Goal: Communication & Community: Answer question/provide support

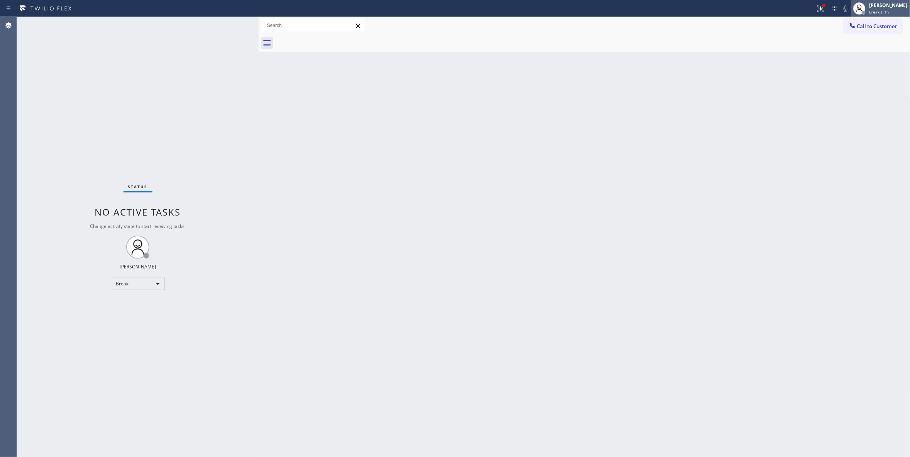
click at [869, 10] on span "Break | 1h" at bounding box center [879, 11] width 20 height 5
click at [855, 53] on button "Unavailable" at bounding box center [871, 51] width 77 height 10
click at [110, 406] on div "Status No active tasks Change activity state to start receiving tasks. [PERSON_…" at bounding box center [138, 237] width 242 height 440
click at [882, 27] on span "Call to Customer" at bounding box center [877, 26] width 41 height 7
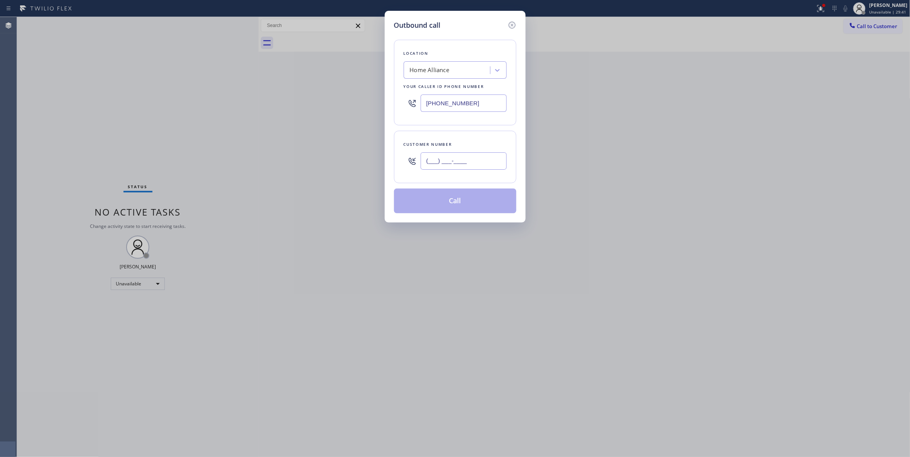
click at [483, 154] on input "(___) ___-____" at bounding box center [464, 160] width 86 height 17
paste input "949) 383-8776"
type input "[PHONE_NUMBER]"
click at [79, 64] on div "Outbound call Location Home Alliance Your caller id phone number [PHONE_NUMBER]…" at bounding box center [455, 228] width 910 height 457
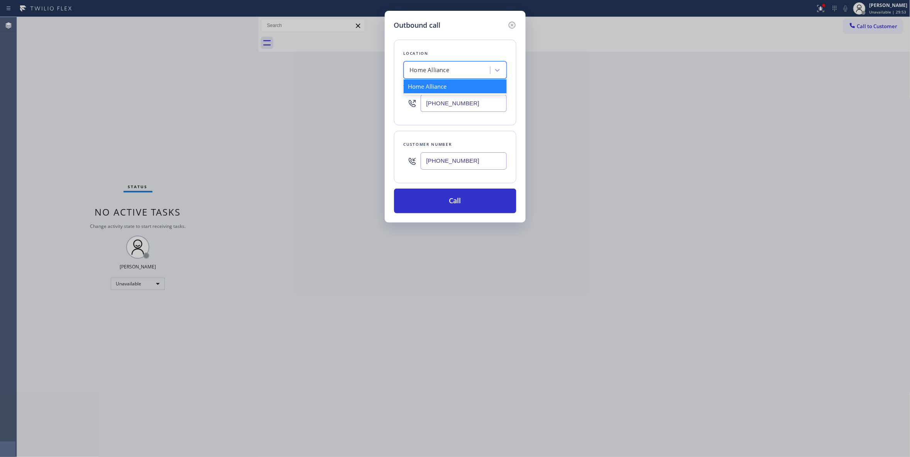
click at [457, 69] on div "Home Alliance" at bounding box center [448, 71] width 84 height 14
paste input "Lg Appliance Service"
type input "Lg Appliance Service"
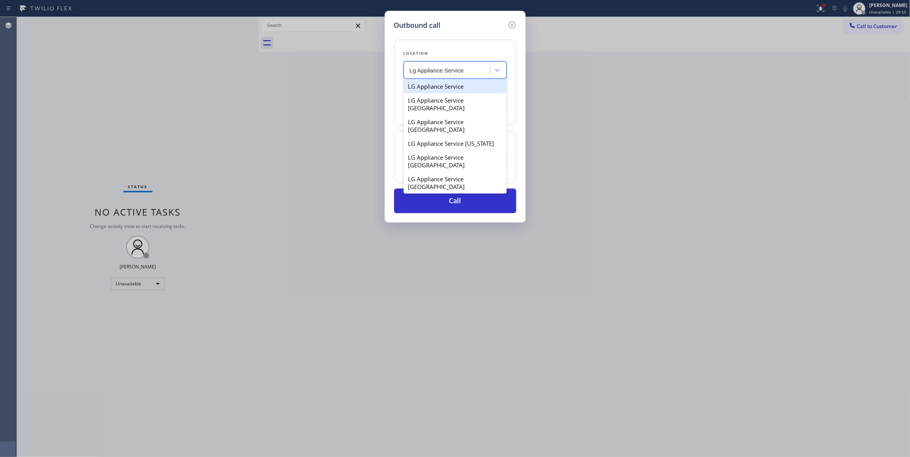
click at [460, 88] on div "LG Appliance Service" at bounding box center [455, 86] width 103 height 14
type input "[PHONE_NUMBER]"
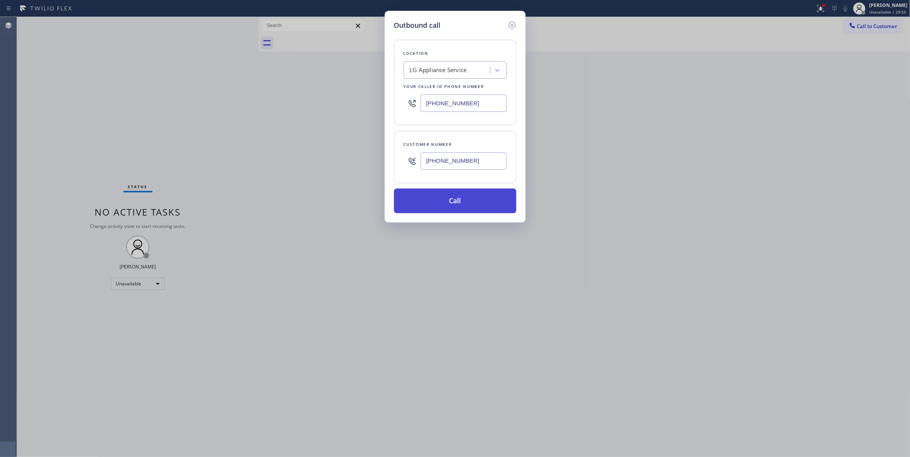
click at [461, 203] on button "Call" at bounding box center [455, 201] width 122 height 25
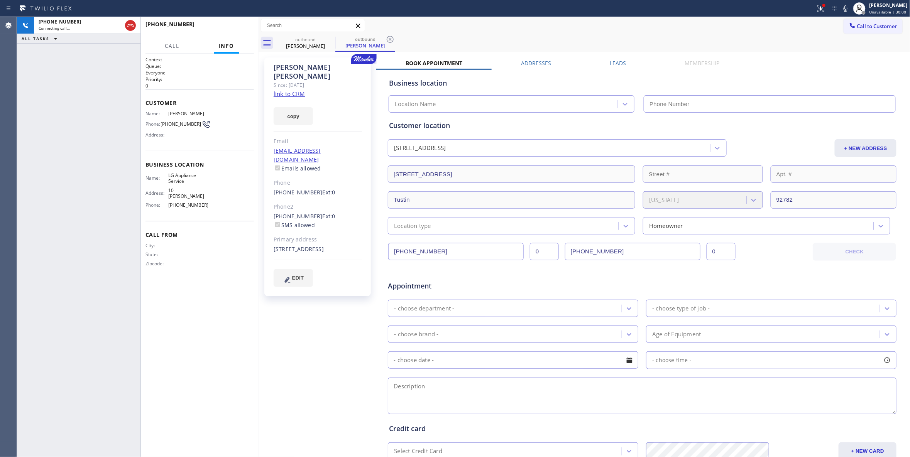
type input "[PHONE_NUMBER]"
click at [319, 332] on div "[PERSON_NAME] Since: [DATE] link to CRM copy Email [EMAIL_ADDRESS][DOMAIN_NAME]…" at bounding box center [318, 304] width 116 height 500
click at [86, 250] on div "[PHONE_NUMBER] Live | 00:00 ALL TASKS ALL TASKS ACTIVE TASKS TASKS IN WRAP UP" at bounding box center [78, 237] width 123 height 440
click at [390, 39] on icon at bounding box center [390, 39] width 7 height 7
click at [285, 90] on link "link to CRM" at bounding box center [289, 94] width 31 height 8
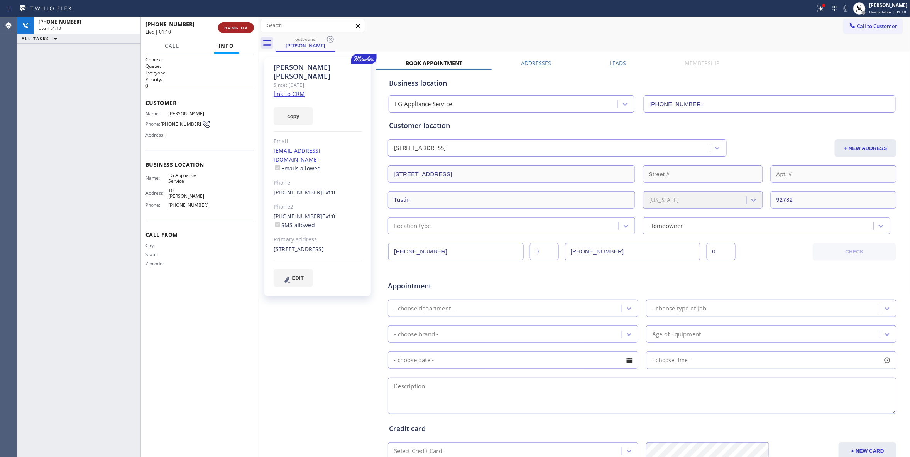
click at [237, 22] on button "HANG UP" at bounding box center [236, 27] width 36 height 11
drag, startPoint x: 42, startPoint y: 120, endPoint x: 44, endPoint y: 116, distance: 4.0
click at [42, 119] on div "ALL TASKS ALL TASKS ACTIVE TASKS TASKS IN WRAP UP [PHONE_NUMBER] Wrap up | 01:30" at bounding box center [78, 237] width 123 height 440
click at [235, 28] on span "COMPLETE" at bounding box center [234, 27] width 27 height 5
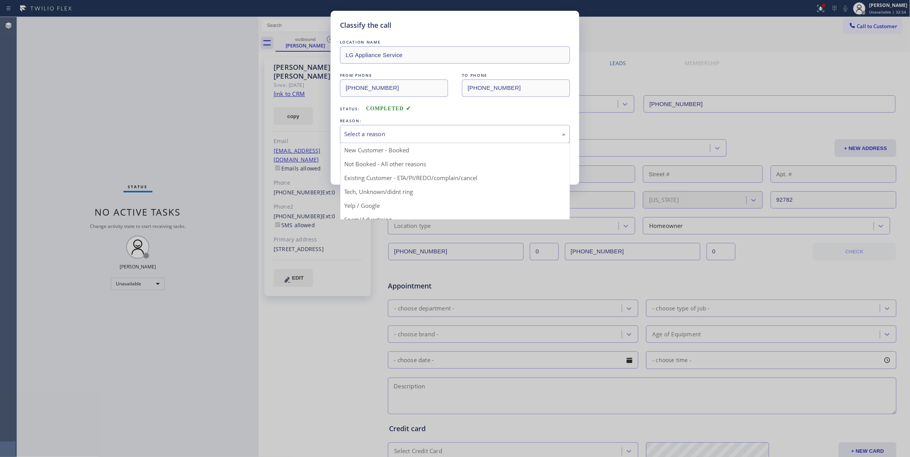
click at [373, 138] on div "Select a reason" at bounding box center [454, 134] width 221 height 9
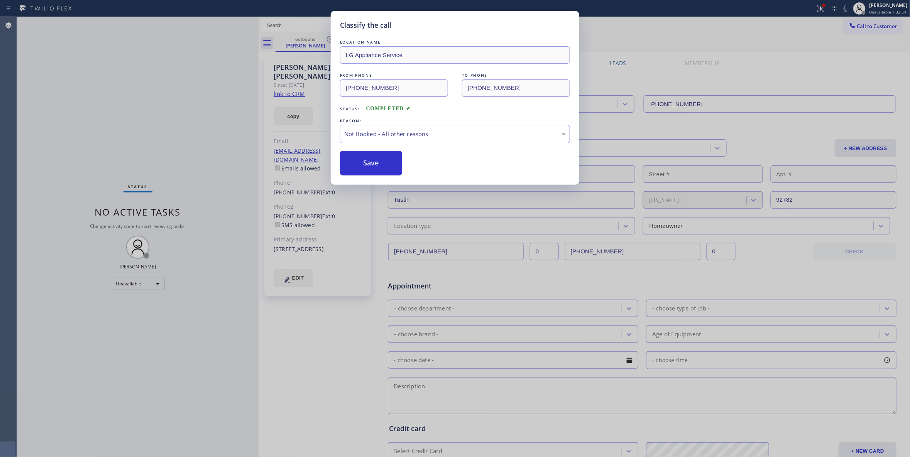
click at [373, 163] on button "Save" at bounding box center [371, 163] width 62 height 25
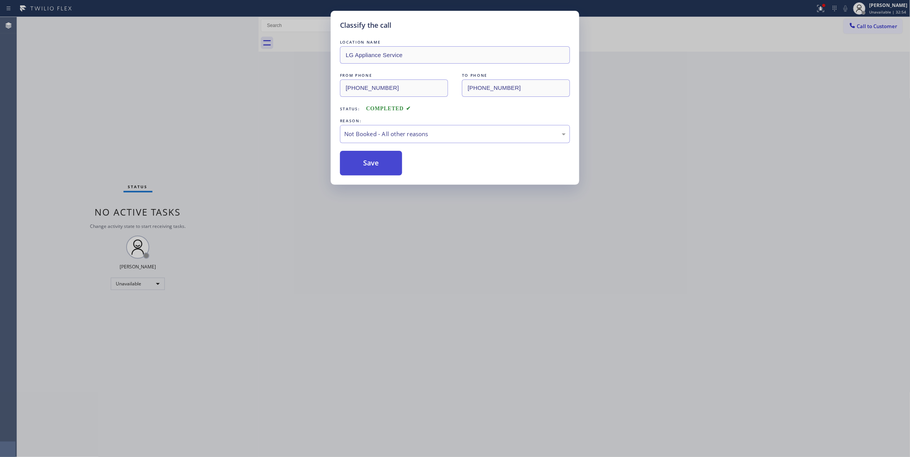
click at [372, 163] on button "Save" at bounding box center [371, 163] width 62 height 25
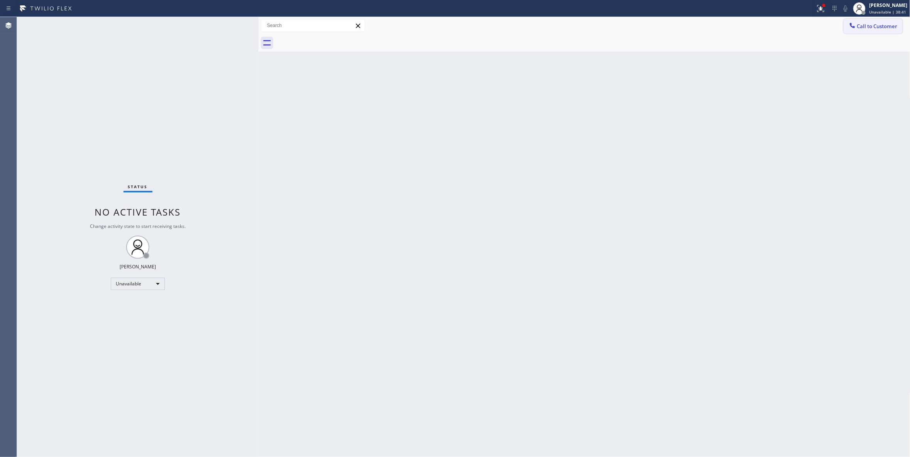
click at [880, 22] on button "Call to Customer" at bounding box center [872, 26] width 59 height 15
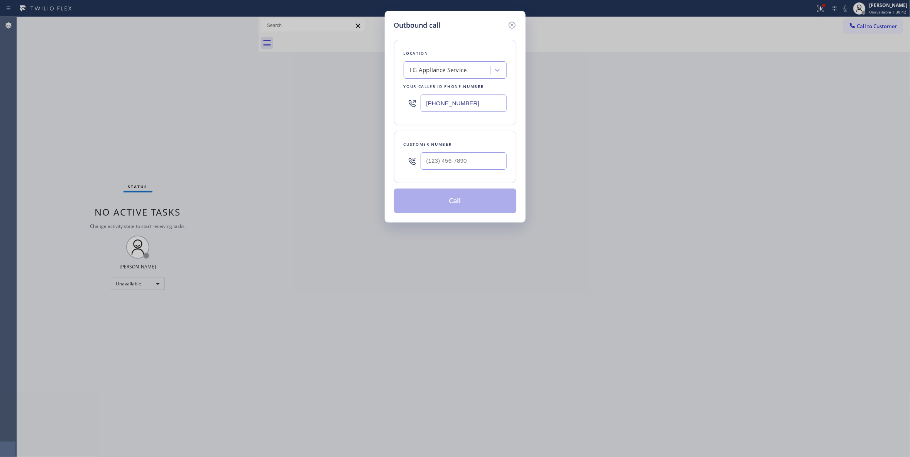
drag, startPoint x: 487, startPoint y: 106, endPoint x: 277, endPoint y: 106, distance: 209.5
click at [277, 104] on div "Outbound call Location LG Appliance Service Your caller id phone number [PHONE_…" at bounding box center [455, 228] width 910 height 457
paste input "818) 693-5098"
type input "[PHONE_NUMBER]"
click at [457, 161] on input "(___) ___-____" at bounding box center [464, 160] width 86 height 17
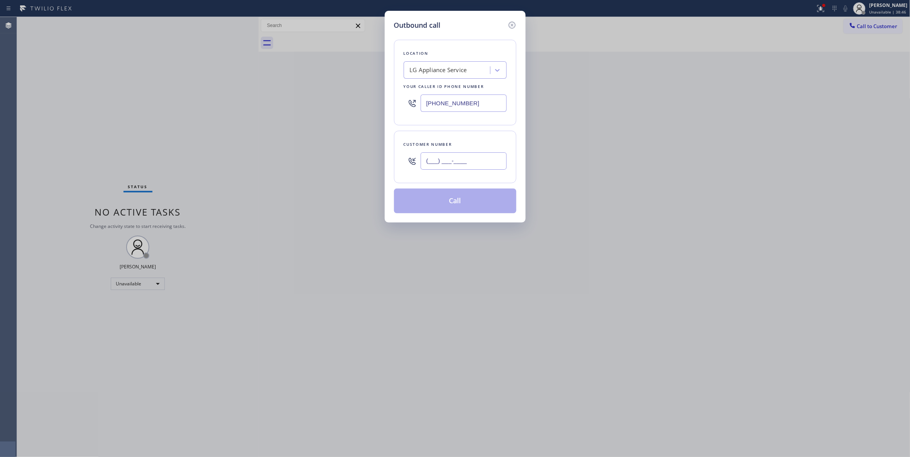
paste input "805) 222-7797"
type input "[PHONE_NUMBER]"
click at [464, 205] on button "Call" at bounding box center [455, 201] width 122 height 25
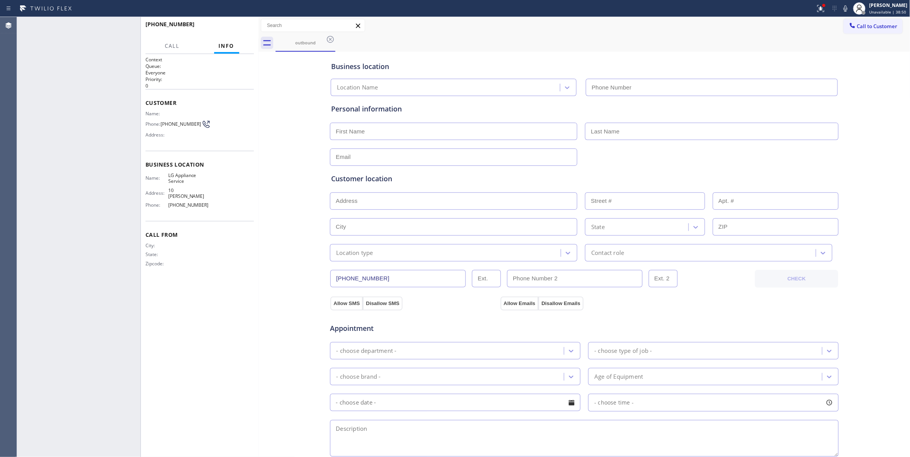
type input "[PHONE_NUMBER]"
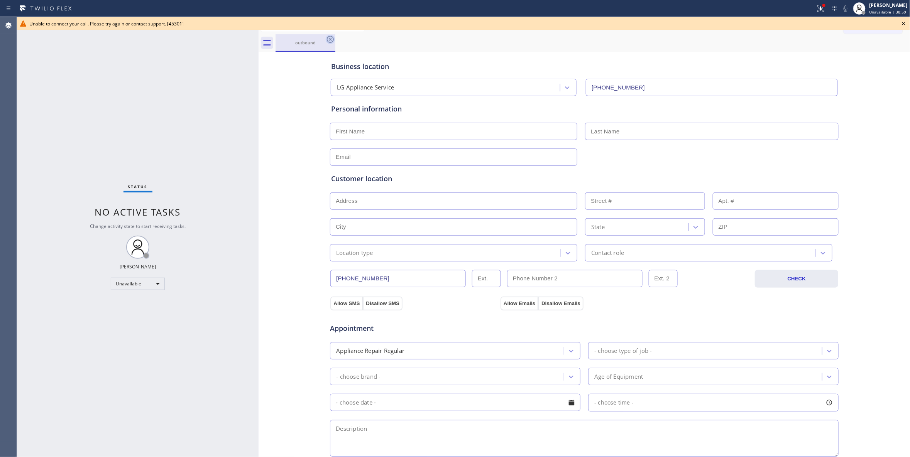
click at [328, 41] on icon at bounding box center [330, 39] width 9 height 9
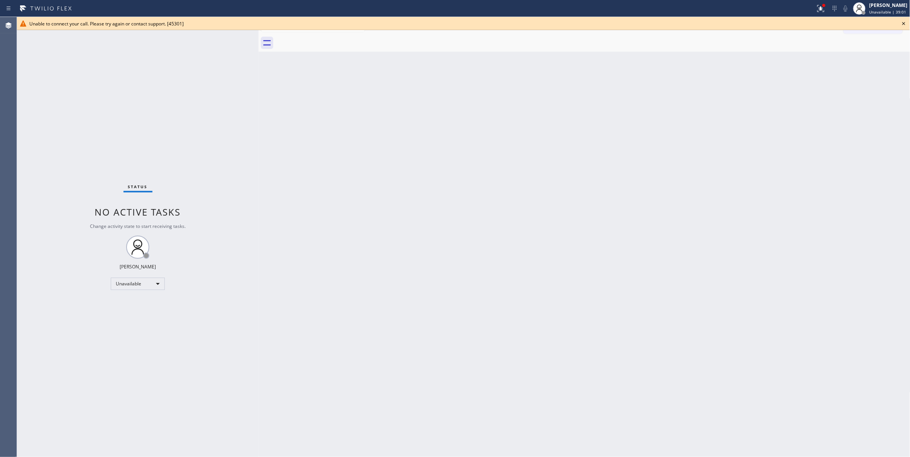
click at [903, 23] on icon at bounding box center [903, 23] width 9 height 9
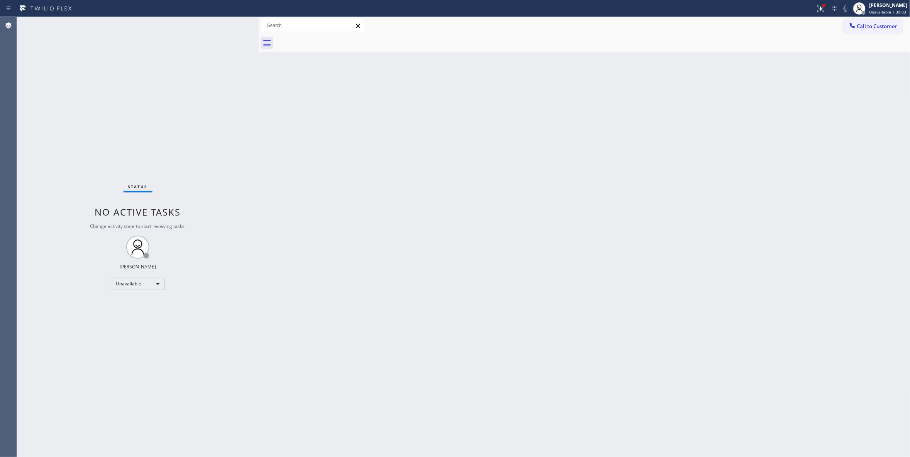
click at [653, 133] on div "Back to Dashboard Change Sender ID Customers Technicians Select a contact Outbo…" at bounding box center [585, 237] width 652 height 440
drag, startPoint x: 880, startPoint y: 25, endPoint x: 700, endPoint y: 51, distance: 181.6
click at [878, 25] on span "Call to Customer" at bounding box center [877, 26] width 41 height 7
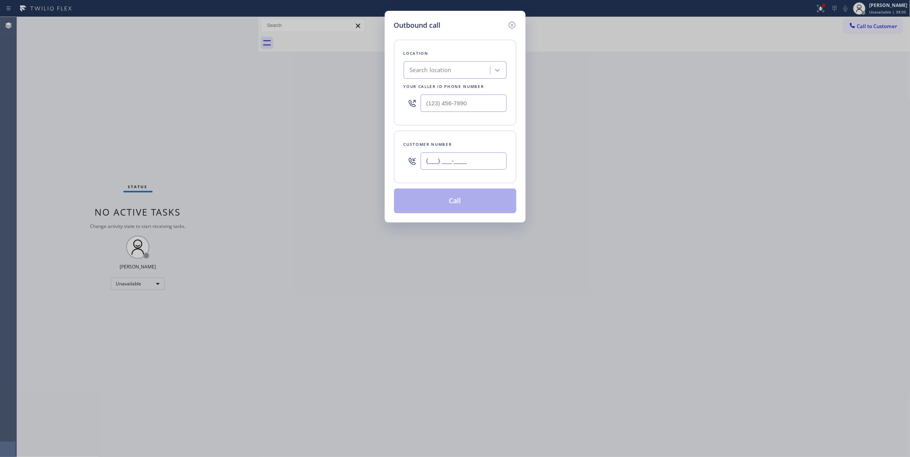
click at [456, 161] on input "(___) ___-____" at bounding box center [464, 160] width 86 height 17
paste input "818) 693-5098"
type input "[PHONE_NUMBER]"
drag, startPoint x: 489, startPoint y: 105, endPoint x: 454, endPoint y: 162, distance: 67.2
click at [334, 95] on div "Outbound call Location Search location Your caller id phone number (___) ___-__…" at bounding box center [455, 228] width 910 height 457
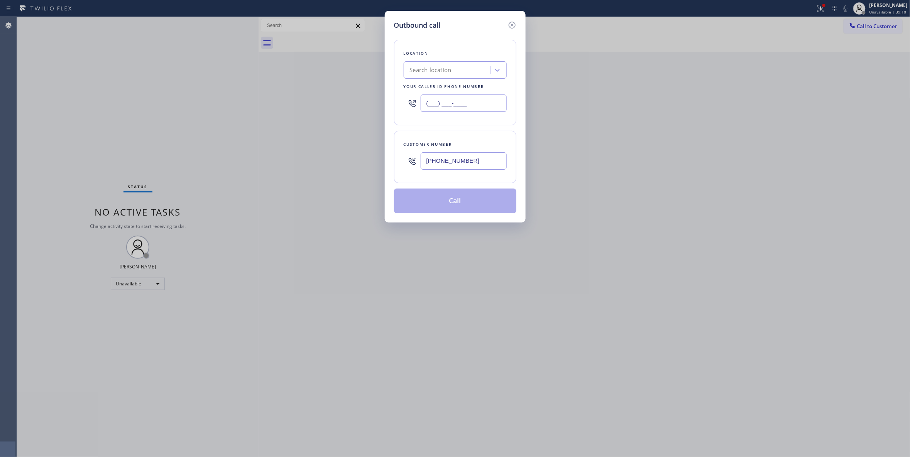
paste input "805) 222-7797"
type input "[PHONE_NUMBER]"
drag, startPoint x: 490, startPoint y: 166, endPoint x: 370, endPoint y: 166, distance: 120.4
click at [370, 166] on div "Outbound call Location [MEDICAL_DATA] Electrical Goleta Your caller id phone nu…" at bounding box center [455, 228] width 910 height 457
click at [438, 193] on button "Call" at bounding box center [455, 201] width 122 height 25
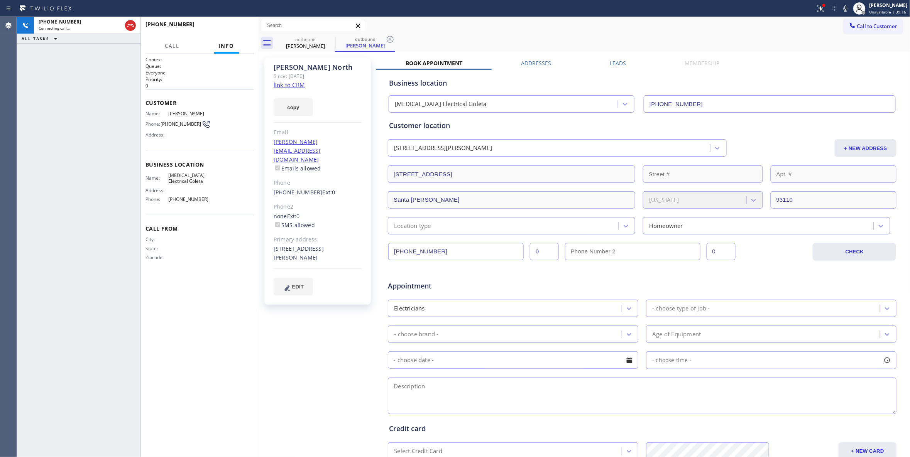
type input "[PHONE_NUMBER]"
click at [42, 321] on div "[PHONE_NUMBER] Connecting call… ALL TASKS ALL TASKS ACTIVE TASKS TASKS IN WRAP …" at bounding box center [78, 237] width 123 height 440
click at [388, 40] on icon at bounding box center [389, 39] width 9 height 9
click at [237, 28] on span "HANG UP" at bounding box center [236, 27] width 24 height 5
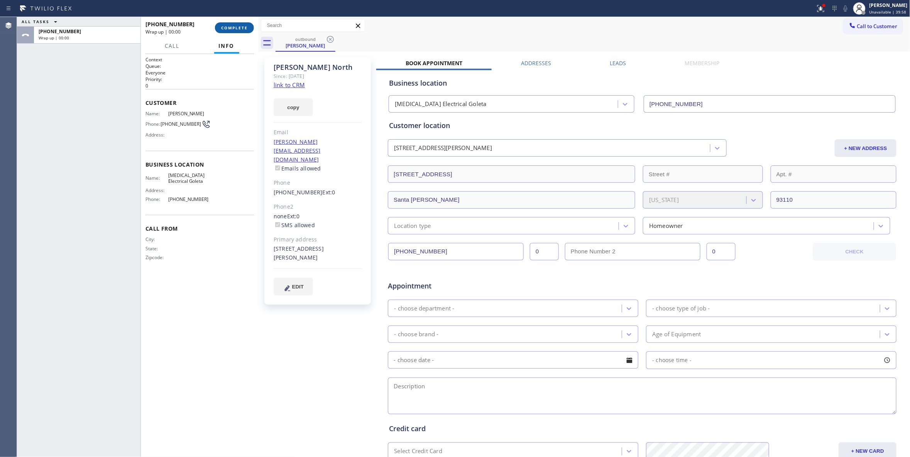
click at [237, 28] on span "COMPLETE" at bounding box center [234, 27] width 27 height 5
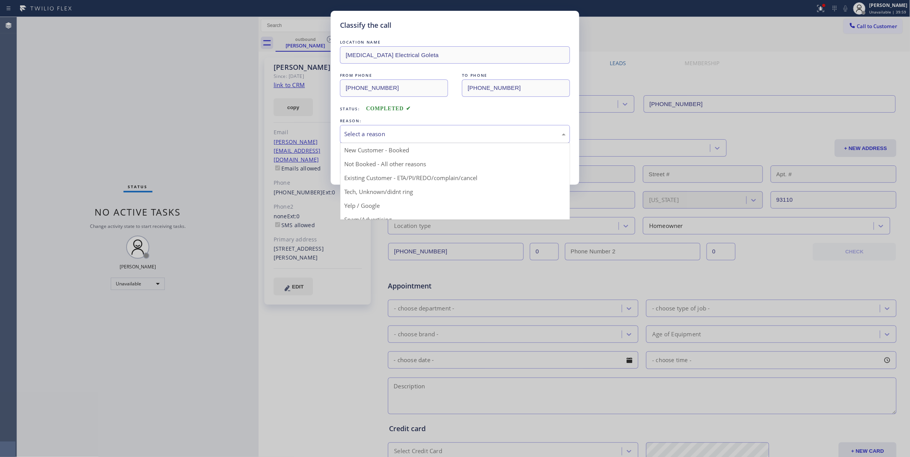
click at [360, 127] on div "Select a reason" at bounding box center [455, 134] width 230 height 18
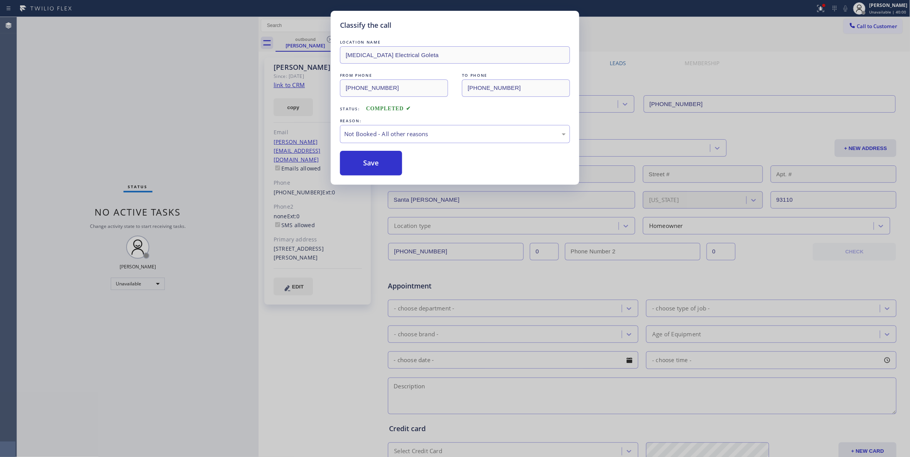
click at [361, 164] on button "Save" at bounding box center [371, 163] width 62 height 25
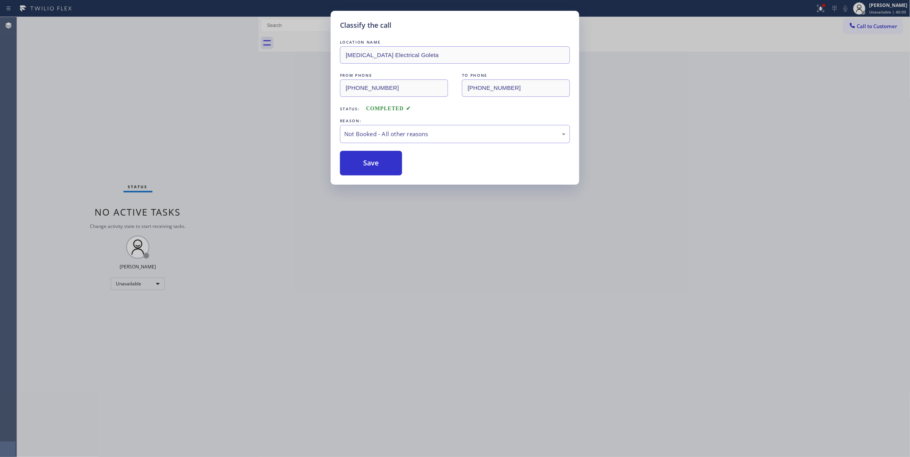
click at [361, 164] on button "Save" at bounding box center [371, 163] width 62 height 25
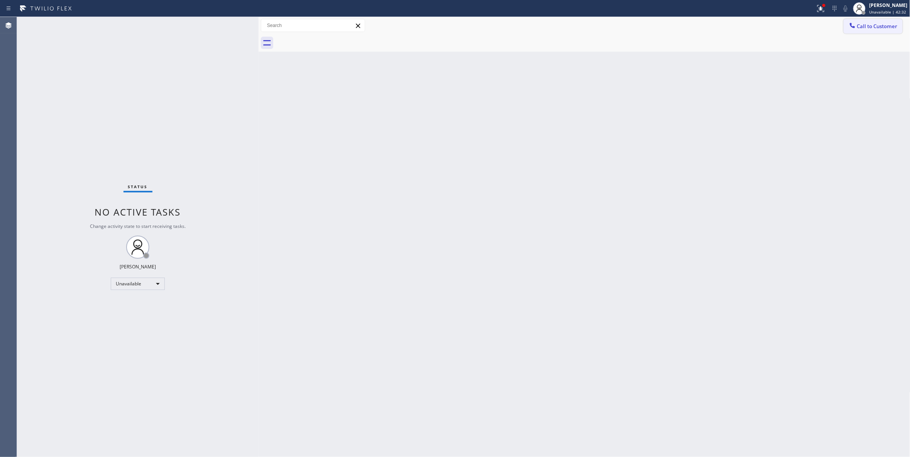
click at [880, 29] on span "Call to Customer" at bounding box center [877, 26] width 41 height 7
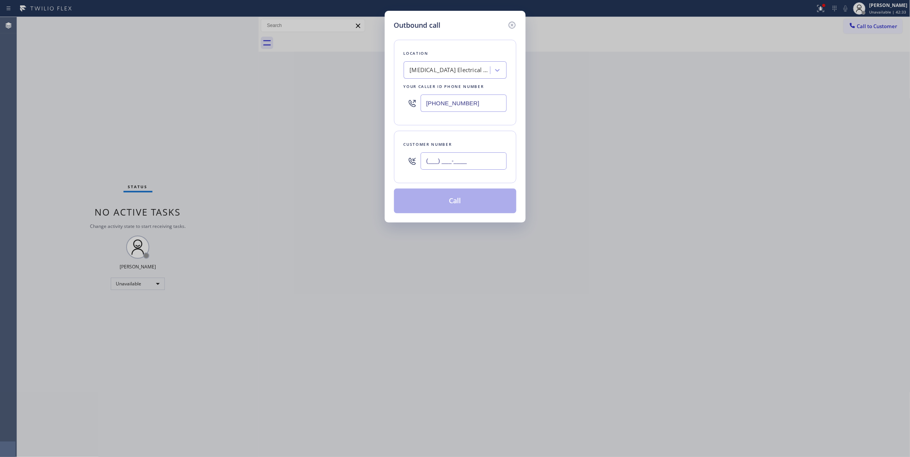
click at [459, 158] on input "(___) ___-____" at bounding box center [464, 160] width 86 height 17
paste input "415) 040-8642"
click at [476, 162] on input "(415) 040-8642" at bounding box center [464, 160] width 86 height 17
paste input "text"
drag, startPoint x: 480, startPoint y: 163, endPoint x: 317, endPoint y: 163, distance: 162.8
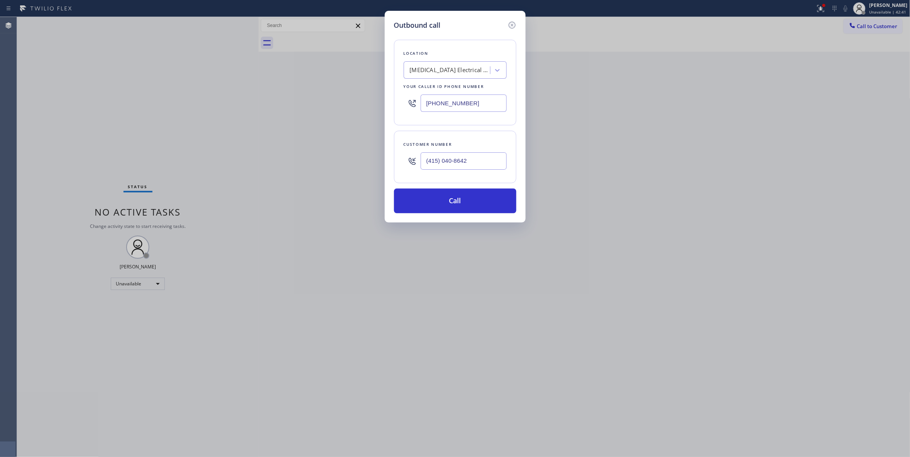
click at [317, 163] on div "Outbound call Location [MEDICAL_DATA] Electrical Goleta Your caller id phone nu…" at bounding box center [455, 228] width 910 height 457
paste input "08) 762-4144"
type input "[PHONE_NUMBER]"
drag, startPoint x: 485, startPoint y: 100, endPoint x: 191, endPoint y: 114, distance: 294.3
click at [201, 106] on div "Outbound call Location [MEDICAL_DATA] Electrical Goleta Your caller id phone nu…" at bounding box center [455, 228] width 910 height 457
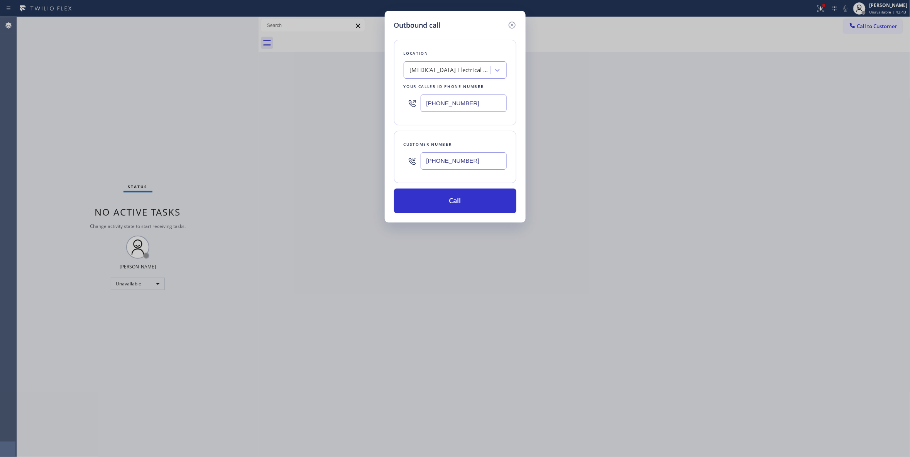
paste input "408) 762-4144"
type input "[PHONE_NUMBER]"
drag, startPoint x: 468, startPoint y: 162, endPoint x: 367, endPoint y: 164, distance: 101.5
click at [369, 164] on div "Outbound call Location Bestway Appliance Repair Evergreen Your caller id phone …" at bounding box center [455, 228] width 910 height 457
paste input "642-3590"
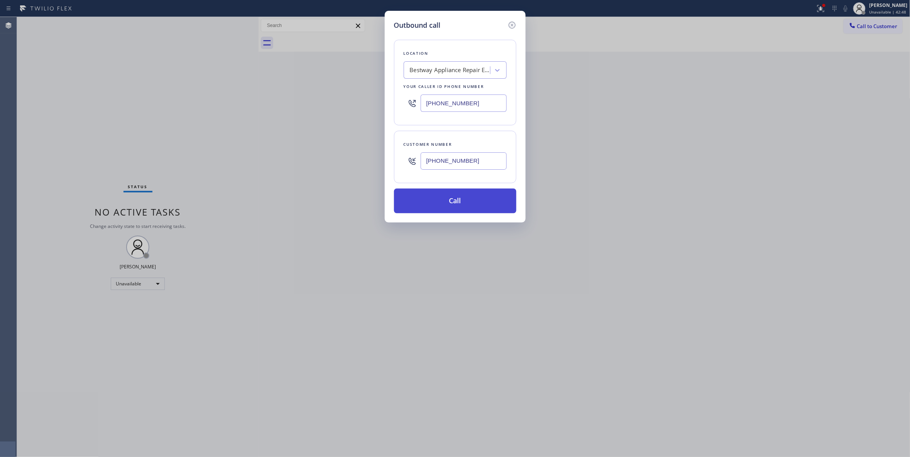
type input "[PHONE_NUMBER]"
click at [473, 201] on button "Call" at bounding box center [455, 201] width 122 height 25
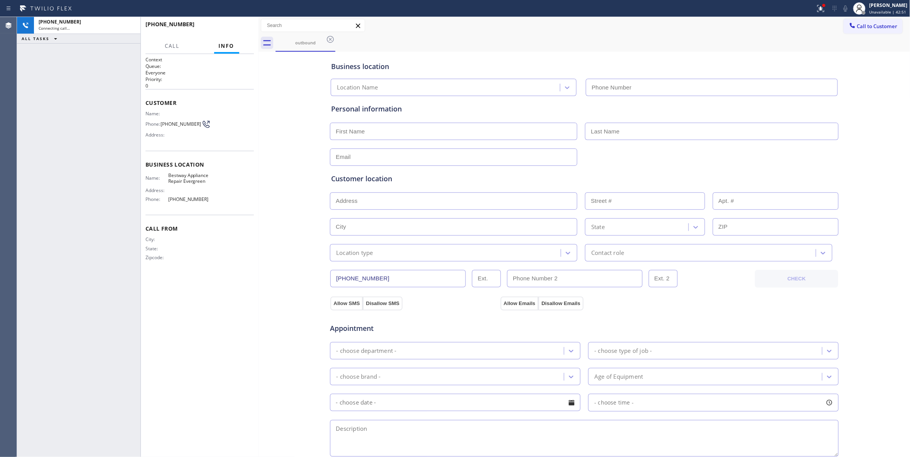
type input "[PHONE_NUMBER]"
click at [274, 296] on div "Business location Bestway Appliance Repair Evergreen [PHONE_NUMBER] Personal in…" at bounding box center [584, 317] width 648 height 527
click at [104, 25] on div "[PHONE_NUMBER]" at bounding box center [87, 22] width 97 height 7
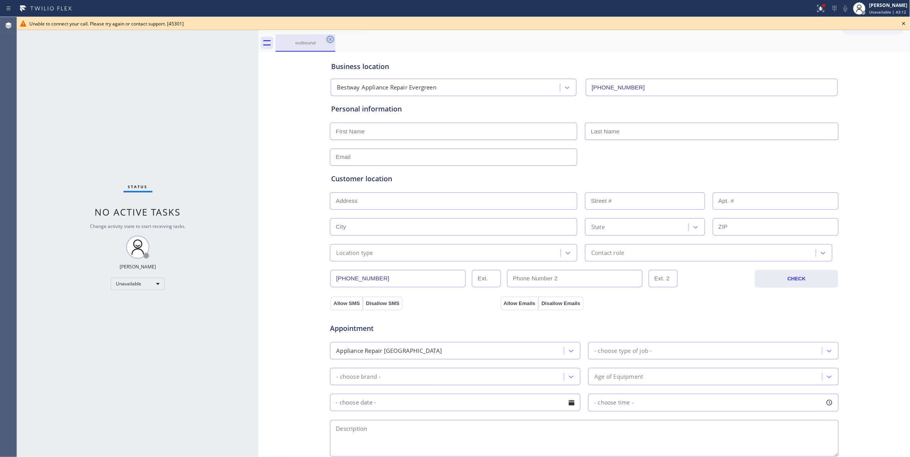
click at [330, 41] on icon at bounding box center [330, 39] width 9 height 9
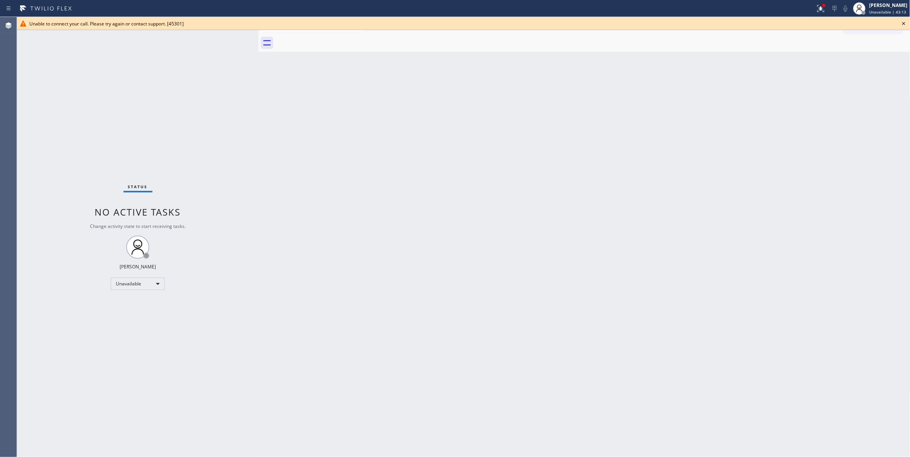
click at [904, 24] on icon at bounding box center [903, 23] width 9 height 9
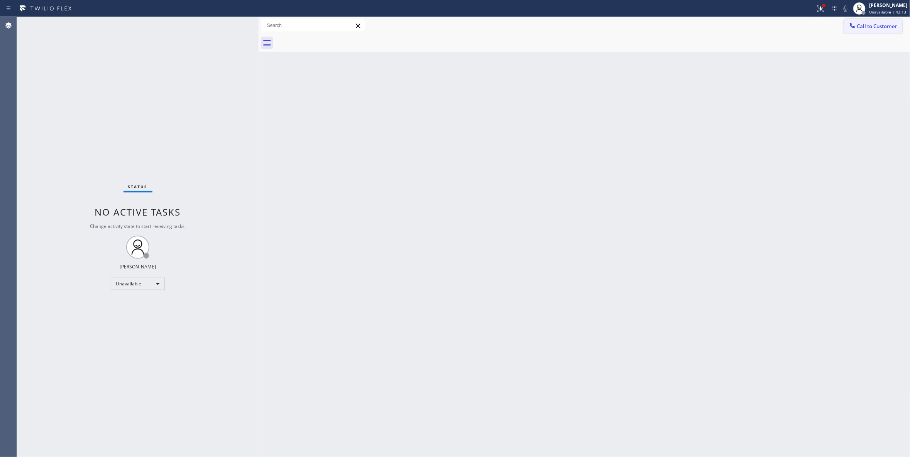
click at [874, 32] on button "Call to Customer" at bounding box center [872, 26] width 59 height 15
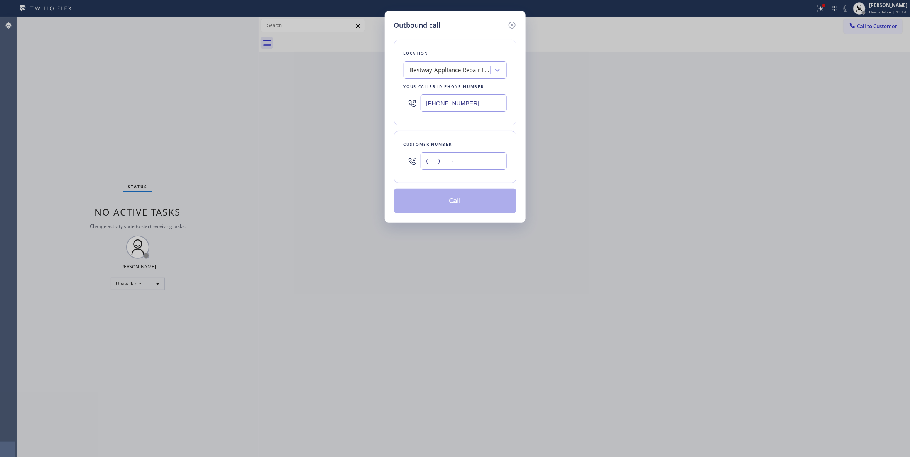
click at [471, 163] on input "(___) ___-____" at bounding box center [464, 160] width 86 height 17
paste input "408) 642-3590"
type input "[PHONE_NUMBER]"
click at [470, 203] on button "Call" at bounding box center [455, 201] width 122 height 25
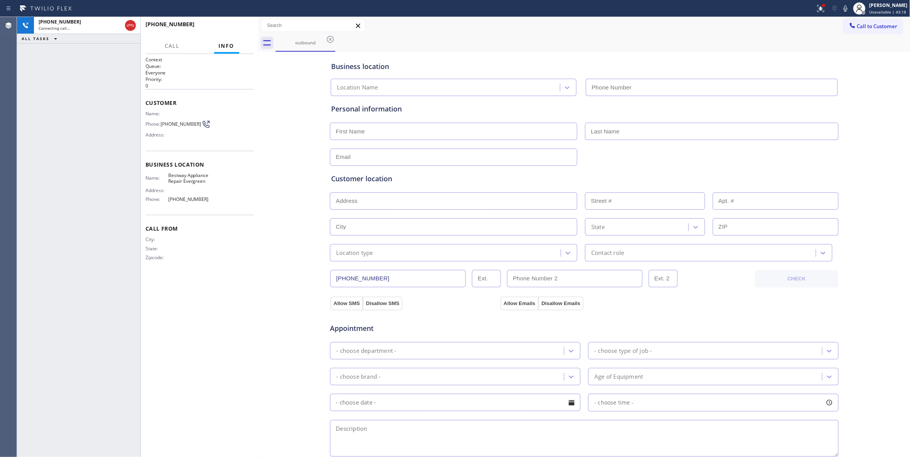
type input "[PHONE_NUMBER]"
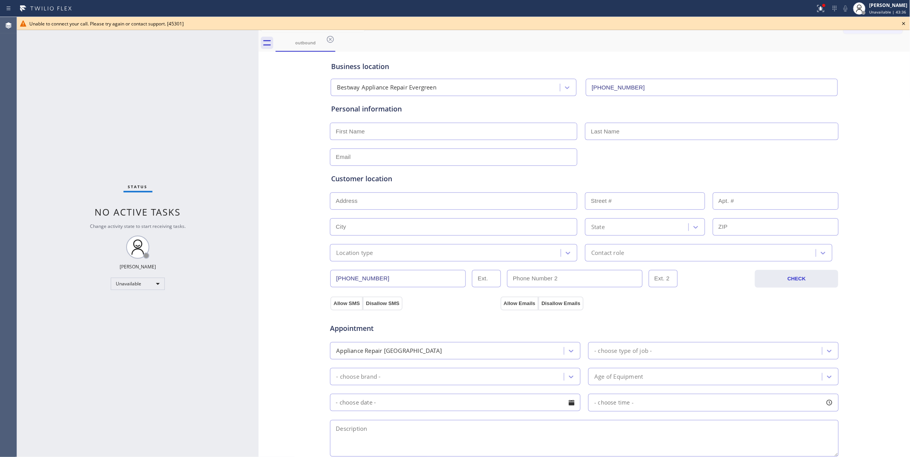
click at [278, 201] on div "Business location Bestway Appliance Repair Evergreen [PHONE_NUMBER] Personal in…" at bounding box center [584, 317] width 648 height 527
drag, startPoint x: 145, startPoint y: 118, endPoint x: 338, endPoint y: 105, distance: 193.3
click at [145, 118] on div "Status No active tasks Change activity state to start receiving tasks. [PERSON_…" at bounding box center [138, 237] width 242 height 440
click at [331, 37] on icon at bounding box center [330, 39] width 9 height 9
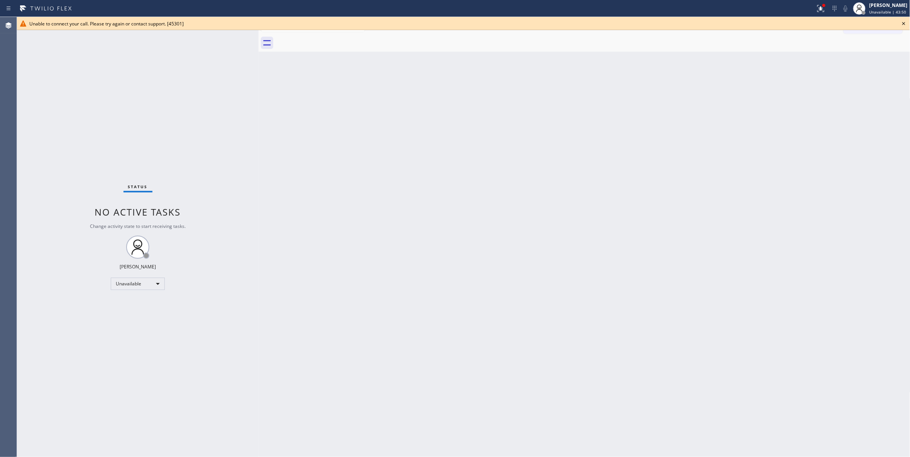
click at [904, 21] on icon at bounding box center [903, 23] width 9 height 9
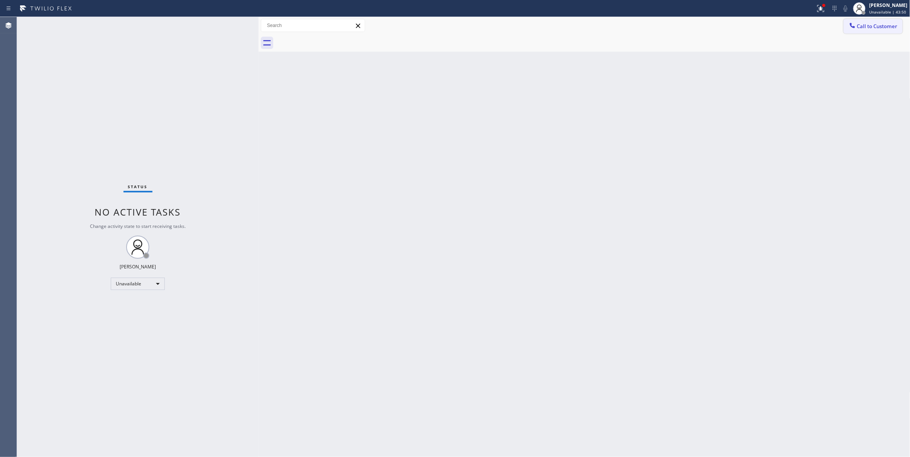
click at [874, 25] on span "Call to Customer" at bounding box center [877, 26] width 41 height 7
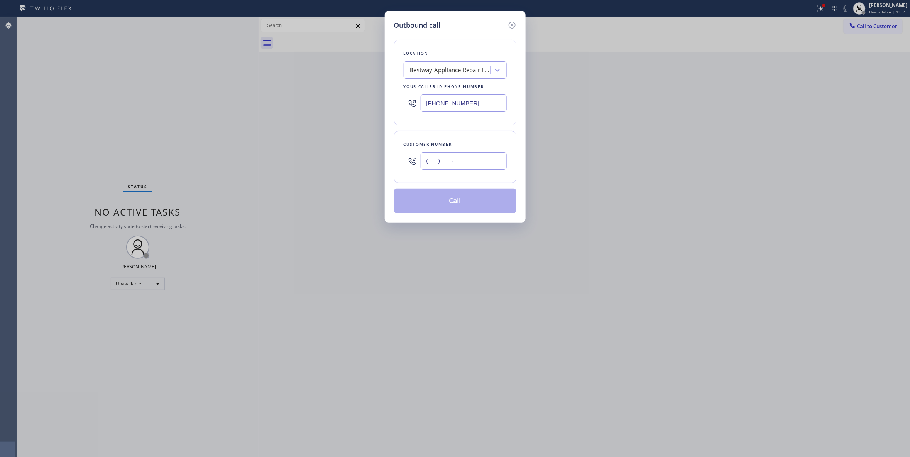
click at [472, 161] on input "(___) ___-____" at bounding box center [464, 160] width 86 height 17
paste input "703) 627-5108"
type input "[PHONE_NUMBER]"
click at [73, 96] on div "Outbound call Location Bestway Appliance Repair Evergreen Your caller id phone …" at bounding box center [455, 228] width 910 height 457
drag, startPoint x: 488, startPoint y: 104, endPoint x: 386, endPoint y: 158, distance: 114.8
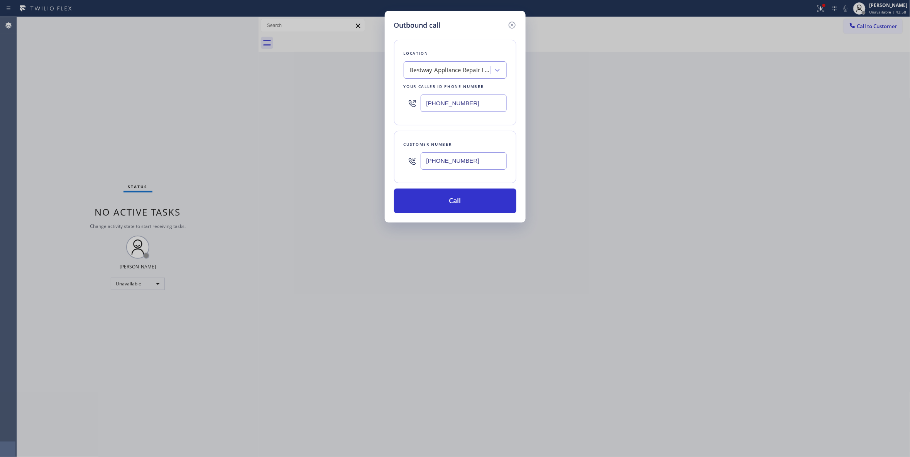
click at [204, 103] on div "Outbound call Location Bestway Appliance Repair Evergreen Your caller id phone …" at bounding box center [455, 228] width 910 height 457
paste input "646) 798-9161"
type input "[PHONE_NUMBER]"
drag, startPoint x: 487, startPoint y: 164, endPoint x: 368, endPoint y: 156, distance: 119.5
click at [368, 156] on div "Outbound call Location [PERSON_NAME] Company Your caller id phone number [PHONE…" at bounding box center [455, 228] width 910 height 457
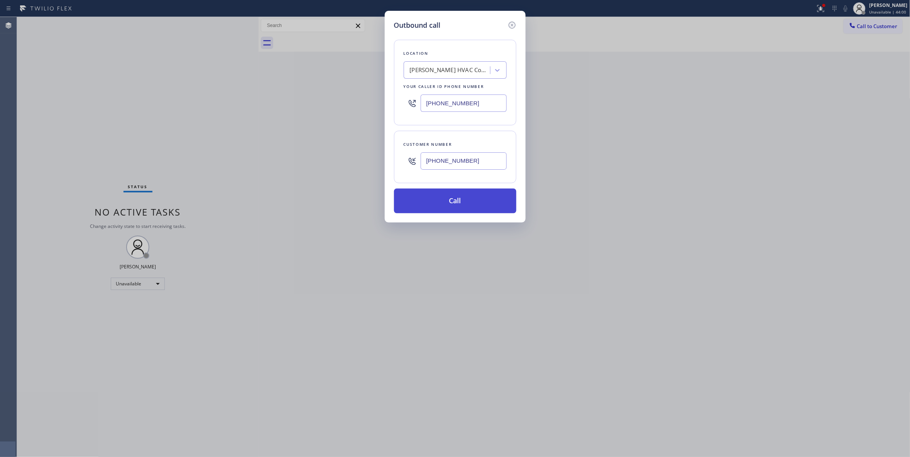
click at [434, 194] on button "Call" at bounding box center [455, 201] width 122 height 25
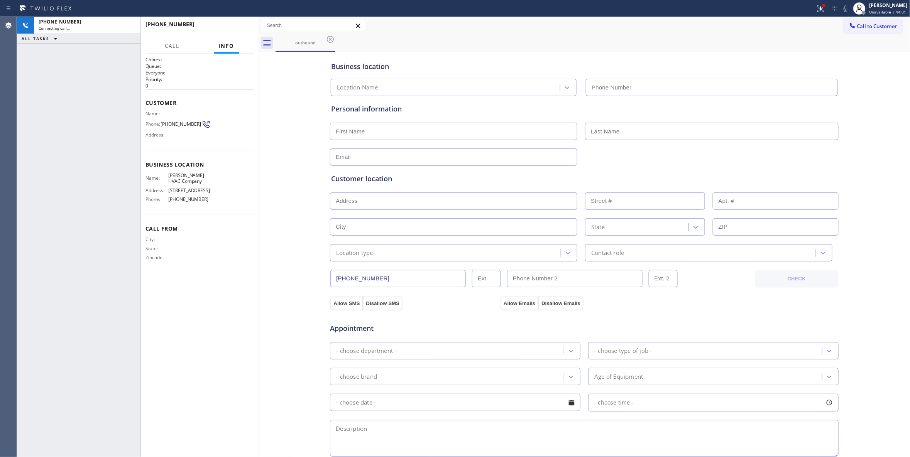
type input "[PHONE_NUMBER]"
click at [232, 29] on span "HANG UP" at bounding box center [236, 27] width 24 height 5
click at [232, 29] on span "COMPLETE" at bounding box center [234, 27] width 27 height 5
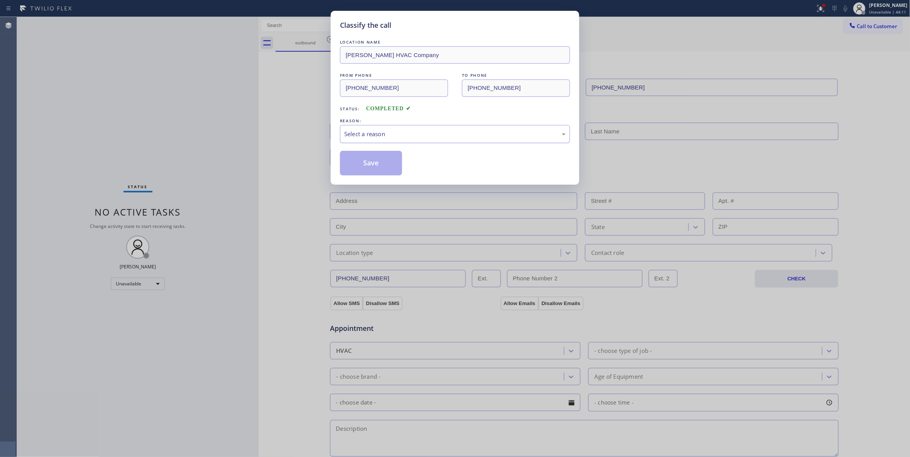
click at [367, 128] on div "Select a reason" at bounding box center [455, 134] width 230 height 18
click at [367, 161] on button "Save" at bounding box center [371, 163] width 62 height 25
click at [366, 161] on button "Save" at bounding box center [371, 163] width 62 height 25
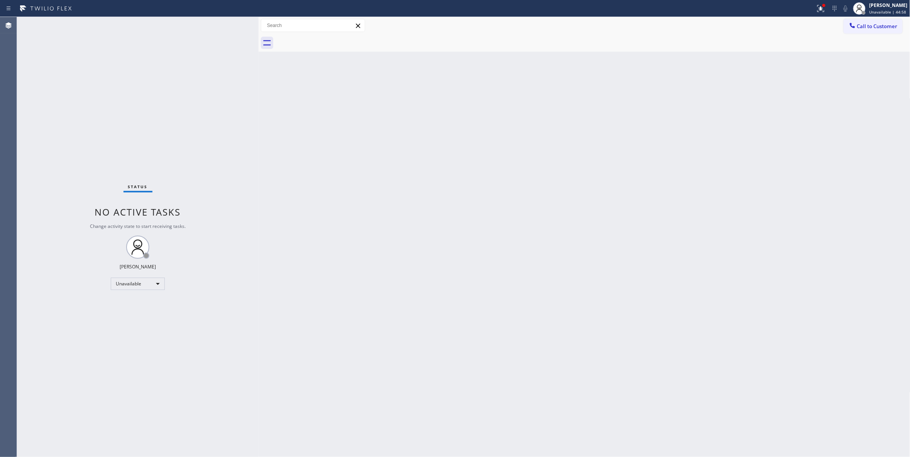
click at [114, 440] on div "Status No active tasks Change activity state to start receiving tasks. [PERSON_…" at bounding box center [138, 237] width 242 height 440
click at [886, 27] on span "Call to Customer" at bounding box center [877, 26] width 41 height 7
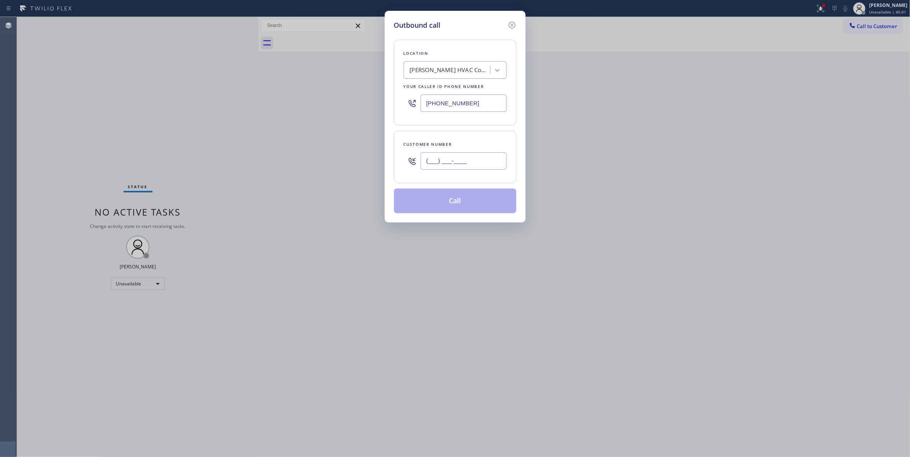
click at [475, 159] on input "(___) ___-____" at bounding box center [464, 160] width 86 height 17
paste input "510) 268-9763"
type input "[PHONE_NUMBER]"
drag, startPoint x: 492, startPoint y: 103, endPoint x: 465, endPoint y: 196, distance: 96.4
click at [255, 104] on div "Outbound call Location [PERSON_NAME] Company Your caller id phone number [PHONE…" at bounding box center [455, 228] width 910 height 457
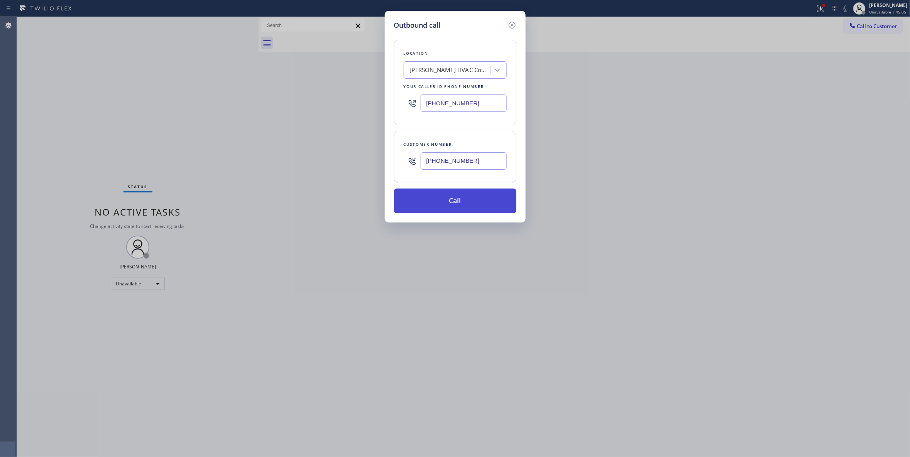
paste input "760) 546-9252"
type input "[PHONE_NUMBER]"
drag, startPoint x: 490, startPoint y: 162, endPoint x: 400, endPoint y: 161, distance: 89.5
click at [400, 161] on div "Customer number [PHONE_NUMBER]" at bounding box center [455, 157] width 122 height 52
click at [432, 210] on button "Call" at bounding box center [455, 201] width 122 height 25
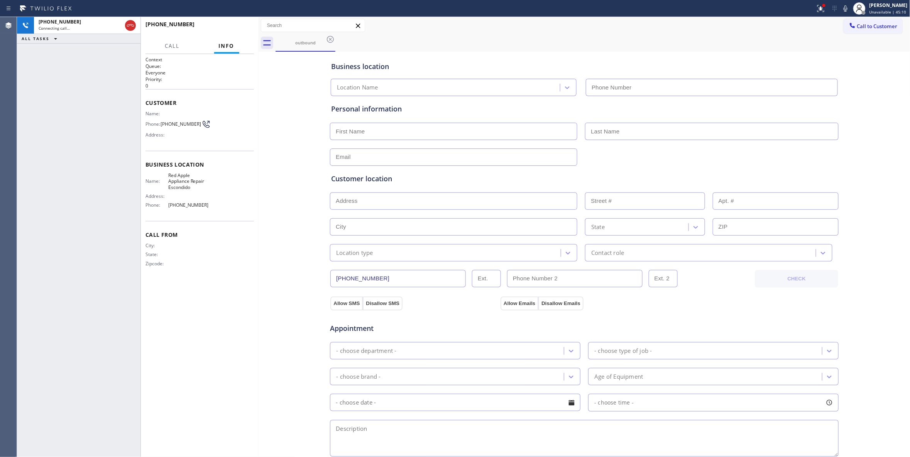
type input "[PHONE_NUMBER]"
click at [286, 346] on div "Business location Red Apple Appliance Repair Escondido [PHONE_NUMBER] Personal …" at bounding box center [584, 317] width 648 height 527
click at [223, 244] on div "City: State: Zipcode:" at bounding box center [199, 256] width 108 height 27
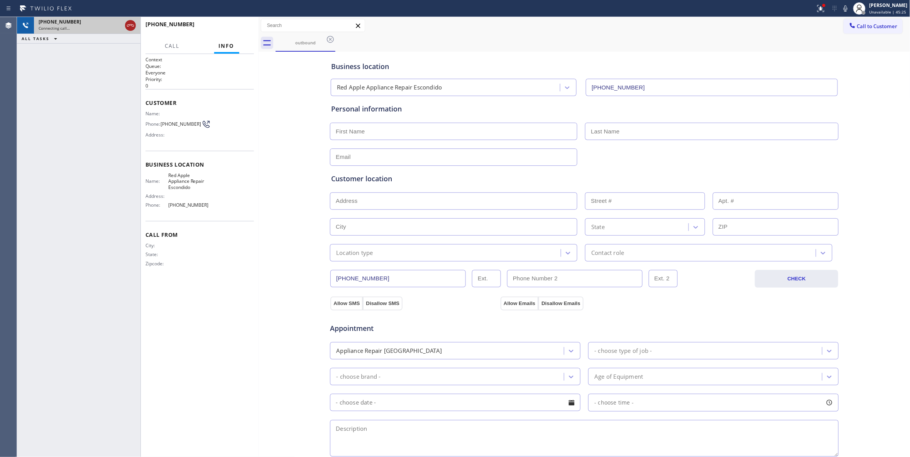
click at [128, 27] on icon at bounding box center [130, 25] width 9 height 9
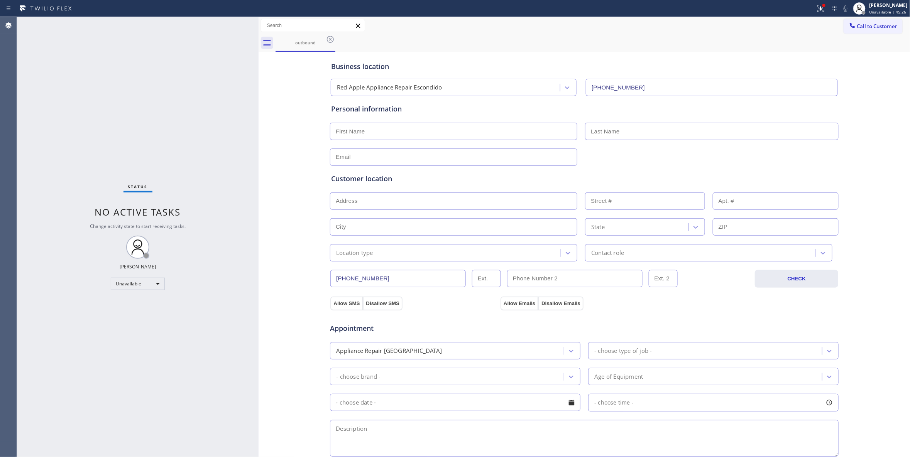
click at [181, 128] on div "Status No active tasks Change activity state to start receiving tasks. [PERSON_…" at bounding box center [138, 237] width 242 height 440
click at [181, 127] on div "Status No active tasks Change activity state to start receiving tasks. [PERSON_…" at bounding box center [138, 237] width 242 height 440
click at [181, 126] on div "Status No active tasks Change activity state to start receiving tasks. [PERSON_…" at bounding box center [138, 237] width 242 height 440
click at [181, 125] on div "Status No active tasks Change activity state to start receiving tasks. [PERSON_…" at bounding box center [138, 237] width 242 height 440
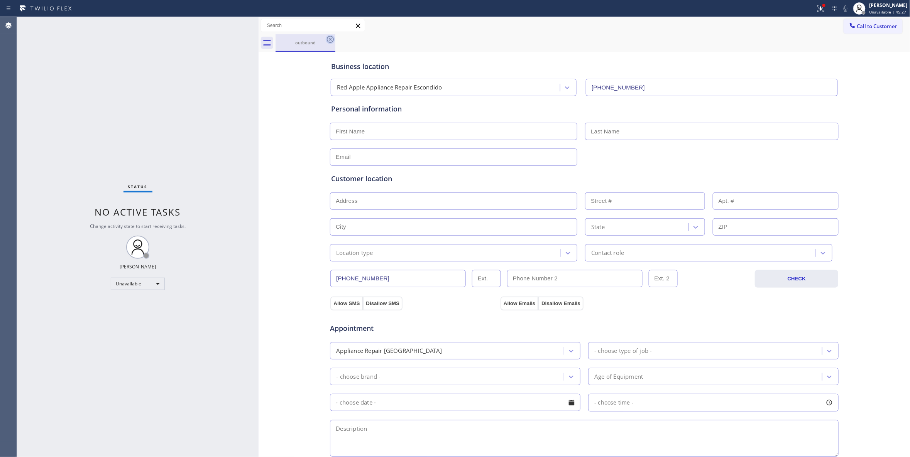
click at [330, 39] on icon at bounding box center [330, 39] width 7 height 7
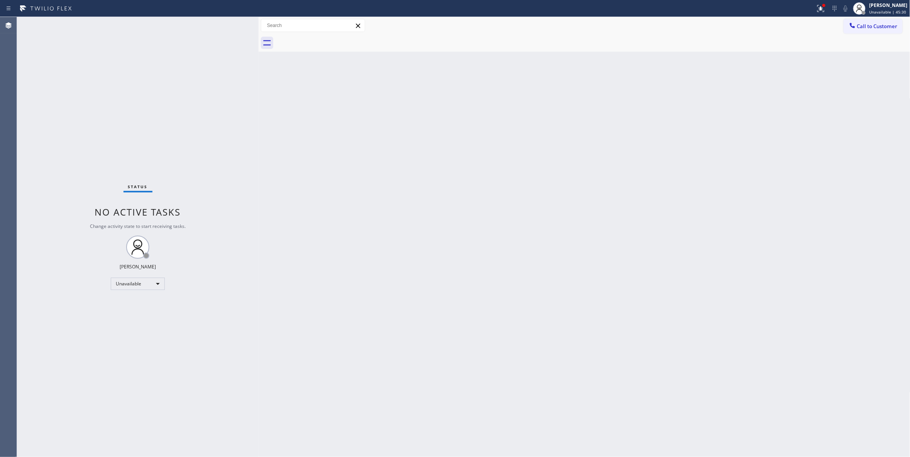
drag, startPoint x: 547, startPoint y: 144, endPoint x: 579, endPoint y: 142, distance: 32.5
click at [566, 144] on div "Back to Dashboard Change Sender ID Customers Technicians Select a contact Outbo…" at bounding box center [585, 237] width 652 height 440
click at [860, 29] on span "Call to Customer" at bounding box center [877, 26] width 41 height 7
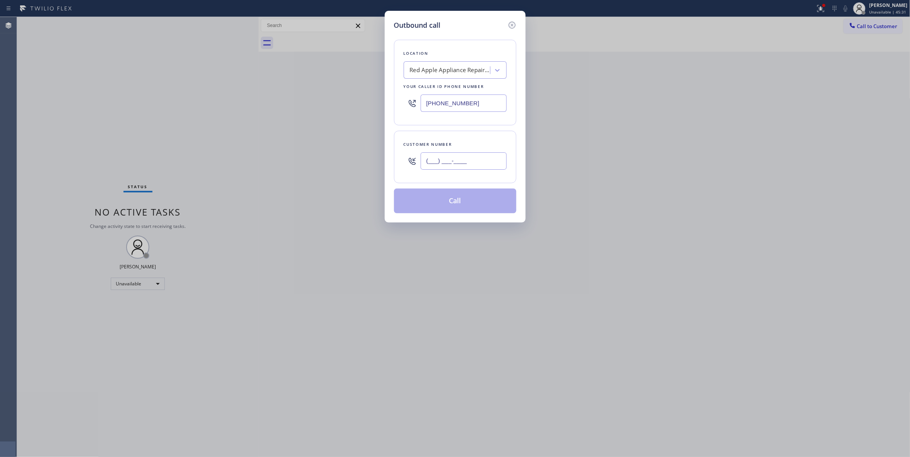
click at [445, 164] on input "(___) ___-____" at bounding box center [464, 160] width 86 height 17
paste input "510) 268-9763"
type input "[PHONE_NUMBER]"
click at [463, 202] on button "Call" at bounding box center [455, 201] width 122 height 25
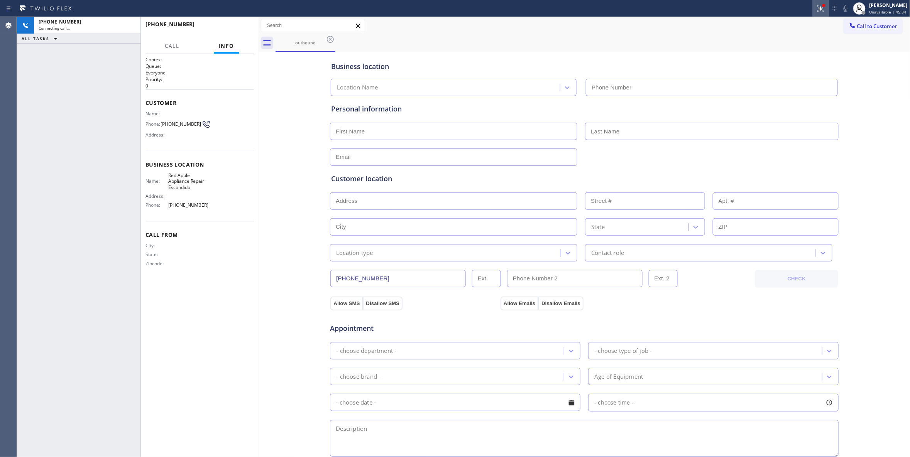
click at [816, 10] on icon at bounding box center [820, 8] width 9 height 9
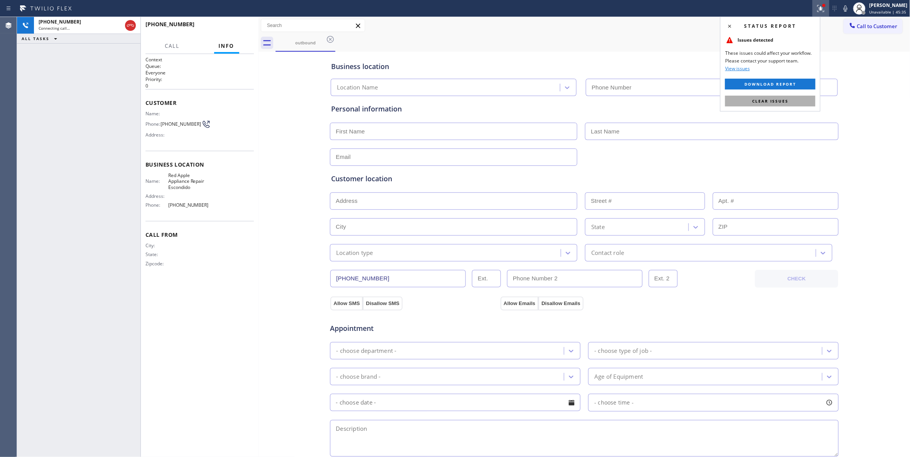
click at [760, 104] on button "Clear issues" at bounding box center [770, 101] width 90 height 11
type input "[PHONE_NUMBER]"
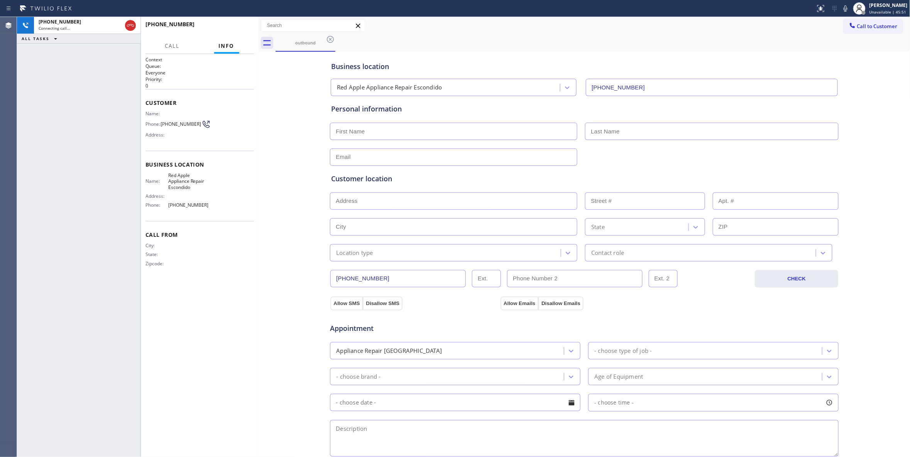
click at [44, 433] on div "[PHONE_NUMBER] Connecting call… ALL TASKS ALL TASKS ACTIVE TASKS TASKS IN WRAP …" at bounding box center [78, 237] width 123 height 440
click at [128, 26] on icon at bounding box center [130, 25] width 7 height 2
click at [128, 26] on div "Connecting call…" at bounding box center [87, 27] width 97 height 5
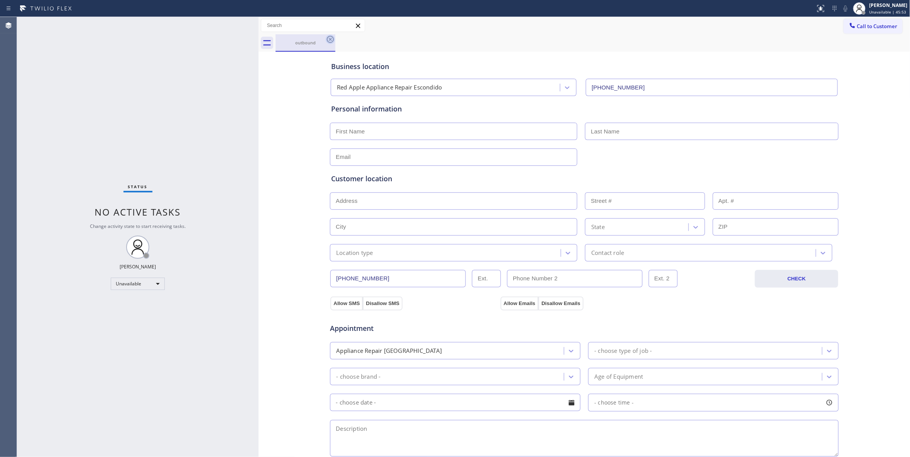
click at [329, 41] on icon at bounding box center [330, 39] width 9 height 9
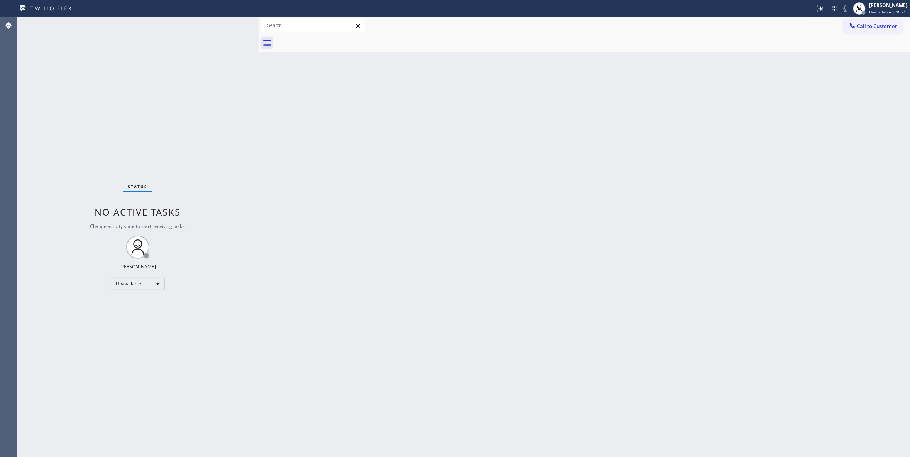
click at [93, 147] on div "Status No active tasks Change activity state to start receiving tasks. [PERSON_…" at bounding box center [138, 237] width 242 height 440
click at [875, 19] on button "Call to Customer" at bounding box center [872, 26] width 59 height 15
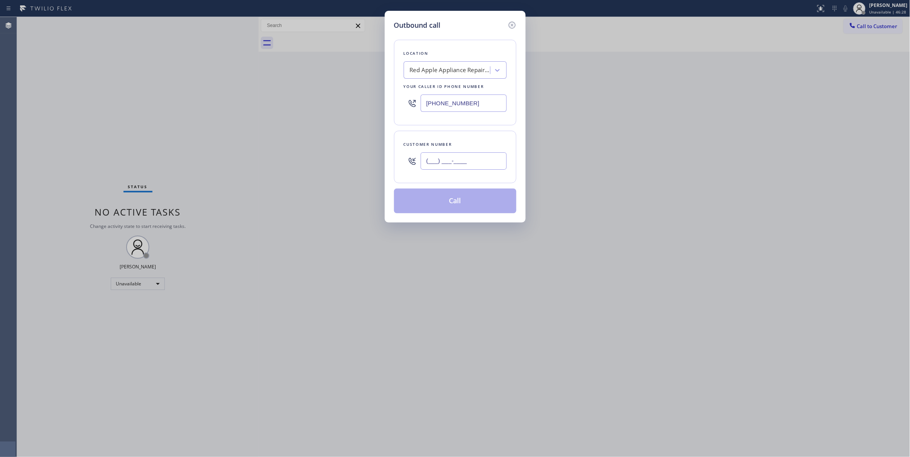
click at [475, 160] on input "(___) ___-____" at bounding box center [464, 160] width 86 height 17
paste input "510) 268-9763"
type input "[PHONE_NUMBER]"
click at [448, 206] on button "Call" at bounding box center [455, 201] width 122 height 25
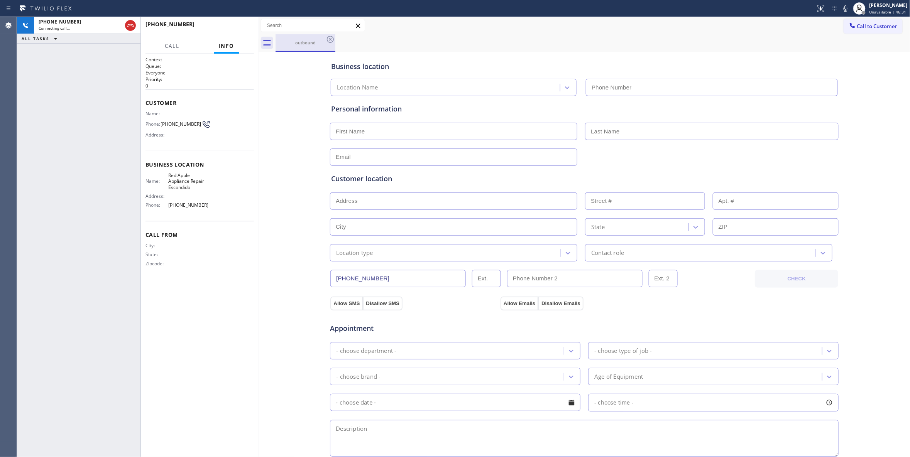
type input "[PHONE_NUMBER]"
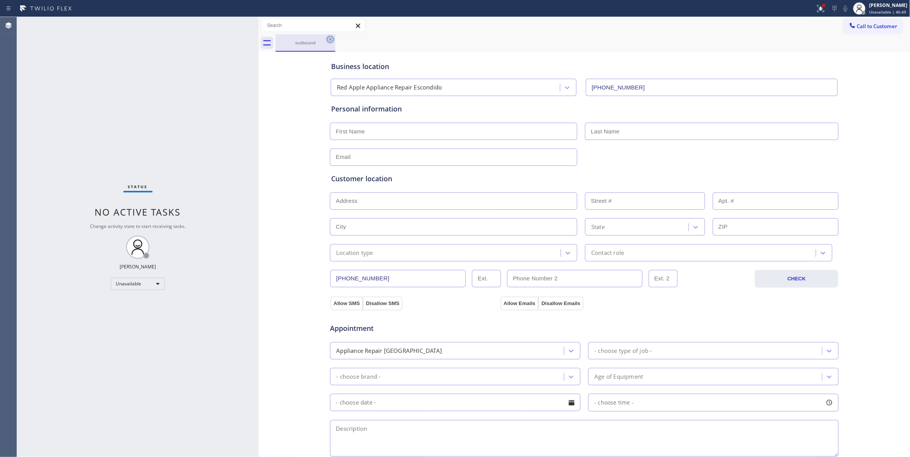
click at [333, 37] on icon at bounding box center [330, 39] width 7 height 7
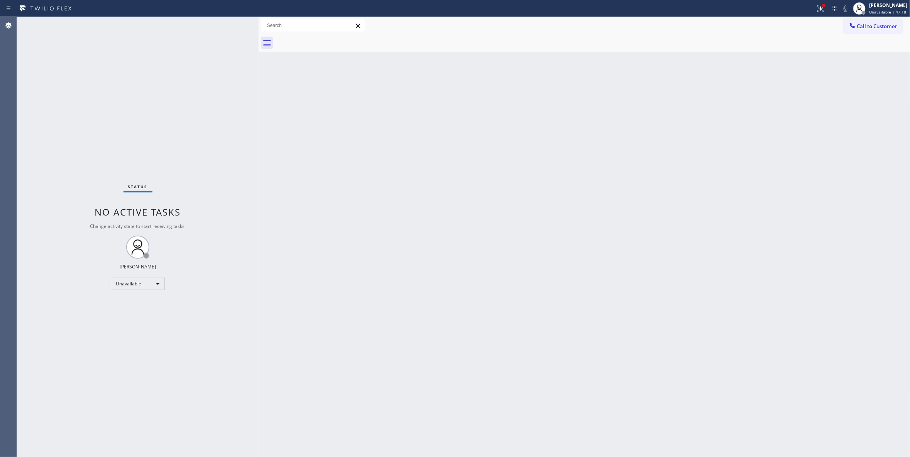
drag, startPoint x: 43, startPoint y: 429, endPoint x: 306, endPoint y: 105, distance: 417.5
click at [43, 426] on div "Status No active tasks Change activity state to start receiving tasks. [PERSON_…" at bounding box center [138, 237] width 242 height 440
click at [872, 28] on span "Call to Customer" at bounding box center [877, 26] width 41 height 7
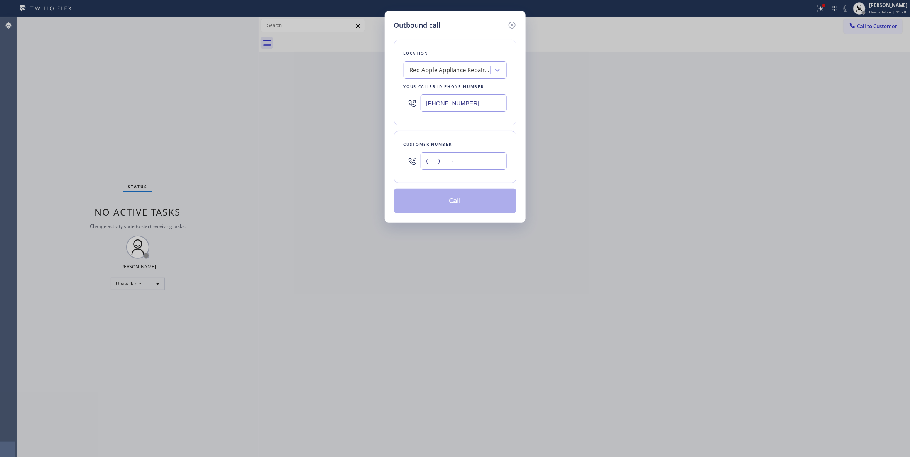
click at [470, 161] on input "(___) ___-____" at bounding box center [464, 160] width 86 height 17
paste input "917) 318-0400"
type input "[PHONE_NUMBER]"
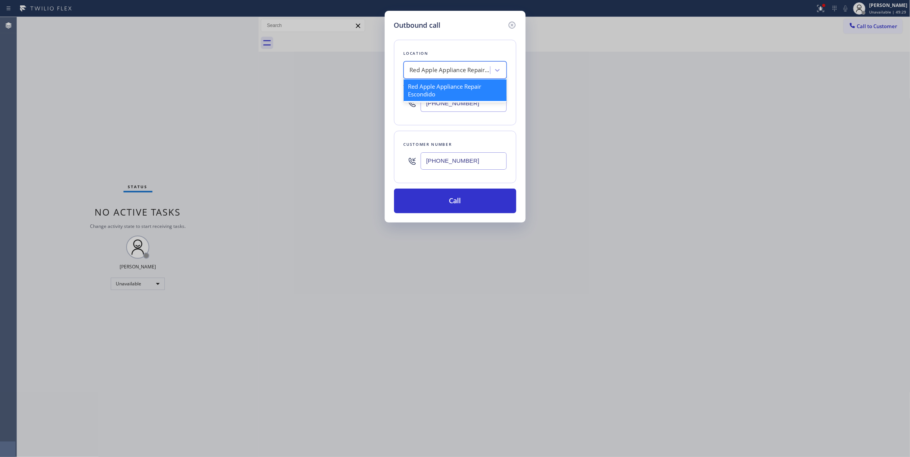
click at [440, 70] on div "Red Apple Appliance Repair Escondido" at bounding box center [450, 70] width 81 height 9
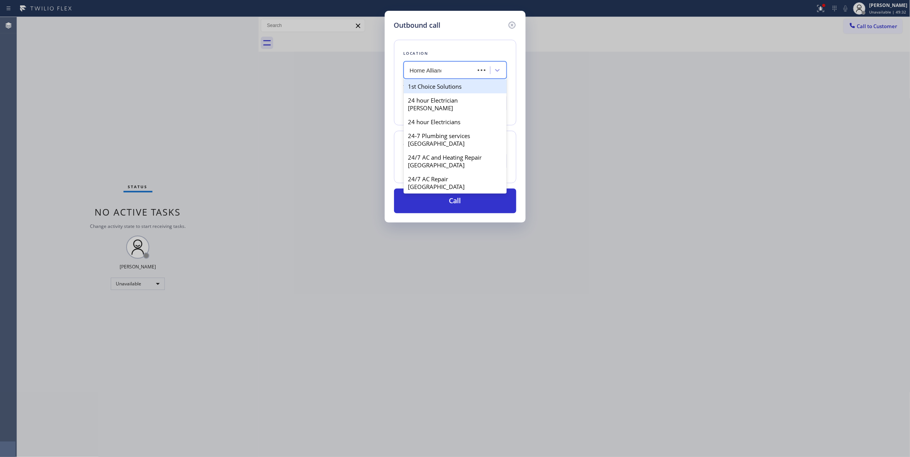
type input "Home Alliance"
click at [453, 87] on div "Home Alliance" at bounding box center [455, 86] width 103 height 14
type input "[PHONE_NUMBER]"
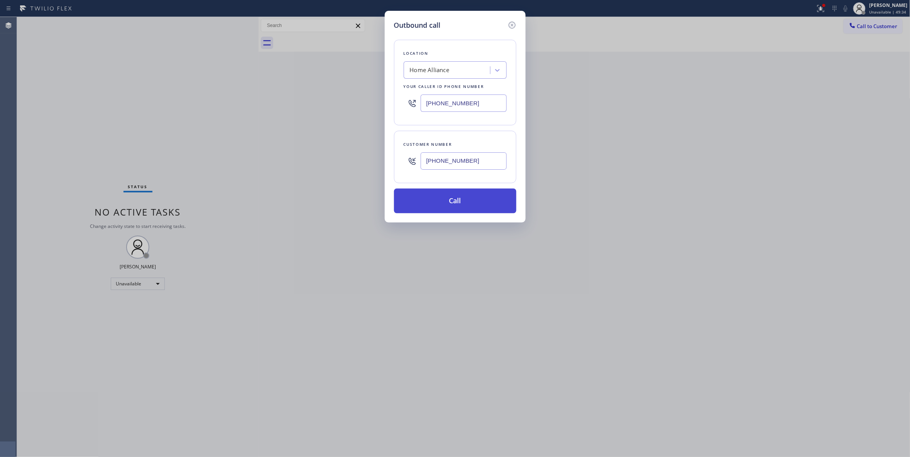
click at [463, 204] on button "Call" at bounding box center [455, 201] width 122 height 25
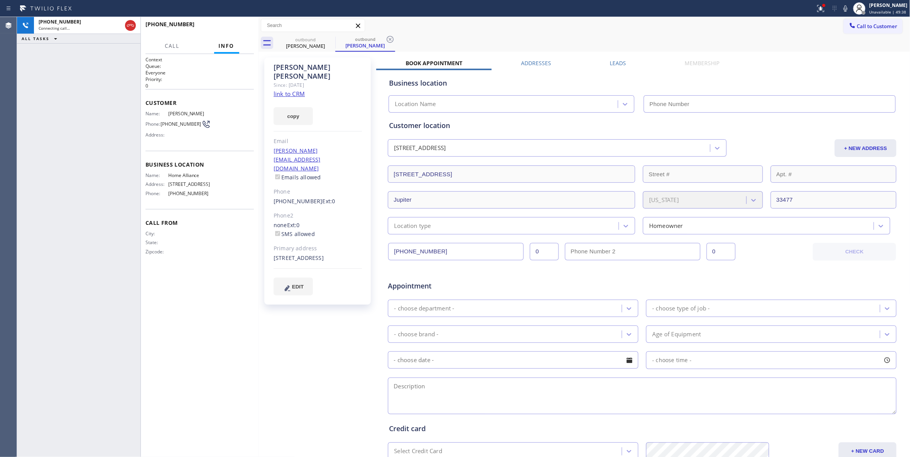
type input "[PHONE_NUMBER]"
click at [94, 206] on div "[PHONE_NUMBER] Connecting call… ALL TASKS ALL TASKS ACTIVE TASKS TASKS IN WRAP …" at bounding box center [78, 237] width 123 height 440
click at [392, 41] on icon at bounding box center [389, 39] width 9 height 9
click at [227, 28] on span "HANG UP" at bounding box center [236, 27] width 24 height 5
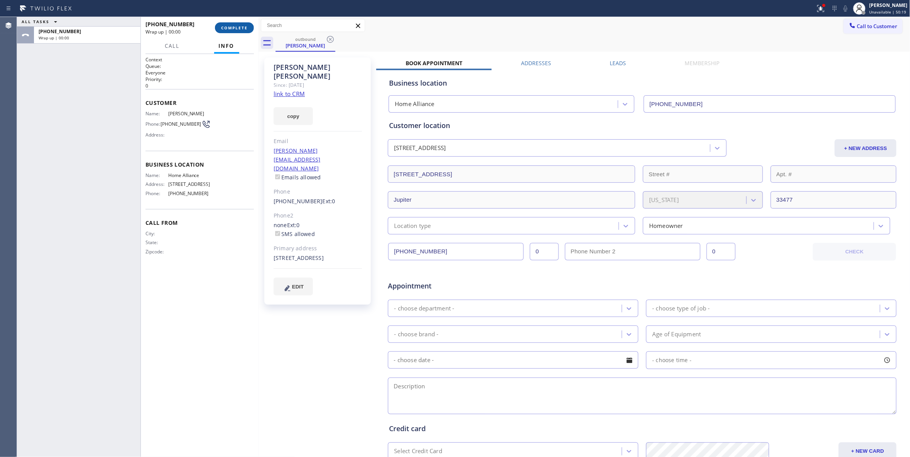
click at [233, 32] on button "COMPLETE" at bounding box center [234, 27] width 39 height 11
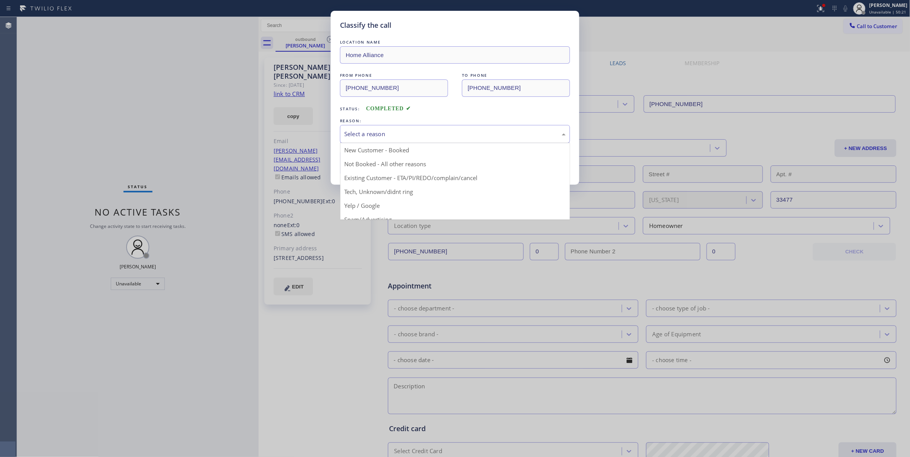
click at [377, 136] on div "Select a reason" at bounding box center [454, 134] width 221 height 9
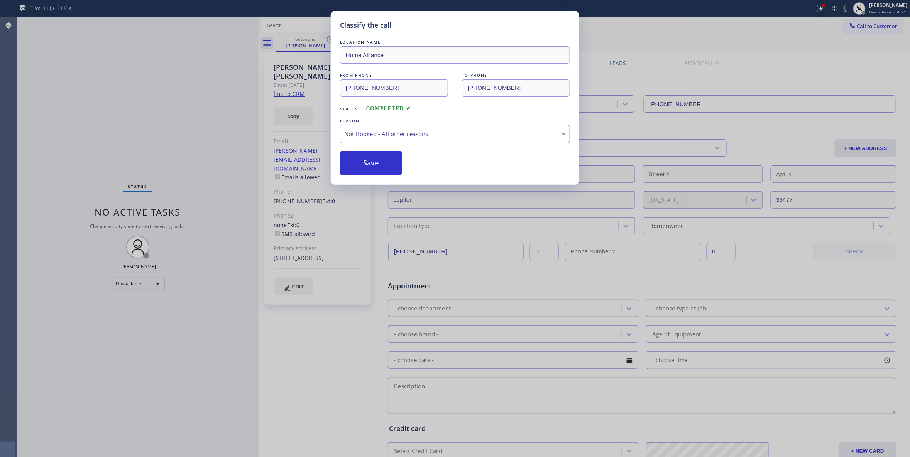
click at [378, 161] on button "Save" at bounding box center [371, 163] width 62 height 25
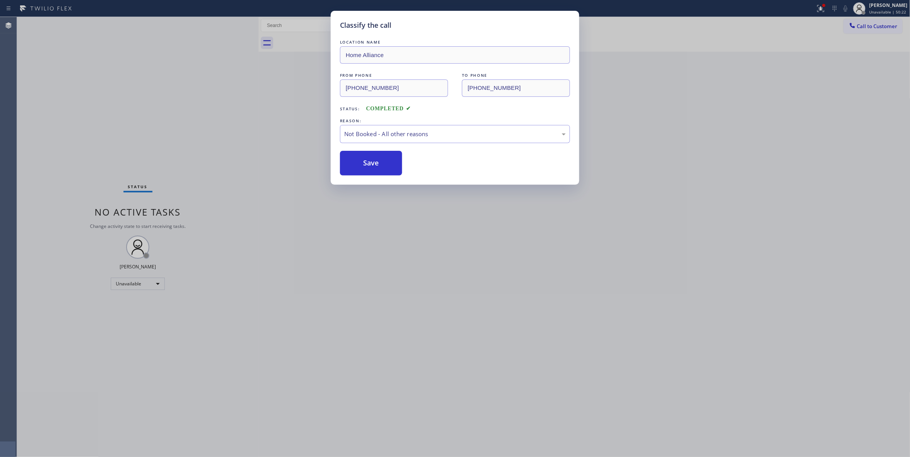
click at [378, 161] on button "Save" at bounding box center [371, 163] width 62 height 25
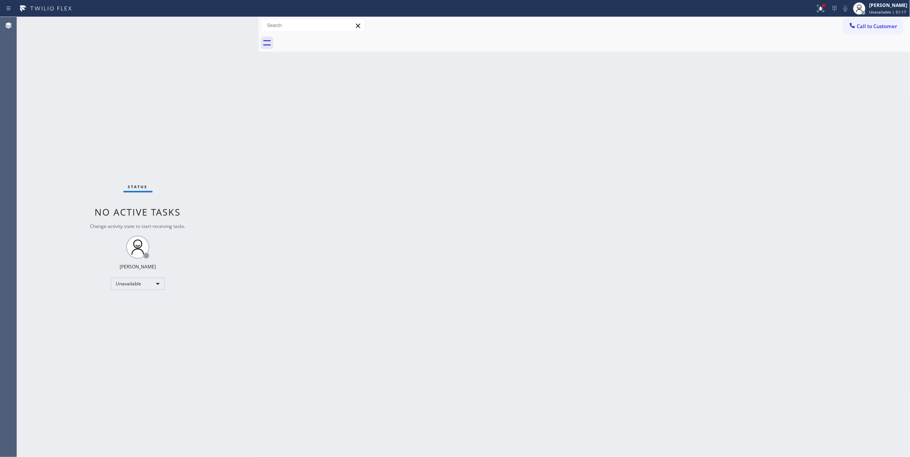
drag, startPoint x: 880, startPoint y: 27, endPoint x: 847, endPoint y: 34, distance: 34.7
click at [880, 26] on span "Call to Customer" at bounding box center [877, 26] width 41 height 7
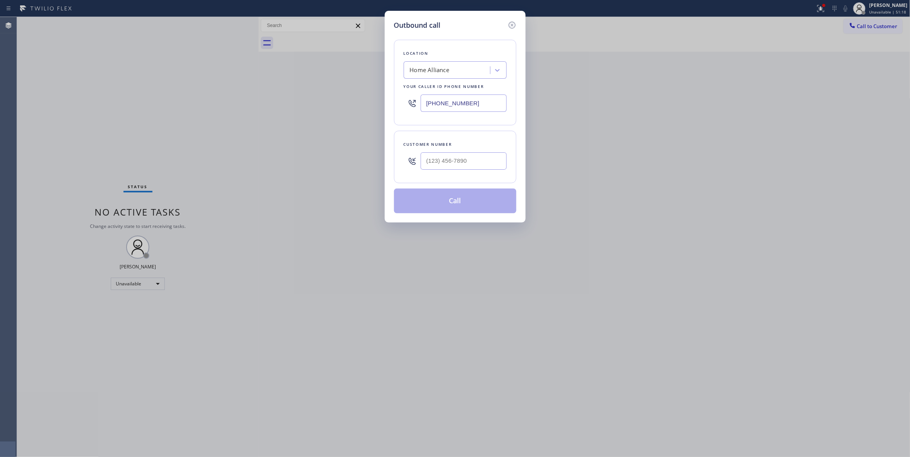
drag, startPoint x: 492, startPoint y: 95, endPoint x: 486, endPoint y: 100, distance: 8.0
click at [488, 95] on input "[PHONE_NUMBER]" at bounding box center [464, 103] width 86 height 17
drag, startPoint x: 482, startPoint y: 104, endPoint x: 382, endPoint y: 104, distance: 100.7
click at [382, 104] on div "Outbound call Location Home Alliance Your caller id phone number [PHONE_NUMBER]…" at bounding box center [455, 228] width 910 height 457
paste input "05) 261-2411"
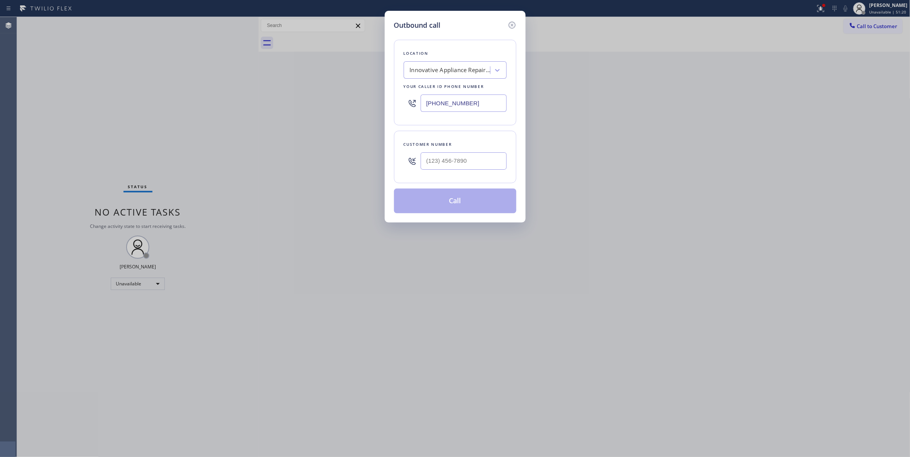
type input "[PHONE_NUMBER]"
click at [444, 164] on input "(___) ___-____" at bounding box center [464, 160] width 86 height 17
paste input "805) 319-3390"
type input "[PHONE_NUMBER]"
click at [479, 206] on button "Call" at bounding box center [455, 201] width 122 height 25
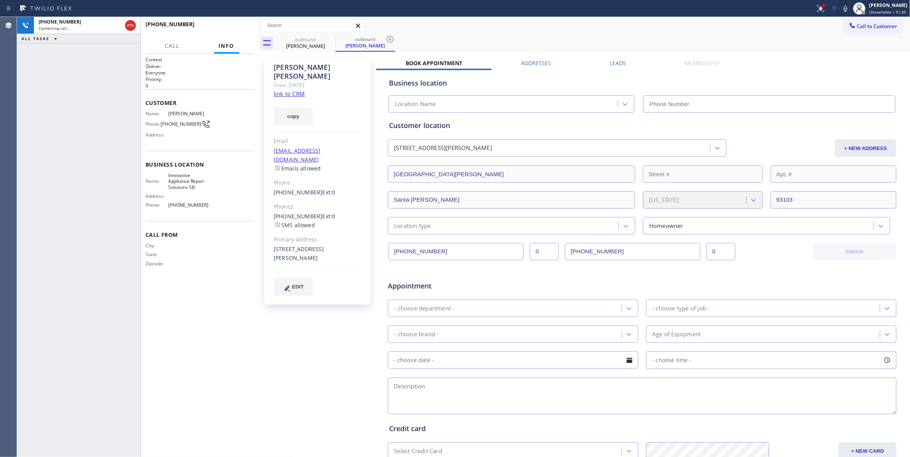
type input "[PHONE_NUMBER]"
click at [390, 39] on icon at bounding box center [390, 39] width 7 height 7
click at [225, 25] on span "HANG UP" at bounding box center [236, 27] width 24 height 5
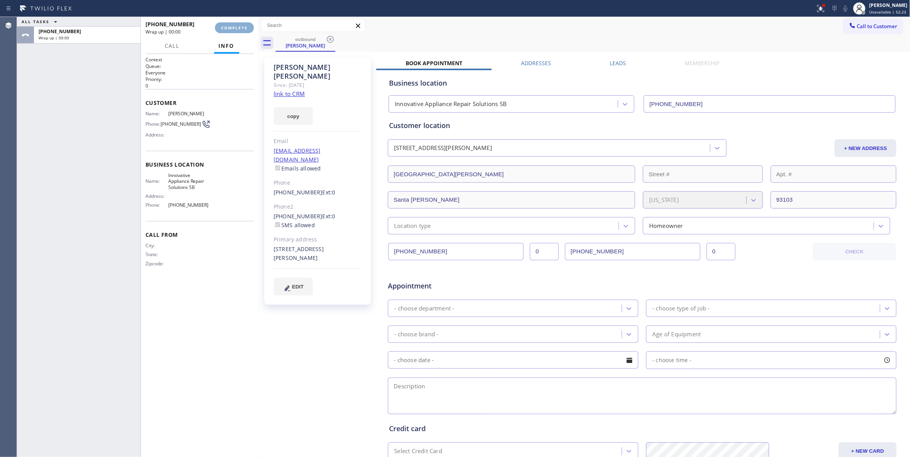
click at [225, 25] on span "COMPLETE" at bounding box center [234, 27] width 27 height 5
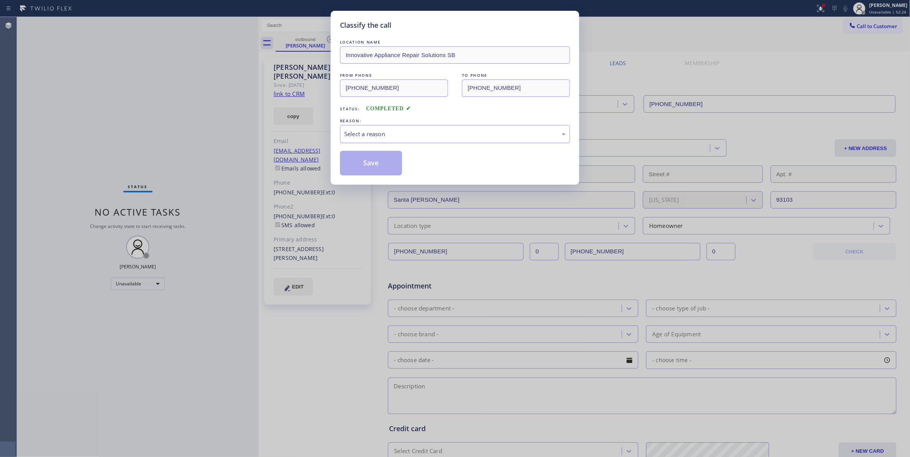
drag, startPoint x: 367, startPoint y: 136, endPoint x: 360, endPoint y: 140, distance: 7.5
click at [363, 135] on div "Select a reason" at bounding box center [454, 134] width 221 height 9
click at [350, 164] on button "Save" at bounding box center [371, 163] width 62 height 25
drag, startPoint x: 350, startPoint y: 164, endPoint x: 424, endPoint y: 7, distance: 173.6
click at [357, 154] on button "Save" at bounding box center [371, 163] width 62 height 25
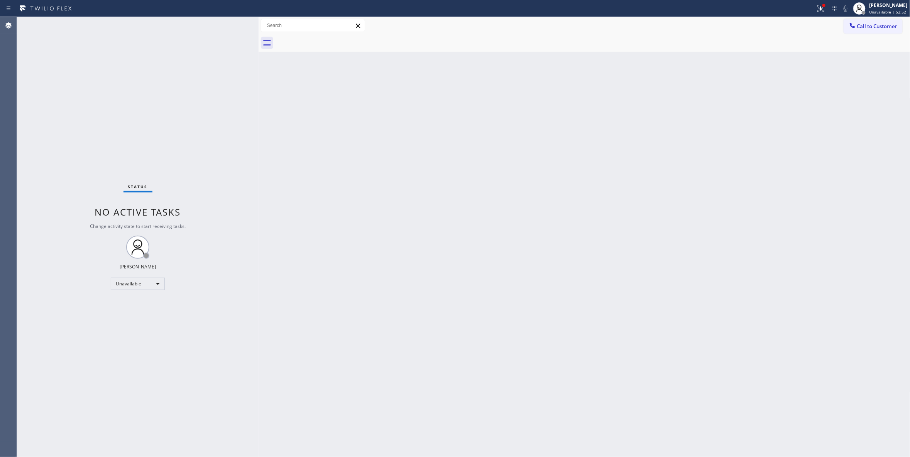
click at [111, 93] on div "Status No active tasks Change activity state to start receiving tasks. [PERSON_…" at bounding box center [138, 237] width 242 height 440
click at [369, 298] on div "Back to Dashboard Change Sender ID Customers Technicians Select a contact Outbo…" at bounding box center [585, 237] width 652 height 440
click at [863, 25] on span "Call to Customer" at bounding box center [877, 26] width 41 height 7
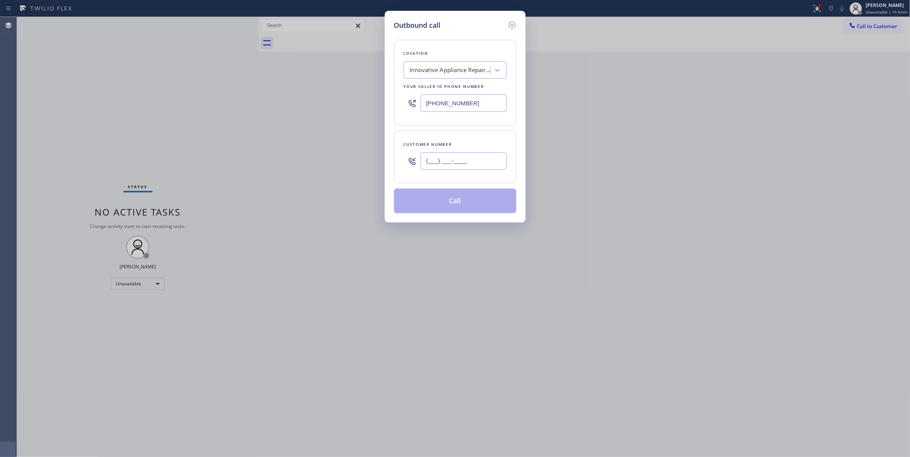
click at [451, 166] on input "(___) ___-____" at bounding box center [464, 160] width 86 height 17
paste input "858) 245-9116"
type input "[PHONE_NUMBER]"
drag, startPoint x: 485, startPoint y: 101, endPoint x: 316, endPoint y: 106, distance: 169.9
click at [316, 106] on div "Outbound call Location Innovative Appliance Repair Solutions SB Your caller id …" at bounding box center [455, 228] width 910 height 457
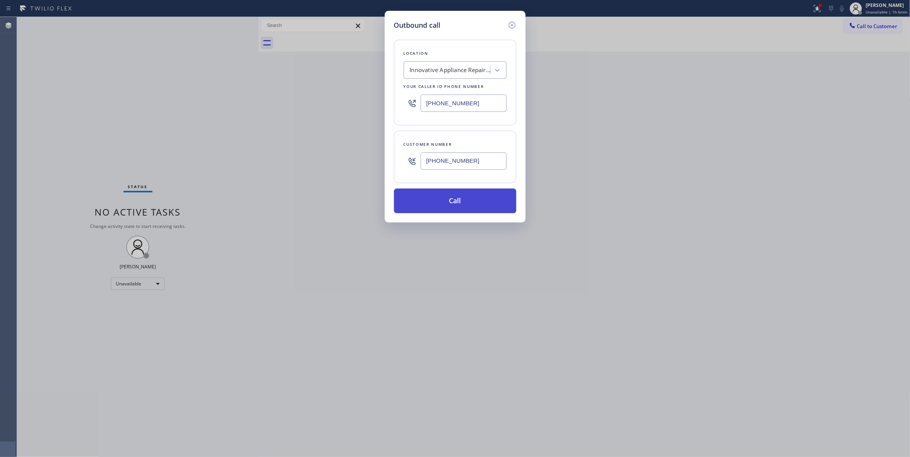
paste input "206) 203-2109"
type input "[PHONE_NUMBER]"
click at [445, 195] on button "Call" at bounding box center [455, 201] width 122 height 25
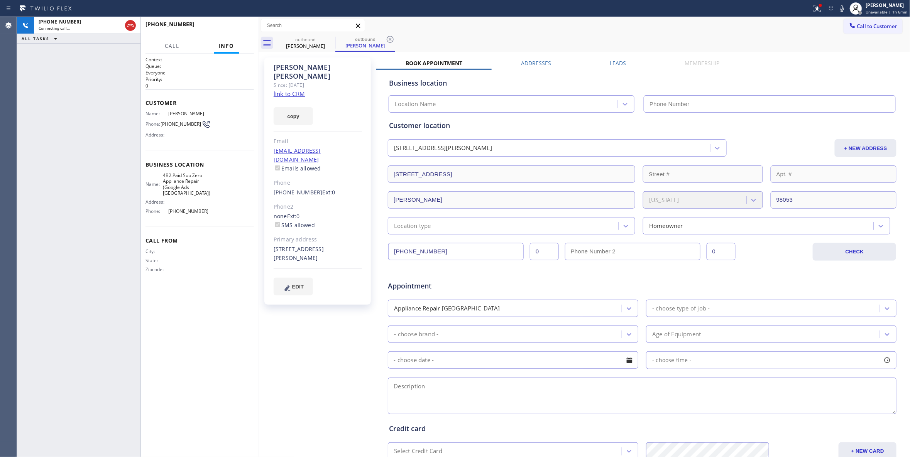
type input "[PHONE_NUMBER]"
click at [388, 39] on icon at bounding box center [389, 39] width 9 height 9
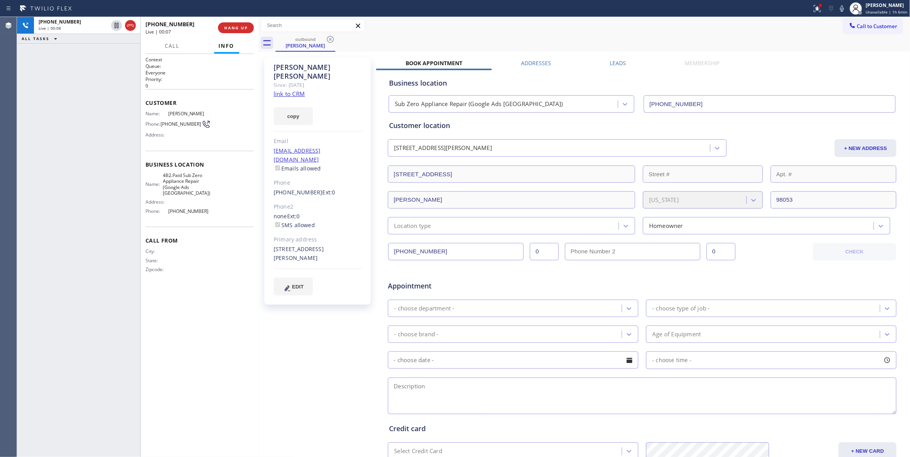
click at [297, 90] on link "link to CRM" at bounding box center [289, 94] width 31 height 8
click at [248, 30] on button "COMPLETE" at bounding box center [234, 27] width 39 height 11
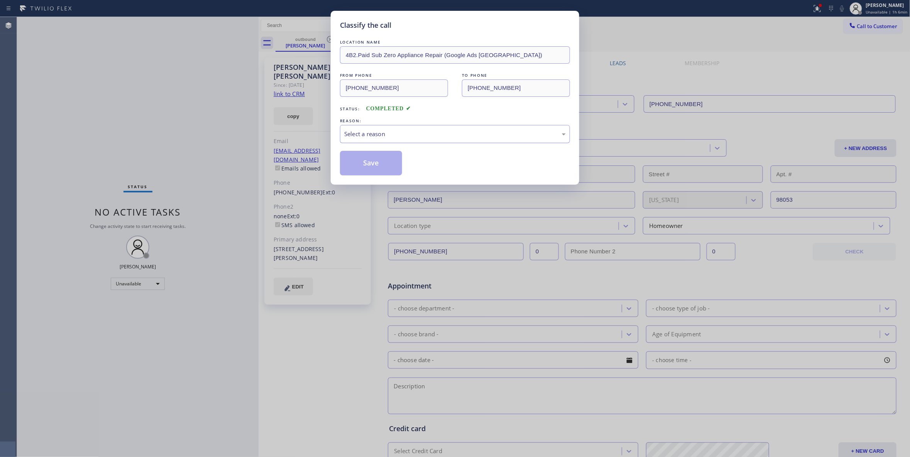
click at [379, 131] on div "Select a reason" at bounding box center [454, 134] width 221 height 9
click at [368, 161] on button "Save" at bounding box center [371, 163] width 62 height 25
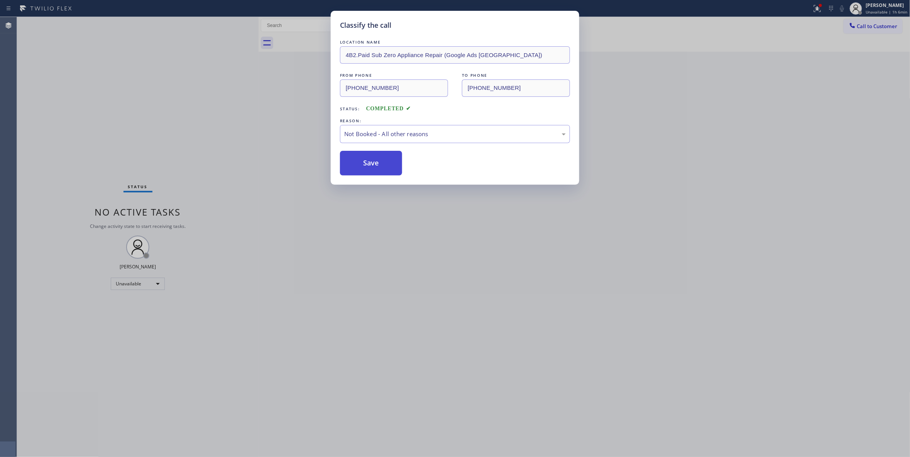
click at [368, 161] on button "Save" at bounding box center [371, 163] width 62 height 25
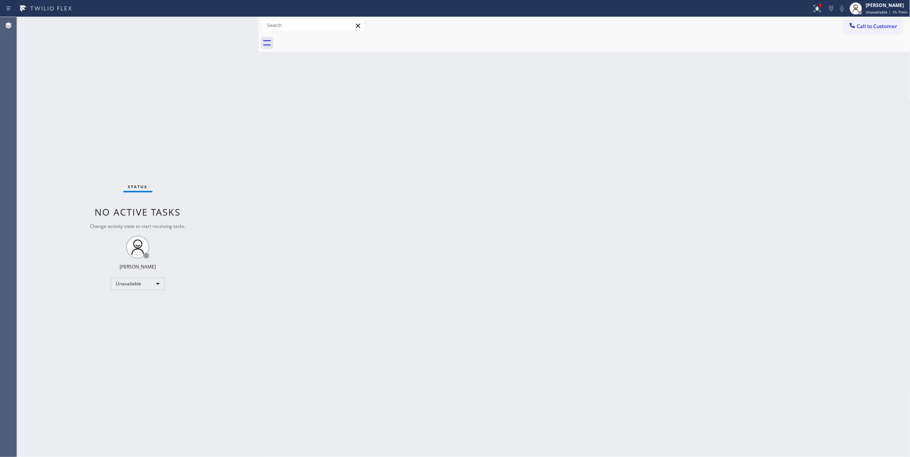
drag, startPoint x: 543, startPoint y: 196, endPoint x: 512, endPoint y: 11, distance: 187.5
click at [543, 194] on div "Back to Dashboard Change Sender ID Customers Technicians Select a contact Outbo…" at bounding box center [585, 237] width 652 height 440
click at [878, 27] on span "Call to Customer" at bounding box center [877, 26] width 41 height 7
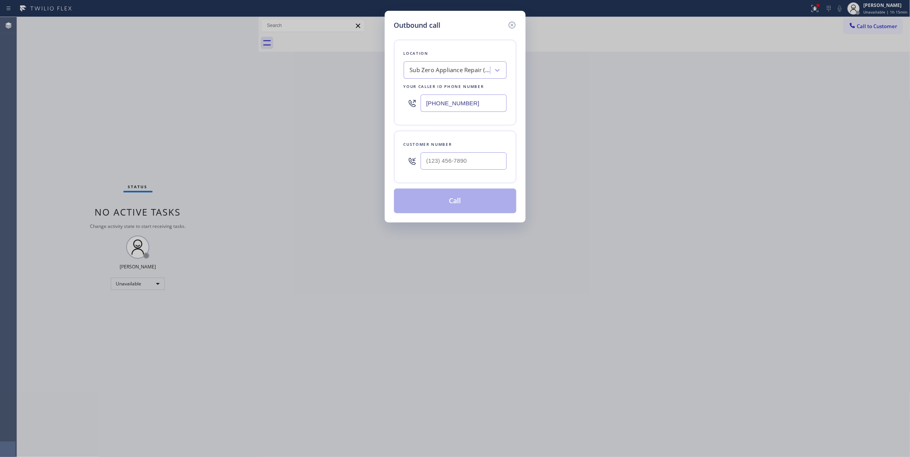
drag, startPoint x: 442, startPoint y: 103, endPoint x: 377, endPoint y: 104, distance: 65.2
click at [343, 98] on div "Outbound call Location Sub Zero Appliance Repair (Google Ads [GEOGRAPHIC_DATA])…" at bounding box center [455, 228] width 910 height 457
paste input "347) 236-3991"
type input "[PHONE_NUMBER]"
click at [477, 155] on input "(___) ___-____" at bounding box center [464, 160] width 86 height 17
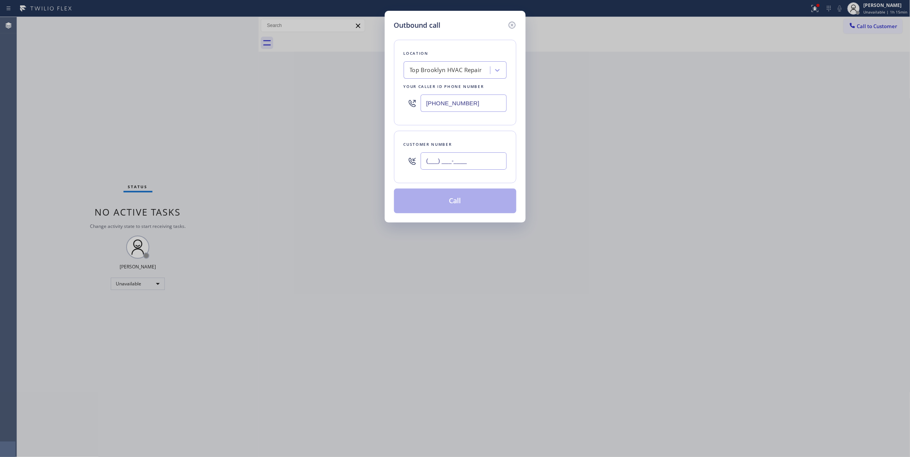
paste input "917) 774-7522"
type input "[PHONE_NUMBER]"
click at [438, 203] on button "Call" at bounding box center [455, 201] width 122 height 25
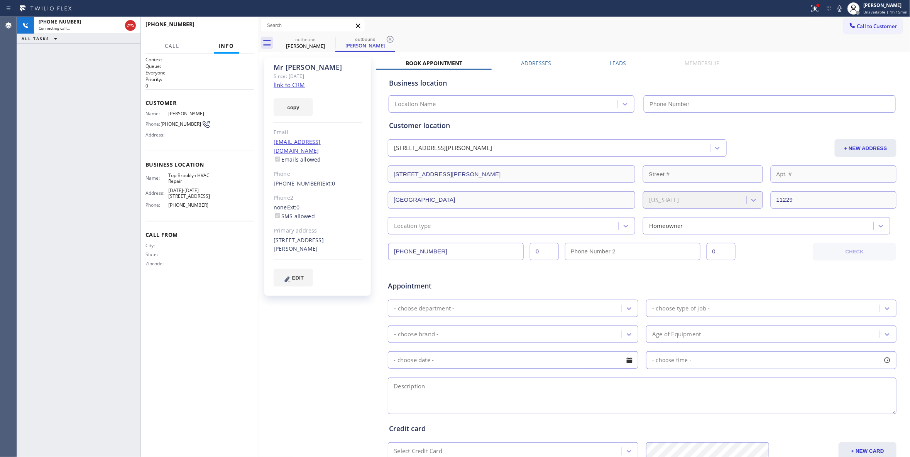
type input "[PHONE_NUMBER]"
click at [101, 154] on div "[PHONE_NUMBER] Live | 00:01 ALL TASKS ALL TASKS ACTIVE TASKS TASKS IN WRAP UP" at bounding box center [78, 237] width 123 height 440
click at [389, 40] on icon at bounding box center [390, 39] width 7 height 7
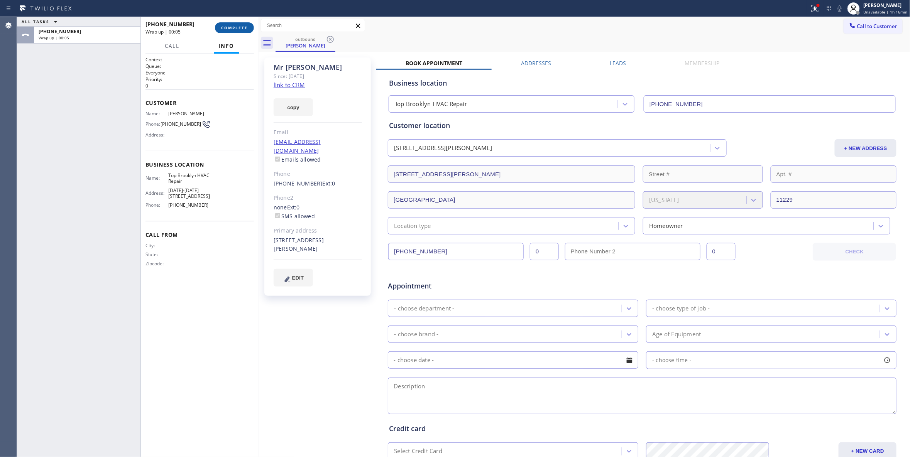
click at [238, 25] on button "COMPLETE" at bounding box center [234, 27] width 39 height 11
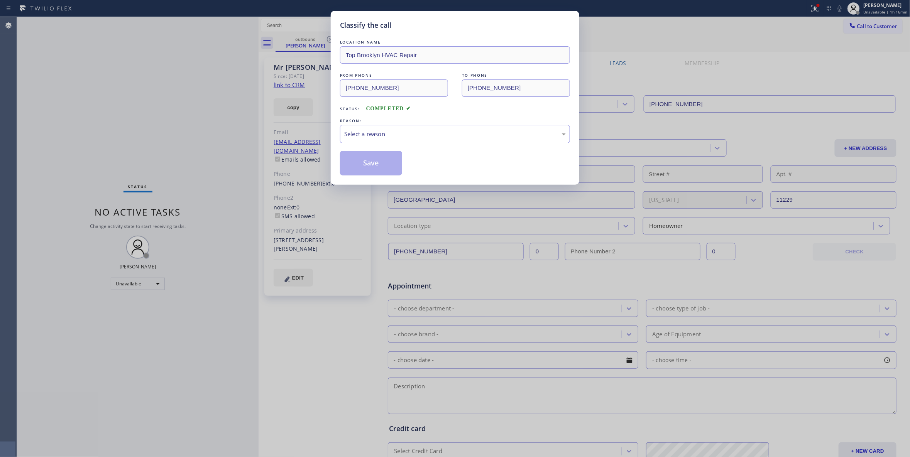
click at [359, 146] on div "LOCATION NAME Top Brooklyn HVAC Repair FROM PHONE [PHONE_NUMBER] TO PHONE [PHON…" at bounding box center [455, 106] width 230 height 137
click at [358, 135] on div "Select a reason" at bounding box center [454, 134] width 221 height 9
click at [357, 168] on button "Save" at bounding box center [371, 163] width 62 height 25
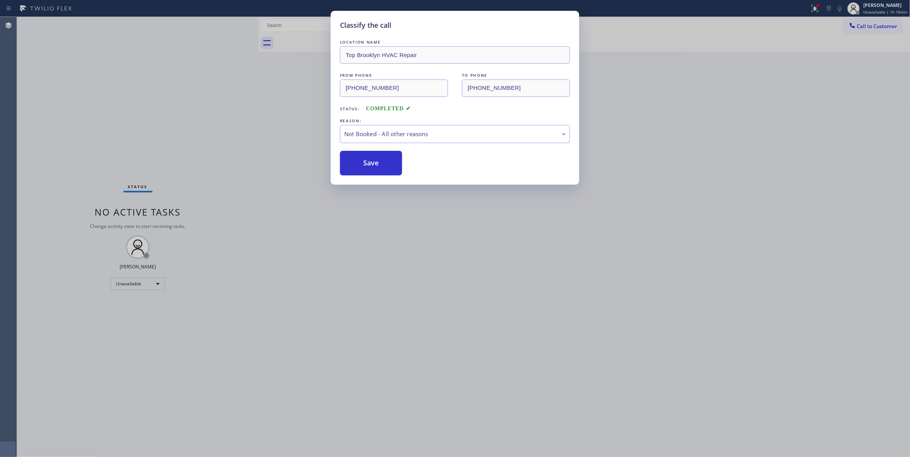
click at [357, 168] on button "Save" at bounding box center [371, 163] width 62 height 25
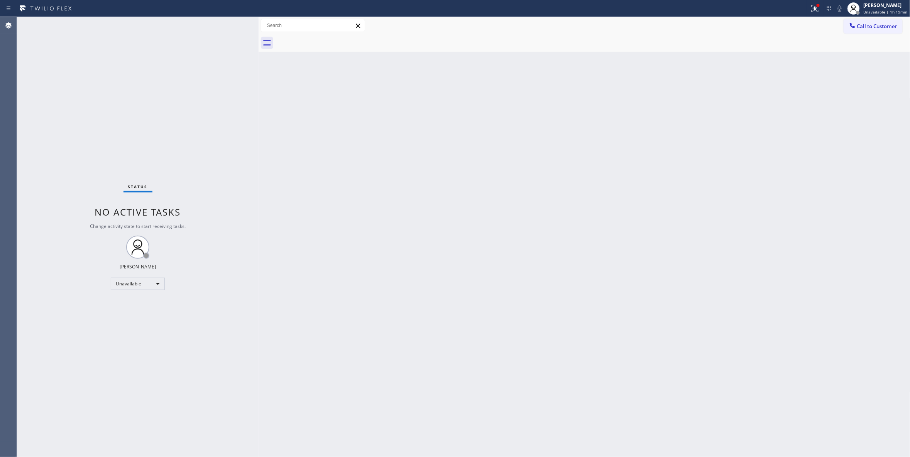
click at [139, 129] on div "Status No active tasks Change activity state to start receiving tasks. [PERSON_…" at bounding box center [138, 237] width 242 height 440
drag, startPoint x: 127, startPoint y: 147, endPoint x: 145, endPoint y: 83, distance: 66.7
click at [126, 144] on div "Status No active tasks Change activity state to start receiving tasks. [PERSON_…" at bounding box center [138, 237] width 242 height 440
click at [874, 28] on span "Call to Customer" at bounding box center [877, 26] width 41 height 7
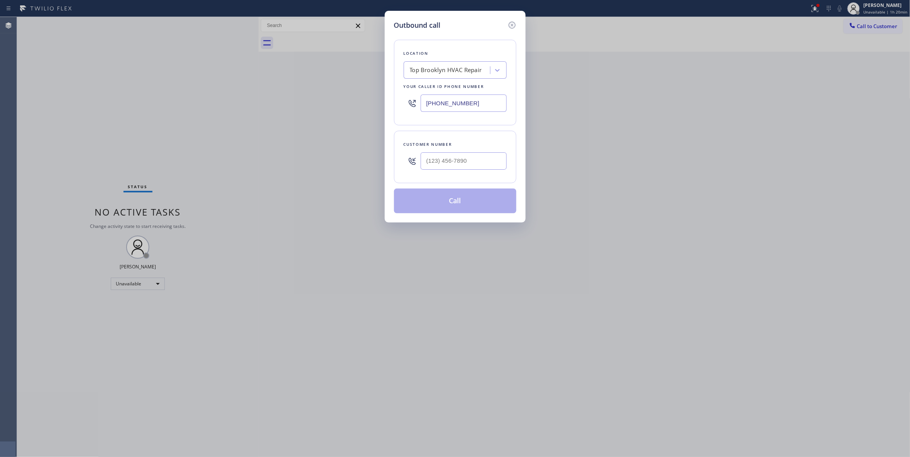
drag, startPoint x: 493, startPoint y: 100, endPoint x: 319, endPoint y: 100, distance: 174.4
click at [351, 103] on div "Outbound call Location Top [GEOGRAPHIC_DATA] HVAC Repair Your caller id phone n…" at bounding box center [455, 228] width 910 height 457
paste input "757-4373"
type input "[PHONE_NUMBER]"
click at [475, 166] on input "(___) ___-____" at bounding box center [464, 160] width 86 height 17
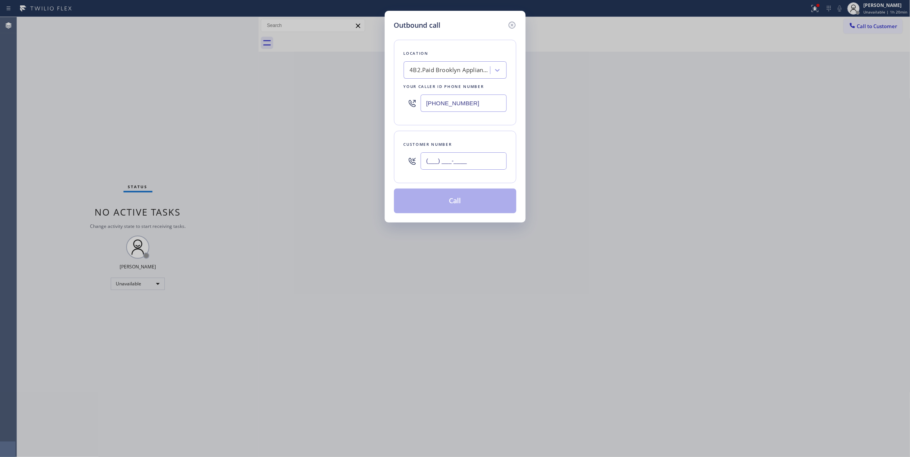
paste input "917) 861-5867"
type input "[PHONE_NUMBER]"
click at [464, 203] on button "Call" at bounding box center [455, 201] width 122 height 25
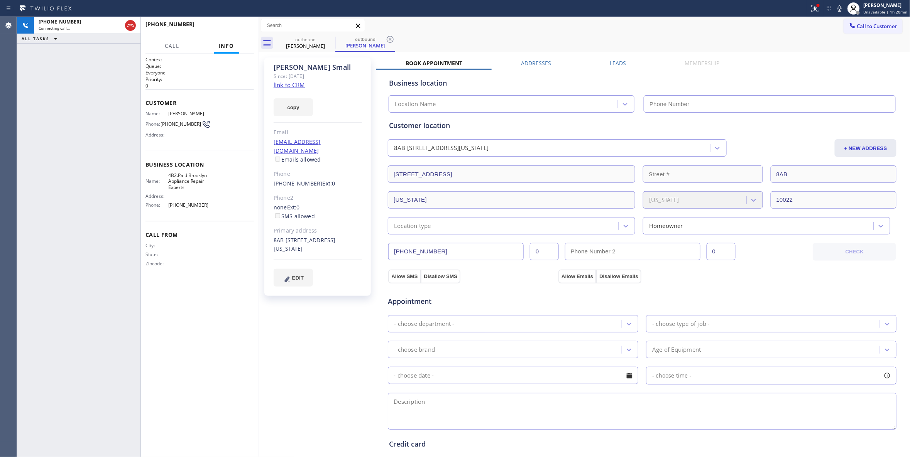
type input "[PHONE_NUMBER]"
click at [36, 149] on div "[PHONE_NUMBER] Connecting call… ALL TASKS ALL TASKS ACTIVE TASKS TASKS IN WRAP …" at bounding box center [78, 237] width 123 height 440
click at [387, 41] on icon at bounding box center [390, 39] width 7 height 7
click at [108, 73] on div "[PHONE_NUMBER] Live | 00:00 ALL TASKS ALL TASKS ACTIVE TASKS TASKS IN WRAP UP" at bounding box center [78, 237] width 123 height 440
click at [241, 24] on button "HANG UP" at bounding box center [236, 27] width 36 height 11
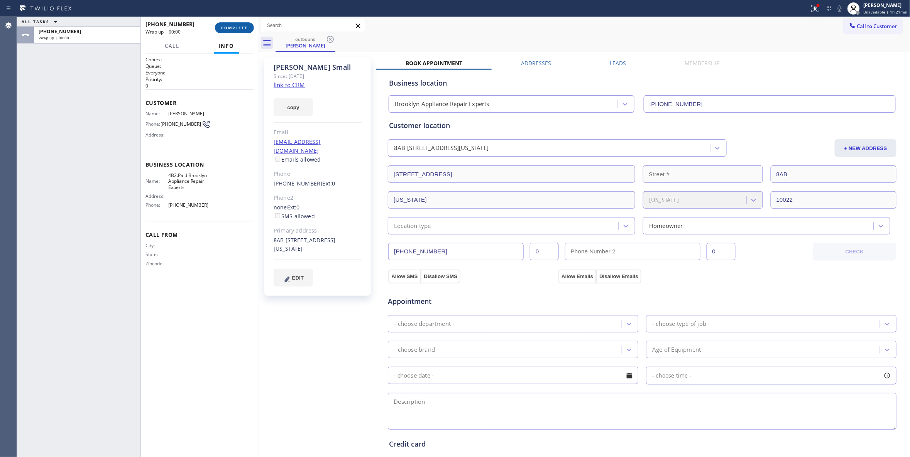
click at [241, 24] on button "COMPLETE" at bounding box center [234, 27] width 39 height 11
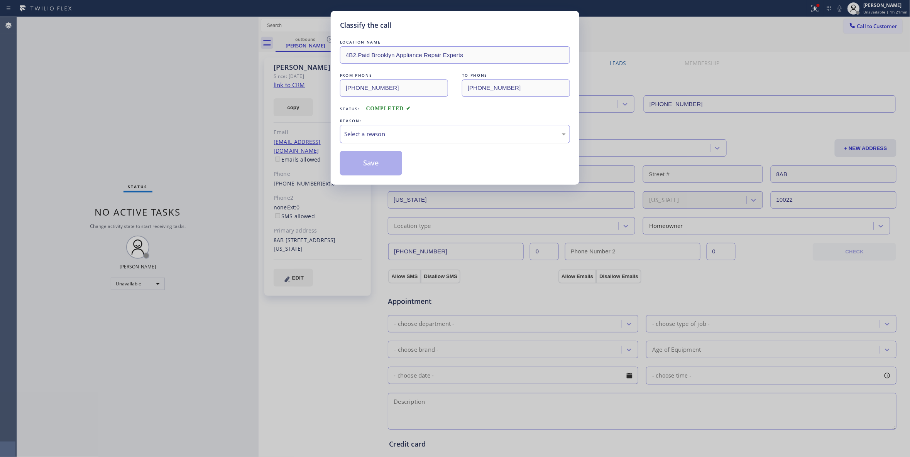
click at [368, 131] on div "Select a reason" at bounding box center [454, 134] width 221 height 9
click at [363, 164] on button "Save" at bounding box center [371, 163] width 62 height 25
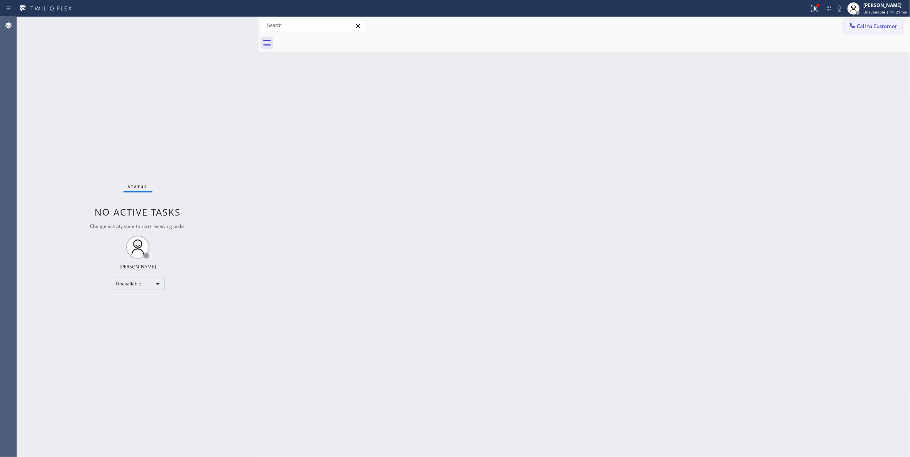
click at [875, 27] on span "Call to Customer" at bounding box center [877, 26] width 41 height 7
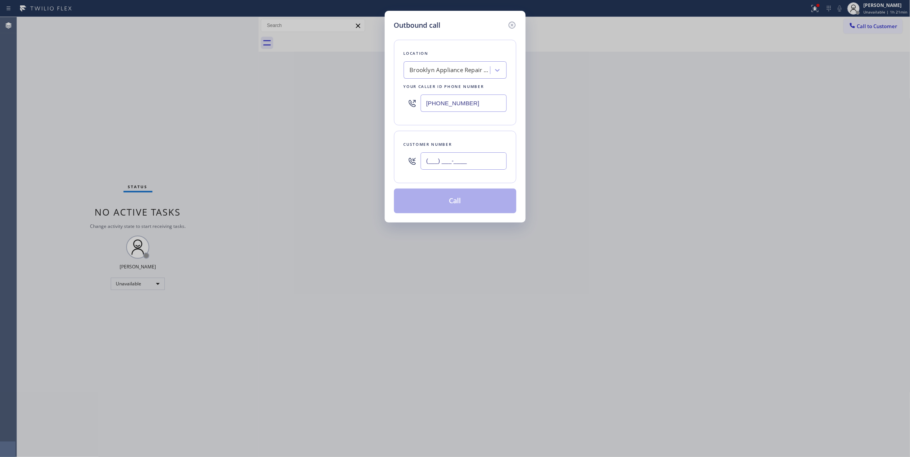
click at [448, 163] on input "(___) ___-____" at bounding box center [464, 160] width 86 height 17
paste input "917) 774-7522"
type input "[PHONE_NUMBER]"
paste input "718) 340-338"
drag, startPoint x: 477, startPoint y: 100, endPoint x: 291, endPoint y: 110, distance: 186.6
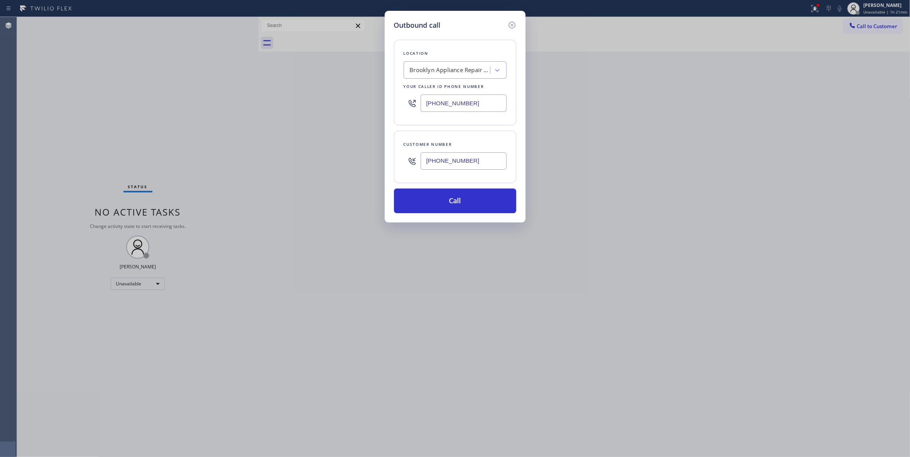
click at [289, 107] on div "Outbound call Location [GEOGRAPHIC_DATA] Appliance Repair Experts Your caller i…" at bounding box center [455, 228] width 910 height 457
type input "[PHONE_NUMBER]"
click at [459, 201] on button "Call" at bounding box center [455, 201] width 122 height 25
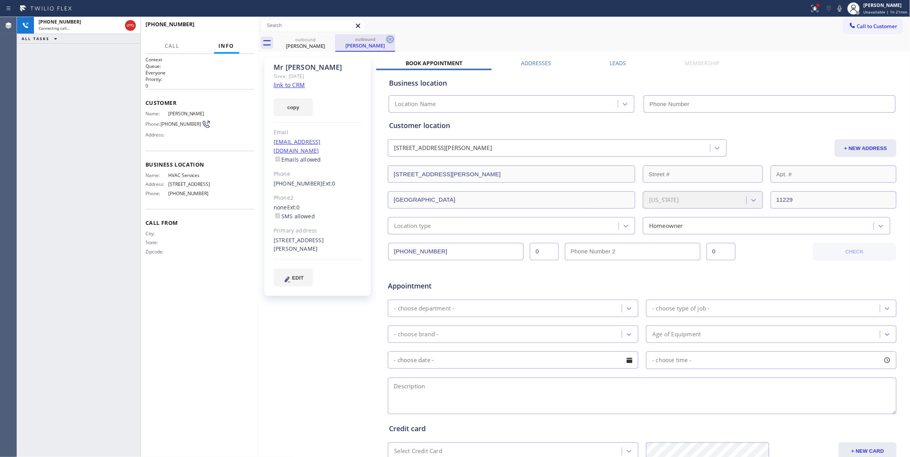
click at [393, 41] on icon at bounding box center [390, 39] width 7 height 7
type input "[PHONE_NUMBER]"
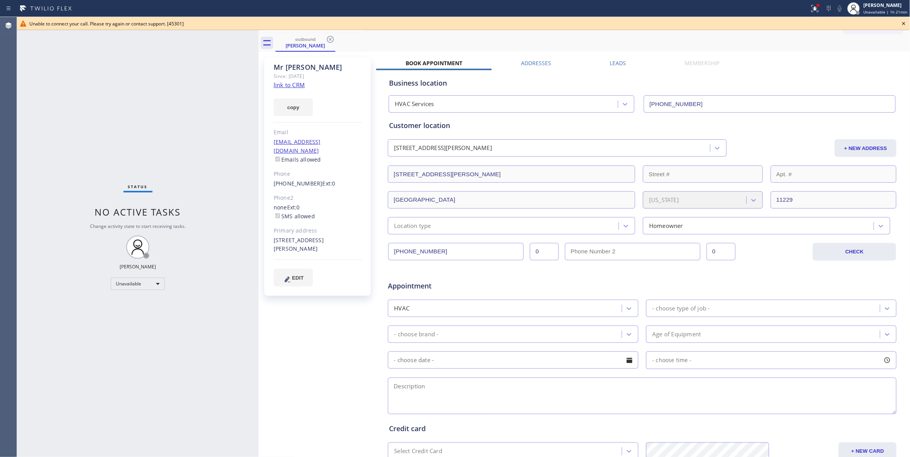
click at [83, 259] on div "Status No active tasks Change activity state to start receiving tasks. [PERSON_…" at bounding box center [138, 237] width 242 height 440
click at [295, 88] on link "link to CRM" at bounding box center [289, 85] width 31 height 8
click at [330, 41] on icon at bounding box center [330, 39] width 9 height 9
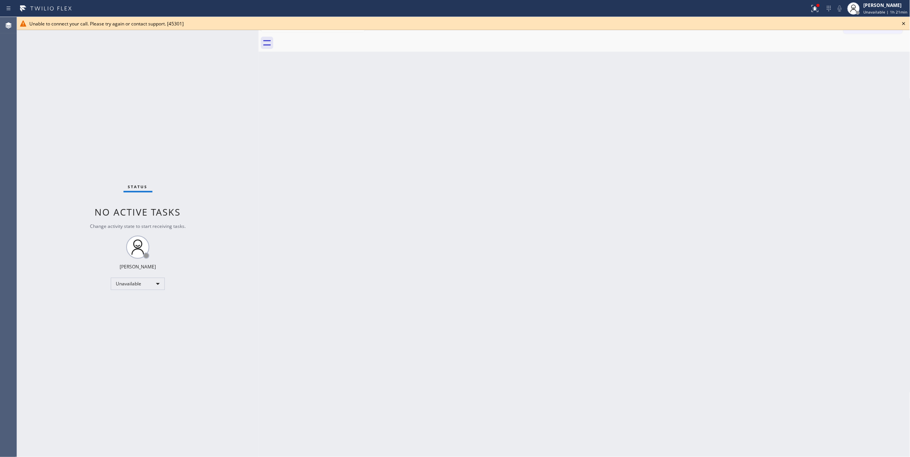
click at [901, 24] on icon at bounding box center [903, 23] width 9 height 9
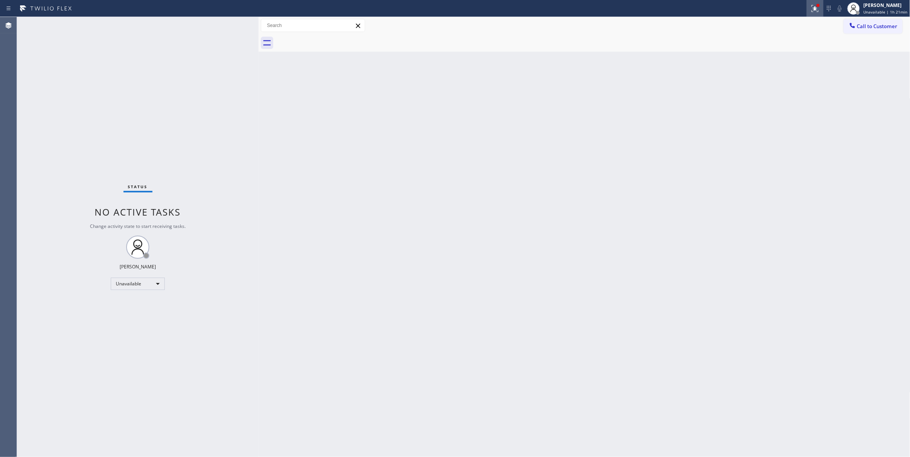
click at [806, 8] on div at bounding box center [814, 8] width 17 height 9
click at [772, 104] on button "Clear issues" at bounding box center [770, 101] width 90 height 11
drag, startPoint x: 883, startPoint y: 28, endPoint x: 488, endPoint y: 118, distance: 404.8
click at [882, 28] on span "Call to Customer" at bounding box center [877, 26] width 41 height 7
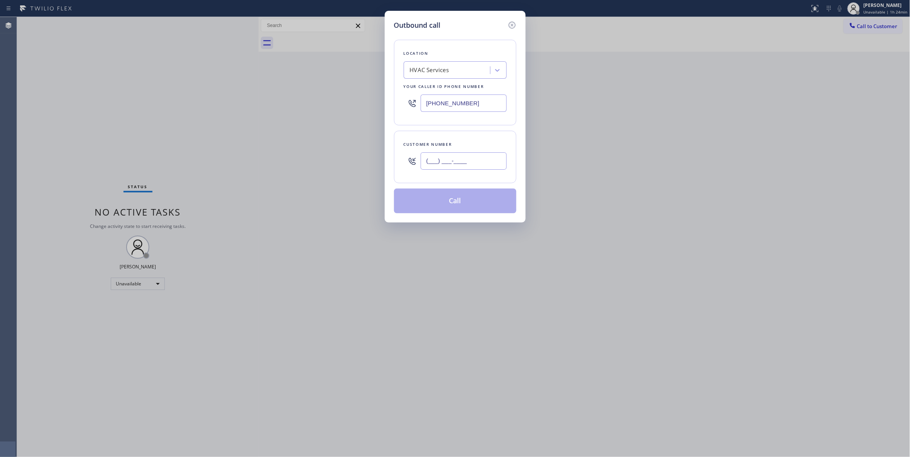
click at [466, 167] on input "(___) ___-____" at bounding box center [464, 160] width 86 height 17
paste input "917) 861-5867"
type input "[PHONE_NUMBER]"
click at [87, 88] on div "Outbound call Location HVAC Services Your caller id phone number [PHONE_NUMBER]…" at bounding box center [455, 228] width 910 height 457
click at [25, 255] on div "Outbound call Location HVAC Services Your caller id phone number [PHONE_NUMBER]…" at bounding box center [455, 228] width 910 height 457
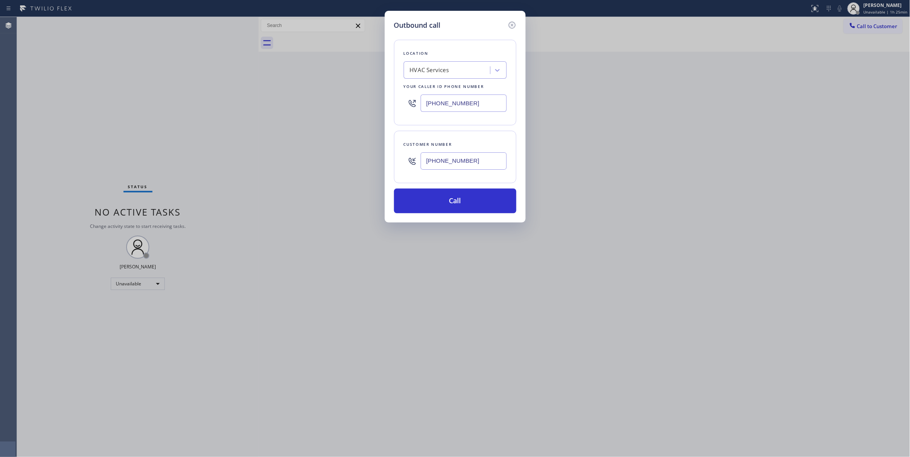
drag, startPoint x: 480, startPoint y: 103, endPoint x: 362, endPoint y: 129, distance: 120.9
click at [304, 102] on div "Outbound call Location HVAC Services Your caller id phone number [PHONE_NUMBER]…" at bounding box center [455, 228] width 910 height 457
paste input "347) 757-437"
type input "[PHONE_NUMBER]"
click at [477, 204] on button "Call" at bounding box center [455, 201] width 122 height 25
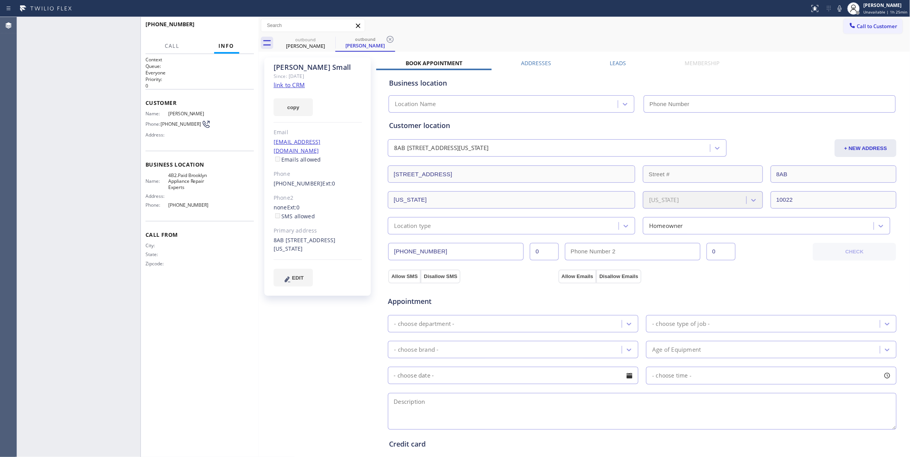
type input "[PHONE_NUMBER]"
drag, startPoint x: 38, startPoint y: 130, endPoint x: 220, endPoint y: 70, distance: 191.7
click at [39, 130] on div "ALL TASKS ALL TASKS ACTIVE TASKS TASKS IN WRAP UP [PHONE_NUMBER] Wrap up | 00:08" at bounding box center [78, 237] width 123 height 440
click at [233, 34] on div "[PHONE_NUMBER] Wrap up | 00:09 COMPLETE" at bounding box center [199, 28] width 108 height 20
click at [232, 29] on span "COMPLETE" at bounding box center [234, 27] width 27 height 5
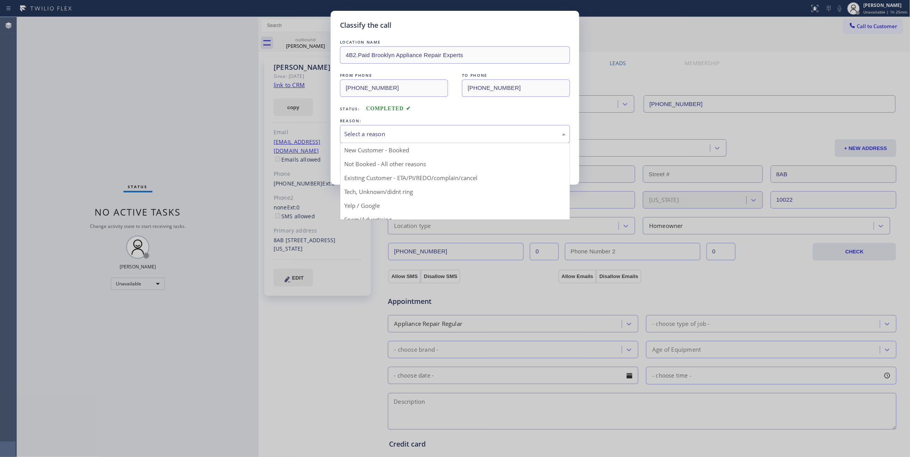
click at [400, 132] on div "Select a reason" at bounding box center [454, 134] width 221 height 9
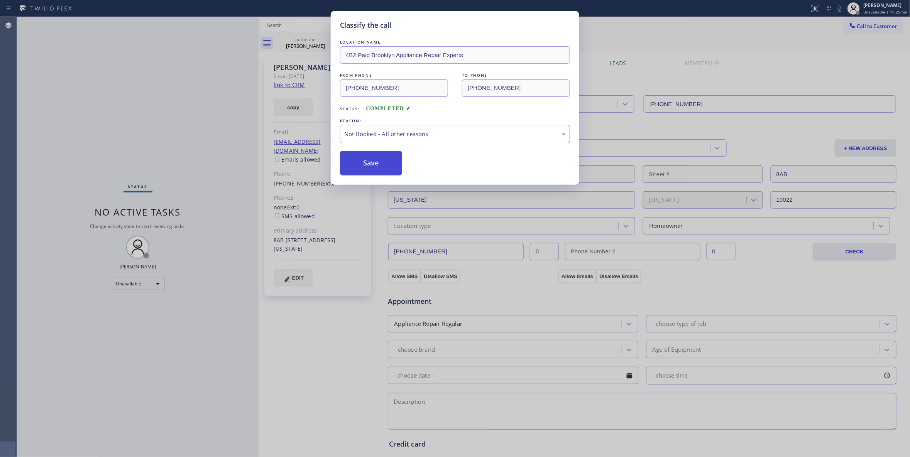
click at [379, 162] on button "Save" at bounding box center [371, 163] width 62 height 25
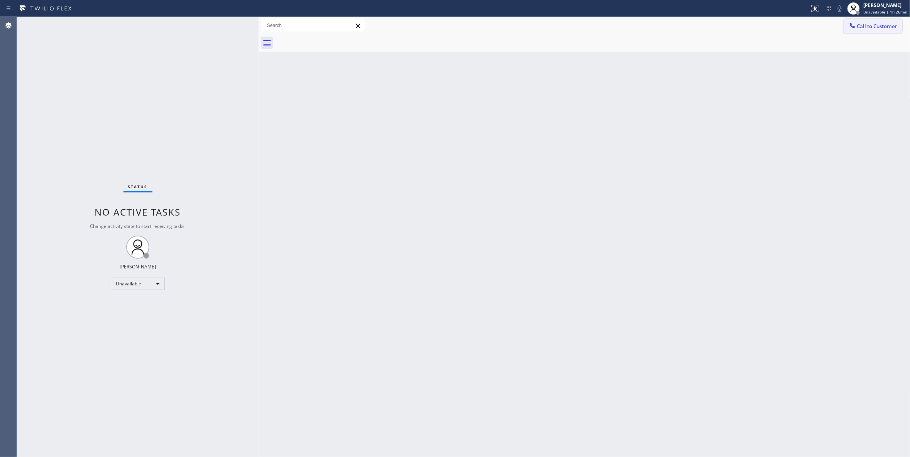
click at [862, 25] on span "Call to Customer" at bounding box center [877, 26] width 41 height 7
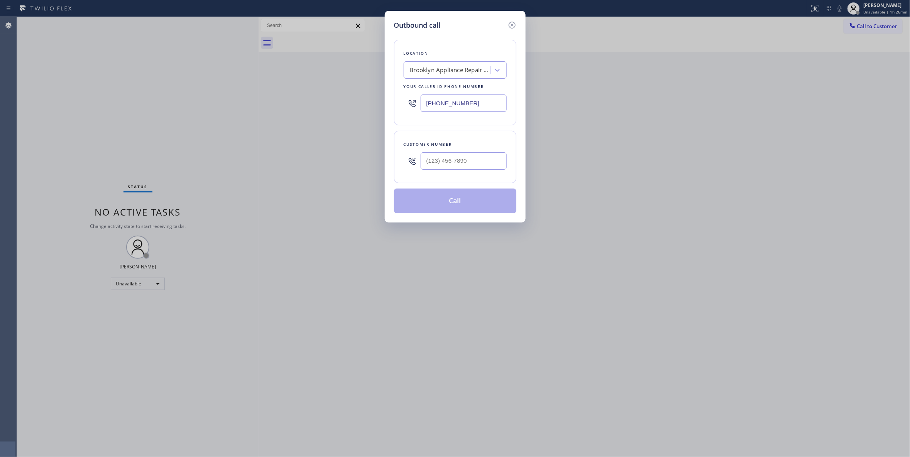
drag, startPoint x: 461, startPoint y: 102, endPoint x: 404, endPoint y: 0, distance: 117.2
click at [172, 77] on div "Outbound call Location [GEOGRAPHIC_DATA] Appliance Repair Experts Your caller i…" at bounding box center [455, 228] width 910 height 457
paste input "917) 935-4352"
type input "[PHONE_NUMBER]"
click at [441, 161] on input "(___) ___-____" at bounding box center [464, 160] width 86 height 17
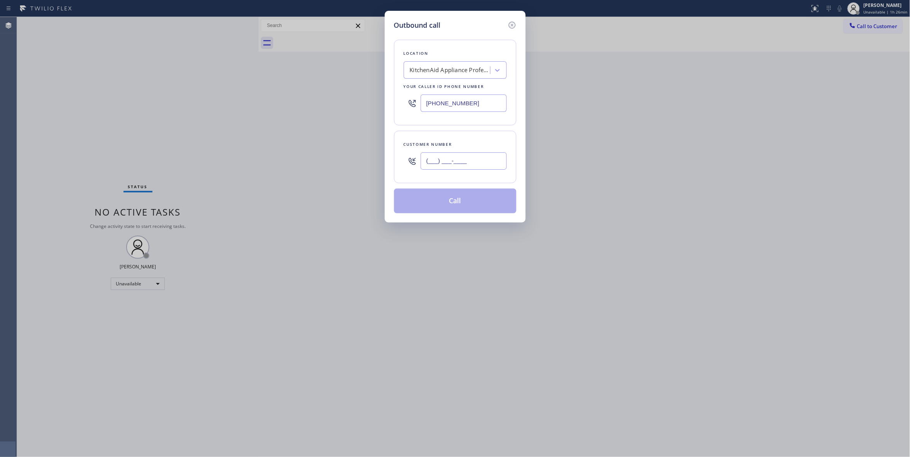
paste input "516) 708-1429"
type input "[PHONE_NUMBER]"
click at [450, 208] on button "Call" at bounding box center [455, 201] width 122 height 25
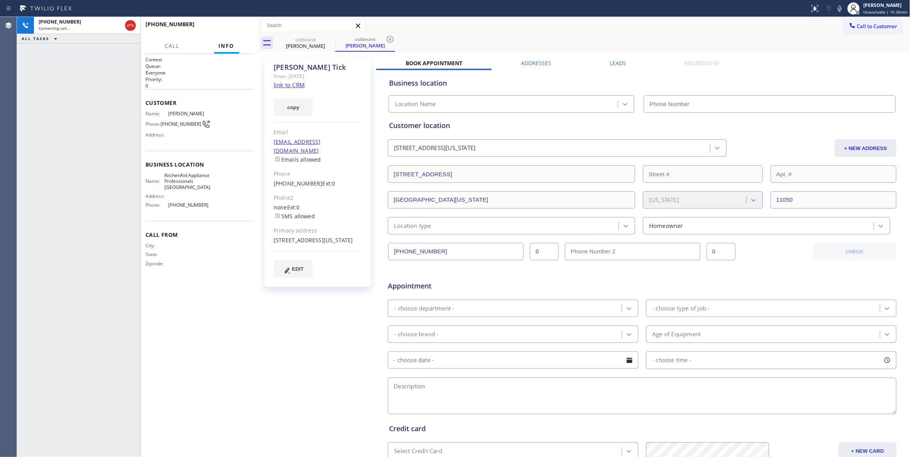
type input "[PHONE_NUMBER]"
click at [390, 37] on icon at bounding box center [389, 39] width 9 height 9
click at [245, 30] on button "HANG UP" at bounding box center [236, 27] width 36 height 11
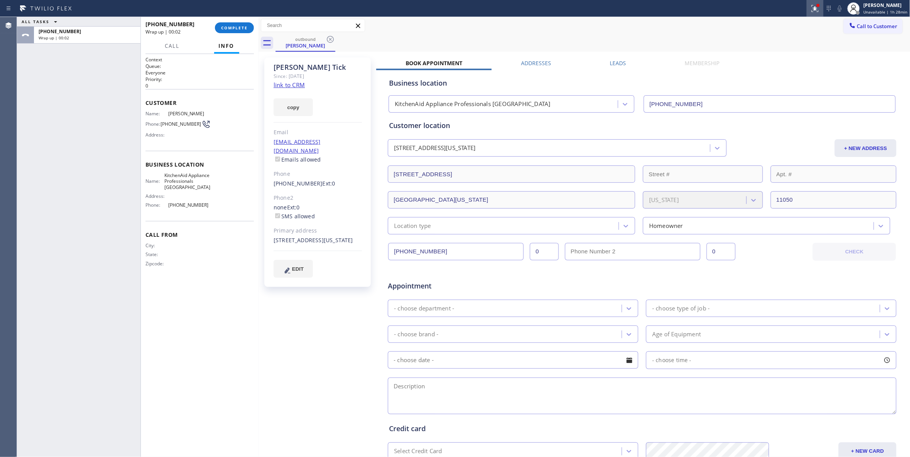
click at [811, 8] on icon at bounding box center [814, 8] width 7 height 7
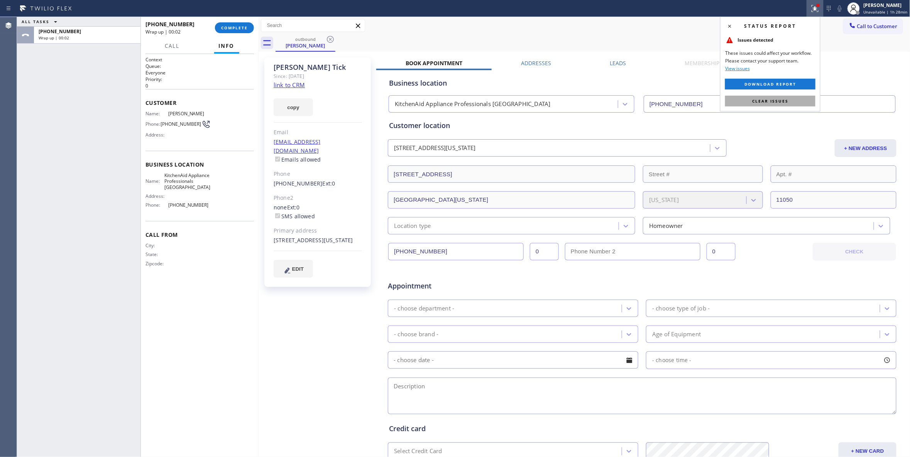
click at [776, 101] on span "Clear issues" at bounding box center [770, 100] width 36 height 5
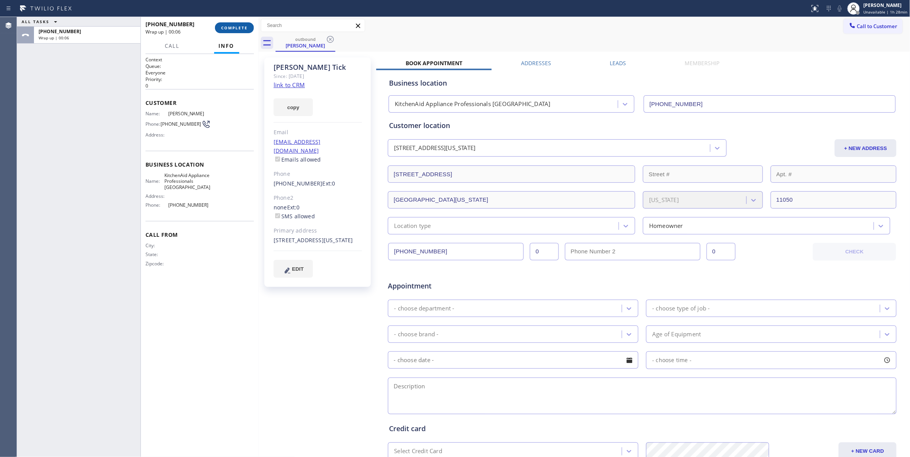
click at [236, 27] on span "COMPLETE" at bounding box center [234, 27] width 27 height 5
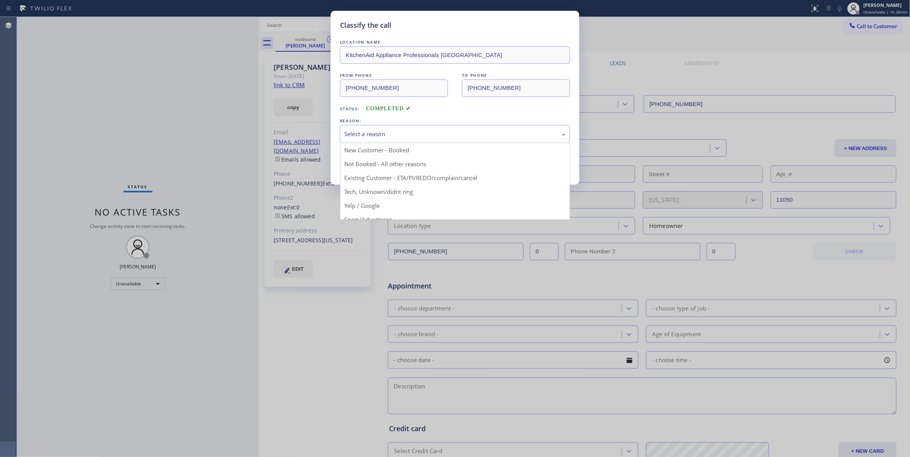
click at [370, 136] on div "Select a reason" at bounding box center [454, 134] width 221 height 9
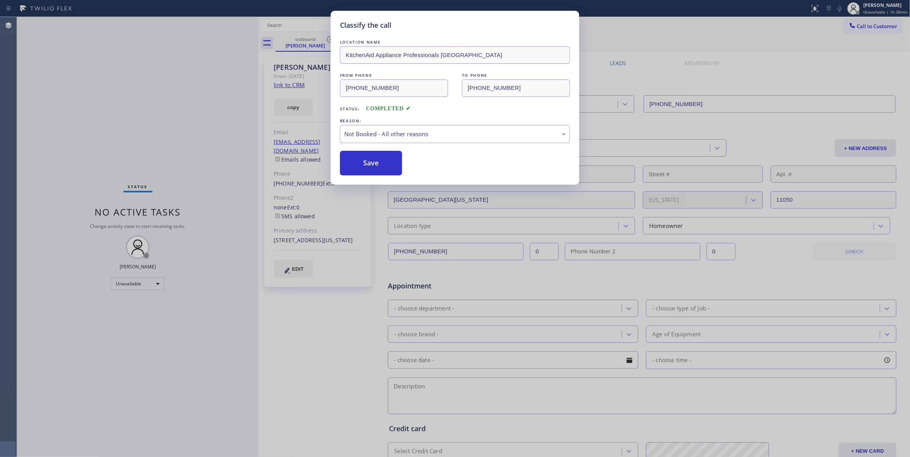
click at [372, 167] on button "Save" at bounding box center [371, 163] width 62 height 25
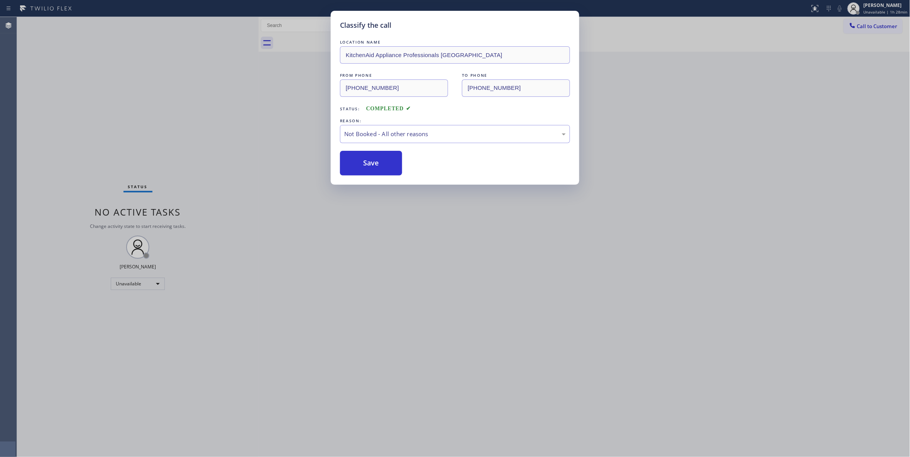
click at [372, 167] on button "Save" at bounding box center [371, 163] width 62 height 25
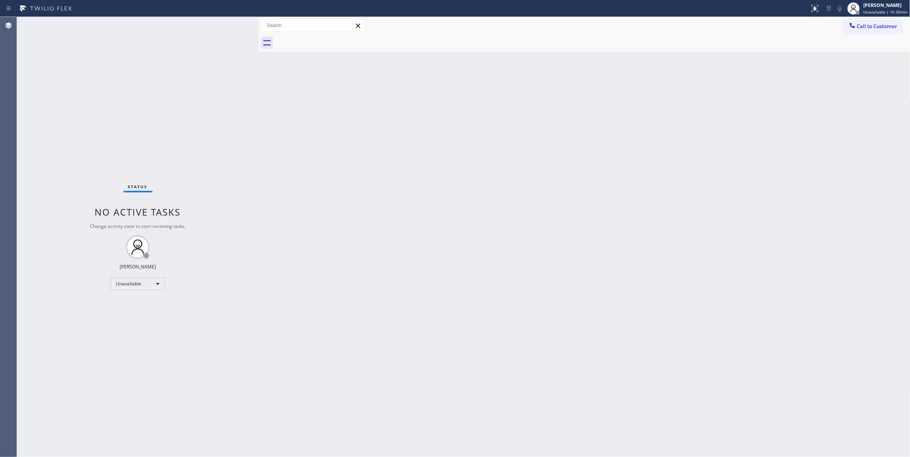
click at [131, 95] on div "Status No active tasks Change activity state to start receiving tasks. [PERSON_…" at bounding box center [138, 237] width 242 height 440
click at [871, 26] on span "Call to Customer" at bounding box center [877, 26] width 41 height 7
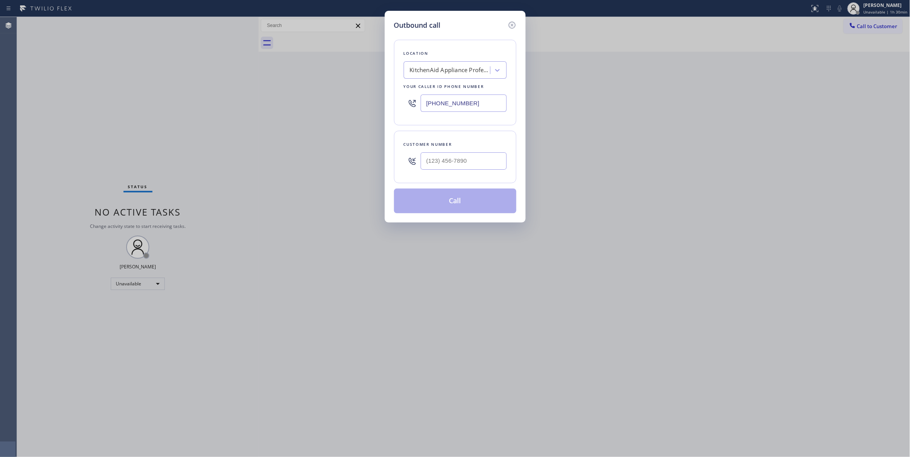
click at [128, 111] on div "Outbound call Location KitchenAid Appliance Professionals [GEOGRAPHIC_DATA] You…" at bounding box center [455, 228] width 910 height 457
drag, startPoint x: 476, startPoint y: 161, endPoint x: 293, endPoint y: 158, distance: 182.9
click at [293, 158] on div "Outbound call Location KitchenAid Appliance Professionals [GEOGRAPHIC_DATA] You…" at bounding box center [455, 228] width 910 height 457
paste input "818) 581-6910"
type input "[PHONE_NUMBER]"
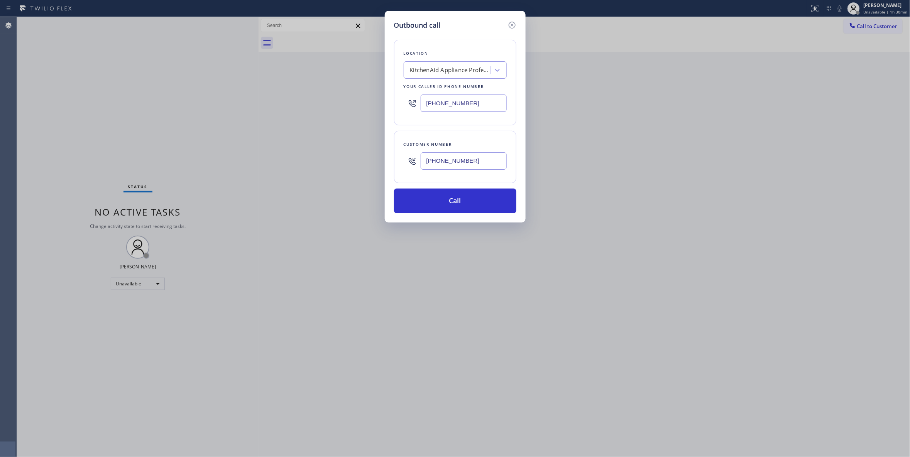
drag, startPoint x: 485, startPoint y: 102, endPoint x: 275, endPoint y: 103, distance: 209.5
click at [277, 103] on div "Outbound call Location KitchenAid Appliance Professionals [GEOGRAPHIC_DATA] You…" at bounding box center [455, 228] width 910 height 457
paste input "833) 558-1241"
type input "[PHONE_NUMBER]"
click at [469, 198] on button "Call" at bounding box center [455, 201] width 122 height 25
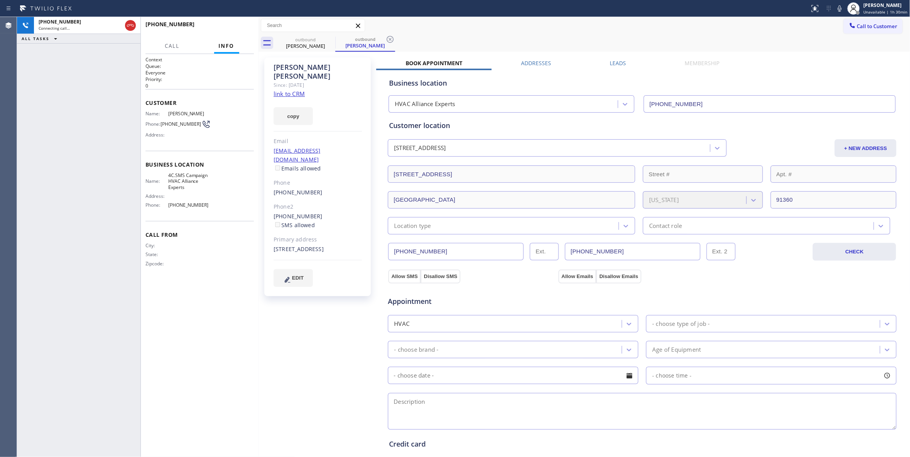
type input "[PHONE_NUMBER]"
click at [37, 180] on div "[PHONE_NUMBER] Connecting call… ALL TASKS ALL TASKS ACTIVE TASKS TASKS IN WRAP …" at bounding box center [78, 237] width 123 height 440
click at [389, 36] on icon at bounding box center [390, 39] width 7 height 7
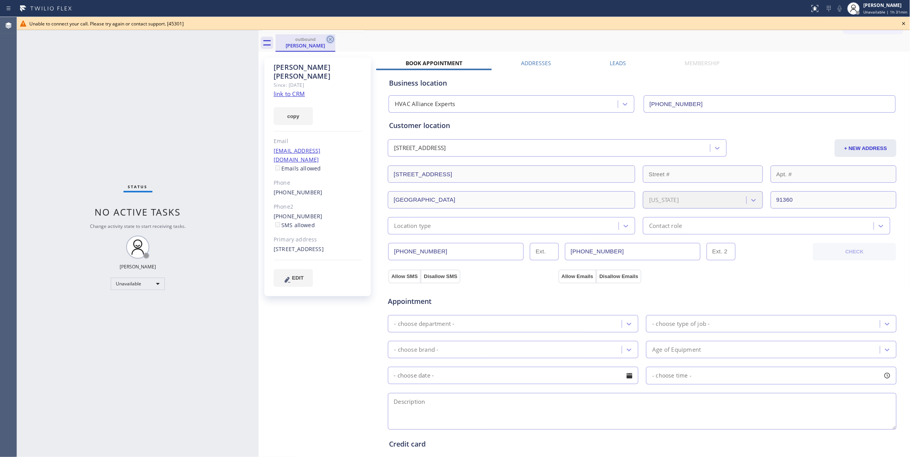
click at [327, 42] on icon at bounding box center [330, 39] width 9 height 9
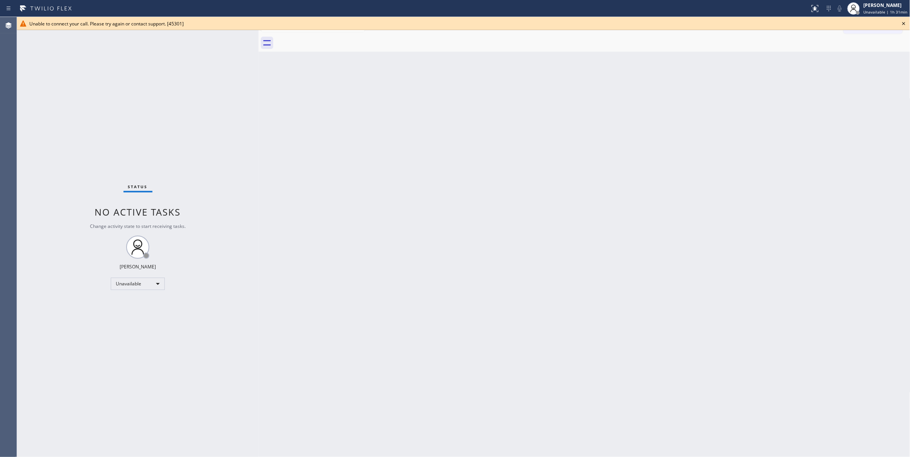
click at [906, 22] on icon at bounding box center [903, 23] width 9 height 9
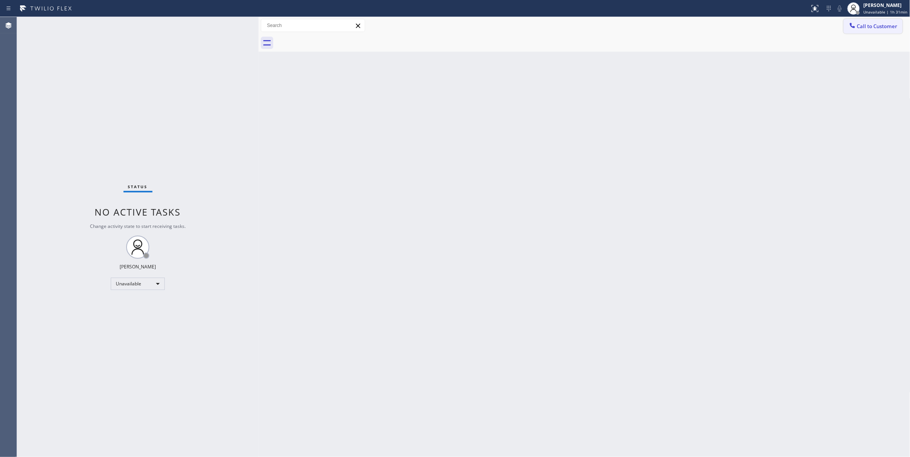
click at [887, 25] on span "Call to Customer" at bounding box center [877, 26] width 41 height 7
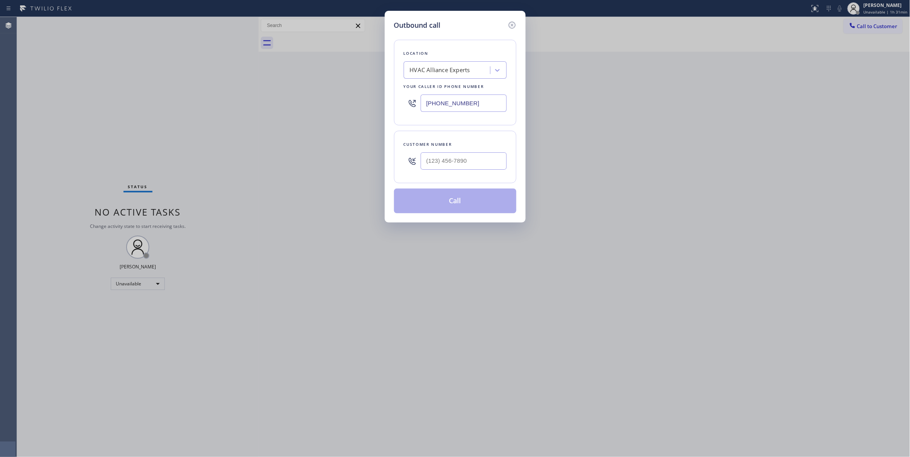
type input "(___) ___-____"
click at [459, 163] on input "(___) ___-____" at bounding box center [464, 160] width 86 height 17
type input "(___) ___-____"
click at [79, 113] on div "Outbound call Location HVAC Alliance Experts Your caller id phone number [PHONE…" at bounding box center [455, 228] width 910 height 457
drag, startPoint x: 486, startPoint y: 104, endPoint x: 213, endPoint y: 89, distance: 273.6
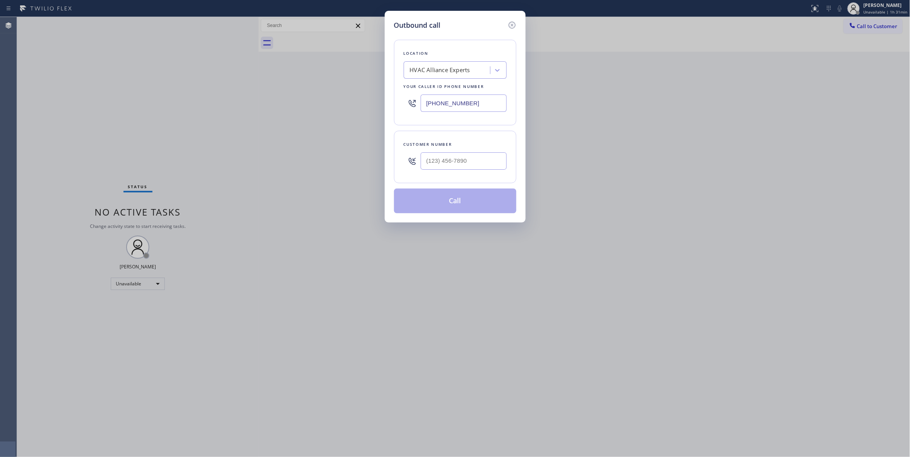
click at [213, 89] on div "Outbound call Location HVAC Alliance Experts Your caller id phone number [PHONE…" at bounding box center [455, 228] width 910 height 457
paste input "text"
type input "[PHONE_NUMBER]"
click at [151, 122] on div "Outbound call Location 4C.SMS Campaign HVAC Alliance Experts Your caller id pho…" at bounding box center [455, 228] width 910 height 457
click at [456, 164] on input "(___) ___-____" at bounding box center [464, 160] width 86 height 17
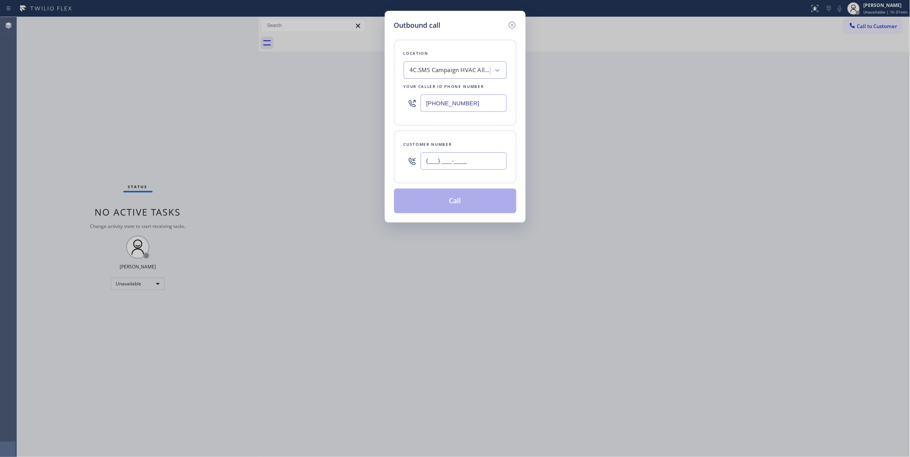
paste input "818) 581-6910"
type input "[PHONE_NUMBER]"
click at [463, 204] on button "Call" at bounding box center [455, 201] width 122 height 25
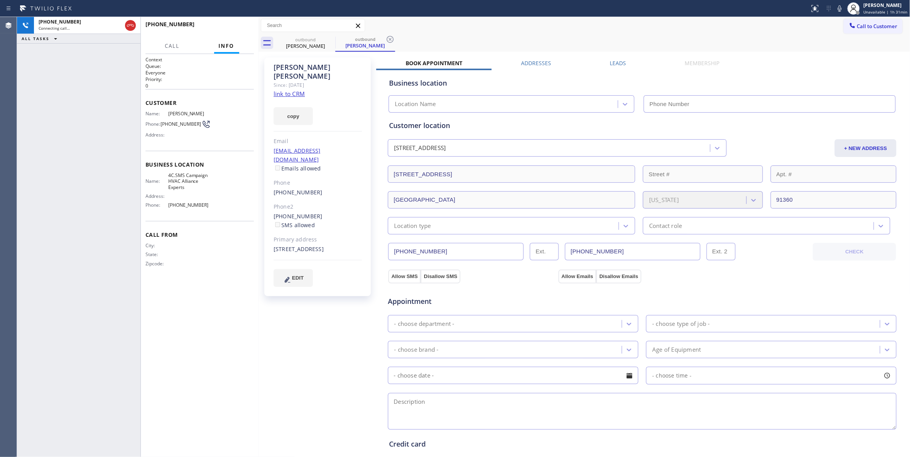
type input "[PHONE_NUMBER]"
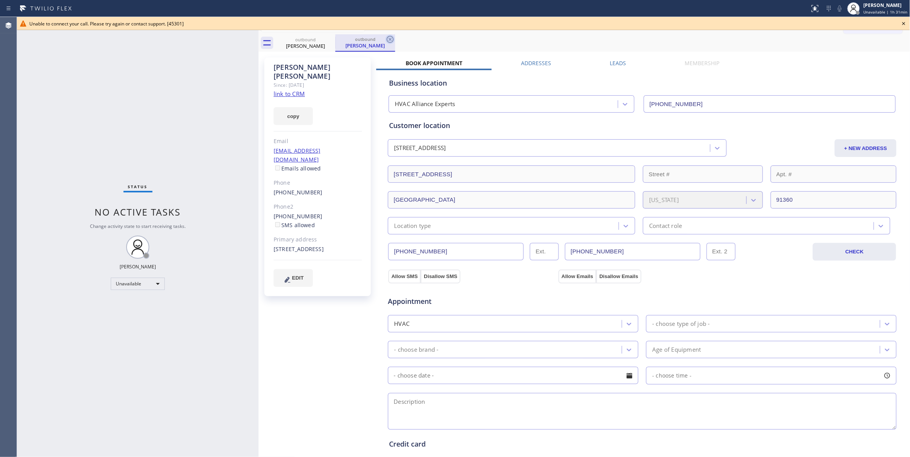
click at [393, 36] on icon at bounding box center [389, 39] width 9 height 9
click at [333, 37] on icon at bounding box center [330, 39] width 7 height 7
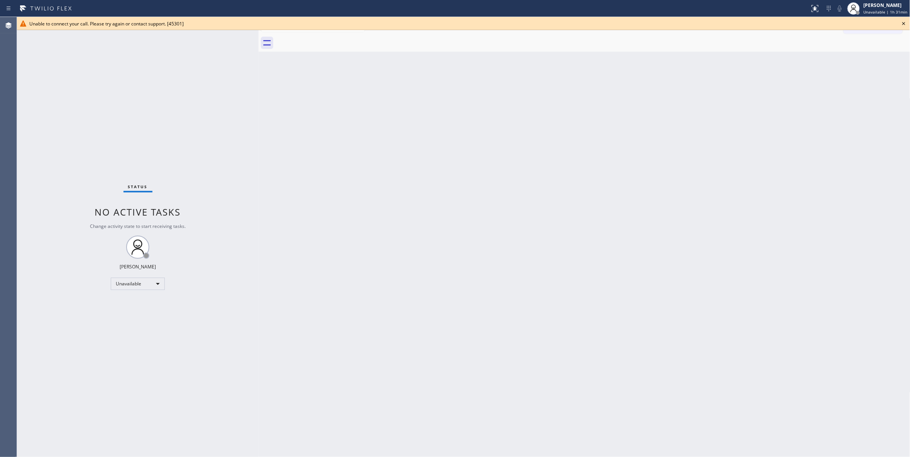
click at [906, 24] on icon at bounding box center [903, 23] width 9 height 9
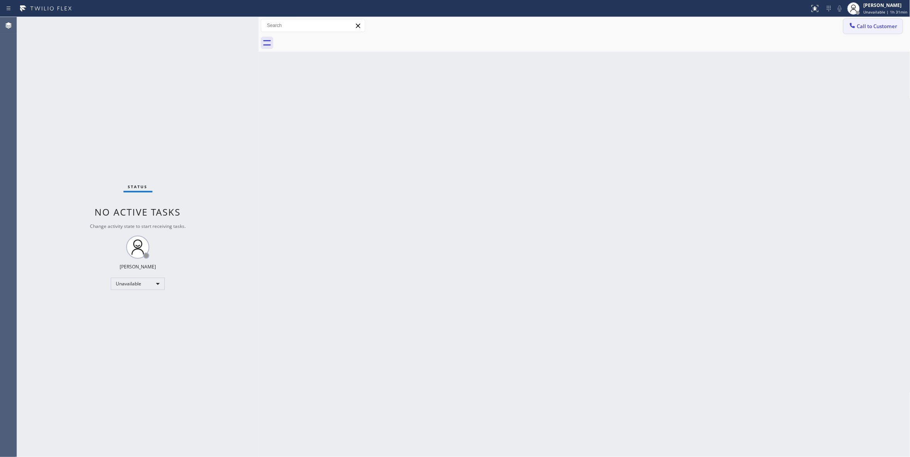
click at [901, 24] on button "Call to Customer" at bounding box center [872, 26] width 59 height 15
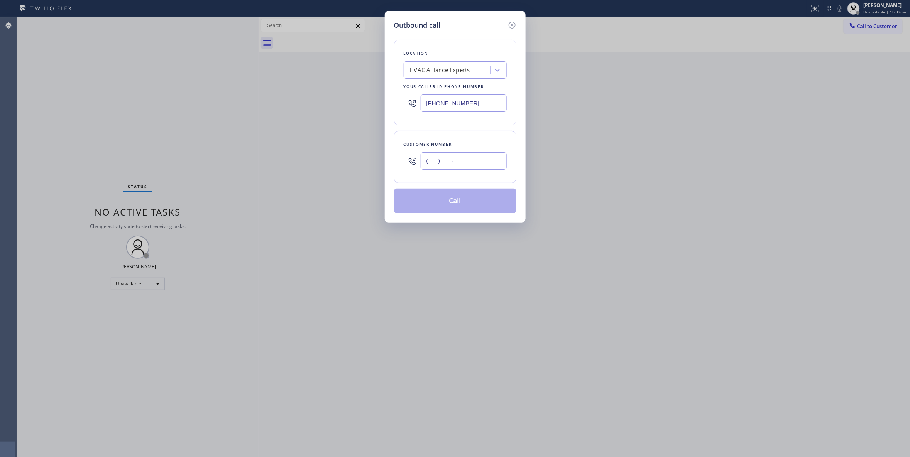
click at [470, 161] on input "(___) ___-____" at bounding box center [464, 160] width 86 height 17
paste input "818) 581-6910"
type input "[PHONE_NUMBER]"
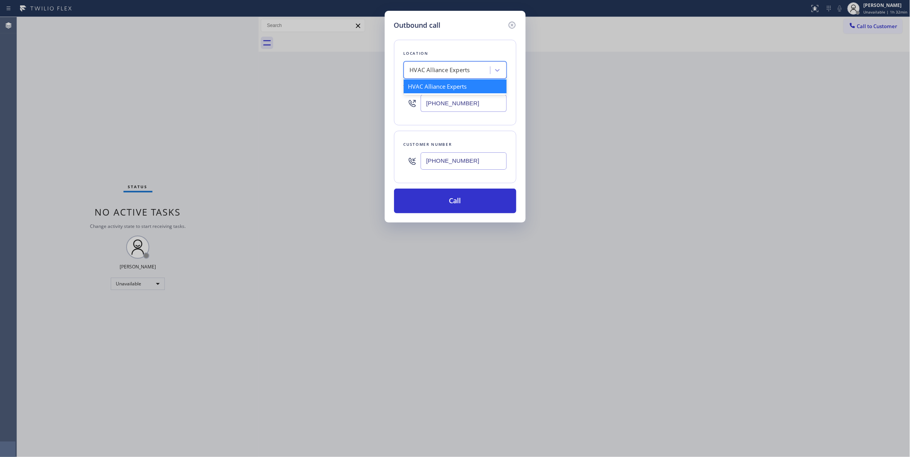
click at [455, 68] on div "HVAC Alliance Experts" at bounding box center [440, 70] width 60 height 9
type input "Home Alliance"
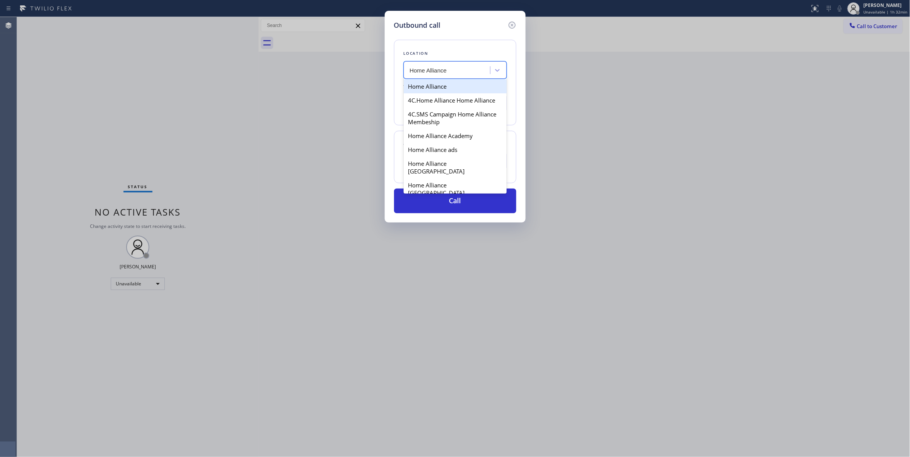
click at [443, 88] on div "Home Alliance" at bounding box center [455, 86] width 103 height 14
type input "[PHONE_NUMBER]"
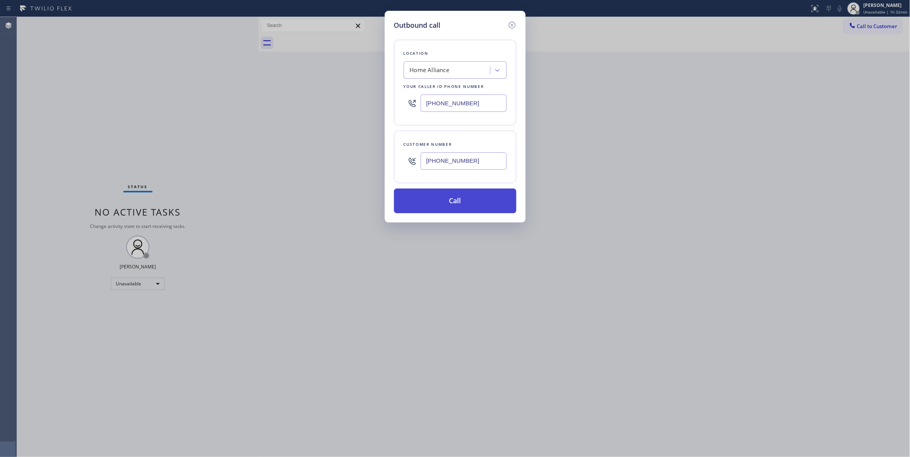
click at [438, 205] on button "Call" at bounding box center [455, 201] width 122 height 25
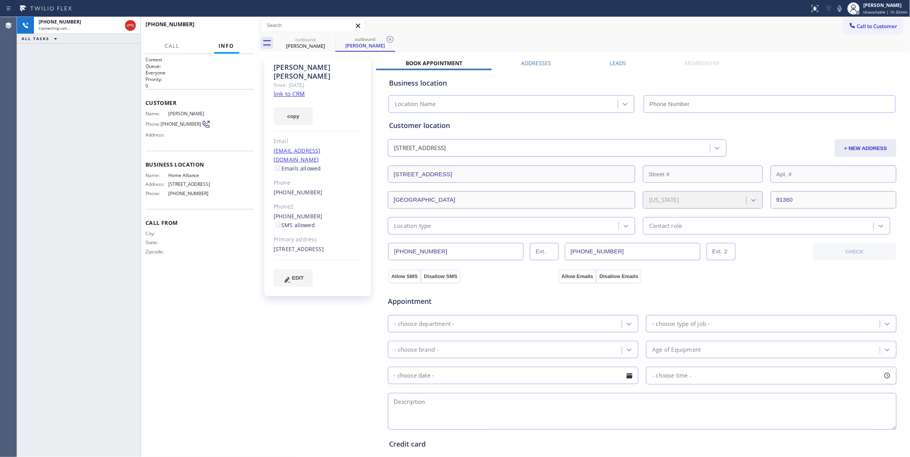
type input "[PHONE_NUMBER]"
click at [19, 228] on div "[PHONE_NUMBER] Live | 00:00 ALL TASKS ALL TASKS ACTIVE TASKS TASKS IN WRAP UP" at bounding box center [78, 237] width 123 height 440
click at [231, 27] on span "HANG UP" at bounding box center [236, 27] width 24 height 5
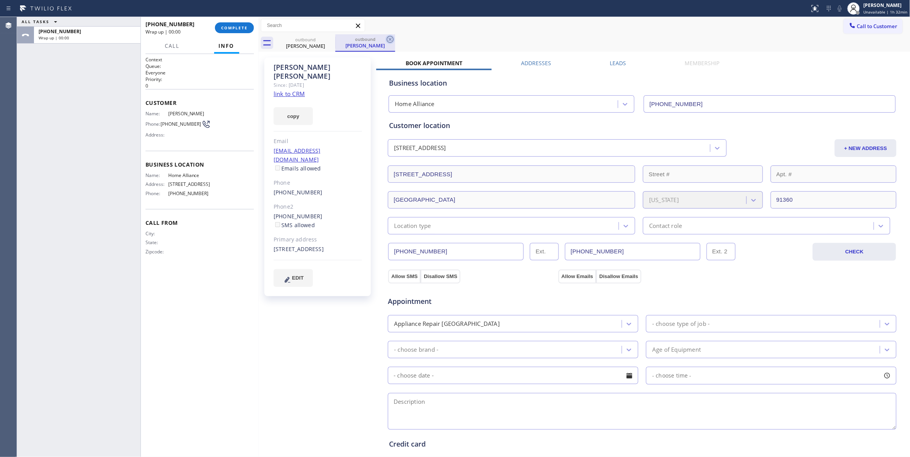
click at [392, 39] on icon at bounding box center [389, 39] width 9 height 9
click at [306, 83] on div "[PERSON_NAME] Since: [DATE] link to CRM copy Email [EMAIL_ADDRESS][DOMAIN_NAME]…" at bounding box center [317, 176] width 106 height 239
click at [298, 90] on link "link to CRM" at bounding box center [289, 94] width 31 height 8
click at [240, 22] on button "COMPLETE" at bounding box center [234, 27] width 39 height 11
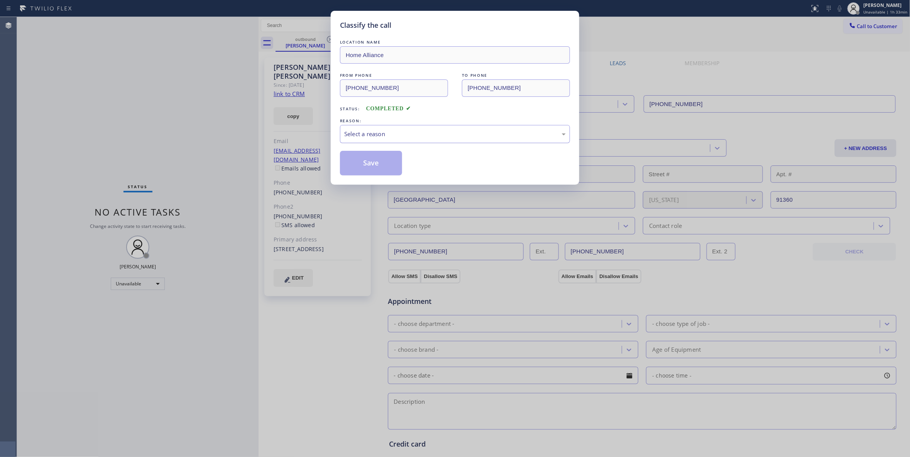
click at [373, 136] on div "Select a reason" at bounding box center [454, 134] width 221 height 9
click at [377, 167] on button "Save" at bounding box center [371, 163] width 62 height 25
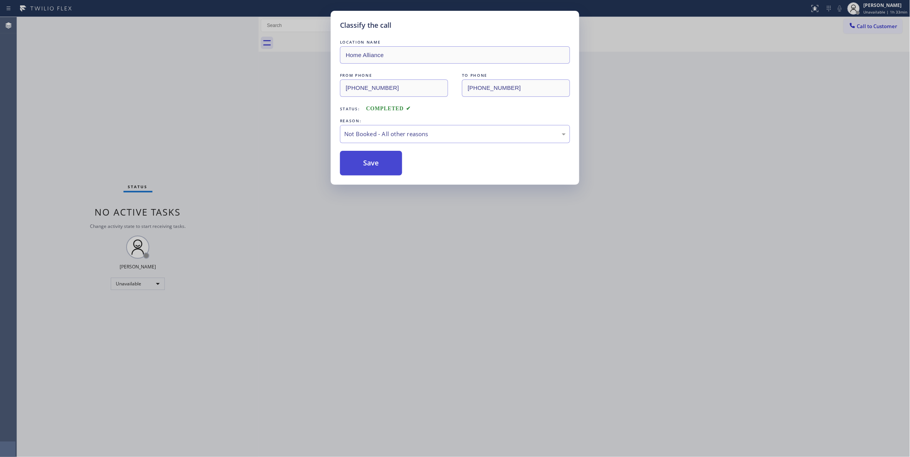
click at [377, 167] on button "Save" at bounding box center [371, 163] width 62 height 25
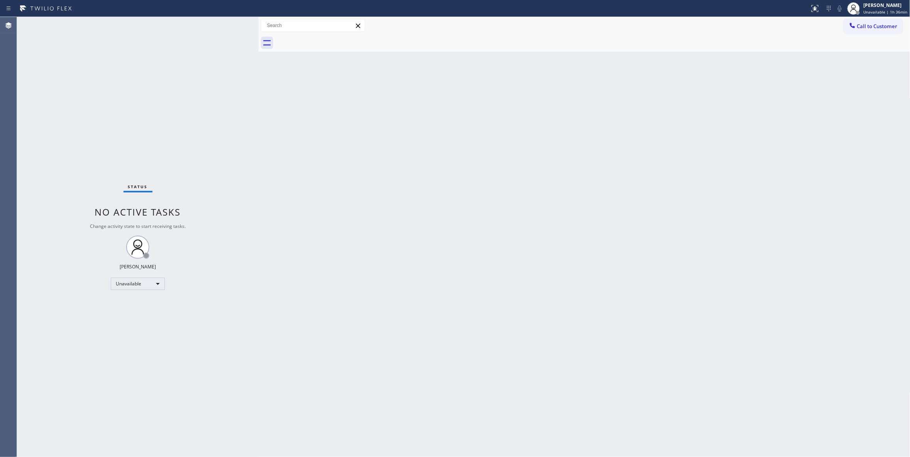
click at [117, 135] on div "Status No active tasks Change activity state to start receiving tasks. [PERSON_…" at bounding box center [138, 237] width 242 height 440
click at [873, 25] on span "Call to Customer" at bounding box center [877, 26] width 41 height 7
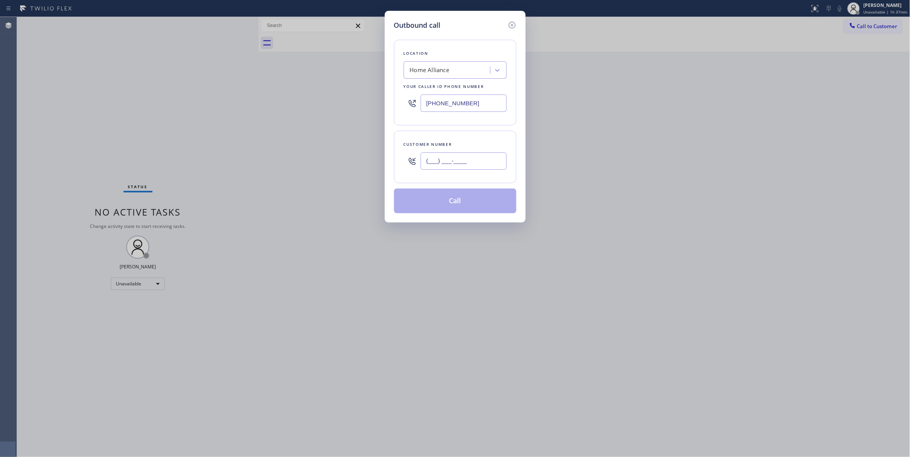
click at [458, 168] on input "(___) ___-____" at bounding box center [464, 160] width 86 height 17
paste input "360) 359-5277"
type input "[PHONE_NUMBER]"
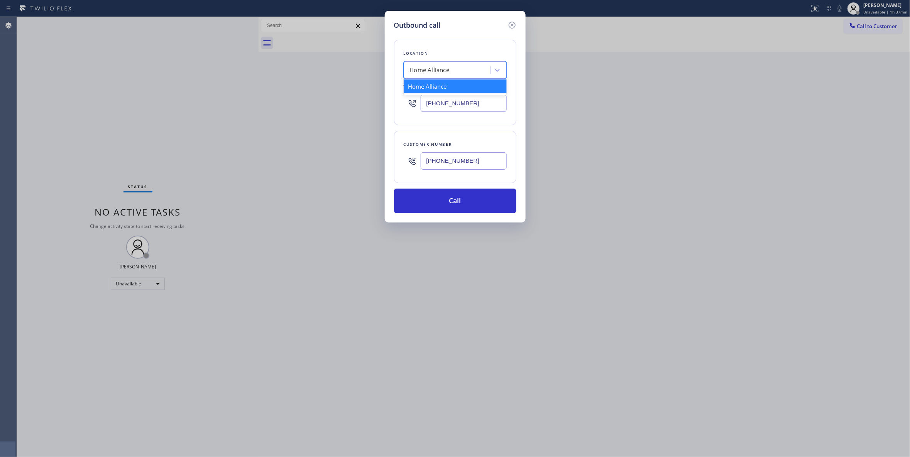
click at [428, 73] on div "Home Alliance" at bounding box center [430, 70] width 40 height 9
click at [455, 209] on button "Call" at bounding box center [455, 201] width 122 height 25
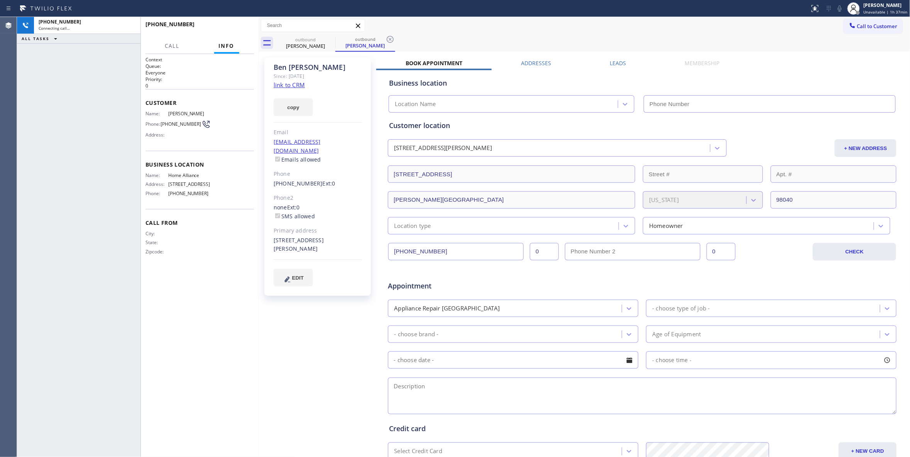
type input "[PHONE_NUMBER]"
drag, startPoint x: 52, startPoint y: 127, endPoint x: 56, endPoint y: 122, distance: 6.1
click at [52, 125] on div "[PHONE_NUMBER] Live | 00:01 ALL TASKS ALL TASKS ACTIVE TASKS TASKS IN WRAP UP" at bounding box center [78, 237] width 123 height 440
click at [233, 27] on span "HANG UP" at bounding box center [236, 27] width 24 height 5
click at [388, 39] on icon at bounding box center [389, 39] width 9 height 9
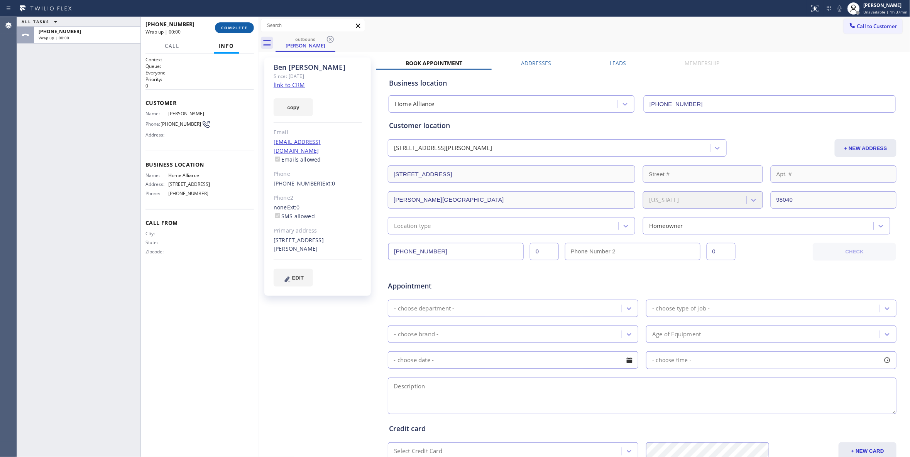
click at [220, 32] on button "COMPLETE" at bounding box center [234, 27] width 39 height 11
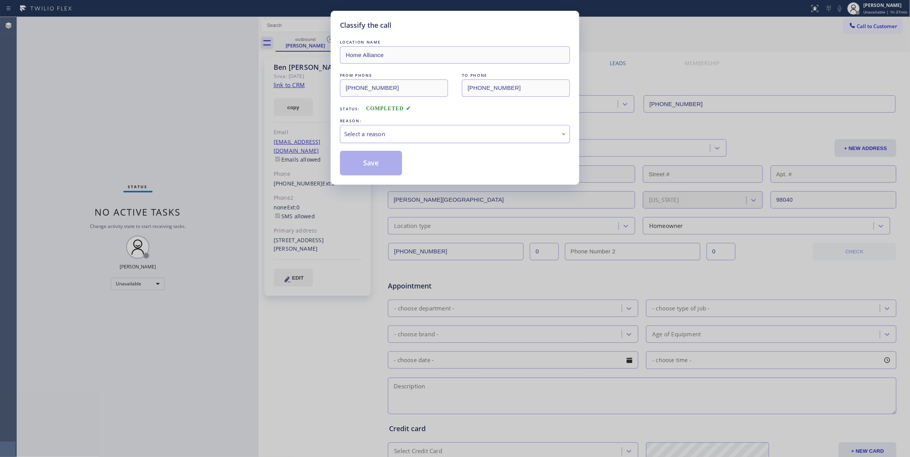
click at [379, 137] on div "Select a reason" at bounding box center [454, 134] width 221 height 9
click at [377, 161] on button "Save" at bounding box center [371, 163] width 62 height 25
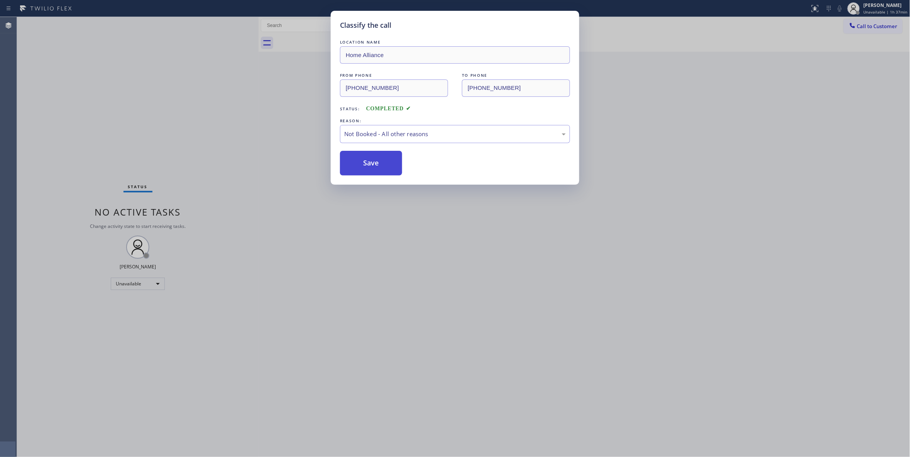
click at [377, 161] on button "Save" at bounding box center [371, 163] width 62 height 25
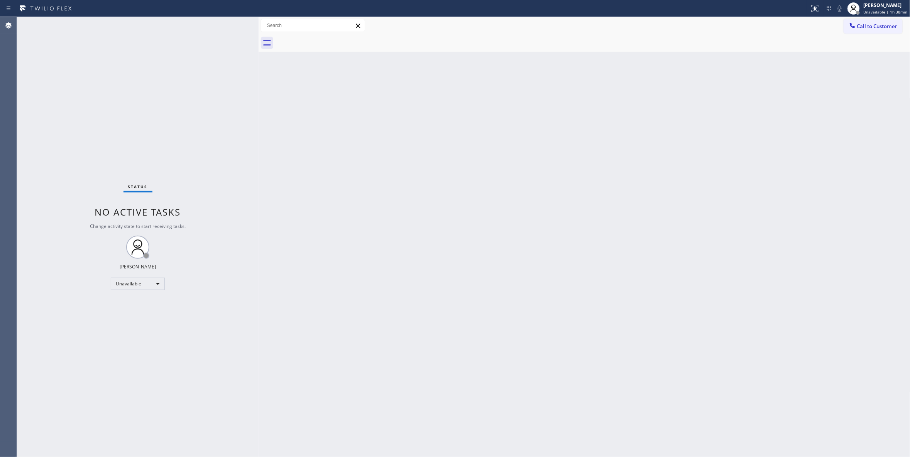
click at [152, 111] on div "Status No active tasks Change activity state to start receiving tasks. [PERSON_…" at bounding box center [138, 237] width 242 height 440
click at [874, 28] on span "Call to Customer" at bounding box center [877, 26] width 41 height 7
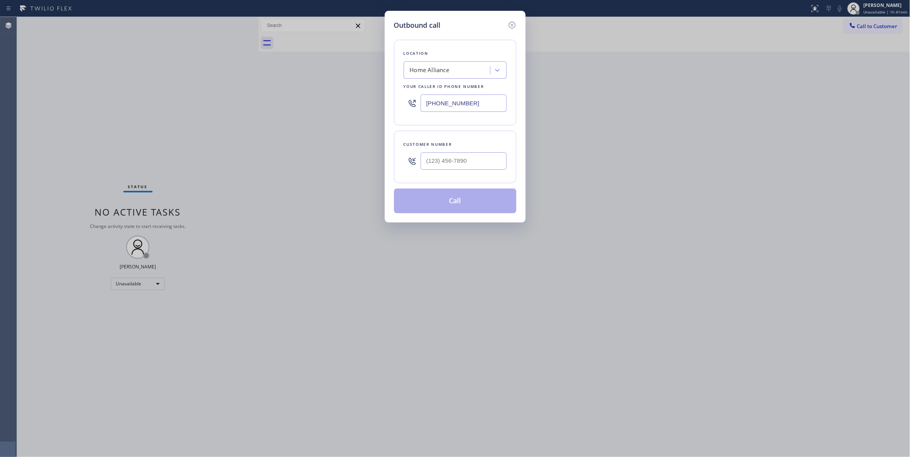
drag, startPoint x: 479, startPoint y: 100, endPoint x: 298, endPoint y: 91, distance: 181.1
click at [300, 93] on div "Outbound call Location Home Alliance Your caller id phone number [PHONE_NUMBER]…" at bounding box center [455, 228] width 910 height 457
paste input "562) 364-8242"
type input "[PHONE_NUMBER]"
click at [460, 164] on input "(___) ___-____" at bounding box center [464, 160] width 86 height 17
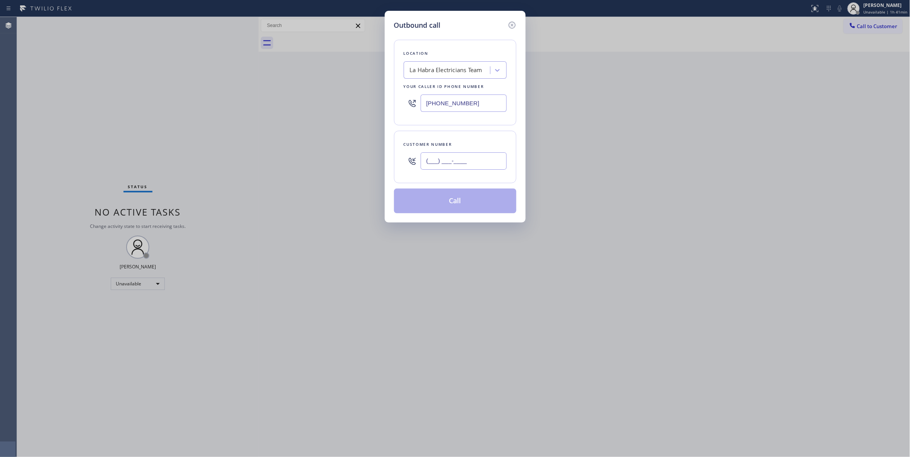
paste input "562) 536-2391"
click at [452, 199] on button "Call" at bounding box center [455, 201] width 122 height 25
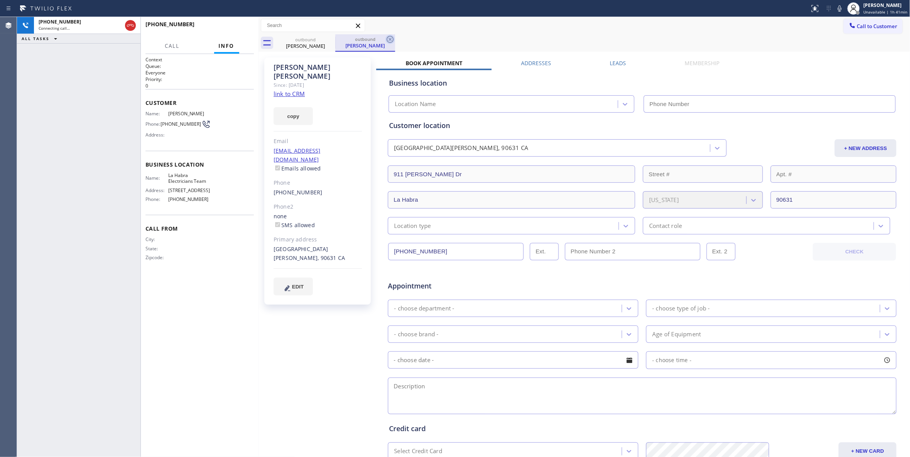
click at [390, 41] on icon at bounding box center [389, 39] width 9 height 9
drag, startPoint x: 54, startPoint y: 126, endPoint x: 239, endPoint y: 4, distance: 221.4
click at [56, 124] on div "[PHONE_NUMBER] Connecting call… ALL TASKS ALL TASKS ACTIVE TASKS TASKS IN WRAP …" at bounding box center [78, 237] width 123 height 440
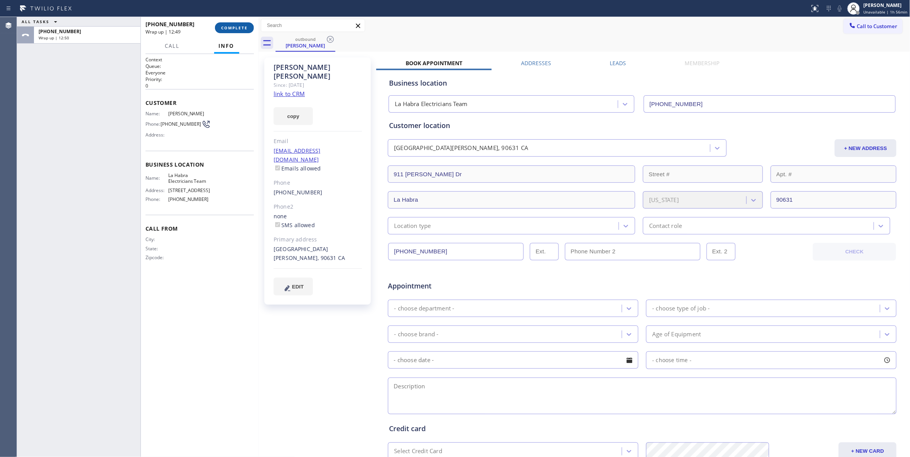
click at [231, 26] on span "COMPLETE" at bounding box center [234, 27] width 27 height 5
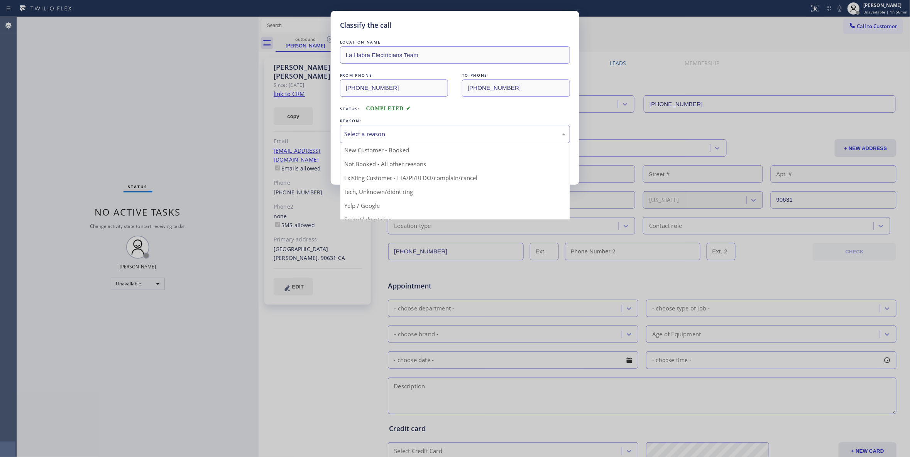
click at [366, 133] on div "Select a reason" at bounding box center [454, 134] width 221 height 9
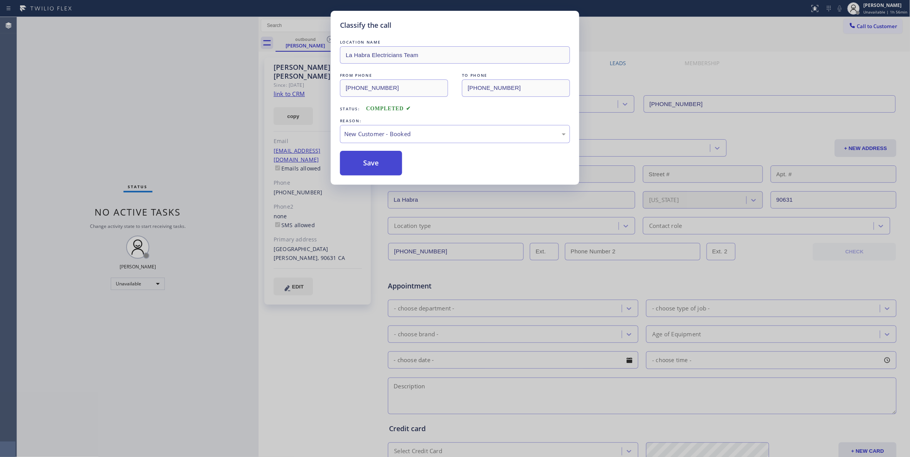
click at [367, 161] on button "Save" at bounding box center [371, 163] width 62 height 25
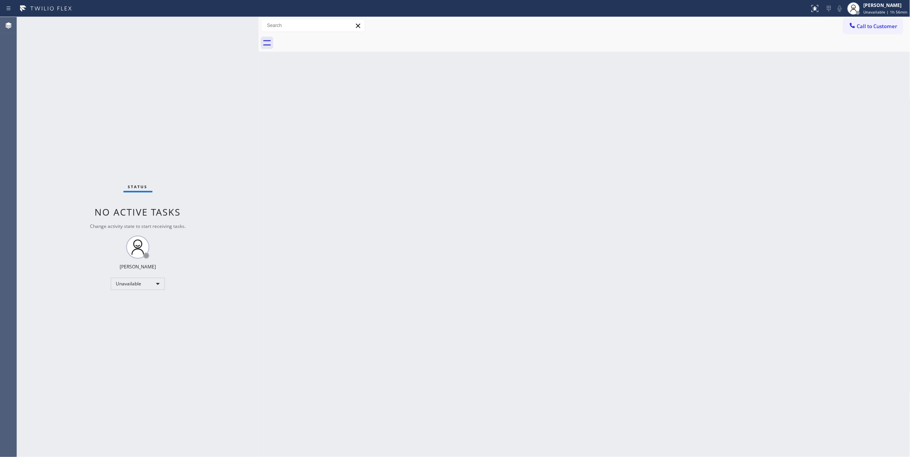
click at [433, 215] on div "Back to Dashboard Change Sender ID Customers Technicians Select a contact Outbo…" at bounding box center [585, 237] width 652 height 440
click at [132, 129] on div "Status No active tasks Change activity state to start receiving tasks. [PERSON_…" at bounding box center [138, 237] width 242 height 440
click at [137, 286] on div "Unavailable" at bounding box center [138, 284] width 54 height 12
click at [137, 324] on li "Break" at bounding box center [137, 323] width 52 height 9
click at [791, 92] on div "Back to Dashboard Change Sender ID Customers Technicians Select a contact Outbo…" at bounding box center [585, 237] width 652 height 440
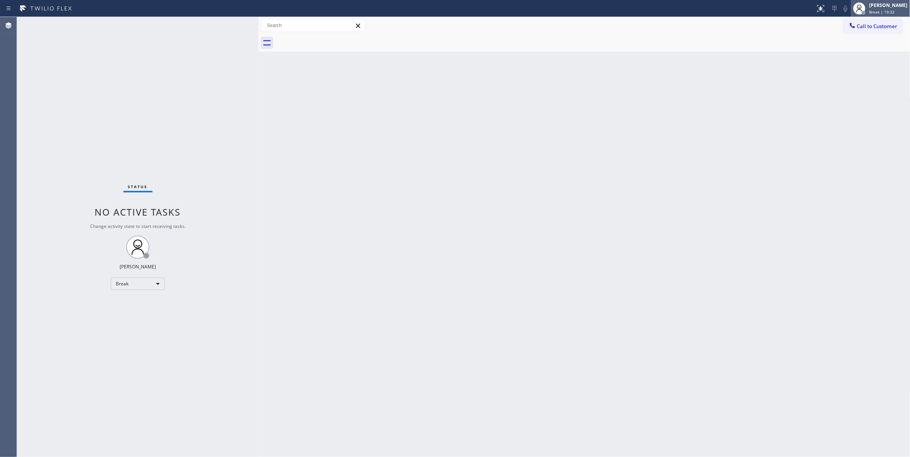
click at [869, 11] on span "Break | 19:32" at bounding box center [881, 11] width 25 height 5
click at [851, 50] on button "Unavailable" at bounding box center [871, 51] width 77 height 10
click at [136, 128] on div "Status No active tasks Change activity state to start receiving tasks. [PERSON_…" at bounding box center [138, 237] width 242 height 440
drag, startPoint x: 199, startPoint y: 441, endPoint x: 208, endPoint y: 454, distance: 15.4
click at [199, 441] on div "Status No active tasks Change activity state to start receiving tasks. [PERSON_…" at bounding box center [138, 237] width 242 height 440
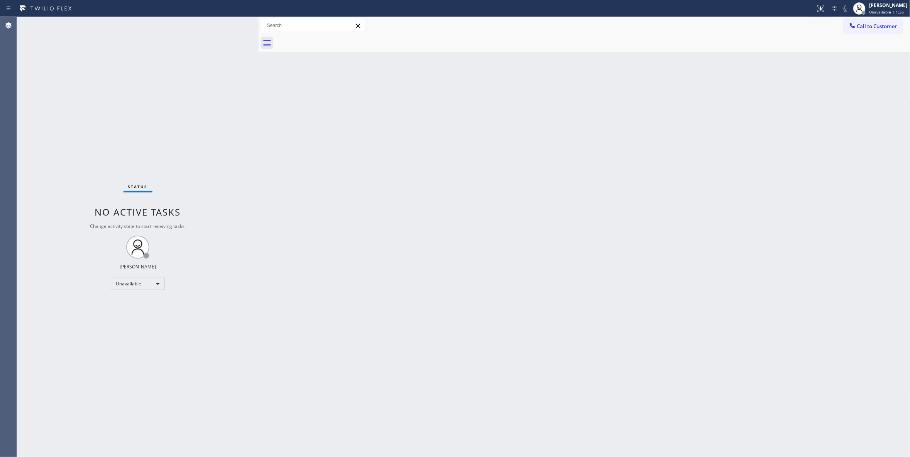
drag, startPoint x: 132, startPoint y: 127, endPoint x: 215, endPoint y: 10, distance: 143.6
click at [141, 103] on div "Status No active tasks Change activity state to start receiving tasks. [PERSON_…" at bounding box center [138, 237] width 242 height 440
click at [283, 372] on div "Back to Dashboard Change Sender ID Customers Technicians Select a contact Outbo…" at bounding box center [585, 237] width 652 height 440
click at [152, 99] on div "Status No active tasks Change activity state to start receiving tasks. [PERSON_…" at bounding box center [138, 237] width 242 height 440
click at [163, 116] on div "Status No active tasks Change activity state to start receiving tasks. [PERSON_…" at bounding box center [138, 237] width 242 height 440
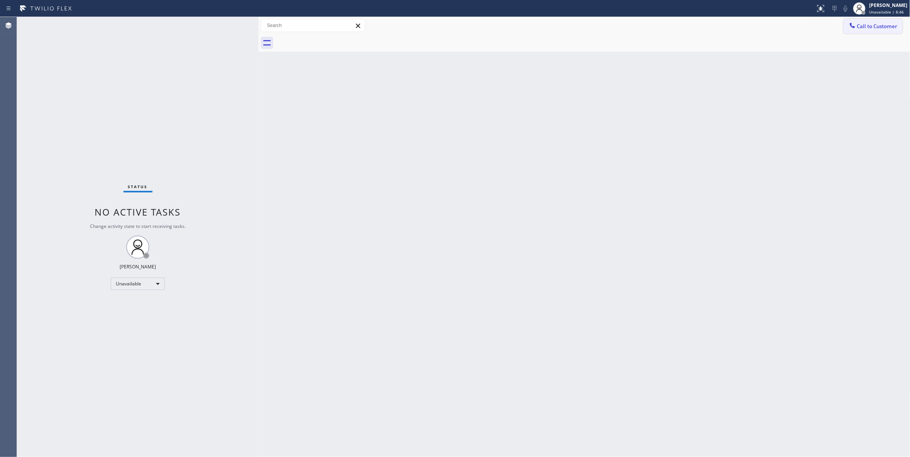
click at [878, 25] on span "Call to Customer" at bounding box center [877, 26] width 41 height 7
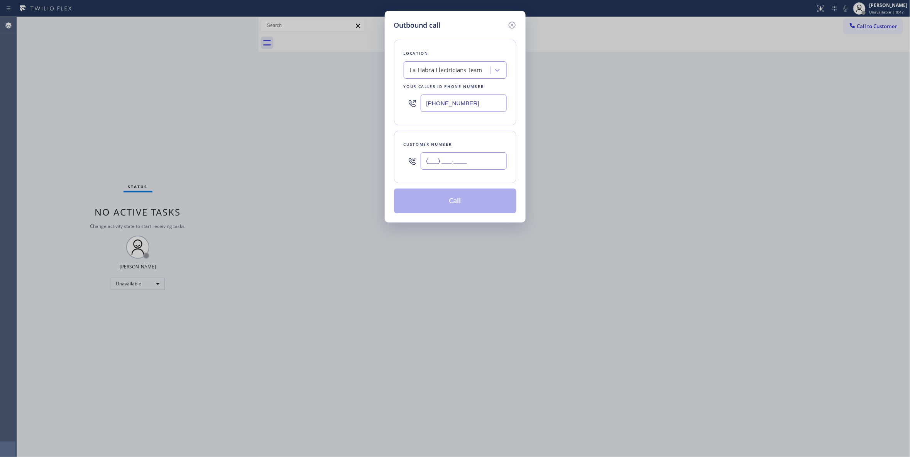
click at [450, 163] on input "(___) ___-____" at bounding box center [464, 160] width 86 height 17
paste input "303) 918-6960"
type input "[PHONE_NUMBER]"
click at [144, 87] on div "Outbound call Location La Habra Electricians Team Your caller id phone number […" at bounding box center [455, 228] width 910 height 457
drag, startPoint x: 481, startPoint y: 105, endPoint x: 256, endPoint y: 98, distance: 224.7
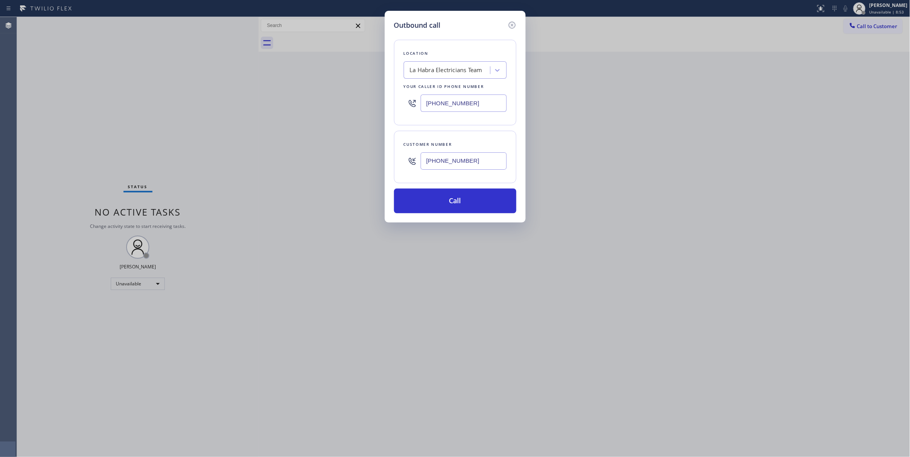
click at [256, 98] on div "Outbound call Location La Habra Electricians Team Your caller id phone number […" at bounding box center [455, 228] width 910 height 457
paste input "833) 558-1241"
type input "[PHONE_NUMBER]"
drag, startPoint x: 493, startPoint y: 163, endPoint x: 413, endPoint y: 178, distance: 81.7
click at [398, 153] on div "Customer number [PHONE_NUMBER]" at bounding box center [455, 157] width 122 height 52
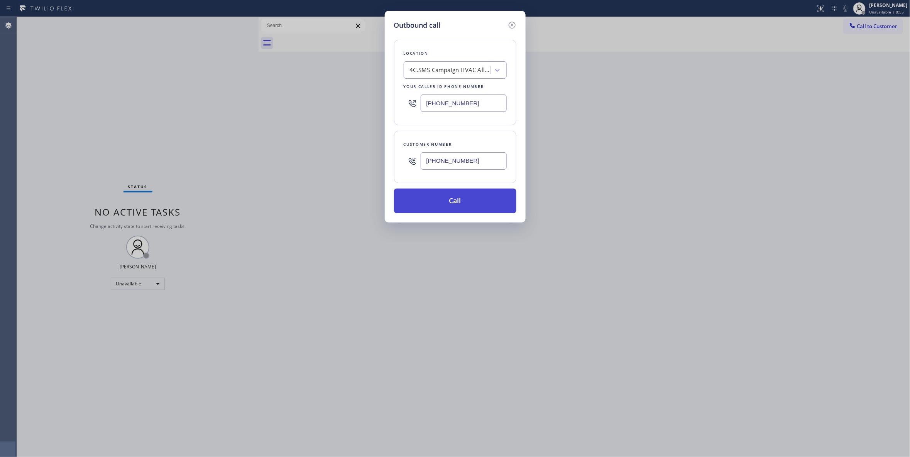
click at [428, 199] on button "Call" at bounding box center [455, 201] width 122 height 25
click at [471, 201] on button "Call" at bounding box center [455, 201] width 122 height 25
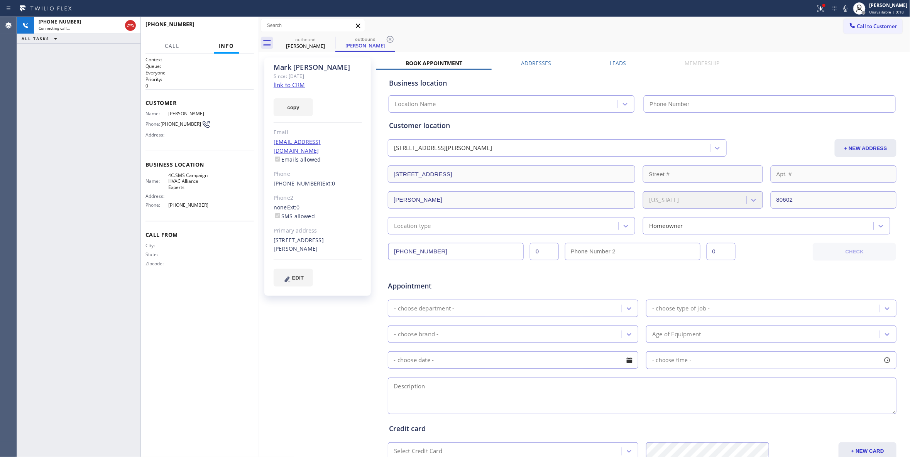
click at [391, 38] on icon at bounding box center [390, 39] width 7 height 7
type input "[PHONE_NUMBER]"
click at [295, 85] on link "link to CRM" at bounding box center [289, 85] width 31 height 8
click at [157, 315] on div "Context Queue: Everyone Priority: 0 Customer Name: [PERSON_NAME] Phone: [PHONE_…" at bounding box center [199, 255] width 108 height 399
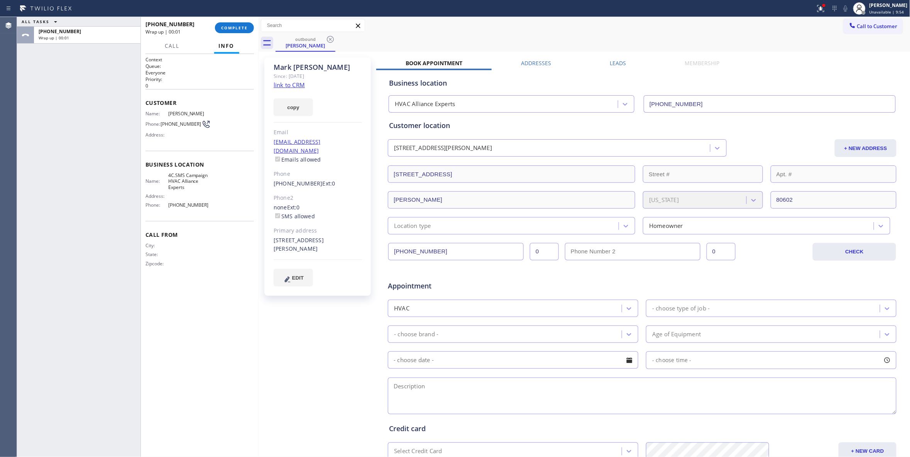
click at [288, 90] on div "copy" at bounding box center [318, 103] width 88 height 27
click at [288, 85] on link "link to CRM" at bounding box center [289, 85] width 31 height 8
click at [236, 30] on span "COMPLETE" at bounding box center [234, 27] width 27 height 5
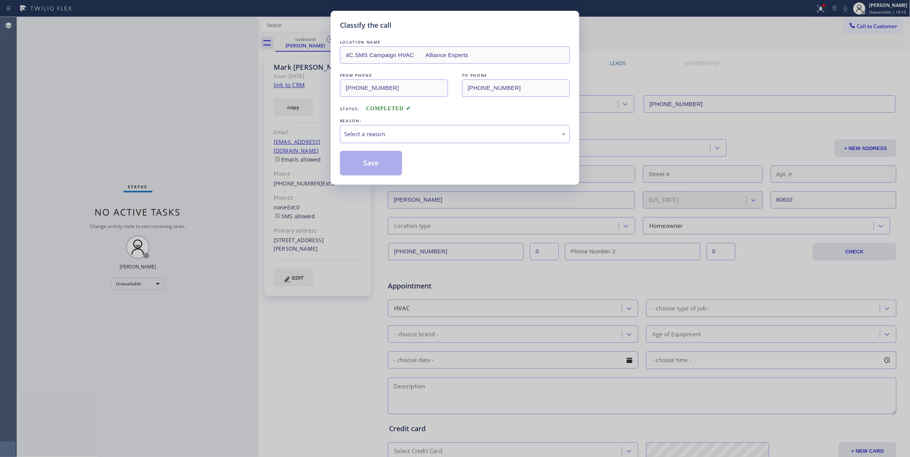
click at [394, 137] on div "Select a reason" at bounding box center [454, 134] width 221 height 9
click at [369, 164] on button "Save" at bounding box center [371, 163] width 62 height 25
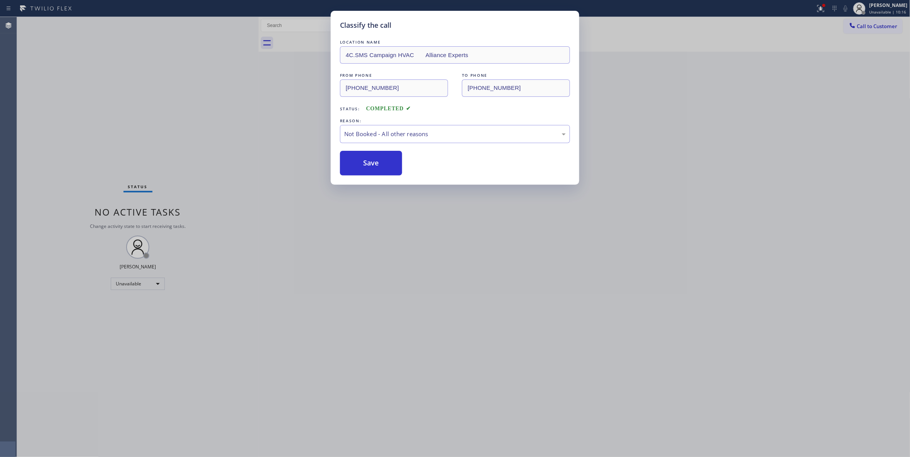
click at [369, 164] on button "Save" at bounding box center [371, 163] width 62 height 25
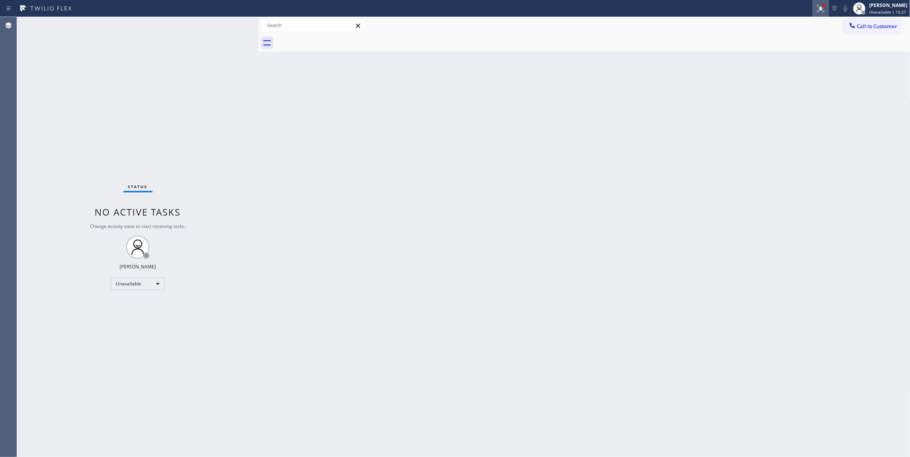
click at [817, 8] on icon at bounding box center [819, 7] width 5 height 5
click at [772, 98] on button "Clear issue" at bounding box center [770, 101] width 90 height 11
click at [99, 355] on div "Status No active tasks Change activity state to start receiving tasks. [PERSON_…" at bounding box center [138, 237] width 242 height 440
drag, startPoint x: 874, startPoint y: 28, endPoint x: 620, endPoint y: 124, distance: 272.3
click at [874, 28] on span "Call to Customer" at bounding box center [877, 26] width 41 height 7
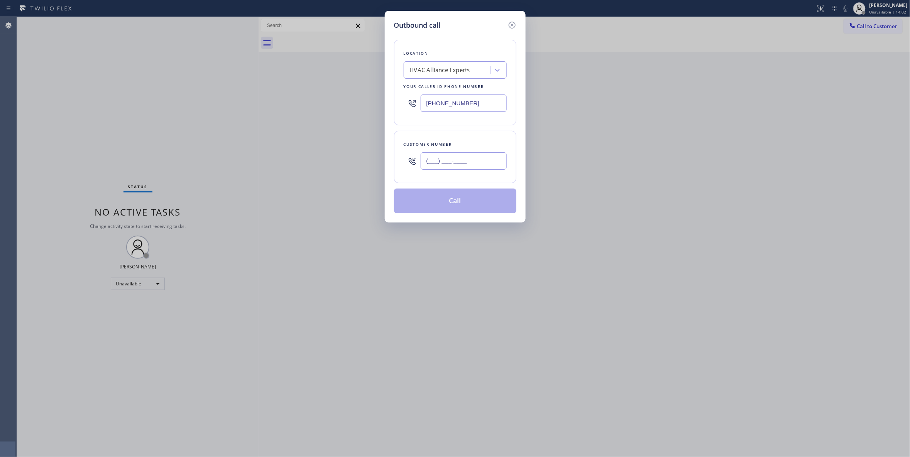
click at [452, 164] on input "(___) ___-____" at bounding box center [464, 160] width 86 height 17
paste input "657) 213-0743"
type input "[PHONE_NUMBER]"
drag, startPoint x: 491, startPoint y: 102, endPoint x: 303, endPoint y: 98, distance: 187.6
click at [303, 98] on div "Outbound call Location HVAC Alliance Experts Your caller id phone number [PHONE…" at bounding box center [455, 228] width 910 height 457
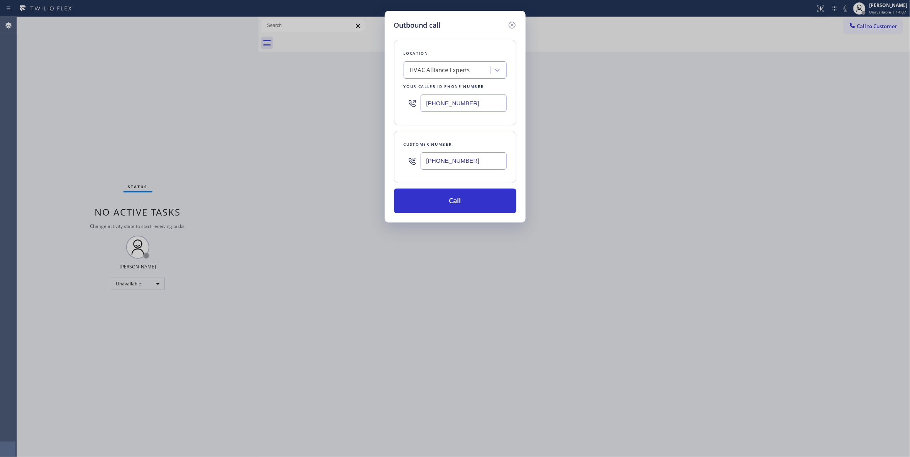
paste input "425) 529-9470"
type input "[PHONE_NUMBER]"
click at [433, 199] on button "Call" at bounding box center [455, 201] width 122 height 25
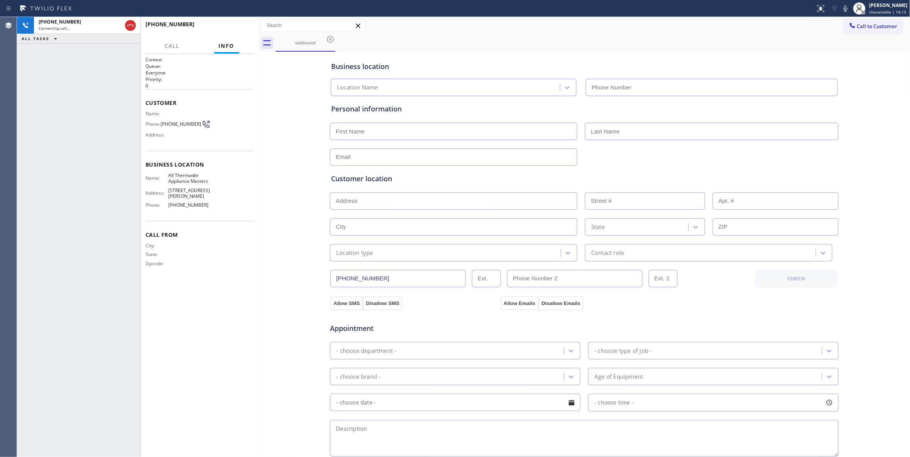
type input "[PHONE_NUMBER]"
click at [221, 31] on button "HANG UP" at bounding box center [236, 27] width 36 height 11
click at [227, 29] on span "HANG UP" at bounding box center [236, 27] width 24 height 5
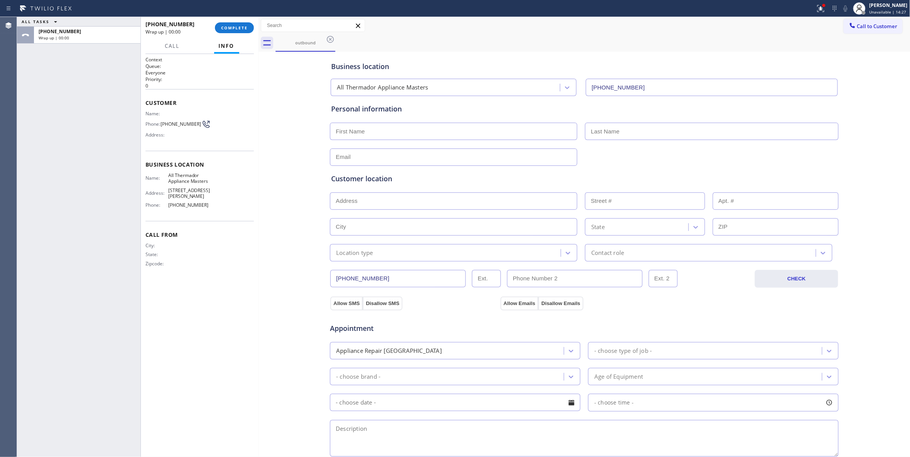
click at [188, 125] on span "[PHONE_NUMBER]" at bounding box center [181, 124] width 41 height 6
copy div "[PHONE_NUMBER]"
click at [240, 30] on span "COMPLETE" at bounding box center [234, 27] width 27 height 5
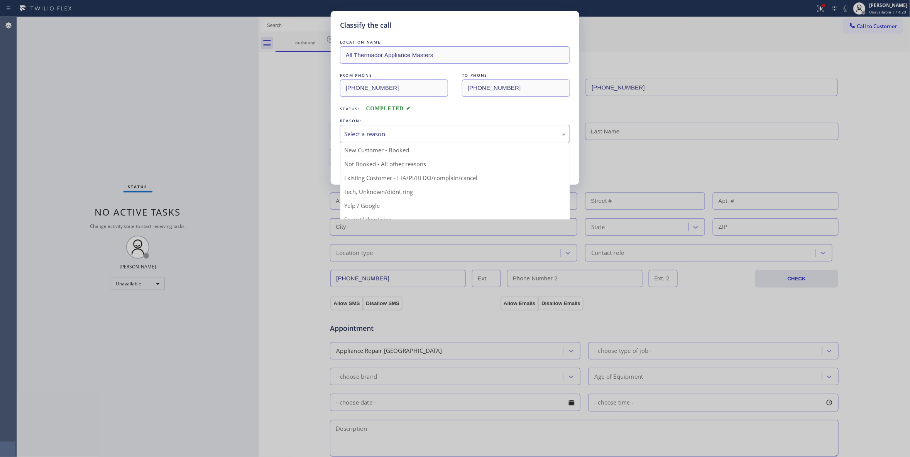
click at [377, 127] on div "Select a reason" at bounding box center [455, 134] width 230 height 18
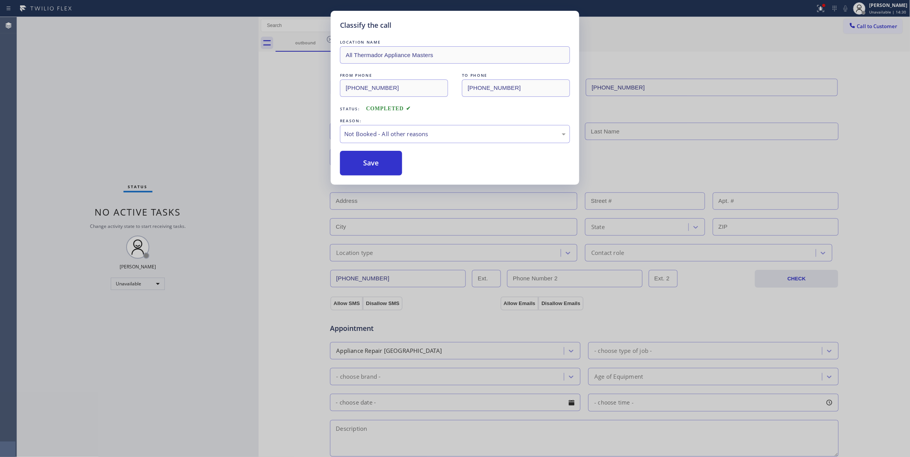
click at [356, 168] on button "Save" at bounding box center [371, 163] width 62 height 25
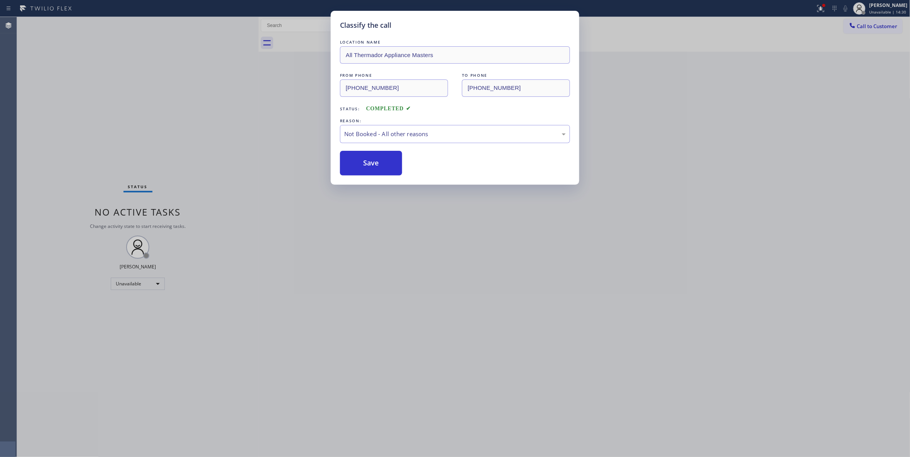
click at [356, 168] on button "Save" at bounding box center [371, 163] width 62 height 25
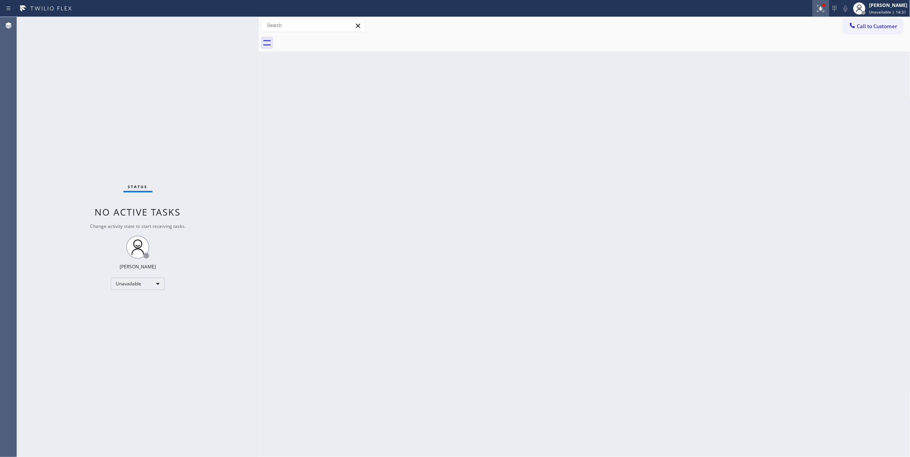
click at [812, 13] on button at bounding box center [820, 8] width 17 height 17
click at [777, 96] on button "Clear issues" at bounding box center [770, 101] width 90 height 11
click at [871, 25] on span "Call to Customer" at bounding box center [877, 26] width 41 height 7
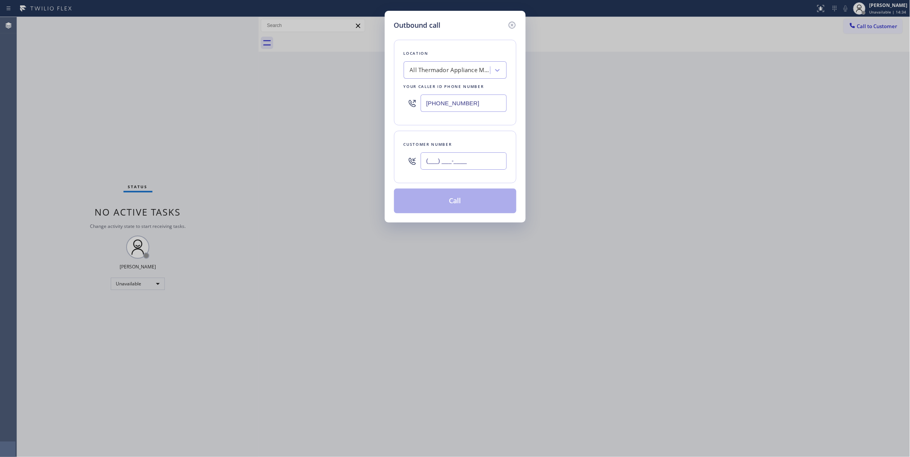
click at [436, 161] on input "(___) ___-____" at bounding box center [464, 160] width 86 height 17
paste input "657) 213-0743"
type input "[PHONE_NUMBER]"
click at [455, 206] on button "Call" at bounding box center [455, 201] width 122 height 25
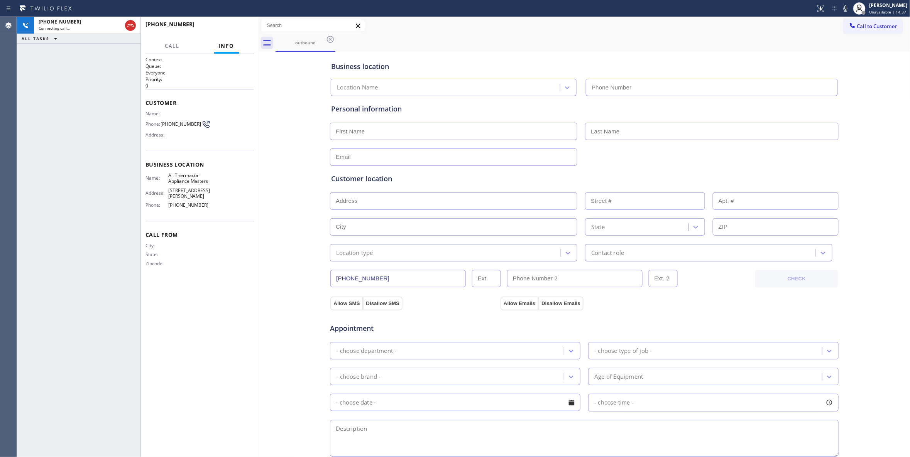
type input "[PHONE_NUMBER]"
click at [236, 30] on span "HANG UP" at bounding box center [236, 27] width 24 height 5
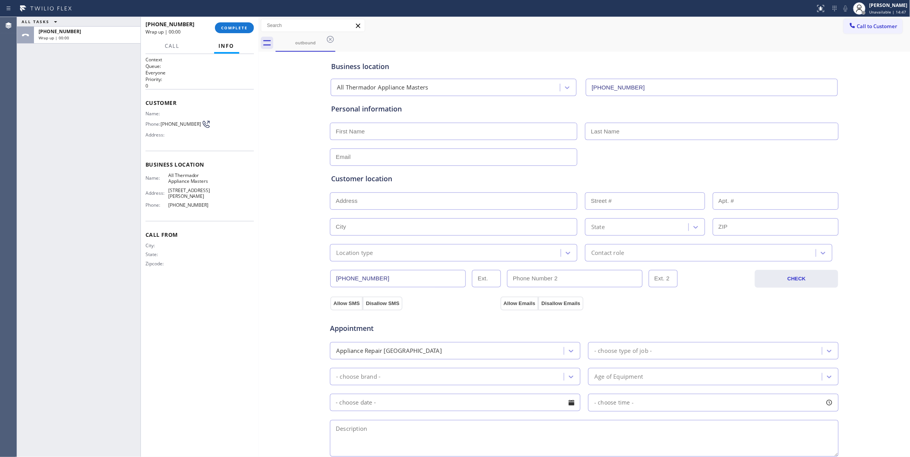
click at [173, 124] on span "[PHONE_NUMBER]" at bounding box center [181, 124] width 41 height 6
copy div "[PHONE_NUMBER]"
click at [233, 31] on button "COMPLETE" at bounding box center [234, 27] width 39 height 11
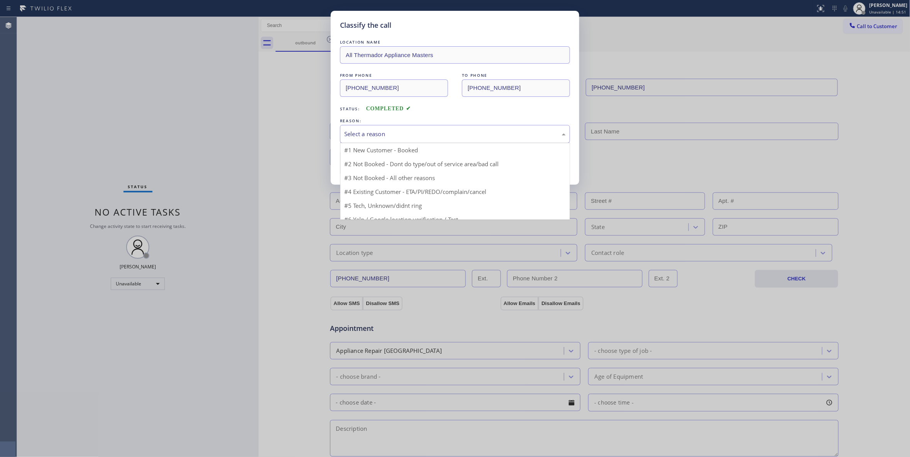
click at [352, 132] on div "Select a reason" at bounding box center [454, 134] width 221 height 9
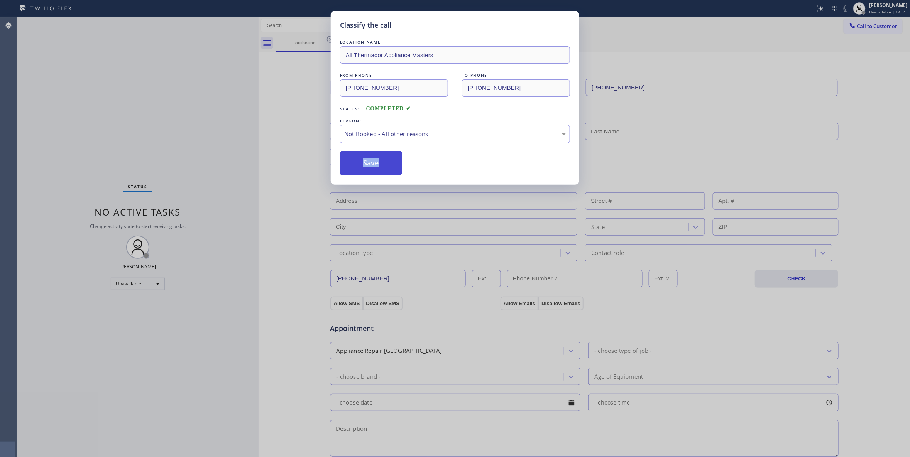
click at [360, 161] on button "Save" at bounding box center [371, 163] width 62 height 25
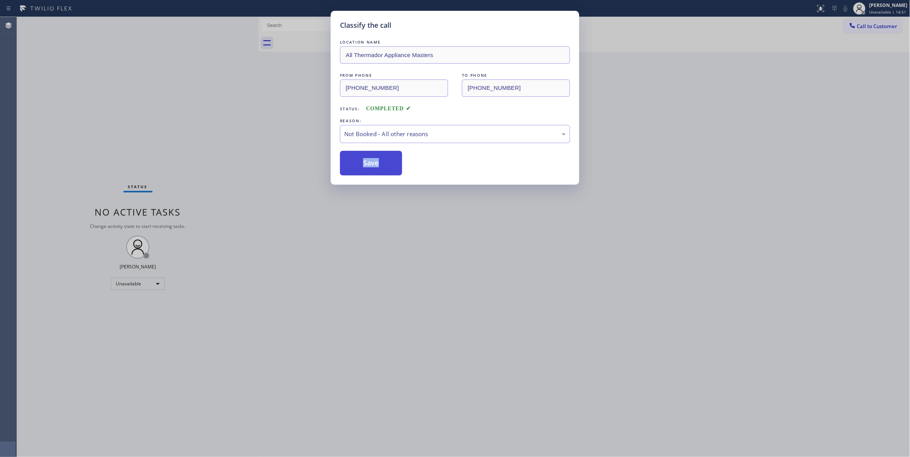
drag, startPoint x: 360, startPoint y: 161, endPoint x: 700, endPoint y: 42, distance: 360.5
click at [362, 159] on button "Save" at bounding box center [371, 163] width 62 height 25
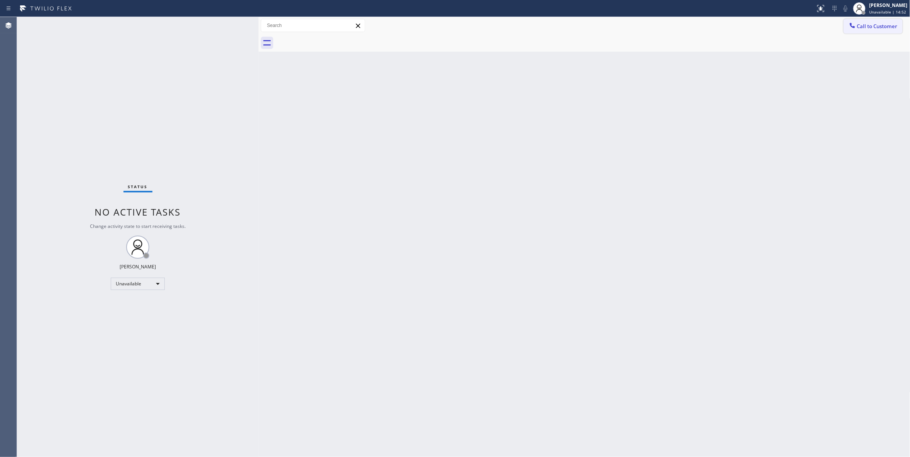
click at [879, 29] on span "Call to Customer" at bounding box center [877, 26] width 41 height 7
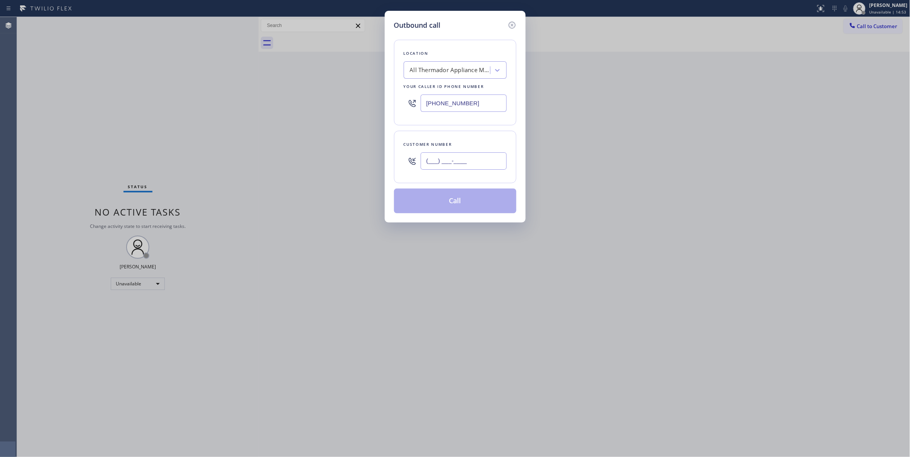
drag, startPoint x: 448, startPoint y: 159, endPoint x: 0, endPoint y: 258, distance: 459.1
click at [448, 159] on input "(___) ___-____" at bounding box center [464, 160] width 86 height 17
click at [440, 167] on input "(___) ___-____" at bounding box center [464, 160] width 86 height 17
paste input "657-2130"
drag, startPoint x: 382, startPoint y: 163, endPoint x: 243, endPoint y: 163, distance: 138.5
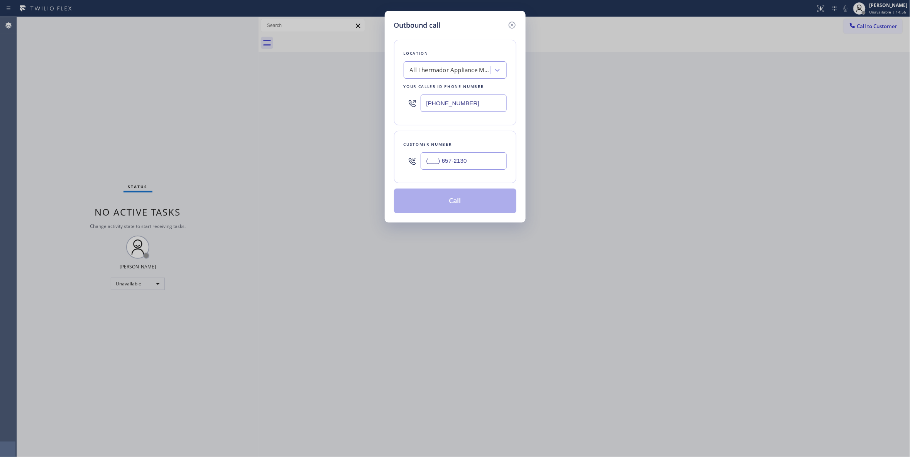
click at [243, 163] on div "Outbound call Location All Thermador Appliance Masters Your caller id phone num…" at bounding box center [455, 228] width 910 height 457
paste input "657) 213-0743"
type input "[PHONE_NUMBER]"
click at [443, 201] on button "Call" at bounding box center [455, 201] width 122 height 25
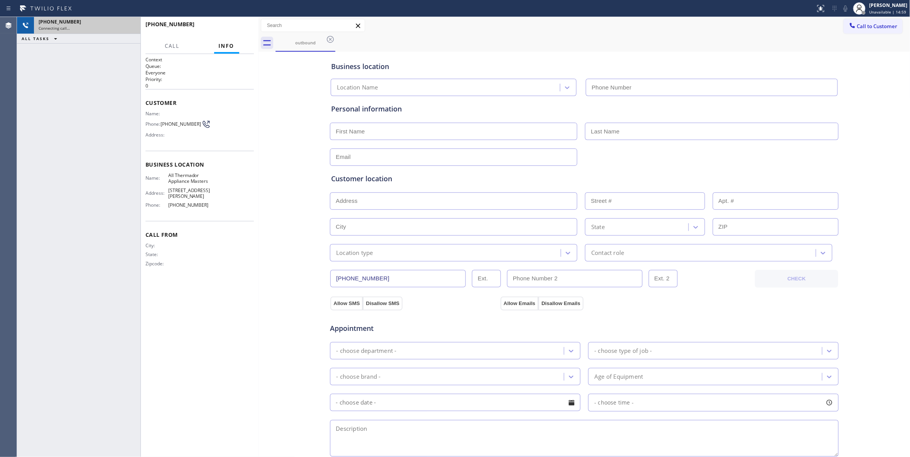
type input "[PHONE_NUMBER]"
click at [130, 27] on icon at bounding box center [130, 25] width 9 height 9
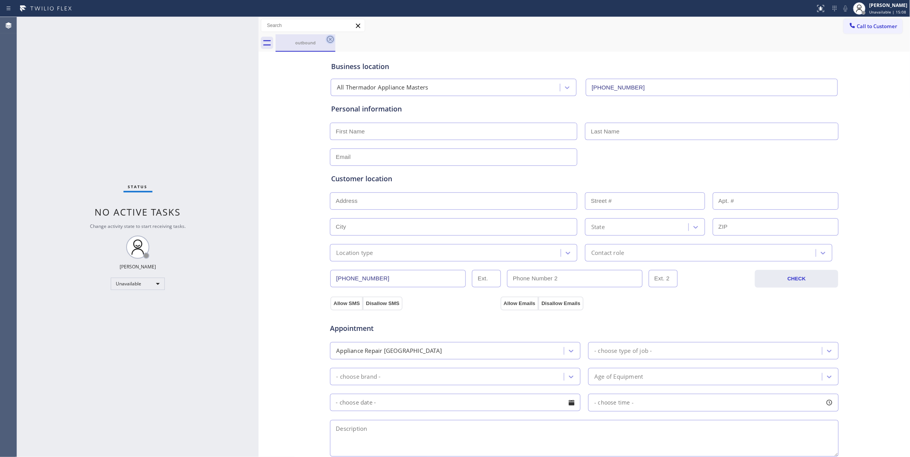
click at [332, 42] on icon at bounding box center [330, 39] width 9 height 9
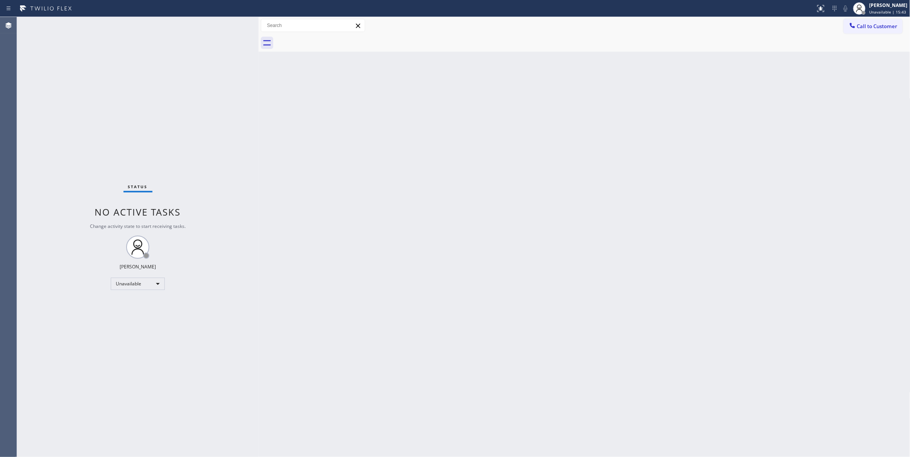
drag, startPoint x: 23, startPoint y: 147, endPoint x: 36, endPoint y: 129, distance: 22.2
click at [24, 145] on div "Status No active tasks Change activity state to start receiving tasks. [PERSON_…" at bounding box center [138, 237] width 242 height 440
click at [874, 24] on span "Call to Customer" at bounding box center [877, 26] width 41 height 7
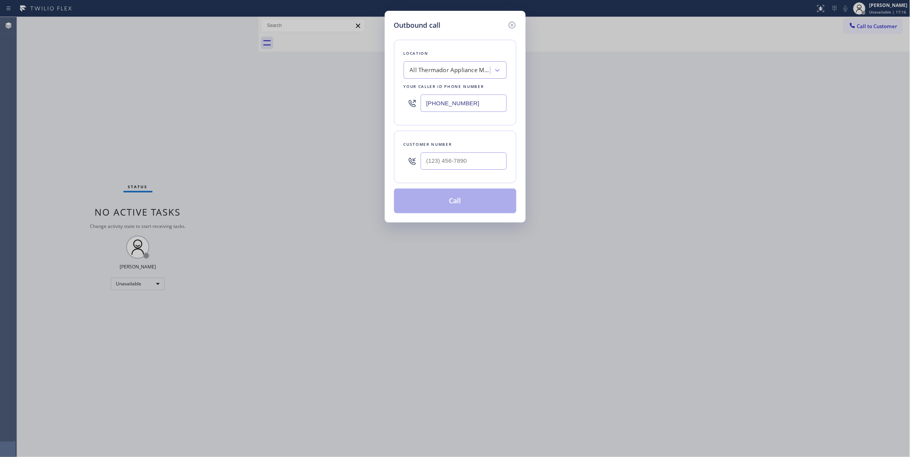
drag, startPoint x: 483, startPoint y: 104, endPoint x: 220, endPoint y: 93, distance: 263.8
click at [220, 95] on div "Outbound call Location All Thermador Appliance Masters Your caller id phone num…" at bounding box center [455, 228] width 910 height 457
paste input "877) 777-0796"
type input "[PHONE_NUMBER]"
drag, startPoint x: 452, startPoint y: 159, endPoint x: 465, endPoint y: 159, distance: 12.4
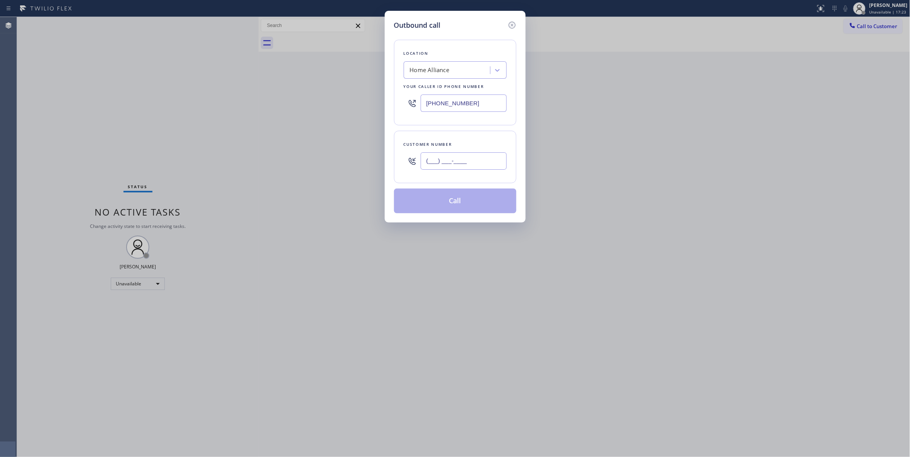
click at [453, 159] on input "(___) ___-____" at bounding box center [464, 160] width 86 height 17
paste input "714) 310-6514"
type input "[PHONE_NUMBER]"
click at [448, 207] on button "Call" at bounding box center [455, 201] width 122 height 25
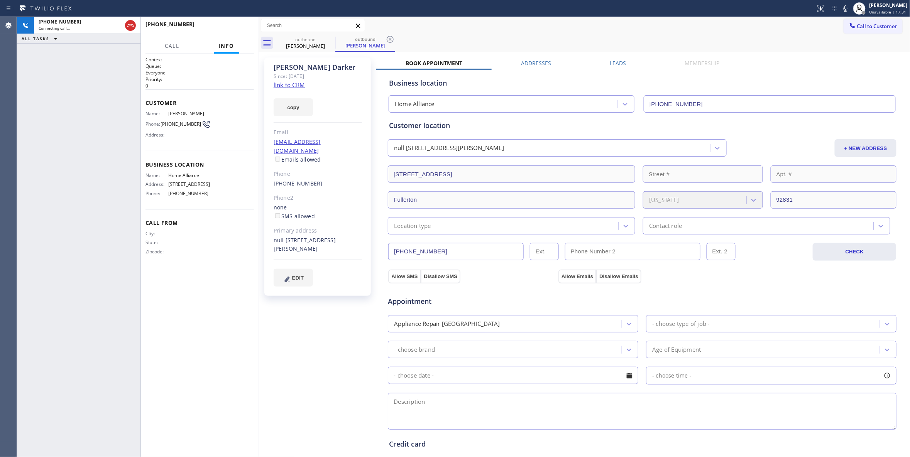
type input "[PHONE_NUMBER]"
click at [39, 182] on div "[PHONE_NUMBER] Connecting call… ALL TASKS ALL TASKS ACTIVE TASKS TASKS IN WRAP …" at bounding box center [78, 237] width 123 height 440
click at [392, 39] on icon at bounding box center [389, 39] width 9 height 9
click at [248, 32] on button "HANG UP" at bounding box center [236, 27] width 36 height 11
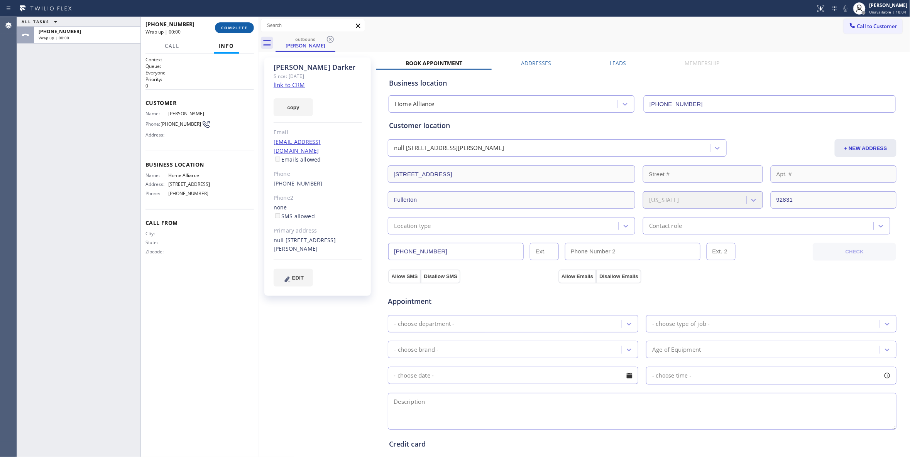
click at [243, 30] on span "COMPLETE" at bounding box center [234, 27] width 27 height 5
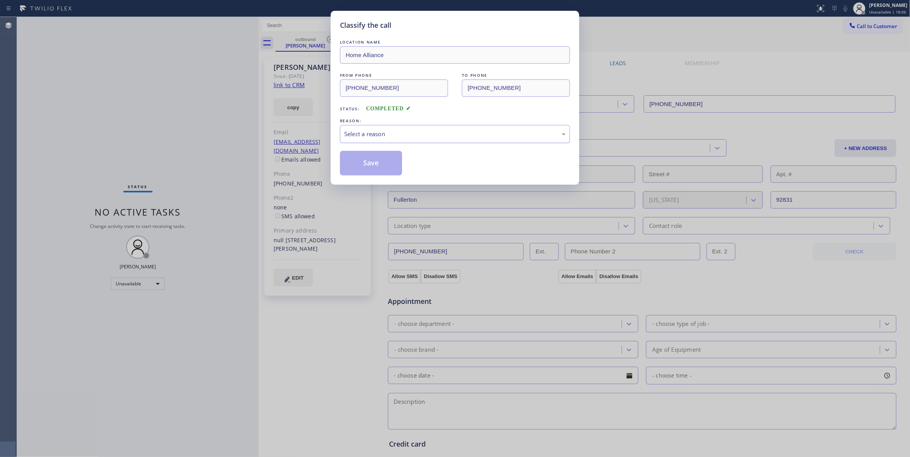
click at [370, 135] on div "Select a reason" at bounding box center [454, 134] width 221 height 9
click at [370, 164] on button "Save" at bounding box center [371, 163] width 62 height 25
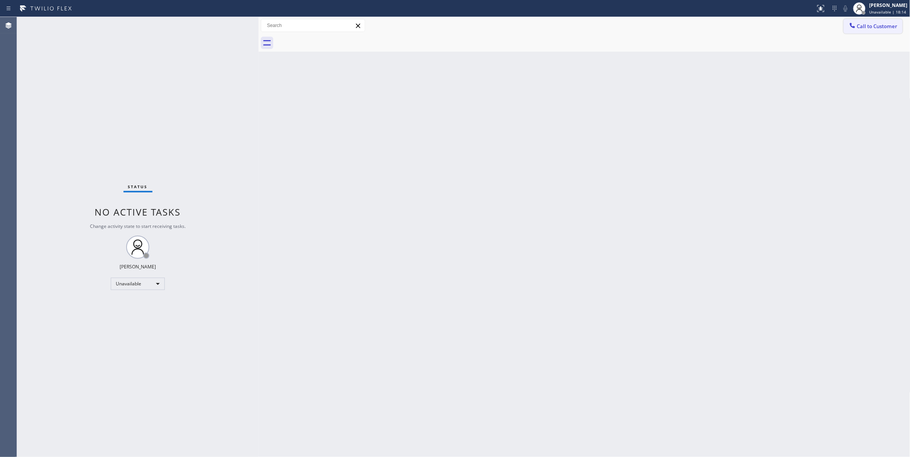
click at [862, 29] on span "Call to Customer" at bounding box center [877, 26] width 41 height 7
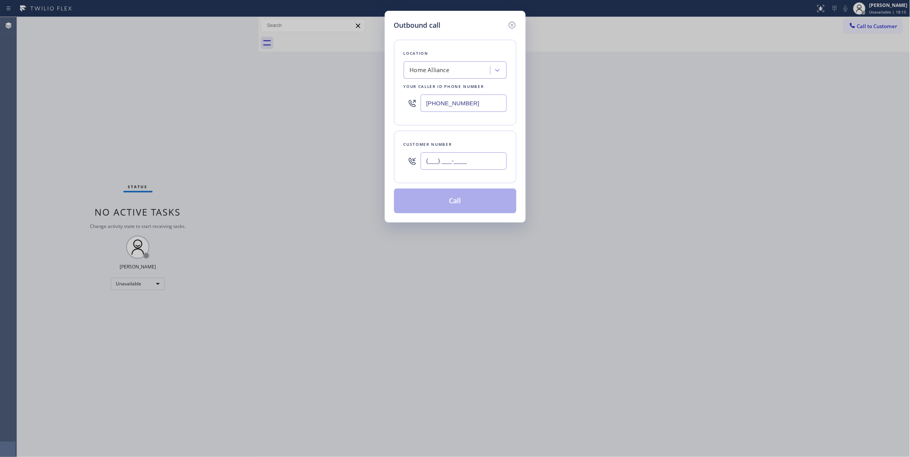
click at [474, 161] on input "(___) ___-____" at bounding box center [464, 160] width 86 height 17
paste input "714) 310-6514"
type input "[PHONE_NUMBER]"
paste input "55) 731-4952"
drag, startPoint x: 477, startPoint y: 106, endPoint x: 240, endPoint y: 99, distance: 237.8
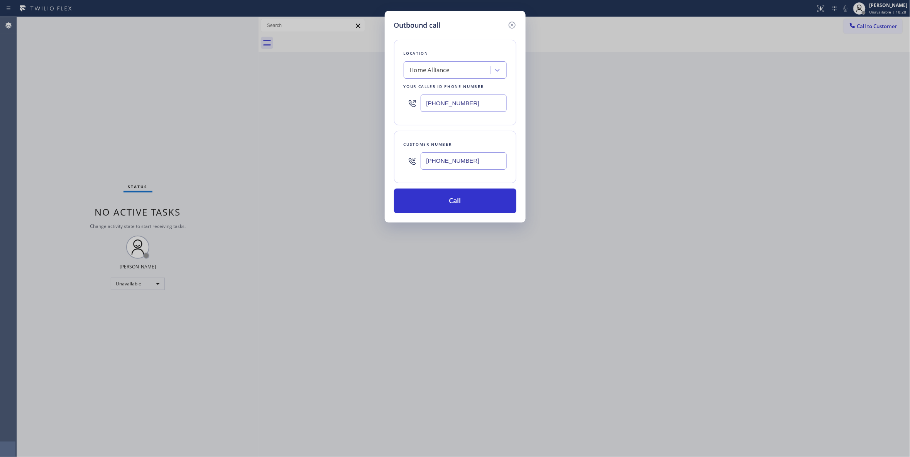
click at [240, 99] on div "Outbound call Location Home Alliance Your caller id phone number [PHONE_NUMBER]…" at bounding box center [455, 228] width 910 height 457
type input "[PHONE_NUMBER]"
drag, startPoint x: 491, startPoint y: 164, endPoint x: 380, endPoint y: 164, distance: 110.7
click at [380, 164] on div "Outbound call Location 5 Star Appliance Repair Your caller id phone number [PHO…" at bounding box center [455, 228] width 910 height 457
click at [489, 198] on button "Call" at bounding box center [455, 201] width 122 height 25
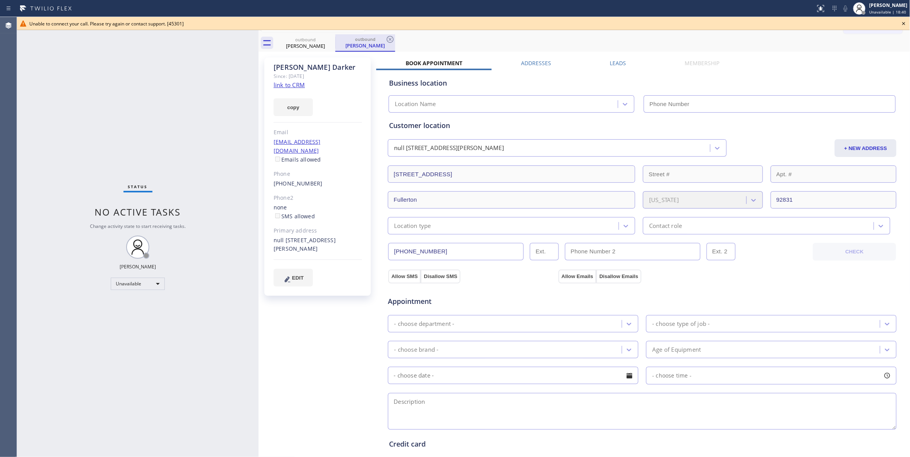
type input "[PHONE_NUMBER]"
click at [389, 37] on icon at bounding box center [389, 39] width 9 height 9
click at [332, 37] on icon at bounding box center [330, 39] width 9 height 9
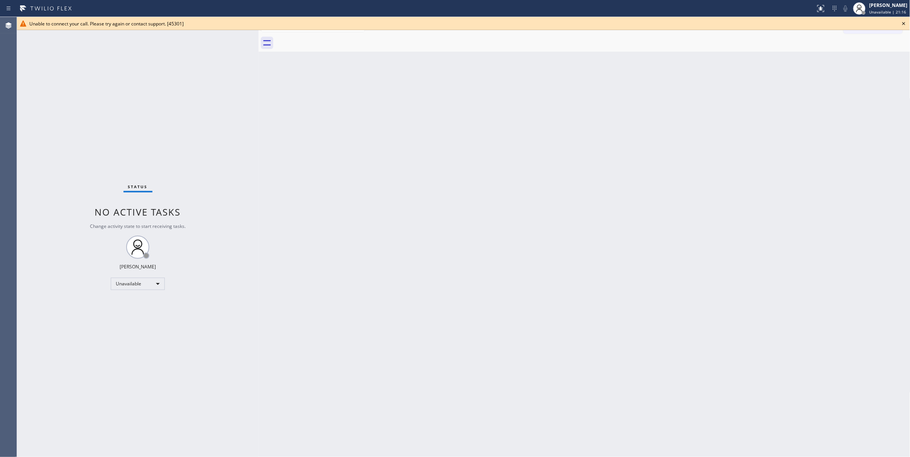
click at [903, 22] on icon at bounding box center [903, 23] width 9 height 9
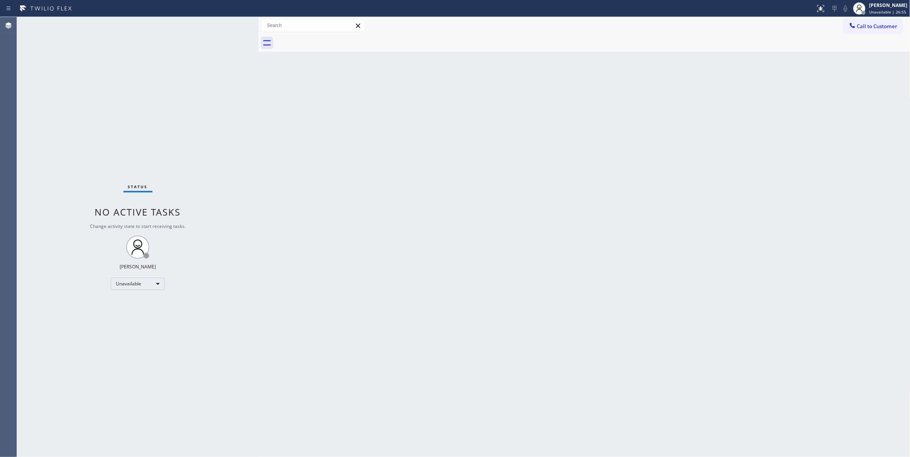
click at [373, 319] on div "Back to Dashboard Change Sender ID Customers Technicians Select a contact Outbo…" at bounding box center [585, 237] width 652 height 440
drag, startPoint x: 121, startPoint y: 331, endPoint x: 79, endPoint y: 313, distance: 45.6
click at [121, 331] on div "Status No active tasks Change activity state to start receiving tasks. [PERSON_…" at bounding box center [138, 237] width 242 height 440
click at [689, 232] on div "Back to Dashboard Change Sender ID Customers Technicians Select a contact Outbo…" at bounding box center [585, 237] width 652 height 440
click at [137, 404] on div "Status No active tasks Change activity state to start receiving tasks. [PERSON_…" at bounding box center [138, 237] width 242 height 440
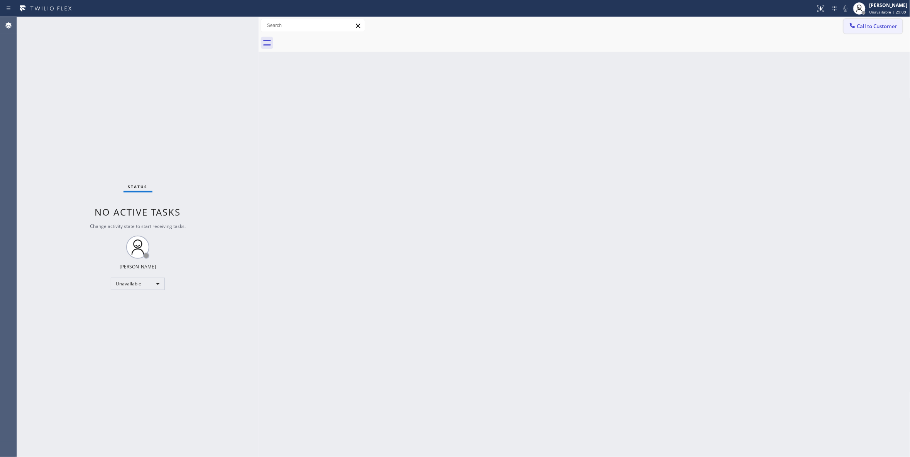
click at [877, 29] on span "Call to Customer" at bounding box center [877, 26] width 41 height 7
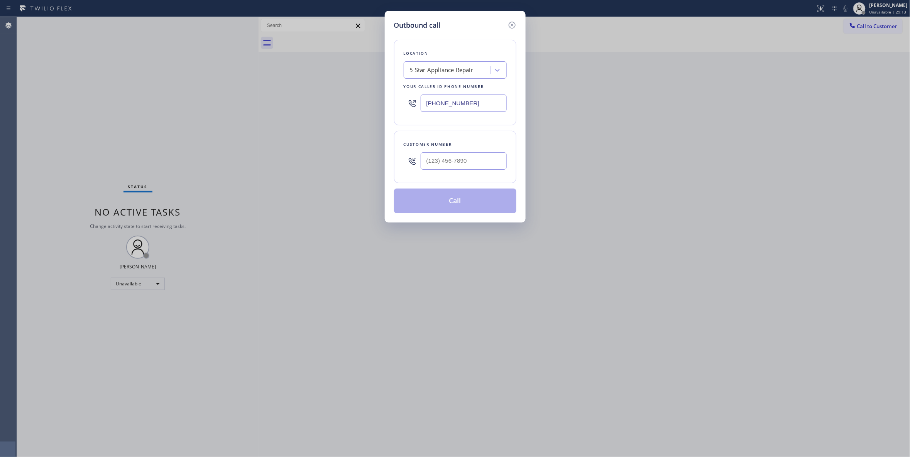
drag, startPoint x: 308, startPoint y: 64, endPoint x: 331, endPoint y: 12, distance: 56.3
click at [308, 63] on div "Outbound call Location 5 Star Appliance Repair Your caller id phone number [PHO…" at bounding box center [455, 228] width 910 height 457
click at [449, 161] on input "(___) ___-____" at bounding box center [464, 160] width 86 height 17
paste input "773) 744-7901"
type input "[PHONE_NUMBER]"
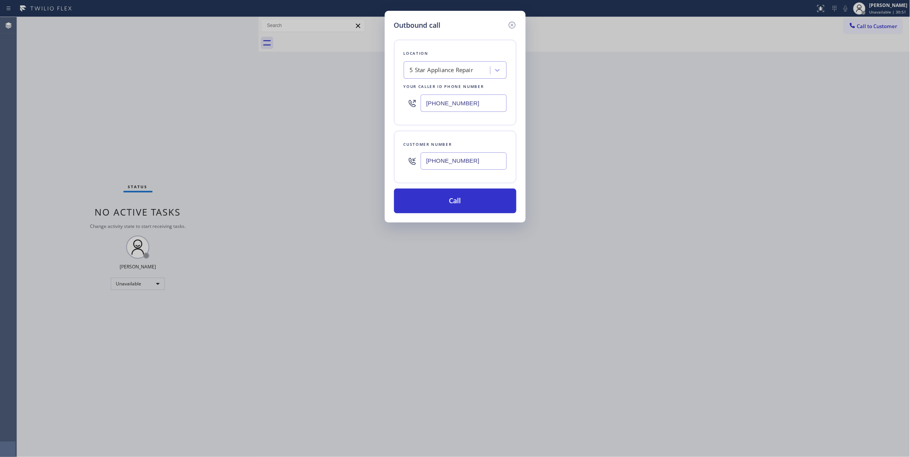
drag, startPoint x: 479, startPoint y: 101, endPoint x: 216, endPoint y: 102, distance: 262.8
click at [216, 102] on div "Outbound call Location 5 Star Appliance Repair Your caller id phone number [PHO…" at bounding box center [455, 228] width 910 height 457
paste input "33) 692-2271"
type input "[PHONE_NUMBER]"
click at [427, 204] on button "Call" at bounding box center [455, 201] width 122 height 25
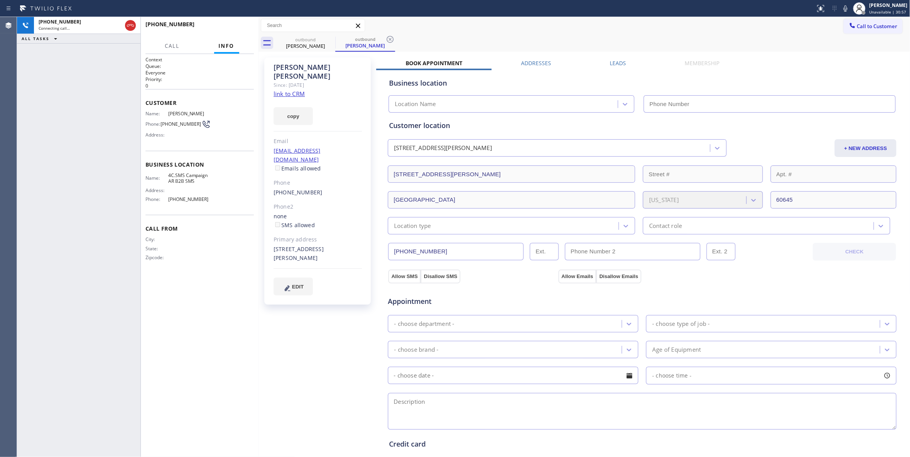
type input "[PHONE_NUMBER]"
click at [241, 24] on button "HANG UP" at bounding box center [236, 27] width 36 height 11
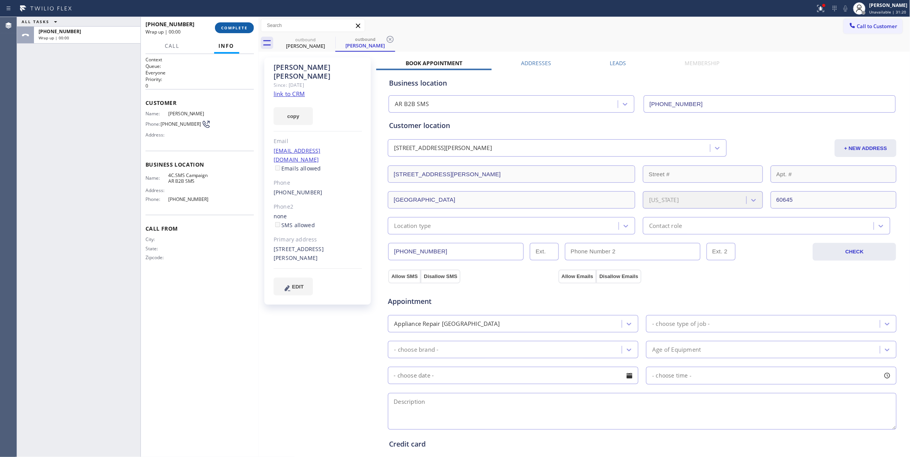
click at [241, 24] on button "COMPLETE" at bounding box center [234, 27] width 39 height 11
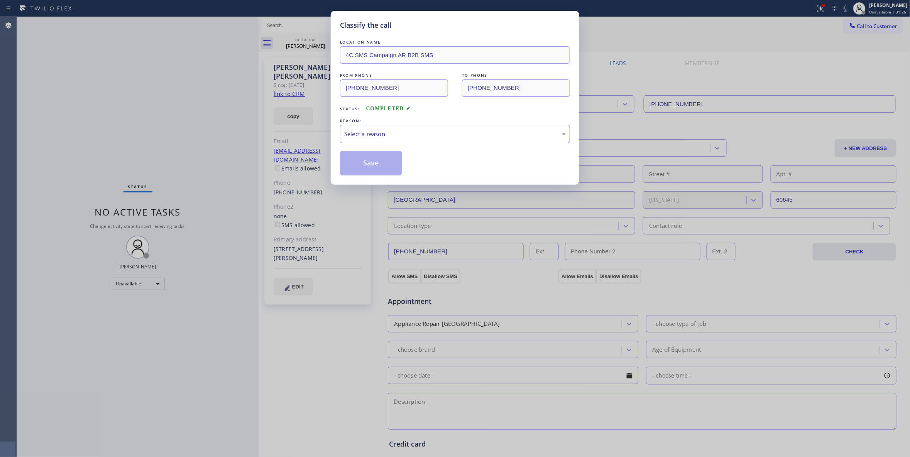
click at [53, 194] on div "Classify the call LOCATION NAME 4C.SMS Campaign AR B2B SMS FROM PHONE [PHONE_NU…" at bounding box center [455, 228] width 910 height 457
click at [390, 131] on div "Select a reason" at bounding box center [454, 134] width 221 height 9
click at [386, 164] on button "Save" at bounding box center [371, 163] width 62 height 25
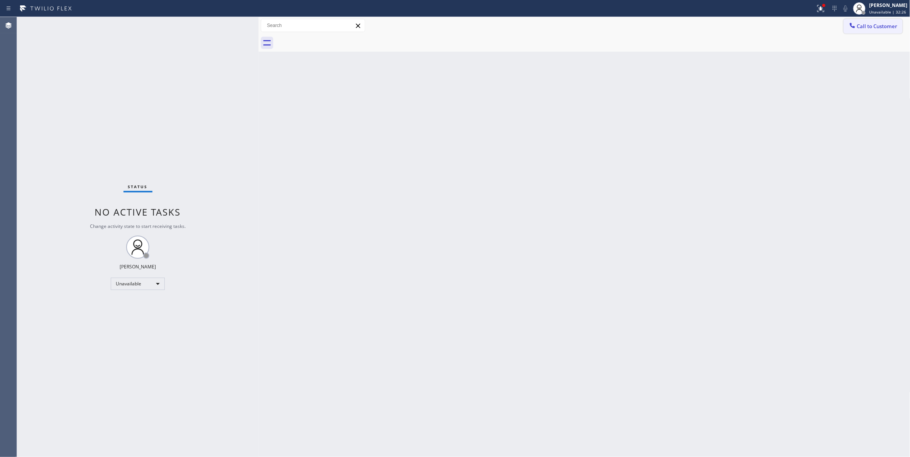
click at [882, 31] on button "Call to Customer" at bounding box center [872, 26] width 59 height 15
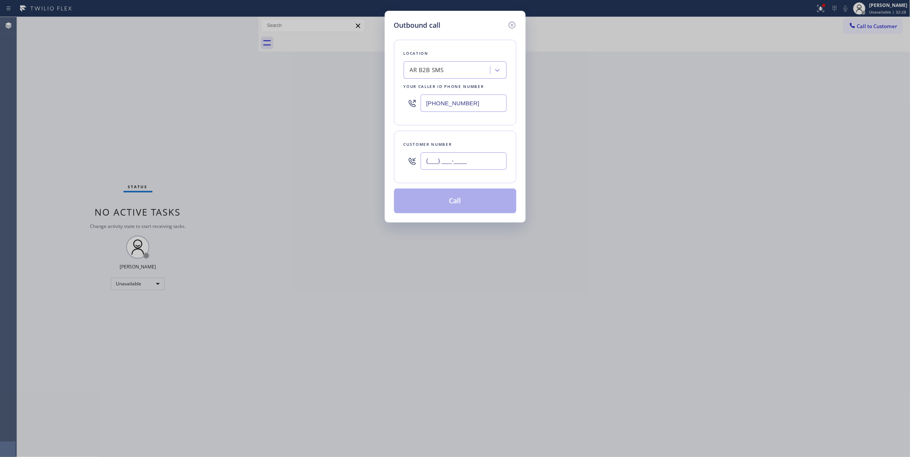
click at [451, 161] on input "(___) ___-____" at bounding box center [464, 160] width 86 height 17
paste input "562) 370-5364"
type input "[PHONE_NUMBER]"
drag, startPoint x: 485, startPoint y: 105, endPoint x: 227, endPoint y: 101, distance: 258.2
click at [229, 101] on div "Outbound call Location AR B2B SMS Your caller id phone number [PHONE_NUMBER] Cu…" at bounding box center [455, 228] width 910 height 457
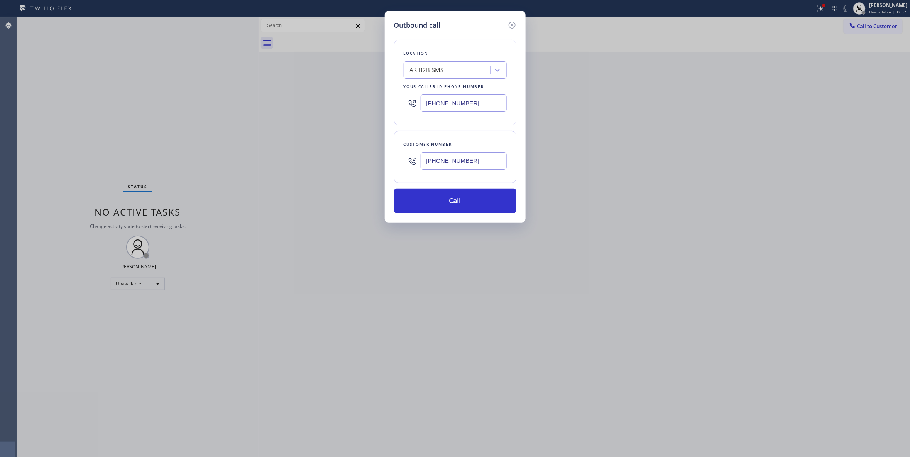
paste input "55) 731-4952"
type input "[PHONE_NUMBER]"
drag, startPoint x: 485, startPoint y: 162, endPoint x: 353, endPoint y: 164, distance: 132.4
click at [346, 162] on div "Outbound call Location 5 Star Appliance Repair Your caller id phone number [PHO…" at bounding box center [455, 228] width 910 height 457
click at [447, 204] on button "Call" at bounding box center [455, 201] width 122 height 25
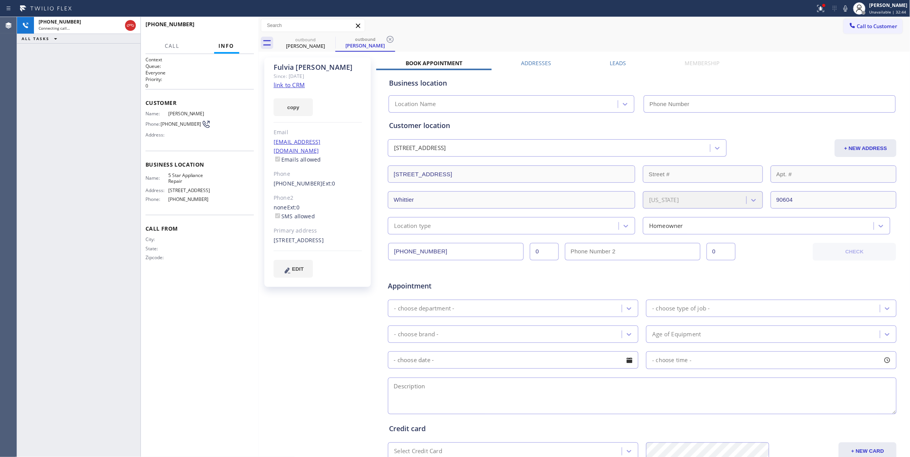
type input "[PHONE_NUMBER]"
click at [389, 41] on icon at bounding box center [389, 39] width 9 height 9
click at [235, 30] on span "HANG UP" at bounding box center [236, 27] width 24 height 5
click at [234, 29] on span "HANG UP" at bounding box center [236, 27] width 24 height 5
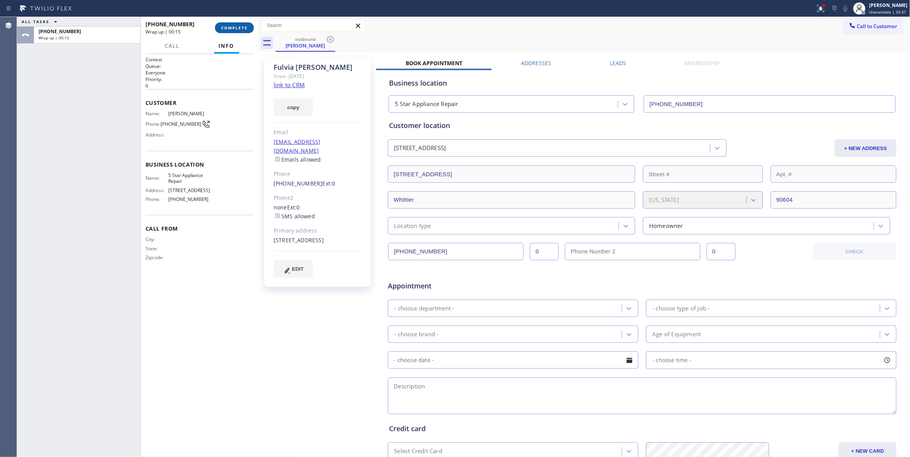
click at [237, 30] on button "COMPLETE" at bounding box center [234, 27] width 39 height 11
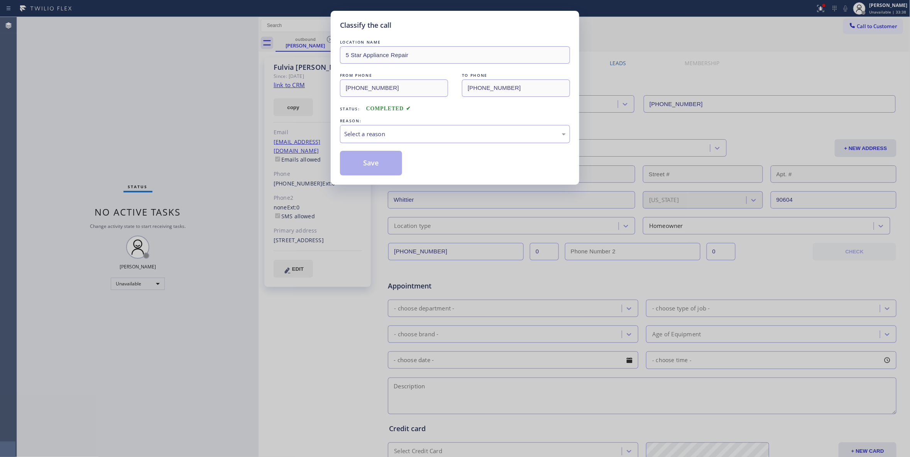
click at [384, 119] on div "REASON:" at bounding box center [455, 121] width 230 height 8
click at [384, 135] on div "Select a reason" at bounding box center [454, 134] width 221 height 9
click at [368, 165] on button "Save" at bounding box center [371, 163] width 62 height 25
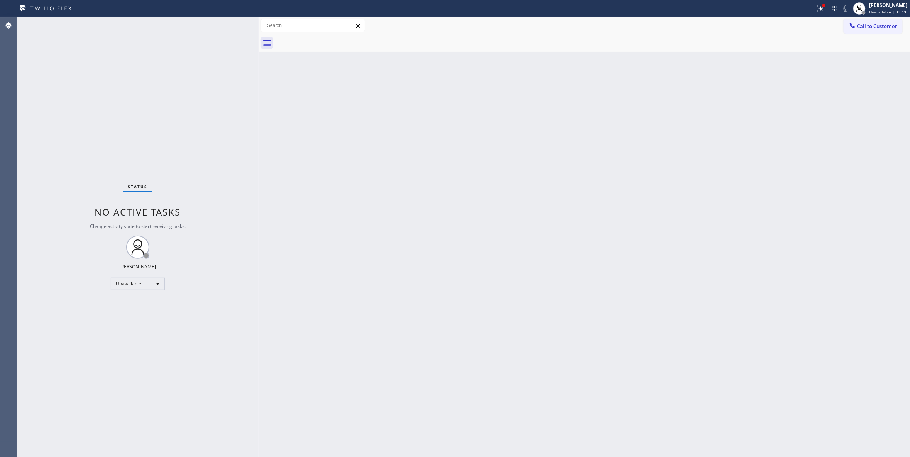
click at [113, 62] on div "Status No active tasks Change activity state to start receiving tasks. [PERSON_…" at bounding box center [138, 237] width 242 height 440
click at [133, 126] on div "Status No active tasks Change activity state to start receiving tasks. [PERSON_…" at bounding box center [138, 237] width 242 height 440
drag, startPoint x: 133, startPoint y: 90, endPoint x: 140, endPoint y: 96, distance: 9.3
click at [133, 90] on div "Status No active tasks Change activity state to start receiving tasks. [PERSON_…" at bounding box center [138, 237] width 242 height 440
click at [52, 76] on div "Status No active tasks Change activity state to start receiving tasks. [PERSON_…" at bounding box center [138, 237] width 242 height 440
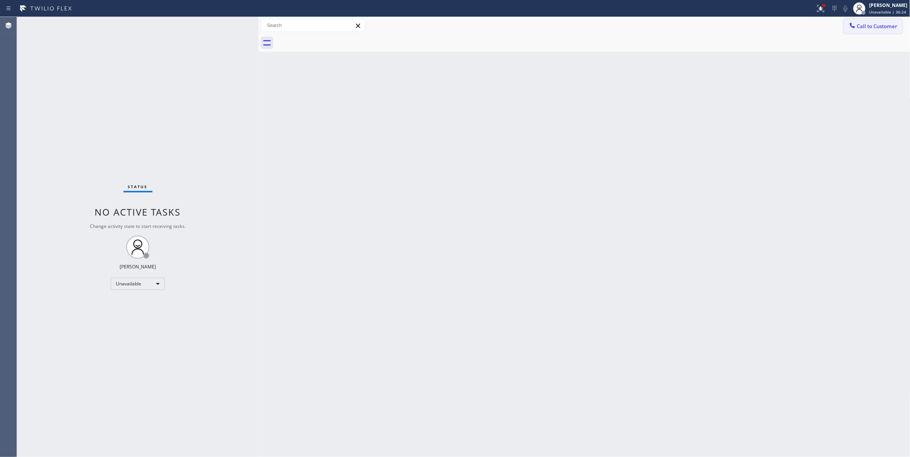
click at [889, 27] on span "Call to Customer" at bounding box center [877, 26] width 41 height 7
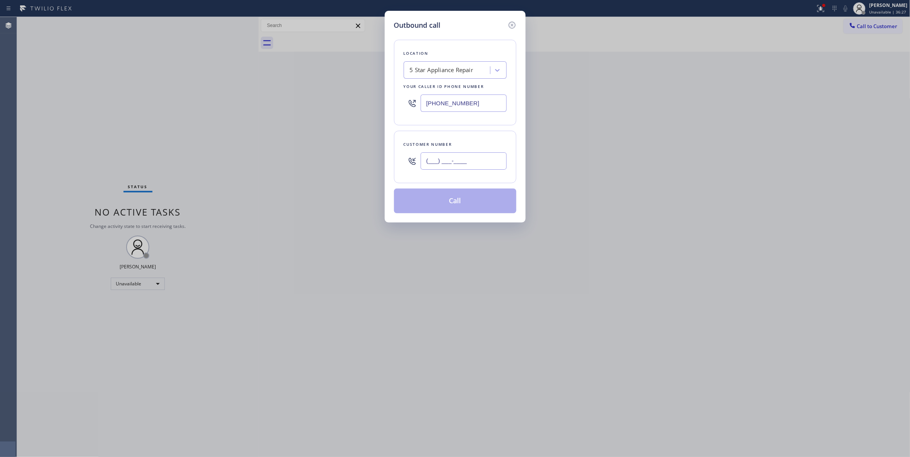
click at [457, 163] on input "(___) ___-____" at bounding box center [464, 160] width 86 height 17
paste input "865) 659-4486"
type input "[PHONE_NUMBER]"
click at [454, 204] on button "Call" at bounding box center [455, 201] width 122 height 25
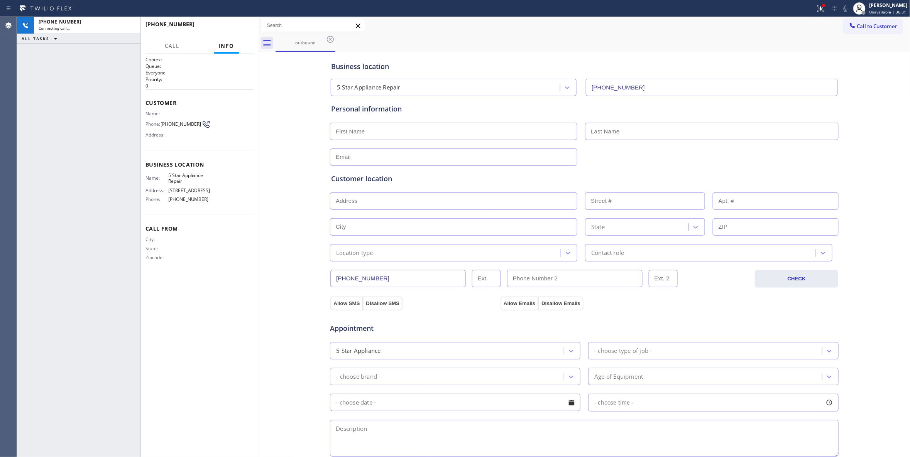
type input "[PHONE_NUMBER]"
click at [284, 279] on div "Business location 5 Star Appliance Repair [PHONE_NUMBER] Personal information C…" at bounding box center [584, 317] width 648 height 527
click at [116, 411] on div "[PHONE_NUMBER] Live | 00:00 ALL TASKS ALL TASKS ACTIVE TASKS TASKS IN WRAP UP" at bounding box center [78, 237] width 123 height 440
click at [242, 22] on button "HANG UP" at bounding box center [236, 27] width 36 height 11
click at [243, 22] on button "HANG UP" at bounding box center [236, 27] width 36 height 11
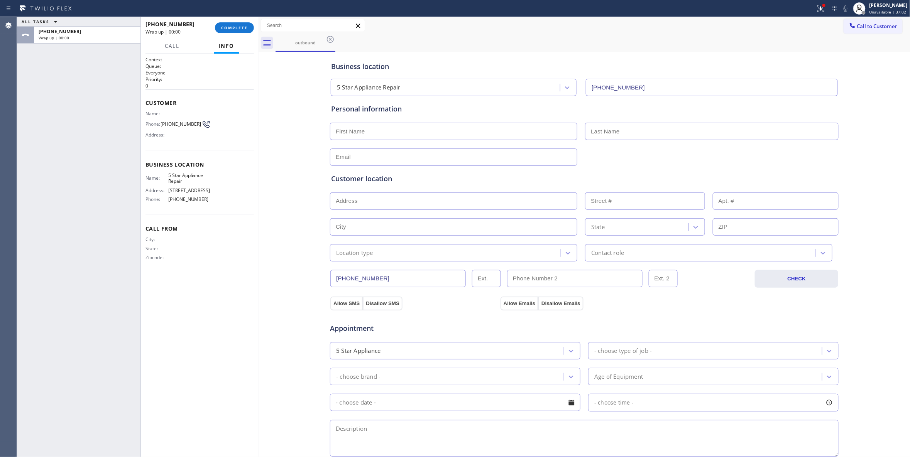
click at [240, 33] on div "[PHONE_NUMBER] Wrap up | 00:00 COMPLETE" at bounding box center [199, 28] width 108 height 20
click at [234, 27] on span "COMPLETE" at bounding box center [234, 27] width 27 height 5
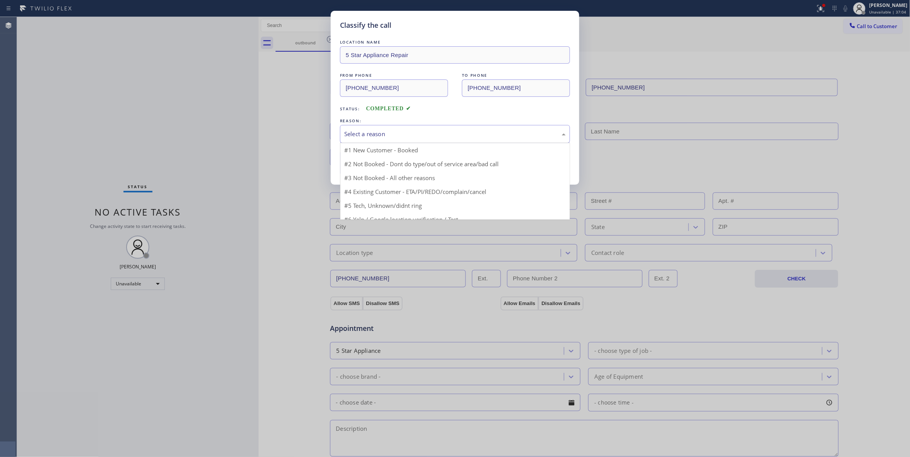
click at [372, 138] on div "Select a reason" at bounding box center [454, 134] width 221 height 9
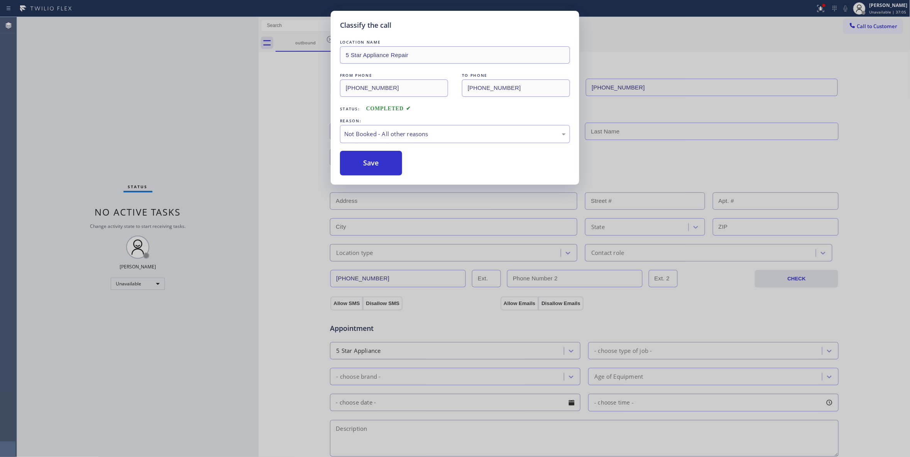
click at [363, 164] on button "Save" at bounding box center [371, 163] width 62 height 25
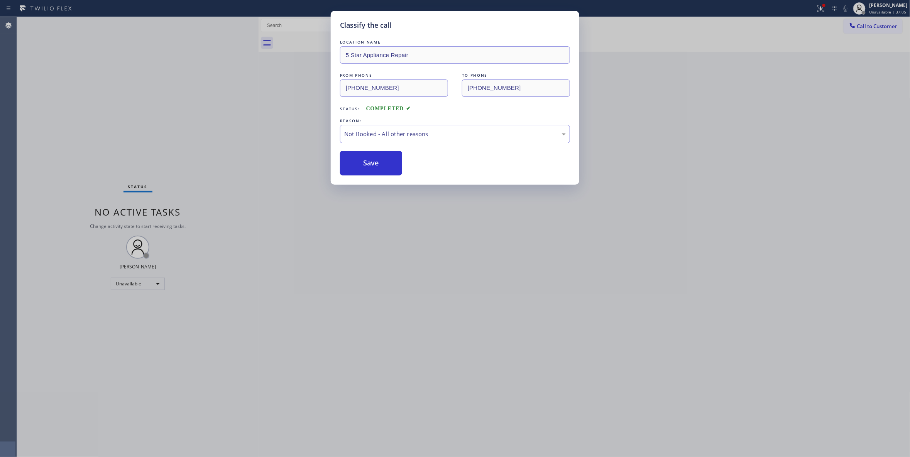
click at [363, 164] on button "Save" at bounding box center [371, 163] width 62 height 25
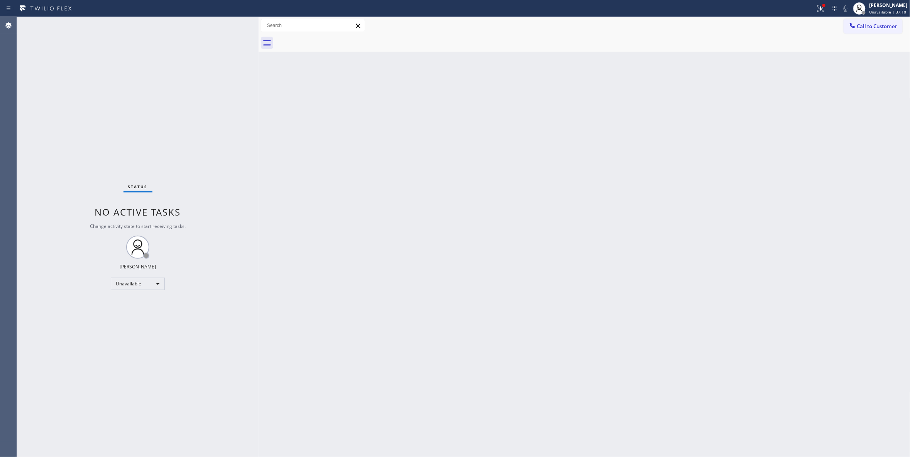
click at [422, 158] on div "Back to Dashboard Change Sender ID Customers Technicians Select a contact Outbo…" at bounding box center [585, 237] width 652 height 440
click at [867, 27] on span "Call to Customer" at bounding box center [877, 26] width 41 height 7
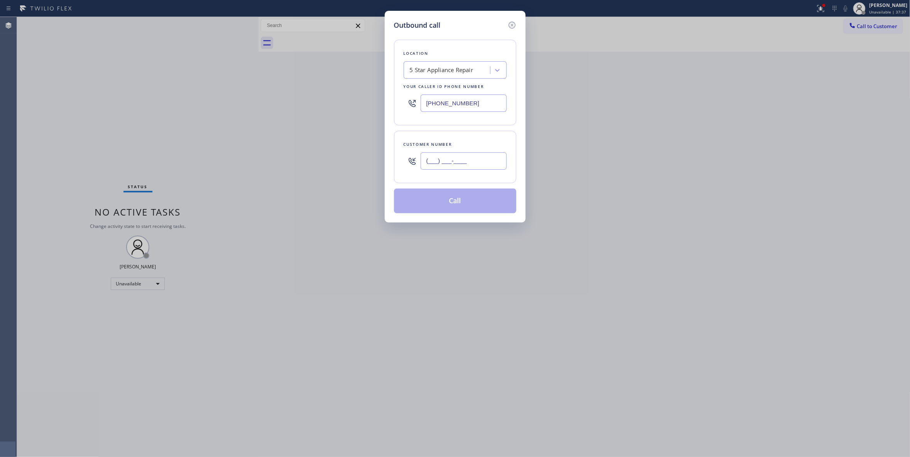
click at [475, 157] on input "(___) ___-____" at bounding box center [464, 160] width 86 height 17
paste input "323) 243-1170"
type input "[PHONE_NUMBER]"
drag, startPoint x: 473, startPoint y: 101, endPoint x: 244, endPoint y: 99, distance: 228.8
click at [244, 99] on div "Outbound call Location 5 Star Appliance Repair Your caller id phone number [PHO…" at bounding box center [455, 228] width 910 height 457
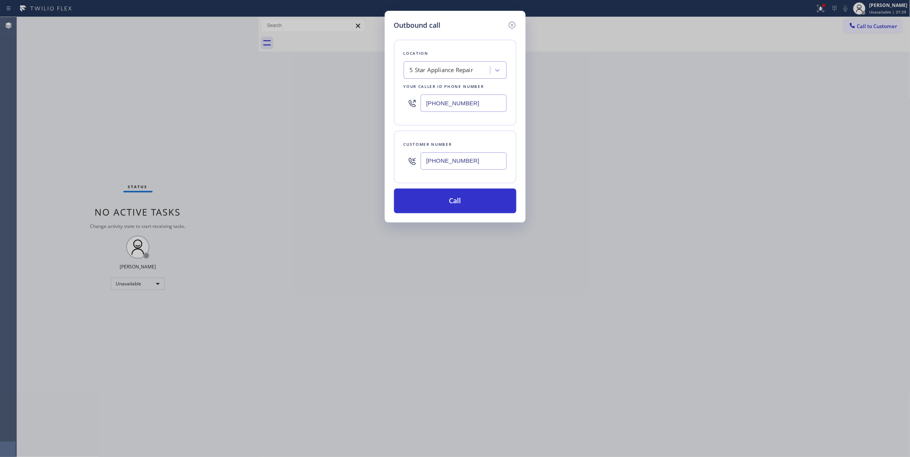
paste input "626) 844-8890"
type input "[PHONE_NUMBER]"
click at [437, 195] on button "Call" at bounding box center [455, 201] width 122 height 25
click at [816, 9] on icon at bounding box center [820, 8] width 9 height 9
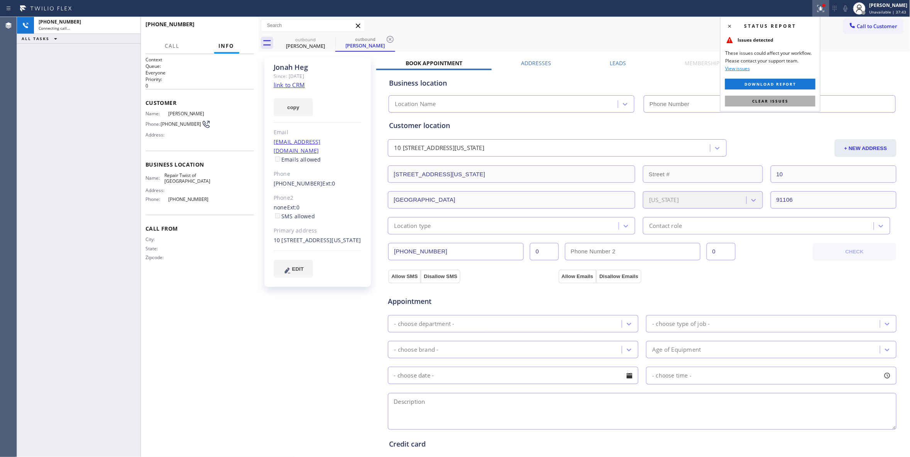
click at [779, 103] on span "Clear issues" at bounding box center [770, 100] width 36 height 5
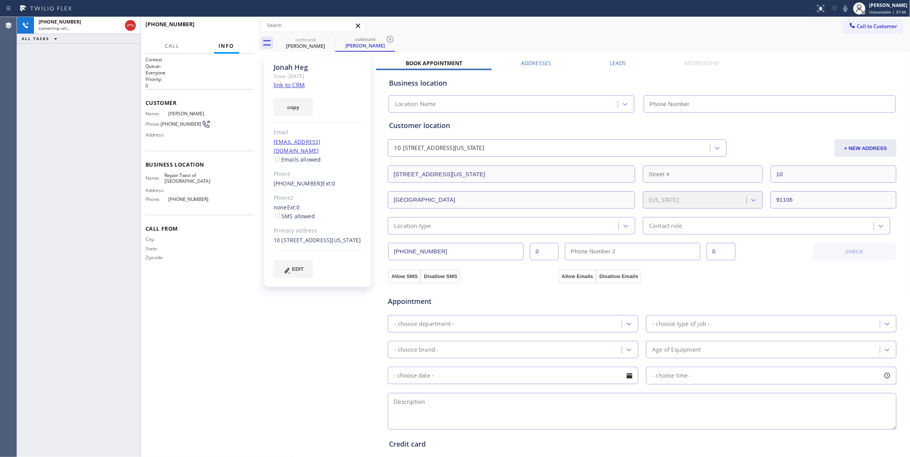
type input "[PHONE_NUMBER]"
click at [389, 41] on icon at bounding box center [390, 39] width 7 height 7
click at [300, 83] on link "link to CRM" at bounding box center [289, 85] width 31 height 8
click at [237, 24] on button "HANG UP" at bounding box center [236, 27] width 36 height 11
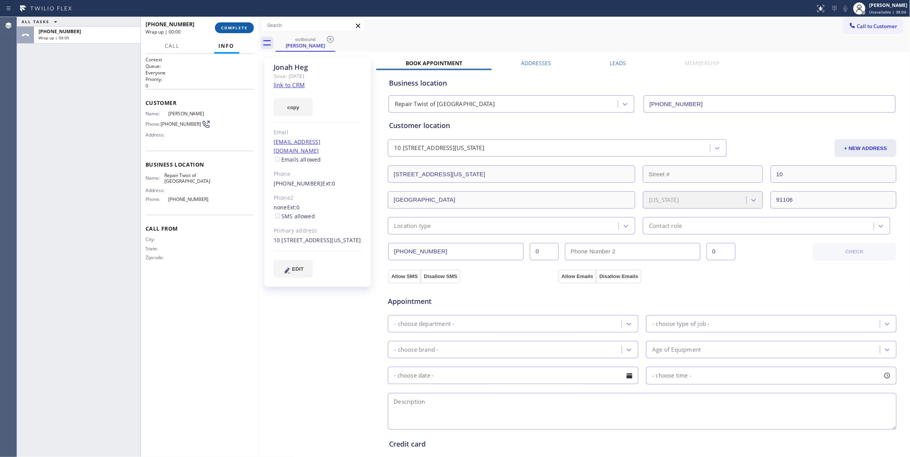
click at [237, 24] on button "COMPLETE" at bounding box center [234, 27] width 39 height 11
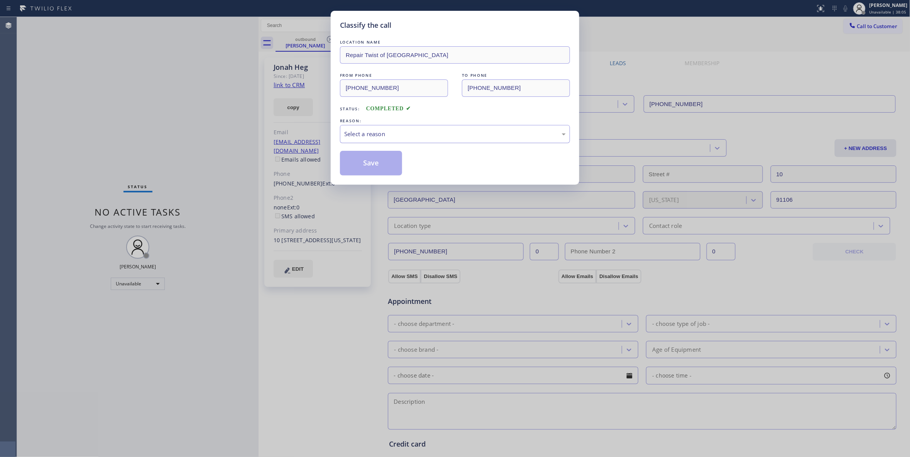
click at [370, 136] on div "Select a reason" at bounding box center [454, 134] width 221 height 9
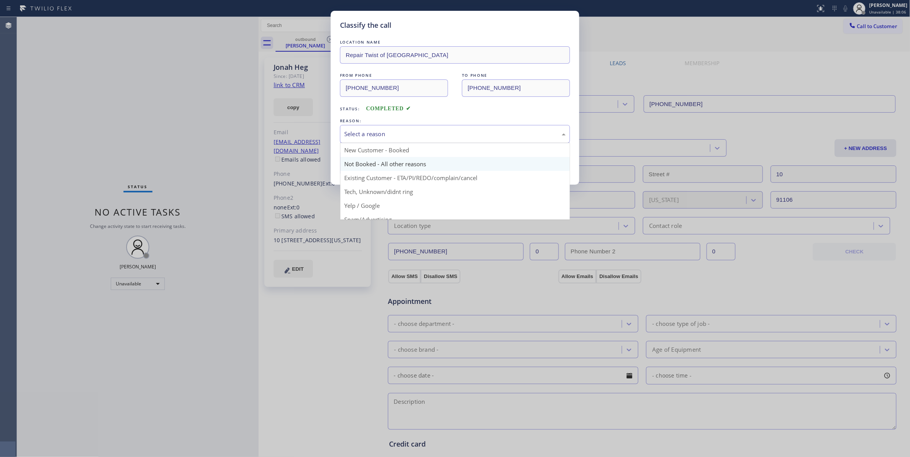
click at [371, 160] on button "Save" at bounding box center [371, 163] width 62 height 25
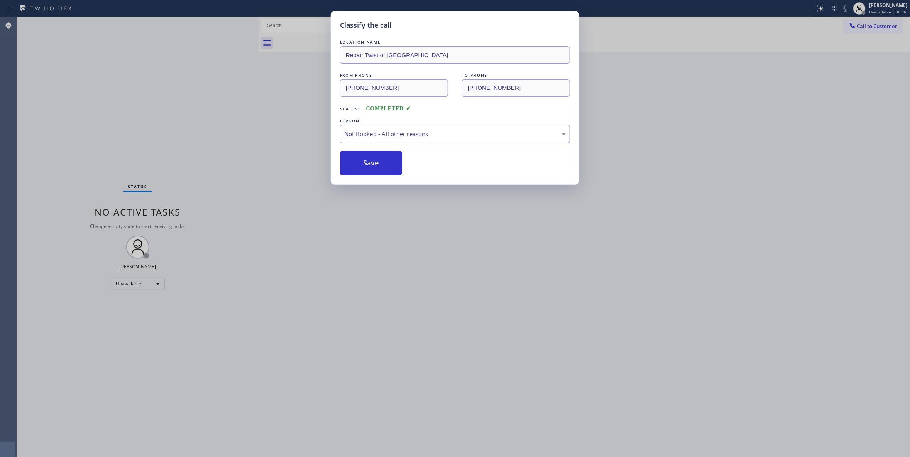
drag, startPoint x: 371, startPoint y: 160, endPoint x: 394, endPoint y: 38, distance: 124.0
click at [371, 157] on button "Save" at bounding box center [371, 163] width 62 height 25
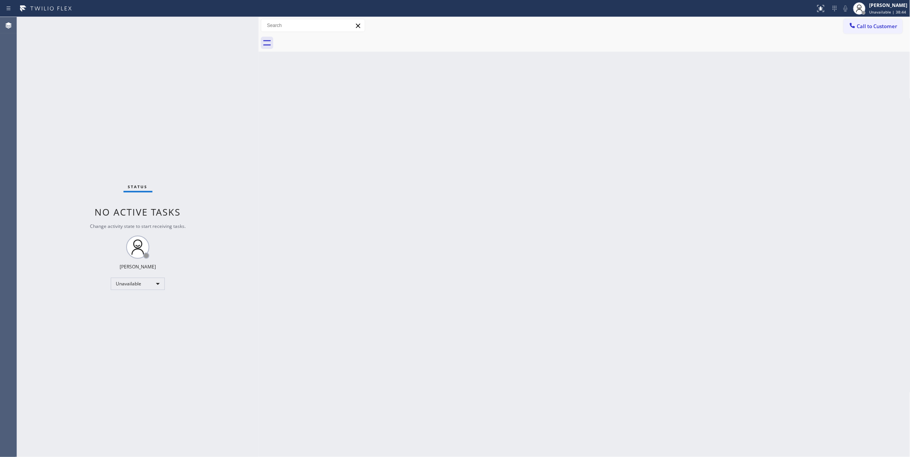
click at [454, 442] on div "Back to Dashboard Change Sender ID Customers Technicians Select a contact Outbo…" at bounding box center [585, 237] width 652 height 440
click at [46, 185] on div "Status No active tasks Change activity state to start receiving tasks. [PERSON_…" at bounding box center [138, 237] width 242 height 440
click at [872, 30] on button "Call to Customer" at bounding box center [872, 26] width 59 height 15
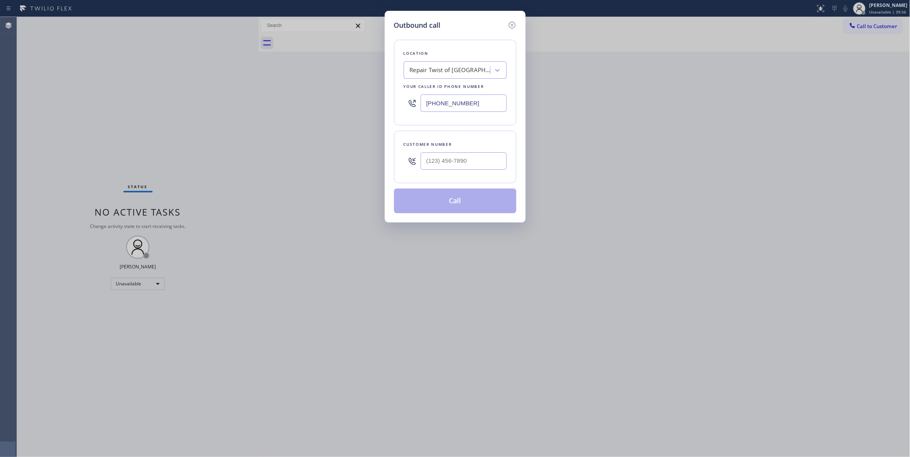
drag, startPoint x: 477, startPoint y: 104, endPoint x: 303, endPoint y: 87, distance: 174.9
click at [303, 90] on div "Outbound call Location Repair Twist of [GEOGRAPHIC_DATA] Your caller id phone n…" at bounding box center [455, 228] width 910 height 457
paste input "315) 687-8976"
type input "[PHONE_NUMBER]"
click at [451, 164] on input "(___) ___-____" at bounding box center [464, 160] width 86 height 17
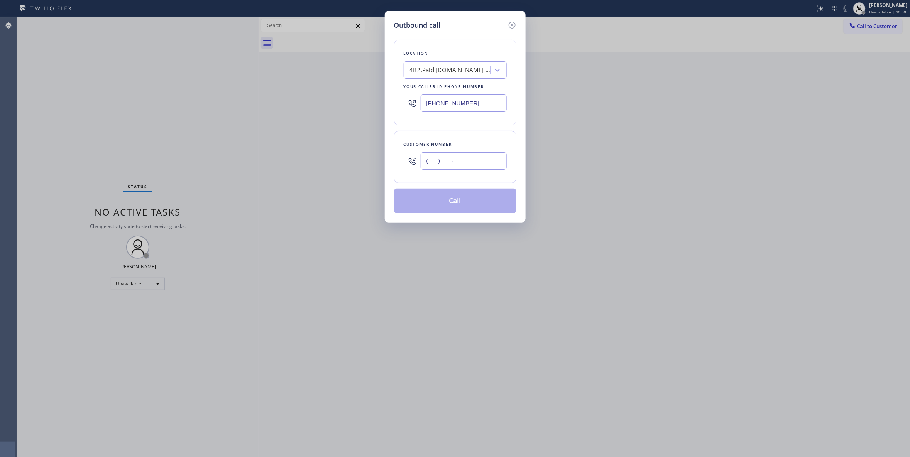
paste input "917) 742-6350"
type input "[PHONE_NUMBER]"
drag, startPoint x: 456, startPoint y: 203, endPoint x: 456, endPoint y: 108, distance: 94.1
click at [456, 201] on button "Call" at bounding box center [455, 201] width 122 height 25
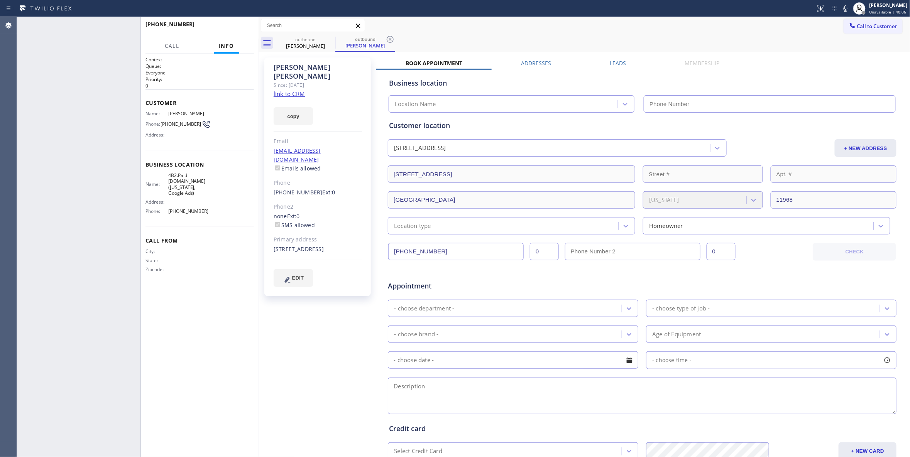
type input "[PHONE_NUMBER]"
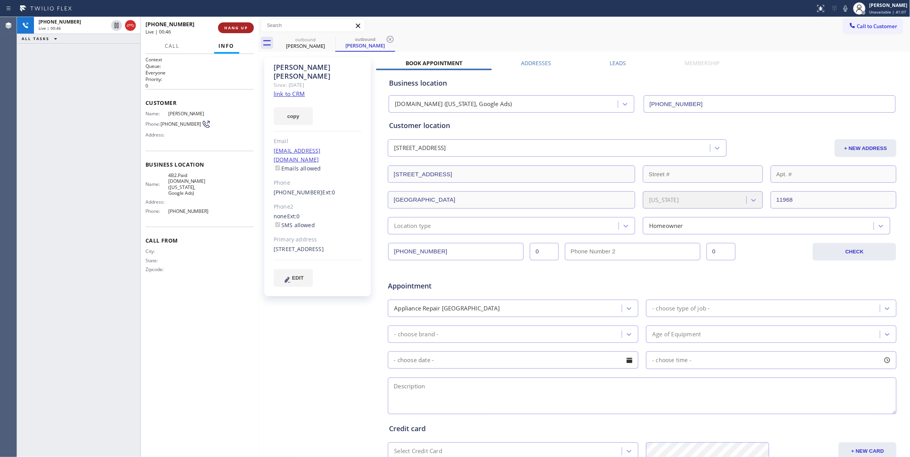
click at [246, 28] on span "HANG UP" at bounding box center [236, 27] width 24 height 5
click at [246, 25] on span "COMPLETE" at bounding box center [234, 27] width 27 height 5
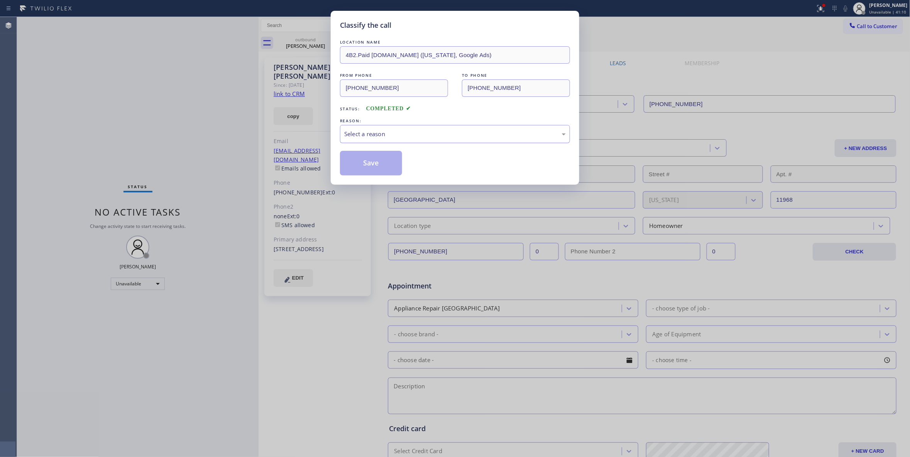
click at [380, 134] on div "Select a reason" at bounding box center [454, 134] width 221 height 9
click at [378, 162] on button "Save" at bounding box center [371, 163] width 62 height 25
drag, startPoint x: 378, startPoint y: 162, endPoint x: 370, endPoint y: 14, distance: 148.4
click at [375, 156] on button "Save" at bounding box center [371, 163] width 62 height 25
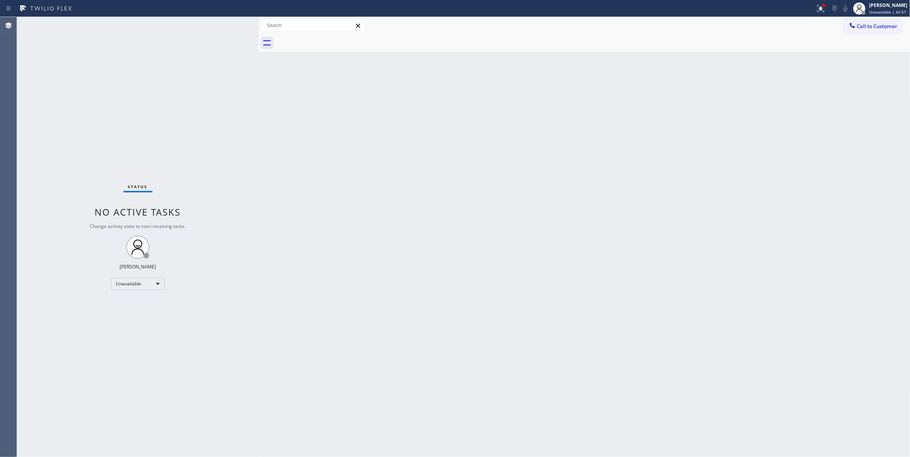
click at [60, 178] on div "Status No active tasks Change activity state to start receiving tasks. [PERSON_…" at bounding box center [138, 237] width 242 height 440
click at [886, 25] on span "Call to Customer" at bounding box center [877, 26] width 41 height 7
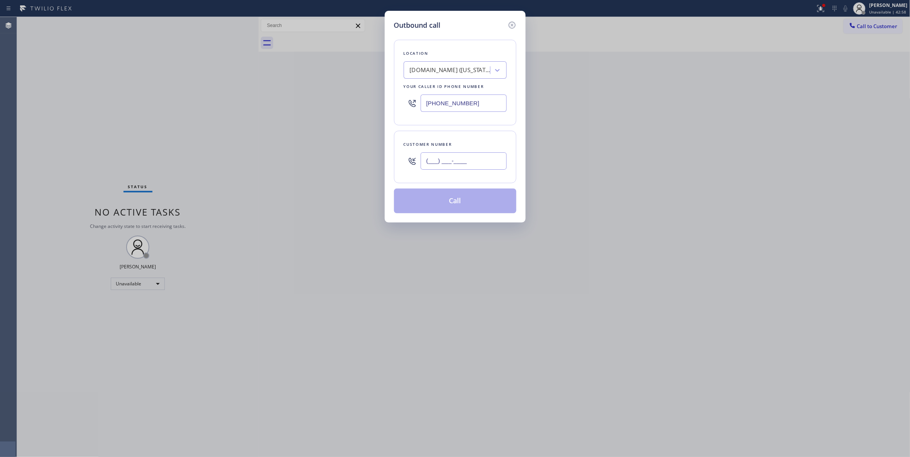
click at [444, 163] on input "(___) ___-____" at bounding box center [464, 160] width 86 height 17
paste input "626) 644-5312"
type input "[PHONE_NUMBER]"
drag, startPoint x: 87, startPoint y: 119, endPoint x: 108, endPoint y: 110, distance: 23.3
click at [90, 118] on div "Outbound call Location [DOMAIN_NAME] ([US_STATE], Google Ads) Your caller id ph…" at bounding box center [455, 228] width 910 height 457
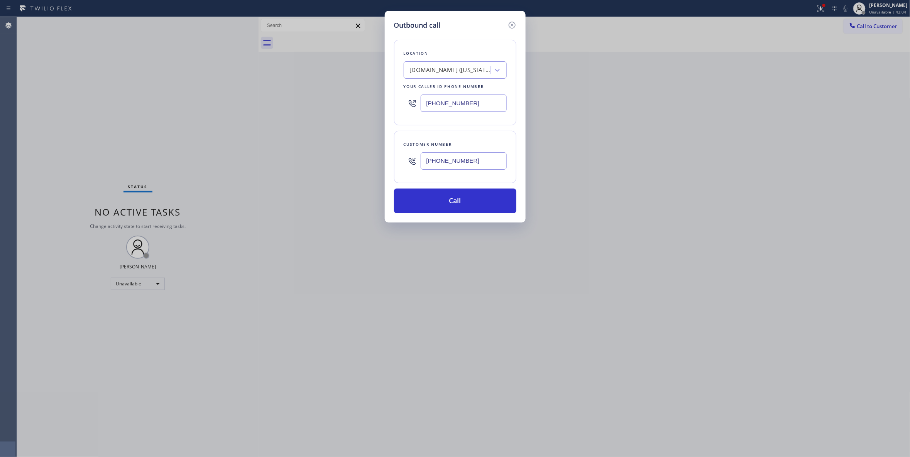
drag, startPoint x: 491, startPoint y: 104, endPoint x: 150, endPoint y: 104, distance: 341.5
click at [152, 104] on div "Outbound call Location [DOMAIN_NAME] ([US_STATE], Google Ads) Your caller id ph…" at bounding box center [455, 228] width 910 height 457
paste input "833) 558-1241"
type input "[PHONE_NUMBER]"
click at [473, 212] on button "Call" at bounding box center [455, 201] width 122 height 25
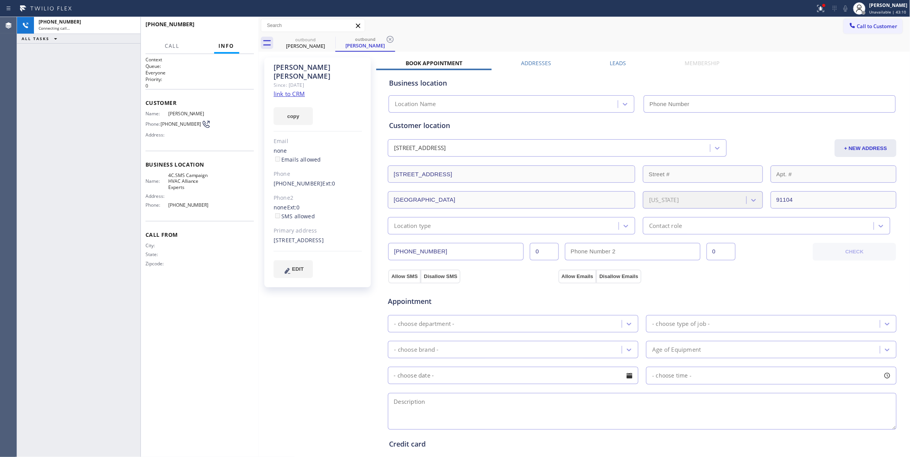
click at [389, 36] on icon at bounding box center [390, 39] width 7 height 7
type input "[PHONE_NUMBER]"
click at [293, 90] on link "link to CRM" at bounding box center [289, 94] width 31 height 8
click at [238, 28] on span "HANG UP" at bounding box center [236, 27] width 24 height 5
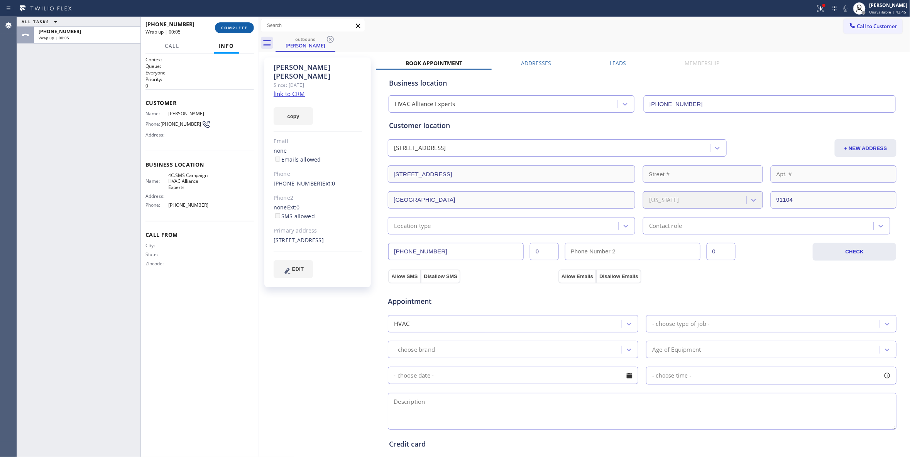
click at [234, 28] on span "COMPLETE" at bounding box center [234, 27] width 27 height 5
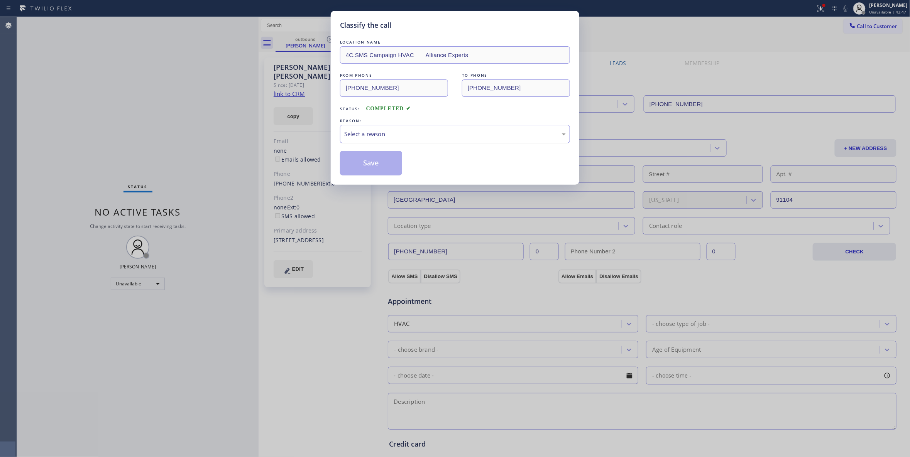
click at [363, 127] on div "Select a reason" at bounding box center [455, 134] width 230 height 18
click at [363, 164] on button "Save" at bounding box center [371, 163] width 62 height 25
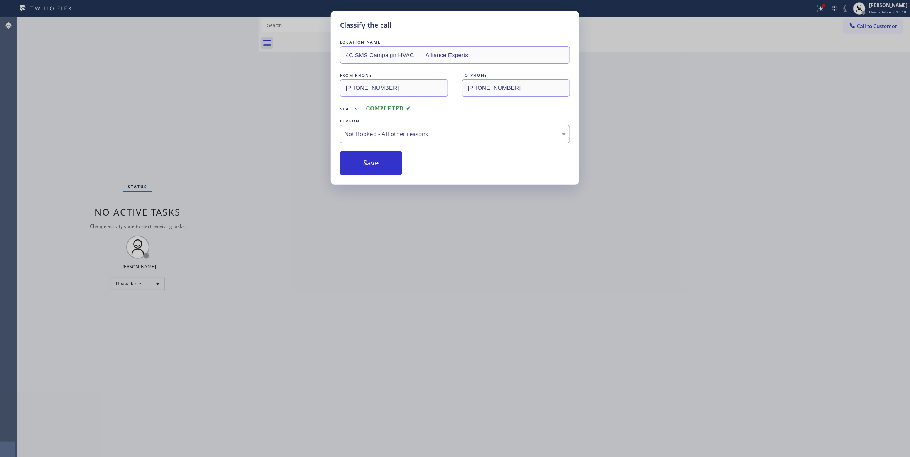
click at [363, 164] on button "Save" at bounding box center [371, 163] width 62 height 25
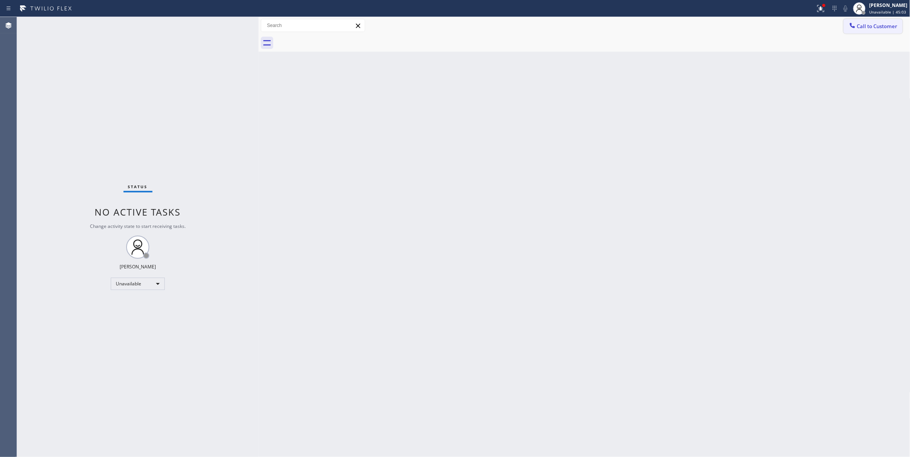
click at [860, 28] on span "Call to Customer" at bounding box center [877, 26] width 41 height 7
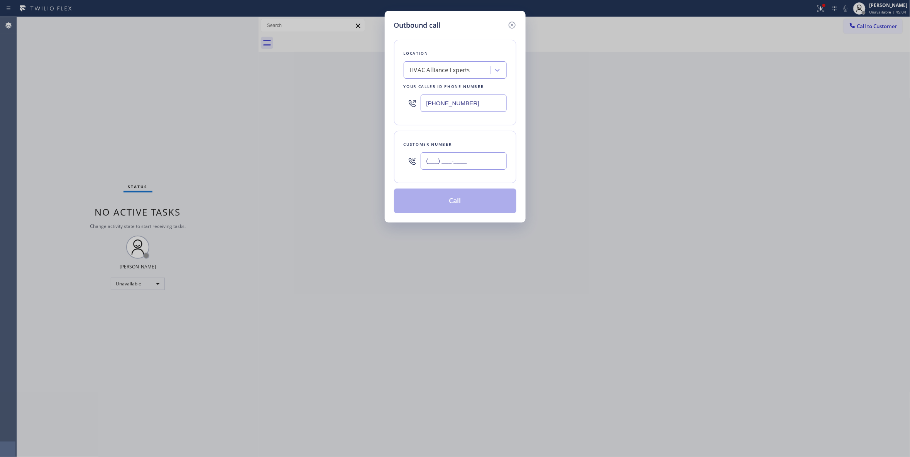
click at [441, 165] on input "(___) ___-____" at bounding box center [464, 160] width 86 height 17
paste input "214) 382-4782"
type input "[PHONE_NUMBER]"
drag, startPoint x: 483, startPoint y: 101, endPoint x: 173, endPoint y: 101, distance: 309.8
click at [179, 98] on div "Outbound call Location HVAC Alliance Experts Your caller id phone number [PHONE…" at bounding box center [455, 228] width 910 height 457
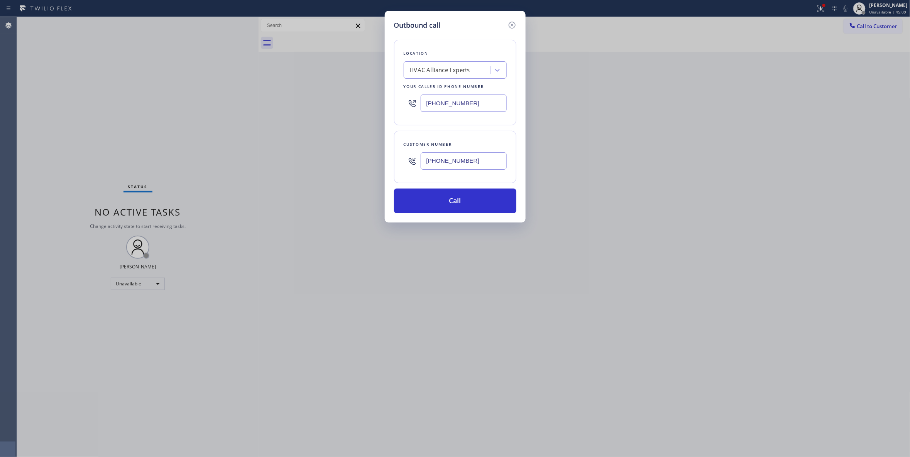
paste input "714) 410-5888"
type input "[PHONE_NUMBER]"
click at [444, 201] on button "Call" at bounding box center [455, 201] width 122 height 25
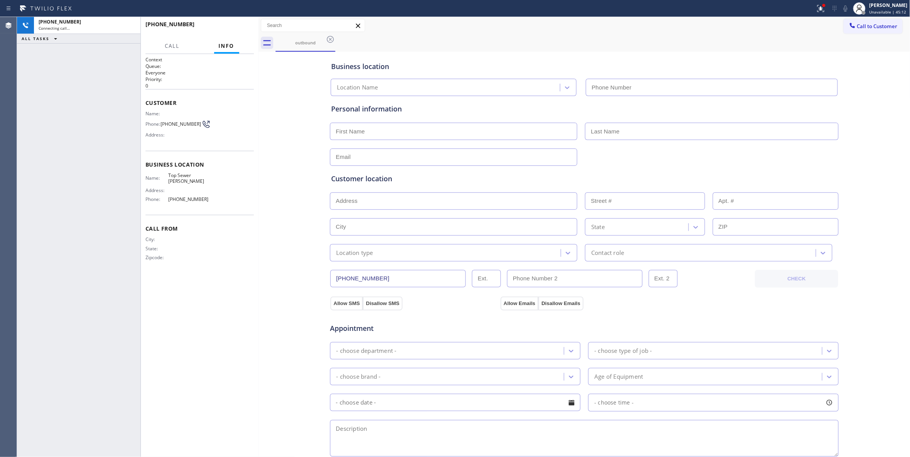
type input "[PHONE_NUMBER]"
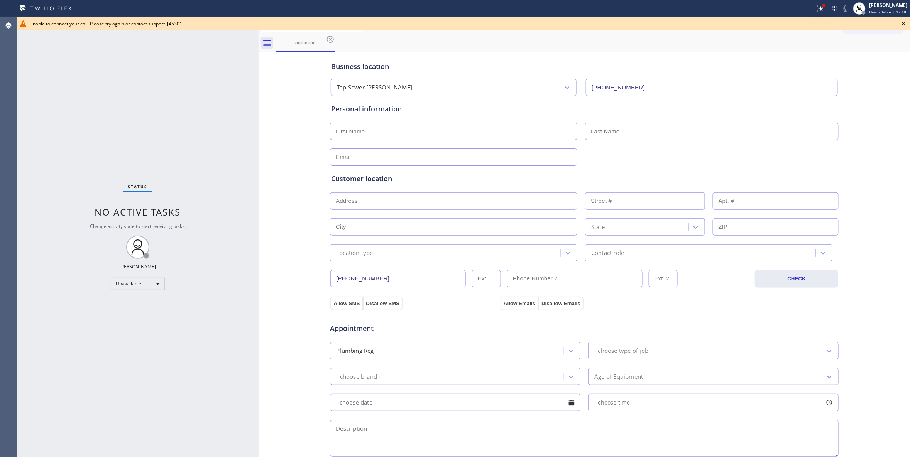
click at [317, 444] on div "Business location Top Sewer [PERSON_NAME] [PHONE_NUMBER] Personal information C…" at bounding box center [584, 317] width 648 height 527
click at [330, 39] on icon at bounding box center [330, 39] width 7 height 7
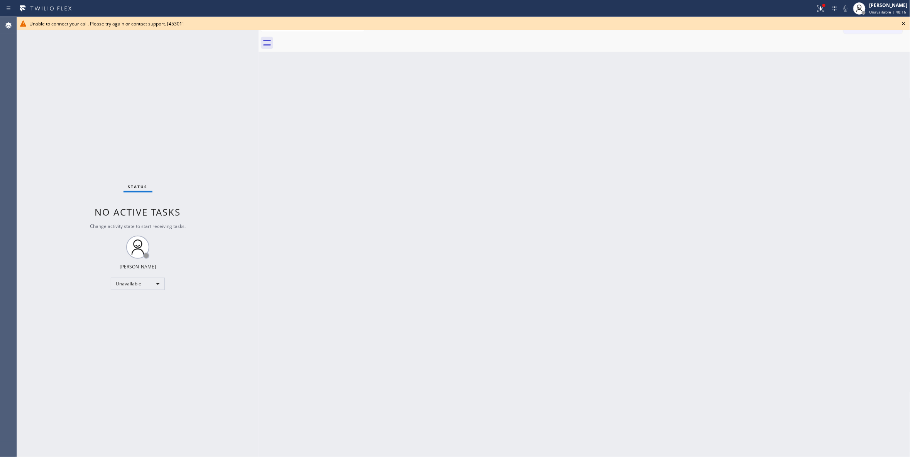
click at [901, 22] on icon at bounding box center [903, 23] width 9 height 9
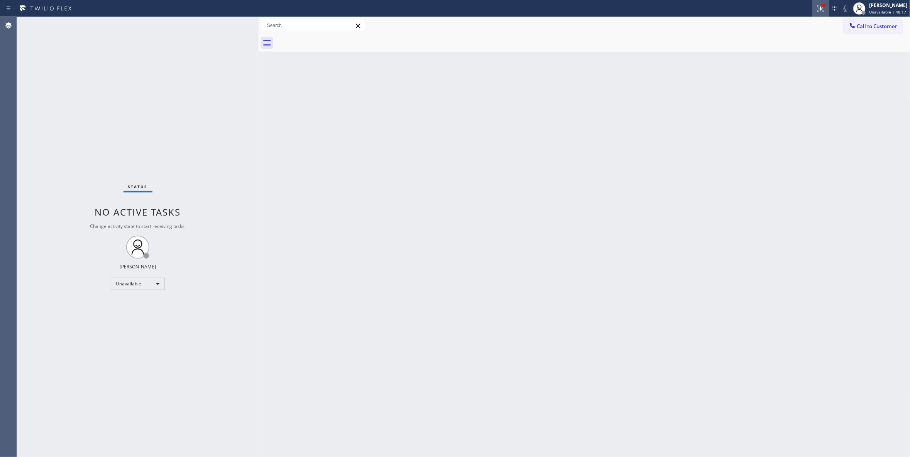
click at [816, 5] on icon at bounding box center [820, 8] width 9 height 9
click at [797, 104] on button "Clear issues" at bounding box center [770, 101] width 90 height 11
click at [863, 31] on button "Call to Customer" at bounding box center [872, 26] width 59 height 15
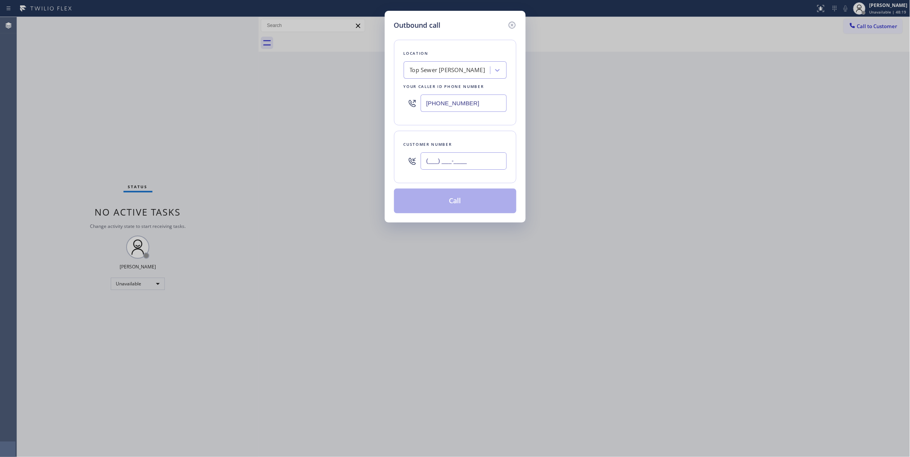
click at [455, 169] on input "(___) ___-____" at bounding box center [464, 160] width 86 height 17
paste input "805) 390-7416"
type input "[PHONE_NUMBER]"
click at [448, 68] on div "Top Sewer [PERSON_NAME]" at bounding box center [448, 70] width 76 height 9
drag, startPoint x: 303, startPoint y: 101, endPoint x: 204, endPoint y: 101, distance: 98.4
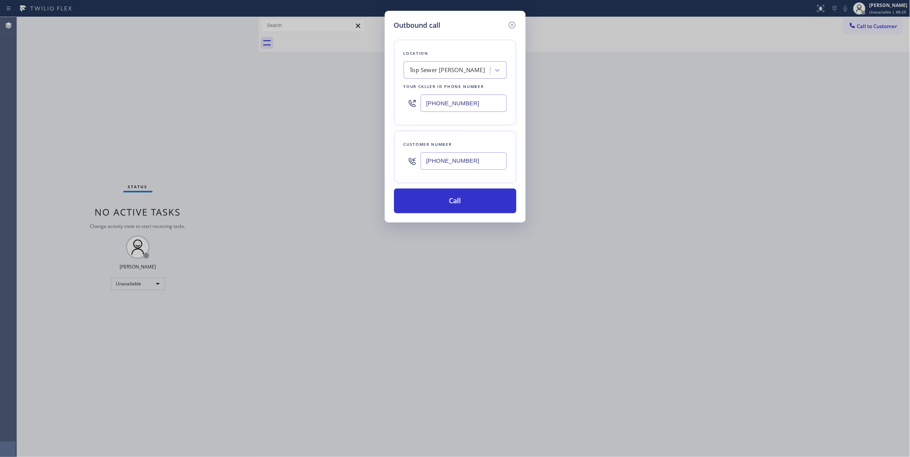
click at [205, 101] on div "Outbound call Location Top Sewer [PERSON_NAME] Your caller id phone number [PHO…" at bounding box center [455, 228] width 910 height 457
paste input "855) 731-4952"
type input "[PHONE_NUMBER]"
click at [466, 201] on button "Call" at bounding box center [455, 201] width 122 height 25
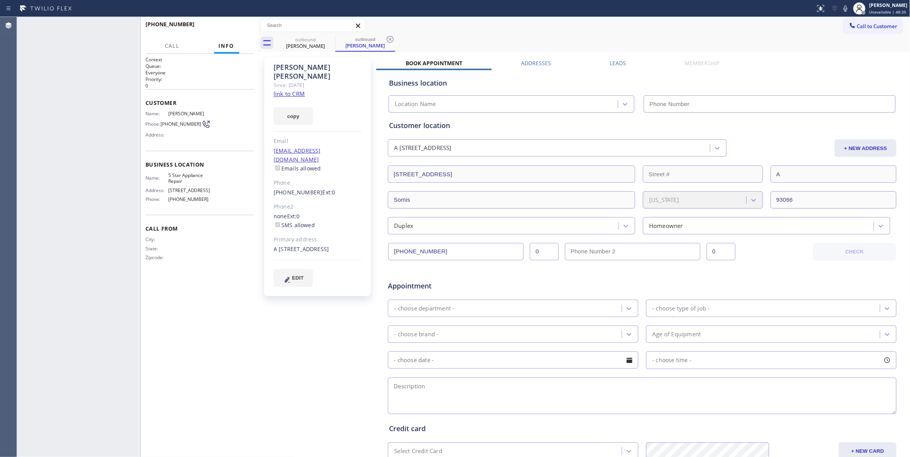
type input "[PHONE_NUMBER]"
click at [240, 23] on button "HANG UP" at bounding box center [236, 27] width 36 height 11
click at [390, 40] on icon at bounding box center [389, 39] width 9 height 9
drag, startPoint x: 32, startPoint y: 116, endPoint x: 144, endPoint y: 42, distance: 134.6
click at [31, 110] on div "ALL TASKS ALL TASKS ACTIVE TASKS TASKS IN WRAP UP [PHONE_NUMBER] Wrap up | 00:07" at bounding box center [78, 237] width 123 height 440
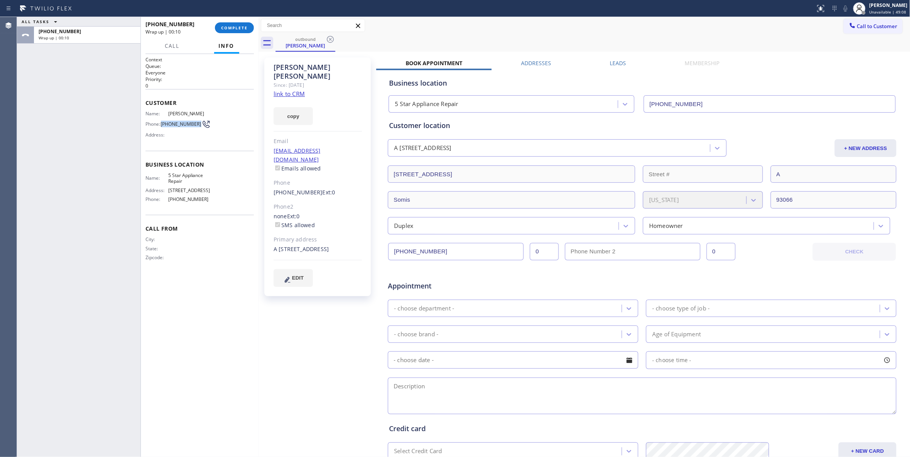
drag, startPoint x: 198, startPoint y: 128, endPoint x: 244, endPoint y: 63, distance: 80.4
click at [164, 126] on div "Phone: [PHONE_NUMBER]" at bounding box center [177, 124] width 65 height 9
copy span "[PHONE_NUMBER]"
drag, startPoint x: 229, startPoint y: 29, endPoint x: 262, endPoint y: 48, distance: 38.2
click at [230, 29] on span "COMPLETE" at bounding box center [234, 27] width 27 height 5
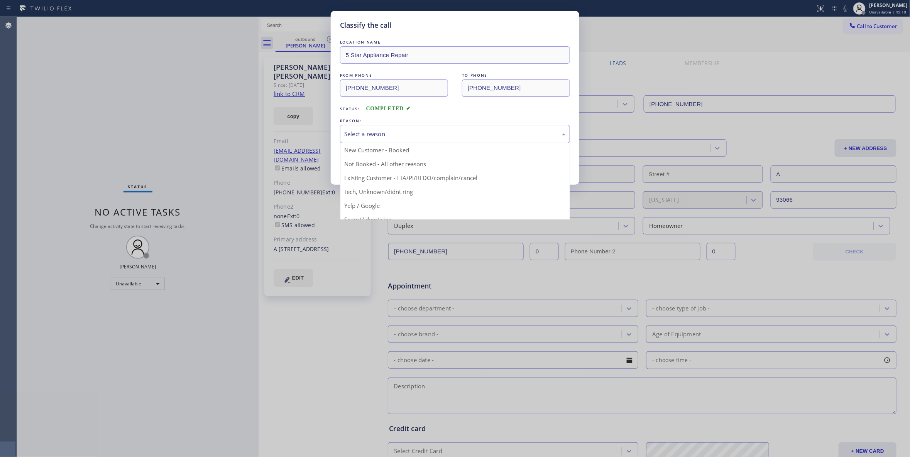
click at [431, 133] on div "Select a reason" at bounding box center [454, 134] width 221 height 9
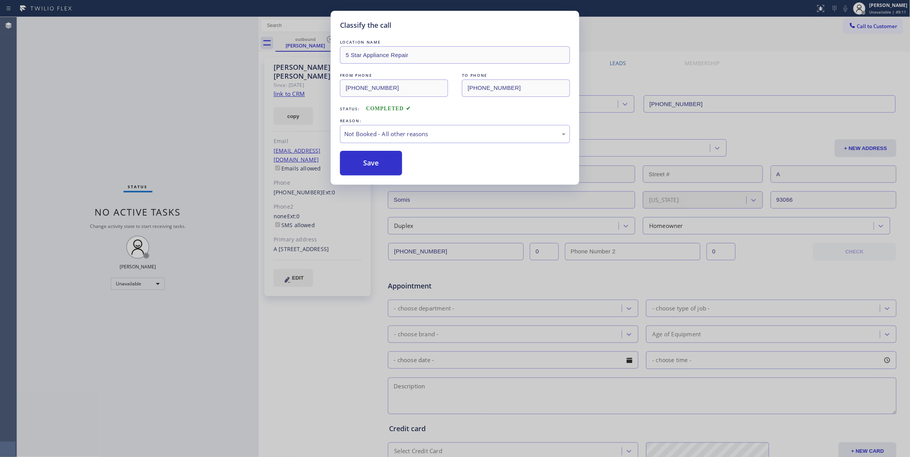
click at [387, 166] on button "Save" at bounding box center [371, 163] width 62 height 25
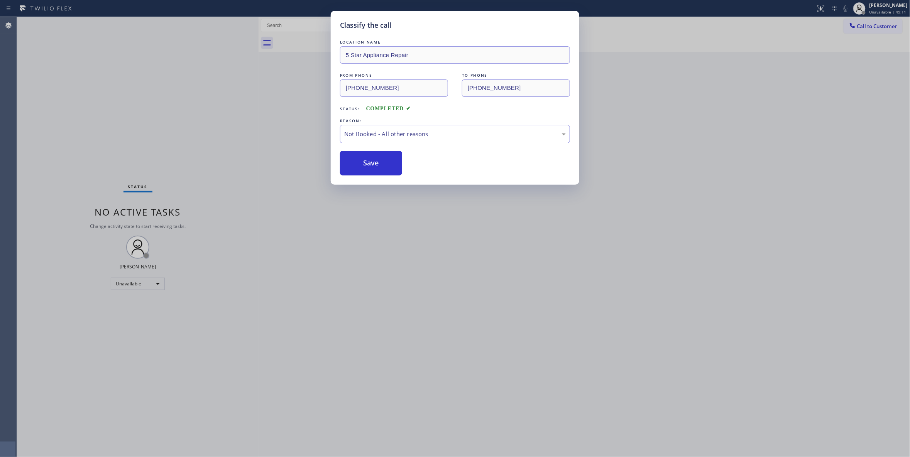
click at [387, 166] on button "Save" at bounding box center [371, 163] width 62 height 25
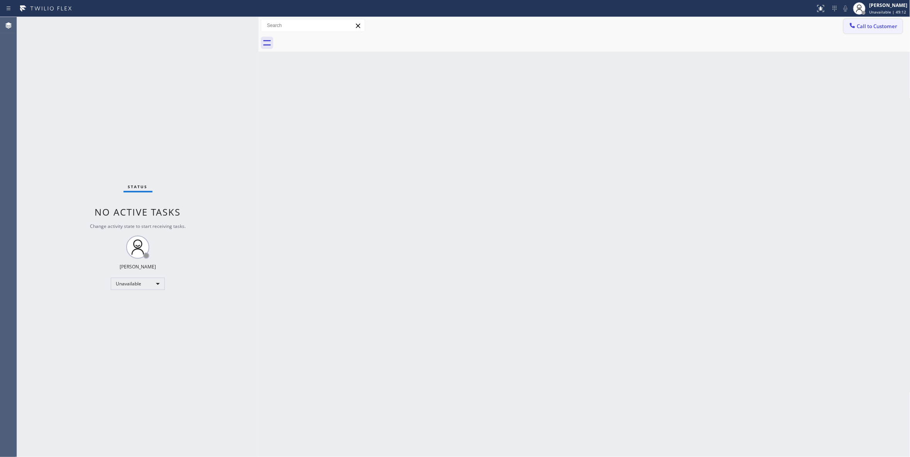
click at [885, 27] on span "Call to Customer" at bounding box center [877, 26] width 41 height 7
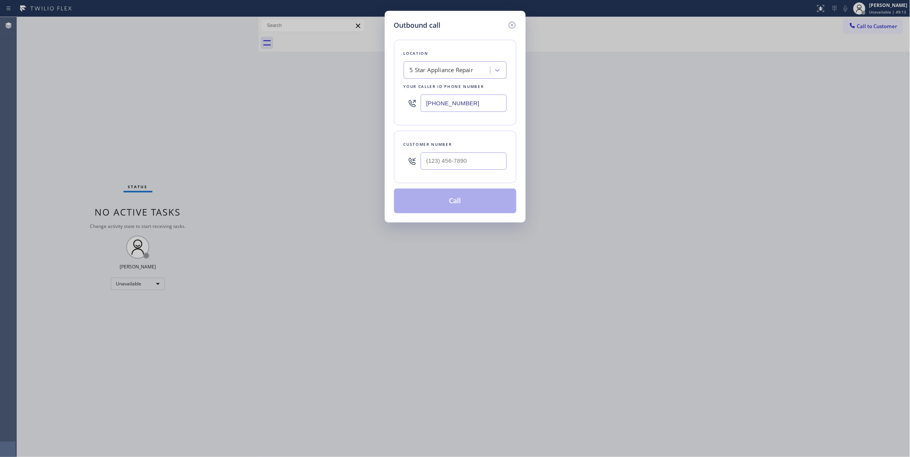
drag, startPoint x: 473, startPoint y: 145, endPoint x: 472, endPoint y: 154, distance: 9.3
click at [473, 145] on div "Customer number" at bounding box center [455, 144] width 103 height 8
click at [472, 156] on input "(___) ___-____" at bounding box center [464, 160] width 86 height 17
paste input "805) 390-7416"
type input "[PHONE_NUMBER]"
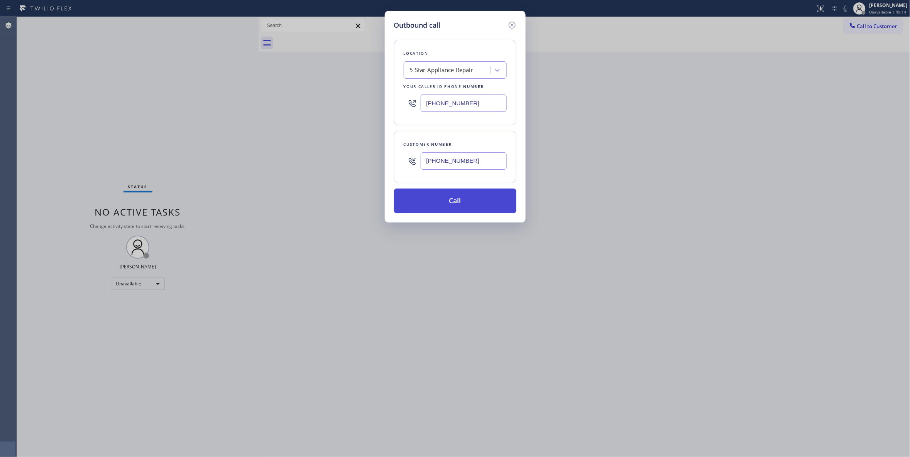
click at [450, 203] on button "Call" at bounding box center [455, 201] width 122 height 25
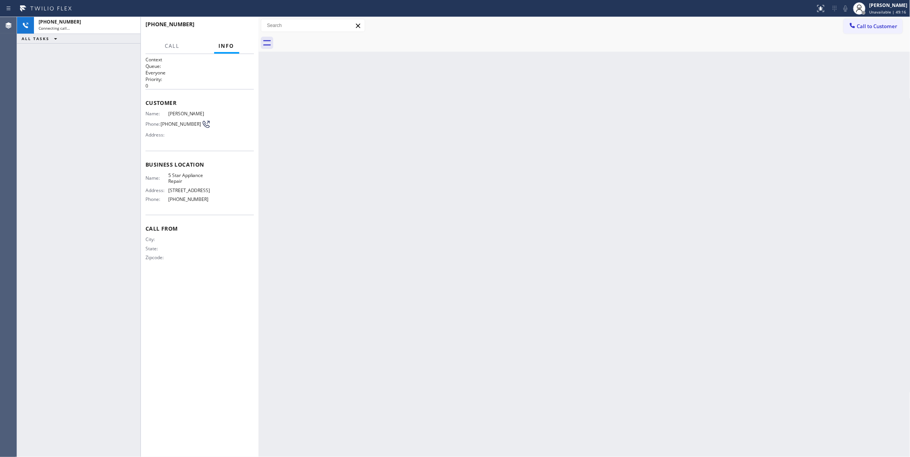
click at [48, 138] on div "[PHONE_NUMBER] Connecting call… ALL TASKS ALL TASKS ACTIVE TASKS TASKS IN WRAP …" at bounding box center [78, 237] width 123 height 440
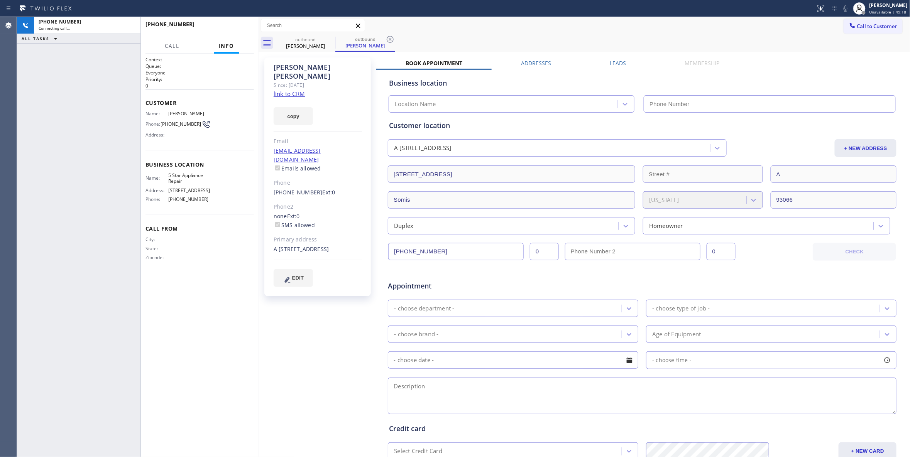
type input "[PHONE_NUMBER]"
click at [250, 25] on button "HANG UP" at bounding box center [236, 27] width 36 height 11
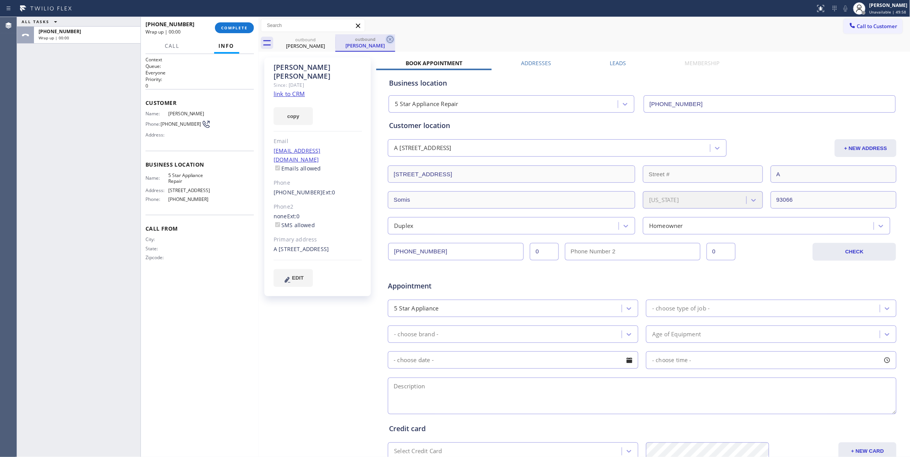
click at [392, 39] on icon at bounding box center [389, 39] width 9 height 9
click at [248, 25] on button "COMPLETE" at bounding box center [234, 27] width 39 height 11
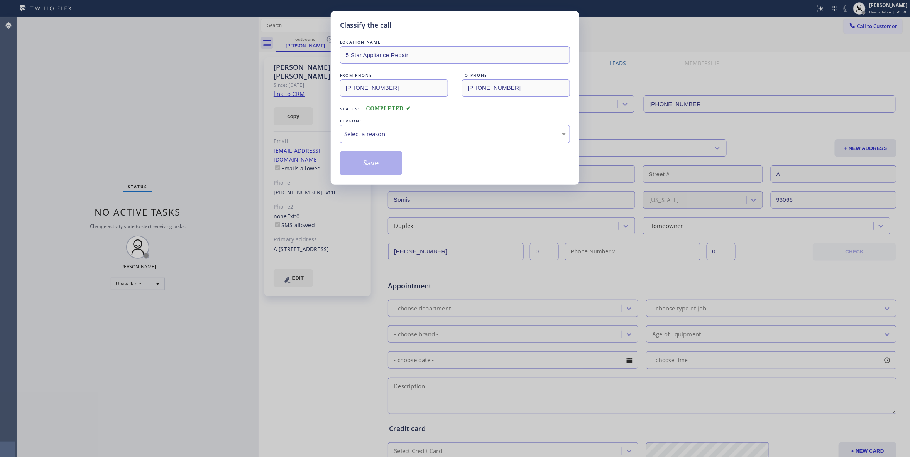
click at [368, 137] on div "Select a reason" at bounding box center [454, 134] width 221 height 9
click at [377, 161] on button "Save" at bounding box center [371, 163] width 62 height 25
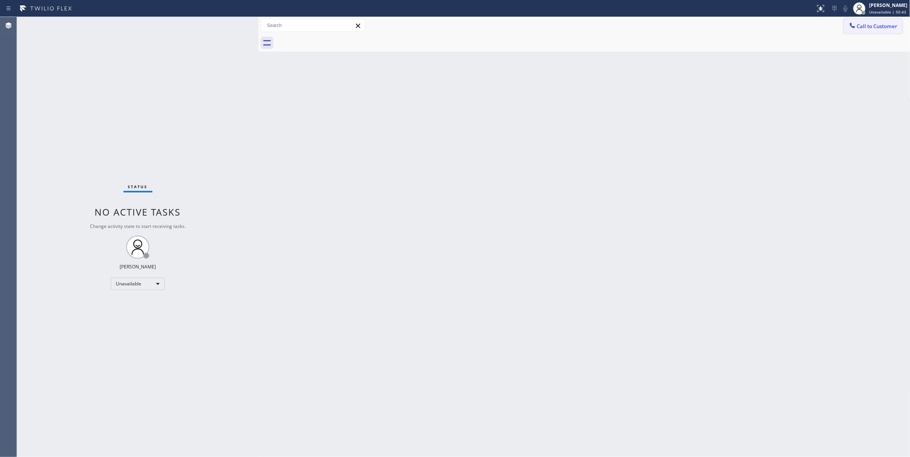
click at [870, 27] on span "Call to Customer" at bounding box center [877, 26] width 41 height 7
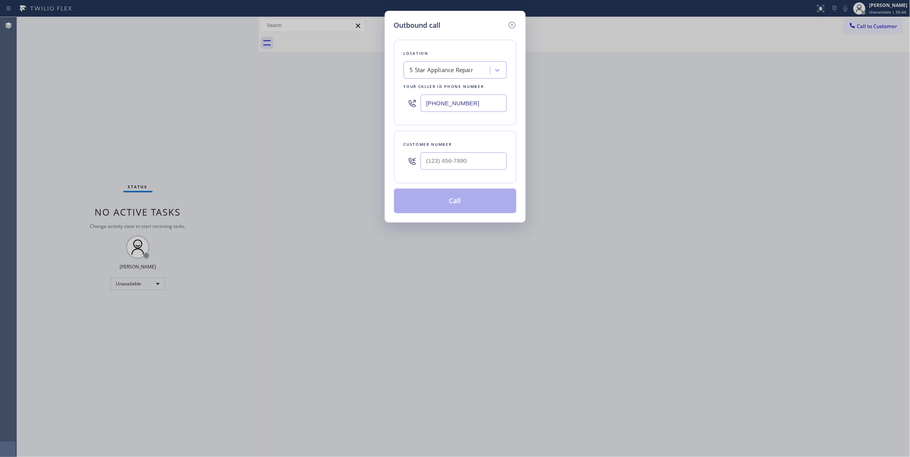
drag, startPoint x: 488, startPoint y: 110, endPoint x: 482, endPoint y: 139, distance: 30.0
click at [487, 110] on input "[PHONE_NUMBER]" at bounding box center [464, 103] width 86 height 17
click at [476, 162] on input "(___) ___-____" at bounding box center [464, 160] width 86 height 17
paste input "858) 829-7661"
type input "[PHONE_NUMBER]"
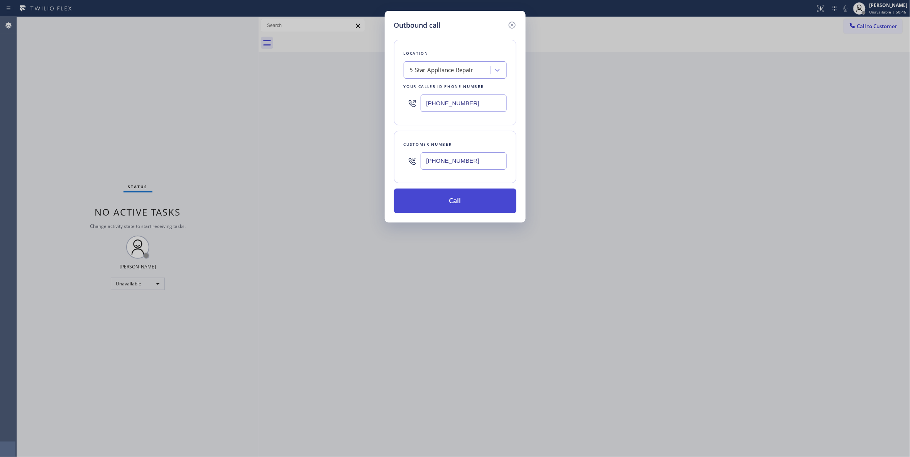
click at [454, 211] on button "Call" at bounding box center [455, 201] width 122 height 25
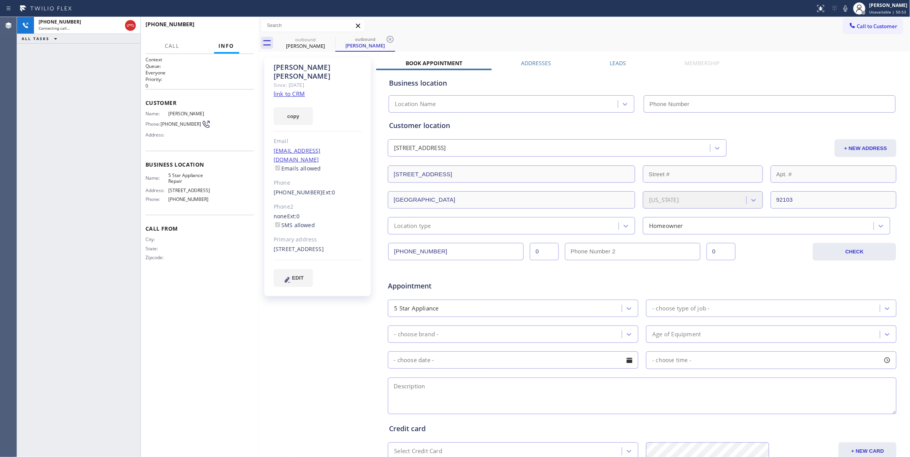
type input "[PHONE_NUMBER]"
click at [55, 203] on div "[PHONE_NUMBER] Live | 00:01 ALL TASKS ALL TASKS ACTIVE TASKS TASKS IN WRAP UP" at bounding box center [78, 237] width 123 height 440
click at [388, 37] on icon at bounding box center [389, 39] width 9 height 9
click at [232, 27] on span "HANG UP" at bounding box center [236, 27] width 24 height 5
click at [238, 30] on button "HANG UP" at bounding box center [236, 27] width 36 height 11
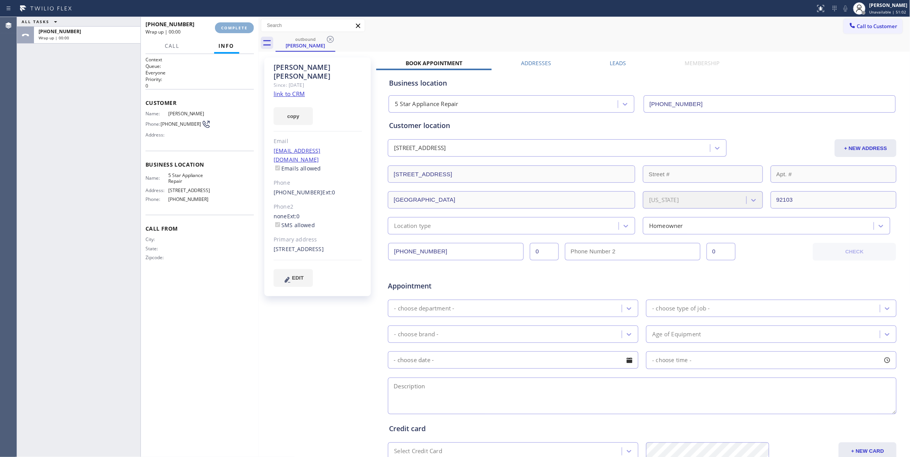
click at [238, 30] on button "COMPLETE" at bounding box center [234, 27] width 39 height 11
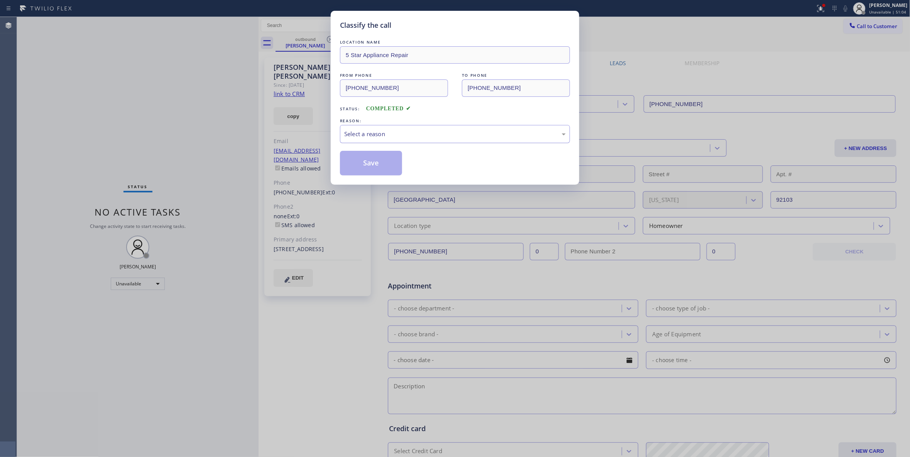
click at [359, 135] on div "Select a reason" at bounding box center [454, 134] width 221 height 9
click at [362, 162] on button "Save" at bounding box center [371, 163] width 62 height 25
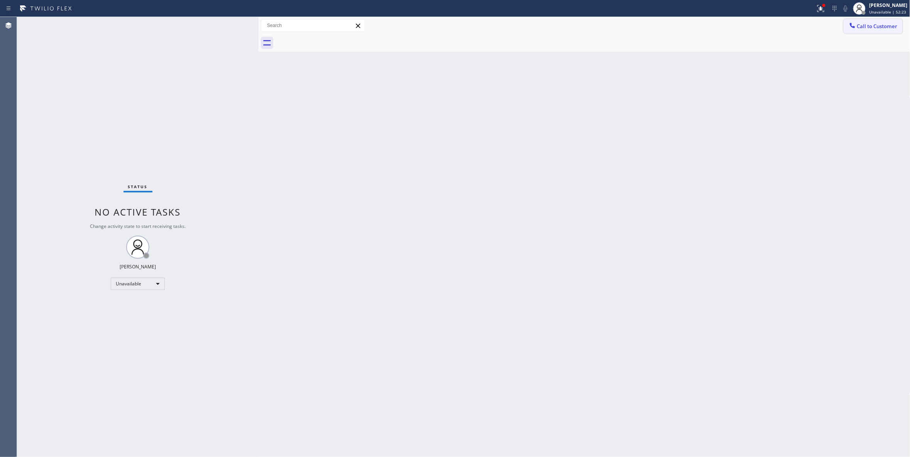
click at [888, 19] on button "Call to Customer" at bounding box center [872, 26] width 59 height 15
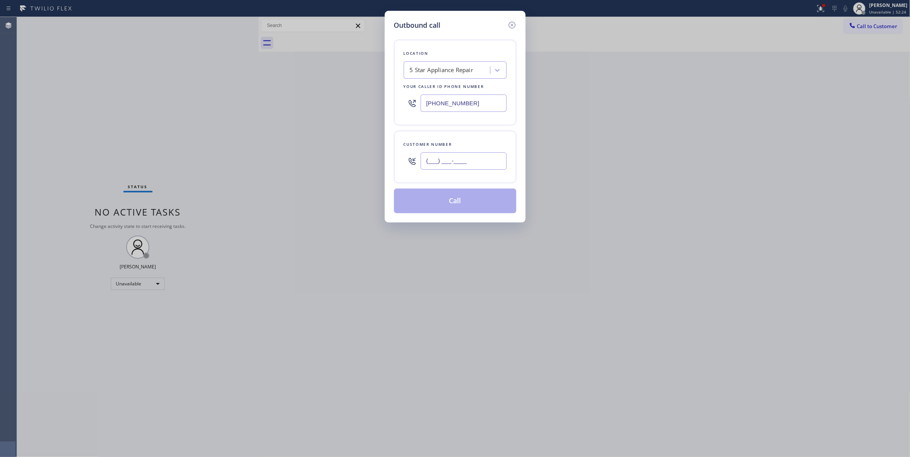
click at [454, 167] on input "(___) ___-____" at bounding box center [464, 160] width 86 height 17
paste input "949) 232-4979"
type input "[PHONE_NUMBER]"
click at [464, 206] on button "Call" at bounding box center [455, 201] width 122 height 25
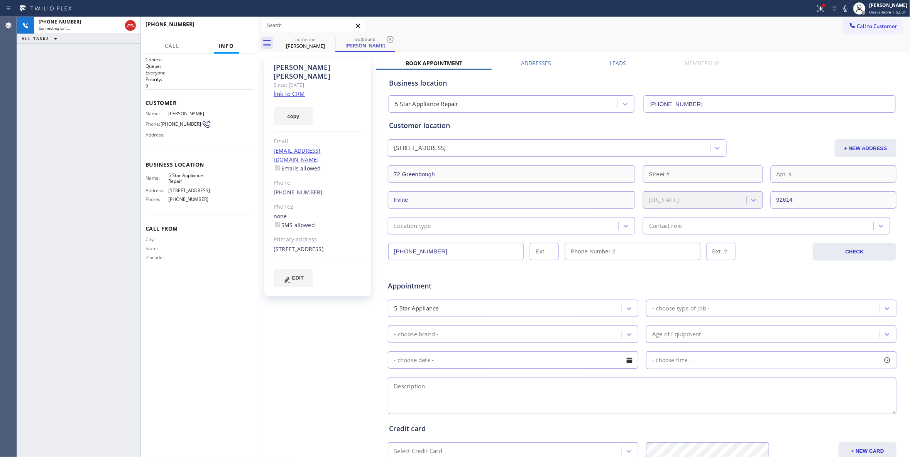
type input "[PHONE_NUMBER]"
click at [389, 37] on icon at bounding box center [389, 39] width 9 height 9
drag, startPoint x: 246, startPoint y: 33, endPoint x: 241, endPoint y: 33, distance: 5.0
click at [245, 33] on button "HANG UP" at bounding box center [236, 27] width 36 height 11
click at [243, 33] on button "HANG UP" at bounding box center [236, 27] width 36 height 11
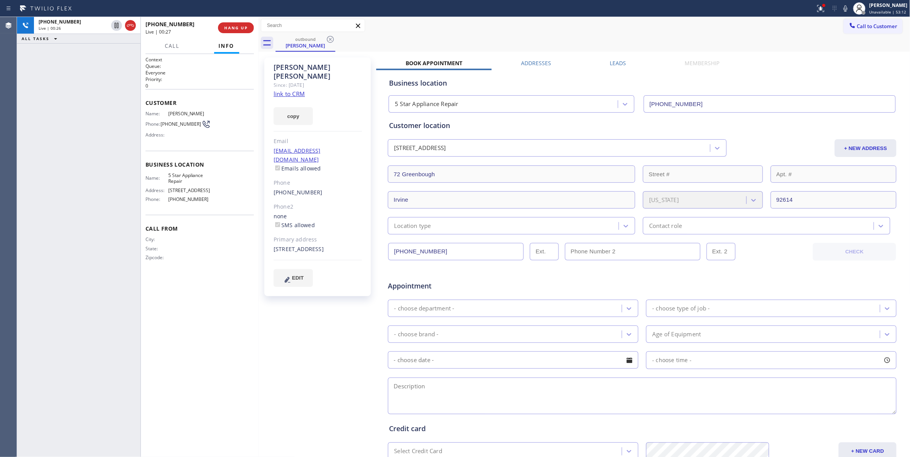
click at [242, 33] on div "[PHONE_NUMBER] Live | 00:27 HANG UP" at bounding box center [199, 28] width 108 height 20
click at [235, 32] on button "COMPLETE" at bounding box center [234, 27] width 39 height 11
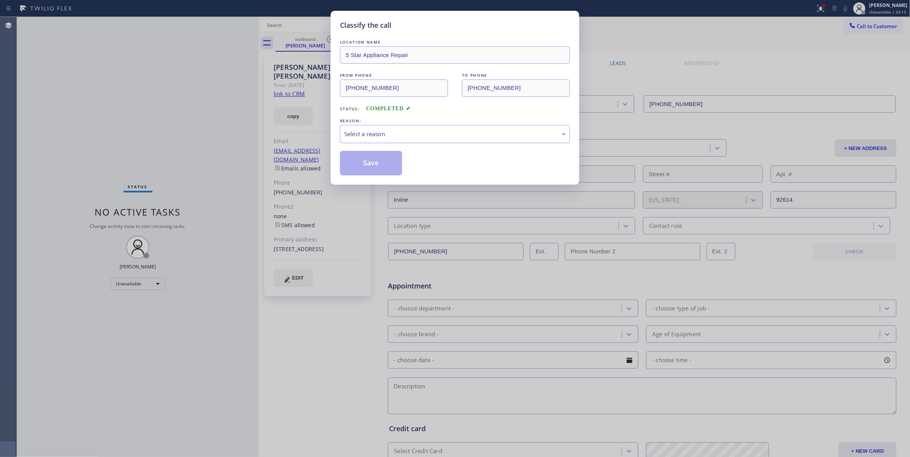
click at [354, 133] on div "Select a reason" at bounding box center [454, 134] width 221 height 9
click at [357, 164] on button "Save" at bounding box center [371, 163] width 62 height 25
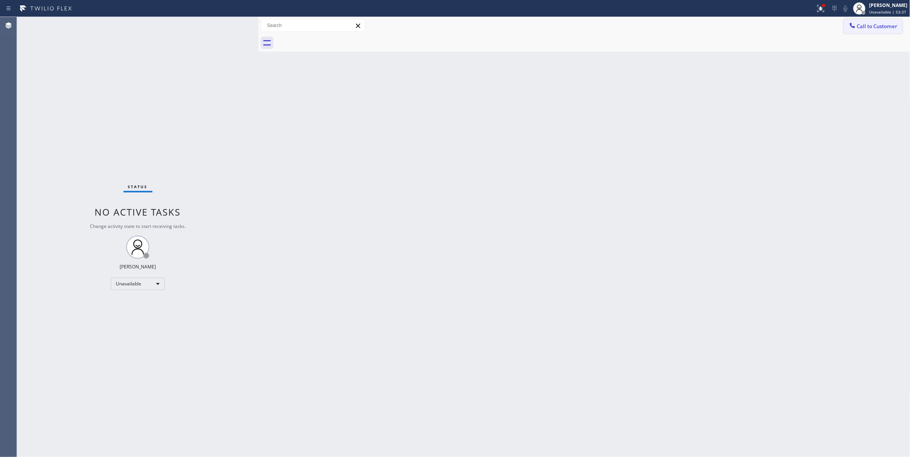
click at [885, 26] on span "Call to Customer" at bounding box center [877, 26] width 41 height 7
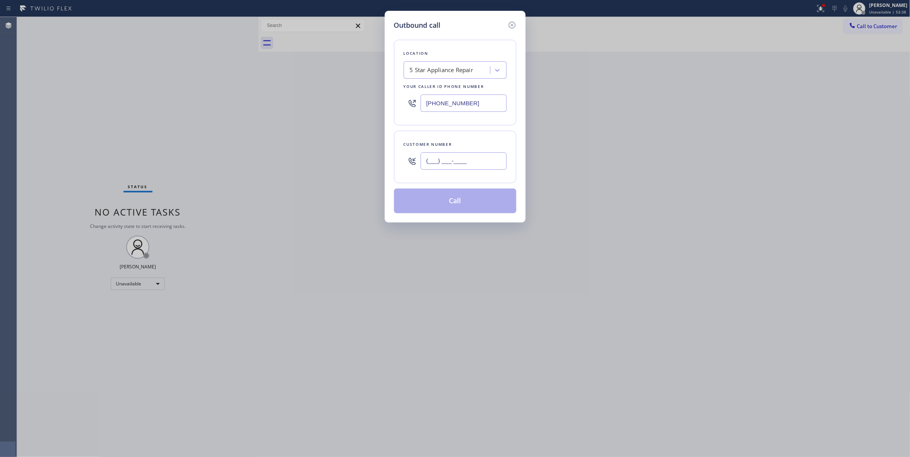
click at [462, 164] on input "(___) ___-____" at bounding box center [464, 160] width 86 height 17
paste input "949) 232-4979"
type input "[PHONE_NUMBER]"
click at [463, 210] on button "Call" at bounding box center [455, 201] width 122 height 25
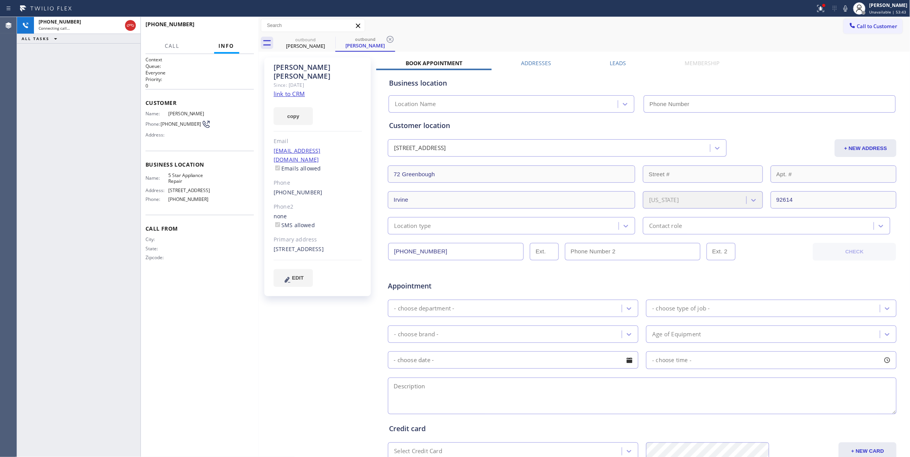
type input "[PHONE_NUMBER]"
click at [231, 25] on button "HANG UP" at bounding box center [236, 27] width 36 height 11
click at [231, 25] on button "COMPLETE" at bounding box center [234, 27] width 39 height 11
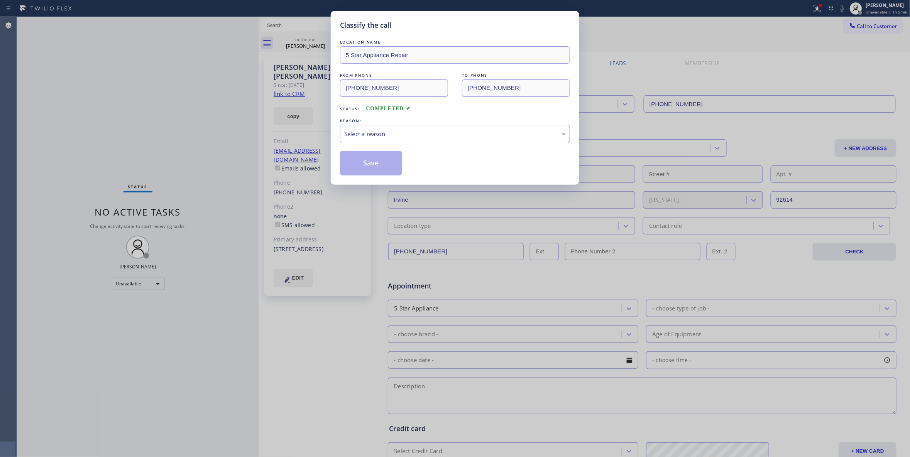
click at [86, 101] on div "Classify the call LOCATION NAME 5 Star Appliance Repair FROM PHONE [PHONE_NUMBE…" at bounding box center [455, 228] width 910 height 457
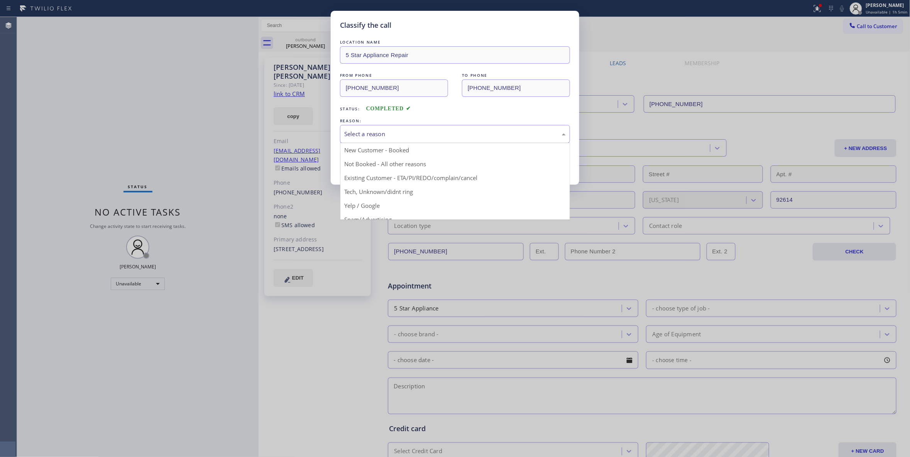
click at [462, 131] on div "Select a reason" at bounding box center [454, 134] width 221 height 9
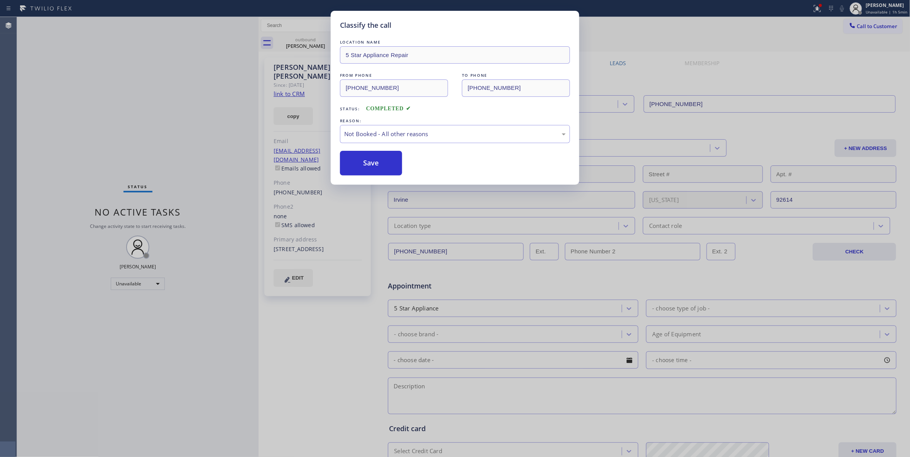
click at [371, 166] on button "Save" at bounding box center [371, 163] width 62 height 25
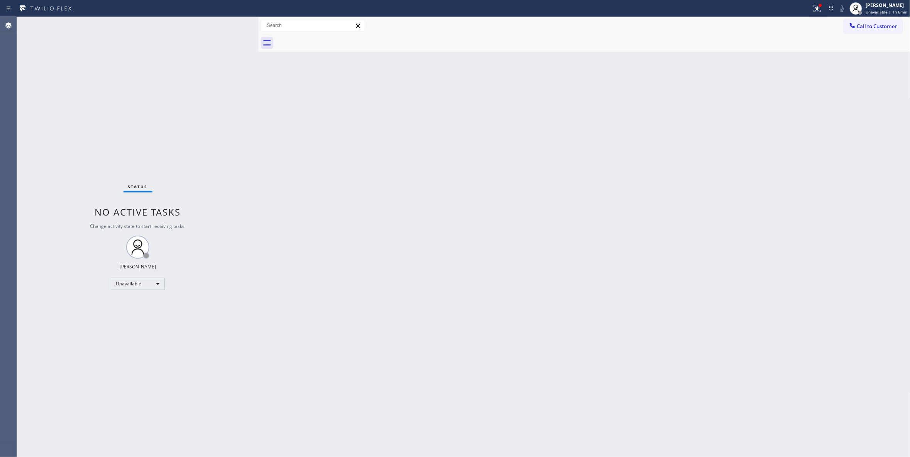
click at [120, 138] on div "Status No active tasks Change activity state to start receiving tasks. [PERSON_…" at bounding box center [138, 237] width 242 height 440
drag, startPoint x: 153, startPoint y: 429, endPoint x: 149, endPoint y: 430, distance: 3.9
click at [149, 430] on div "Status No active tasks Change activity state to start receiving tasks. [PERSON_…" at bounding box center [138, 237] width 242 height 440
drag, startPoint x: 108, startPoint y: 414, endPoint x: 227, endPoint y: 373, distance: 125.9
click at [108, 414] on div "Status No active tasks Change activity state to start receiving tasks. [PERSON_…" at bounding box center [138, 237] width 242 height 440
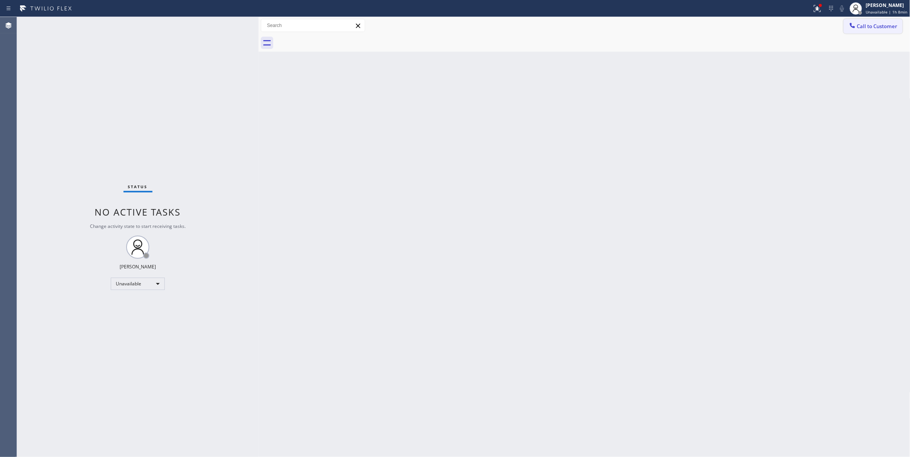
click at [877, 25] on span "Call to Customer" at bounding box center [877, 26] width 41 height 7
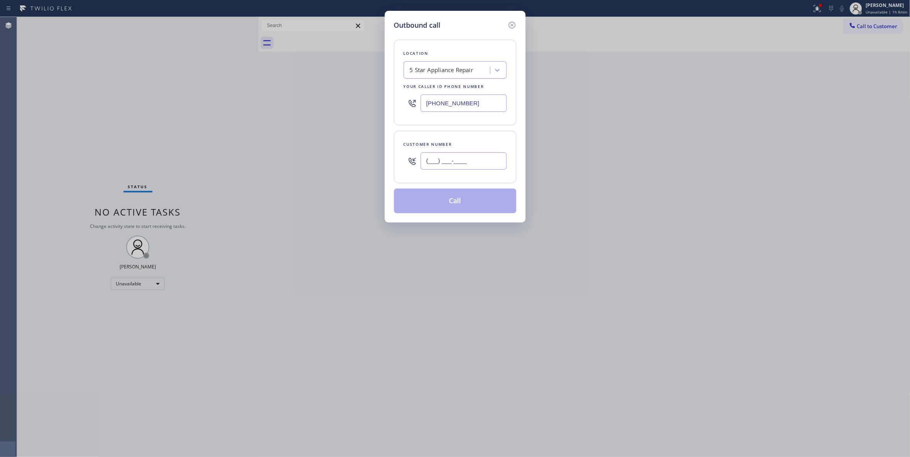
click at [463, 165] on input "(___) ___-____" at bounding box center [464, 160] width 86 height 17
paste input "786) 396-7369"
type input "[PHONE_NUMBER]"
drag, startPoint x: 400, startPoint y: 105, endPoint x: 292, endPoint y: 103, distance: 108.0
click at [292, 103] on div "Outbound call Location 5 Star Appliance Repair Your caller id phone number [PHO…" at bounding box center [455, 228] width 910 height 457
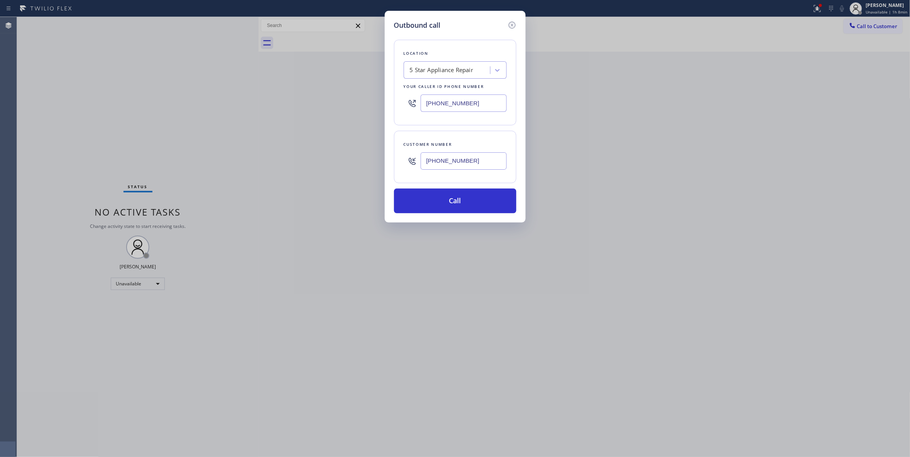
paste input "305) 257-9918"
type input "[PHONE_NUMBER]"
click at [471, 206] on button "Call" at bounding box center [455, 201] width 122 height 25
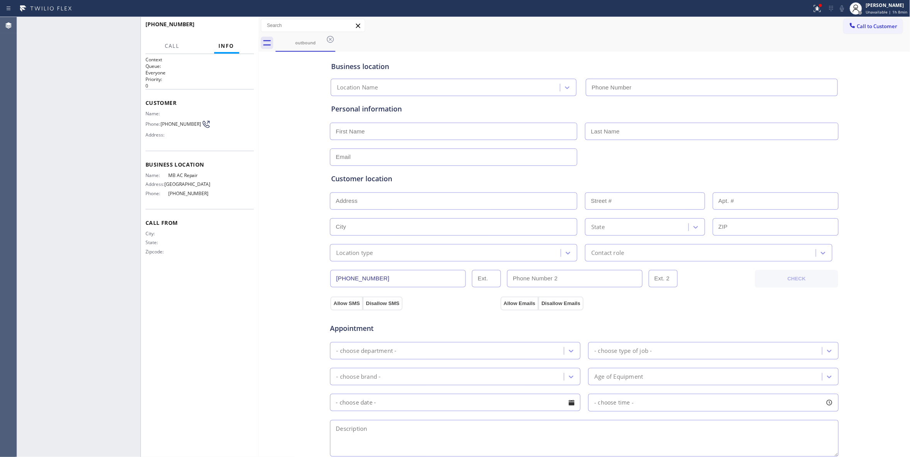
type input "[PHONE_NUMBER]"
click at [42, 205] on div "[PHONE_NUMBER] Live | 00:01 ALL TASKS ALL TASKS ACTIVE TASKS TASKS IN WRAP UP" at bounding box center [78, 237] width 123 height 440
click at [183, 121] on span "[PHONE_NUMBER]" at bounding box center [181, 124] width 41 height 6
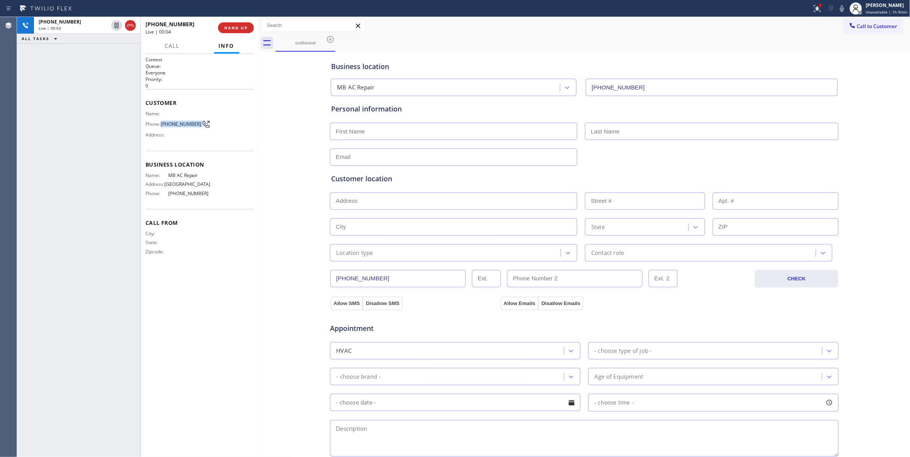
copy div "[PHONE_NUMBER]"
click at [227, 28] on span "HANG UP" at bounding box center [236, 27] width 24 height 5
click at [241, 27] on span "COMPLETE" at bounding box center [234, 27] width 27 height 5
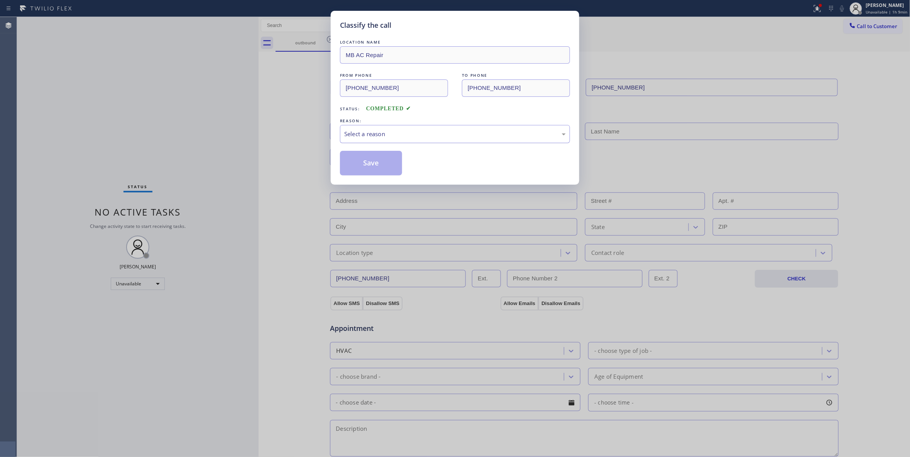
click at [353, 137] on div "Select a reason" at bounding box center [454, 134] width 221 height 9
click at [363, 167] on button "Save" at bounding box center [371, 163] width 62 height 25
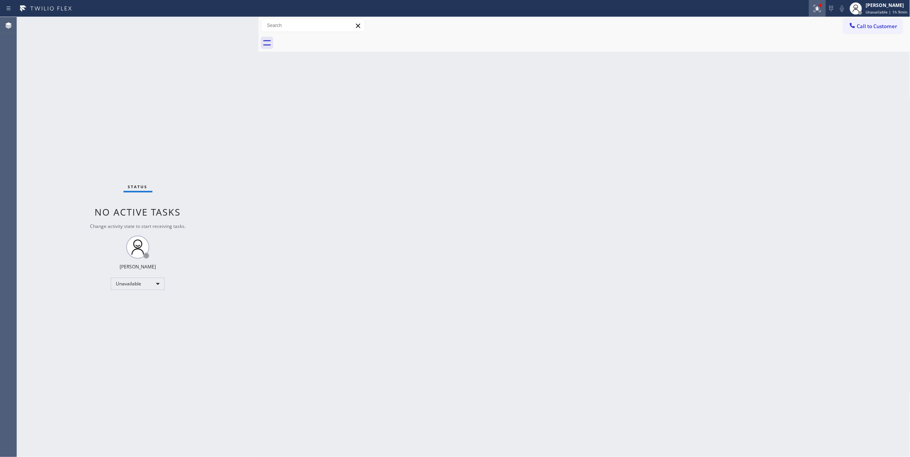
click at [812, 13] on button at bounding box center [817, 8] width 17 height 17
drag, startPoint x: 797, startPoint y: 99, endPoint x: 880, endPoint y: 36, distance: 104.6
click at [797, 99] on button "Clear issues" at bounding box center [770, 101] width 90 height 11
click at [878, 31] on button "Call to Customer" at bounding box center [872, 26] width 59 height 15
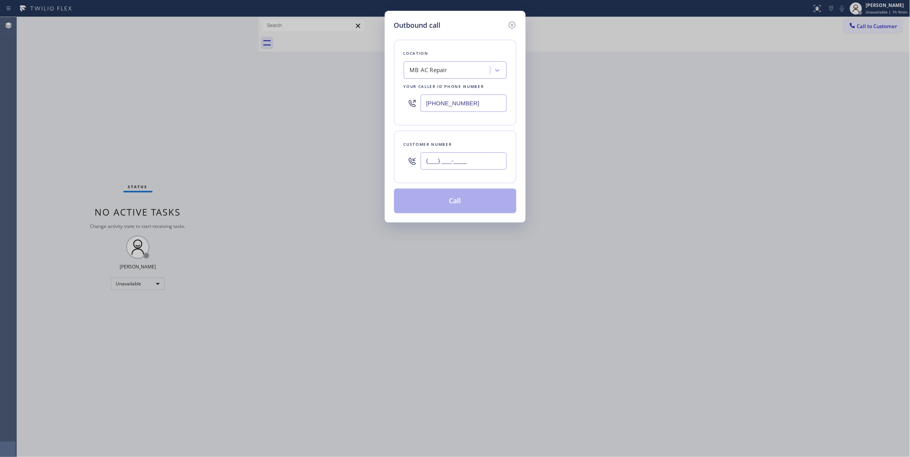
click at [441, 161] on input "(___) ___-____" at bounding box center [464, 160] width 86 height 17
paste input "786) 396-7369"
type input "[PHONE_NUMBER]"
click at [435, 202] on button "Call" at bounding box center [455, 201] width 122 height 25
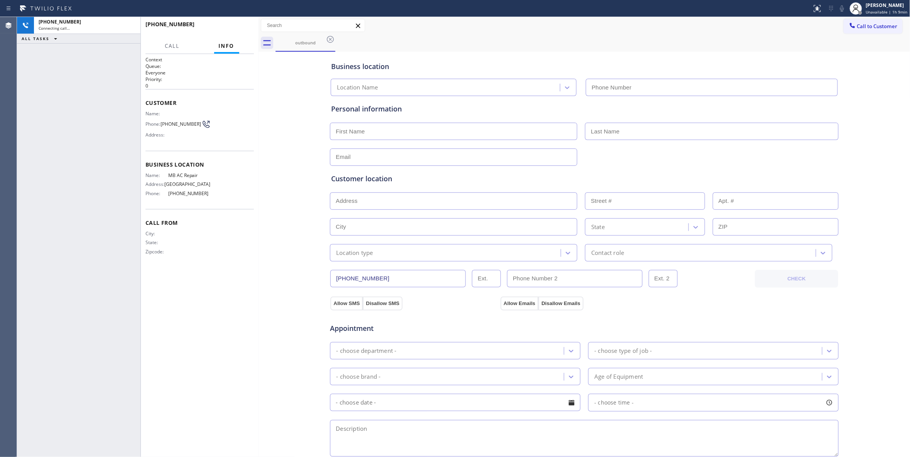
type input "[PHONE_NUMBER]"
click at [232, 25] on button "HANG UP" at bounding box center [236, 27] width 36 height 11
click at [232, 25] on button "COMPLETE" at bounding box center [234, 27] width 39 height 11
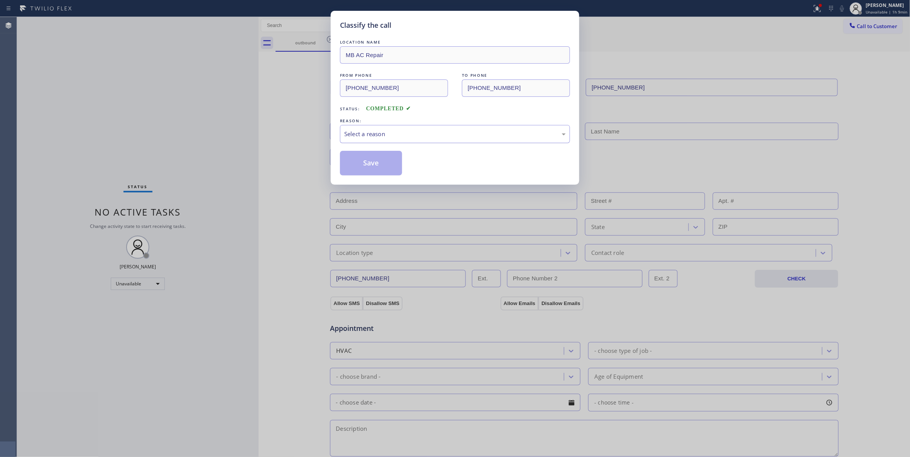
click at [371, 140] on div "Select a reason" at bounding box center [455, 134] width 230 height 18
click at [369, 166] on button "Save" at bounding box center [371, 163] width 62 height 25
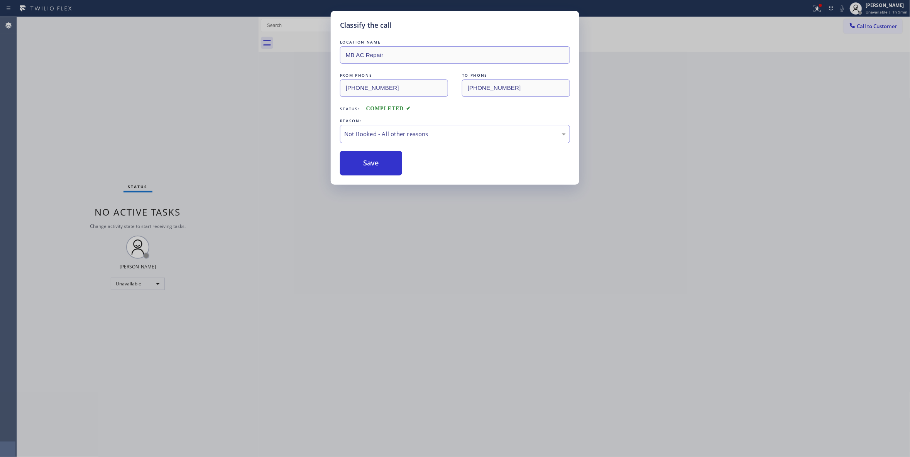
drag, startPoint x: 369, startPoint y: 166, endPoint x: 333, endPoint y: 457, distance: 293.6
click at [369, 173] on button "Save" at bounding box center [371, 163] width 62 height 25
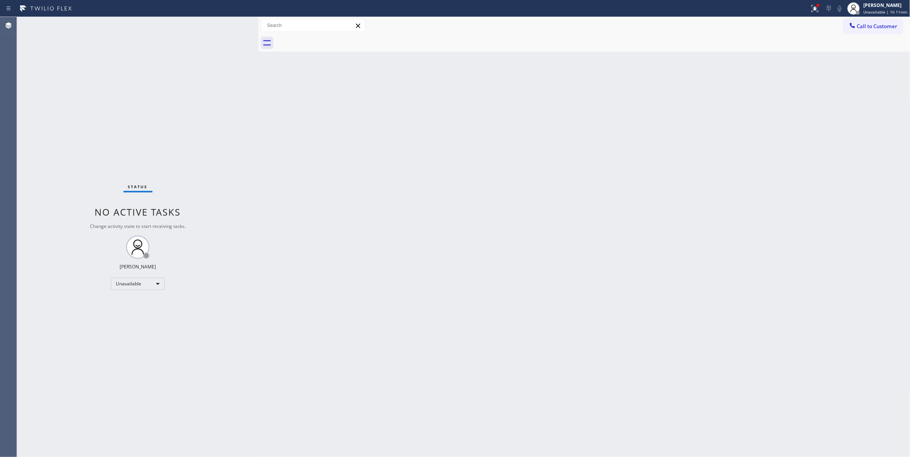
drag, startPoint x: 104, startPoint y: 431, endPoint x: 263, endPoint y: 453, distance: 160.0
click at [104, 431] on div "Status No active tasks Change activity state to start receiving tasks. [PERSON_…" at bounding box center [138, 237] width 242 height 440
drag, startPoint x: 122, startPoint y: 123, endPoint x: 142, endPoint y: 91, distance: 36.9
click at [122, 122] on div "Status No active tasks Change activity state to start receiving tasks. [PERSON_…" at bounding box center [138, 237] width 242 height 440
click at [112, 419] on div "Status No active tasks Change activity state to start receiving tasks. [PERSON_…" at bounding box center [138, 237] width 242 height 440
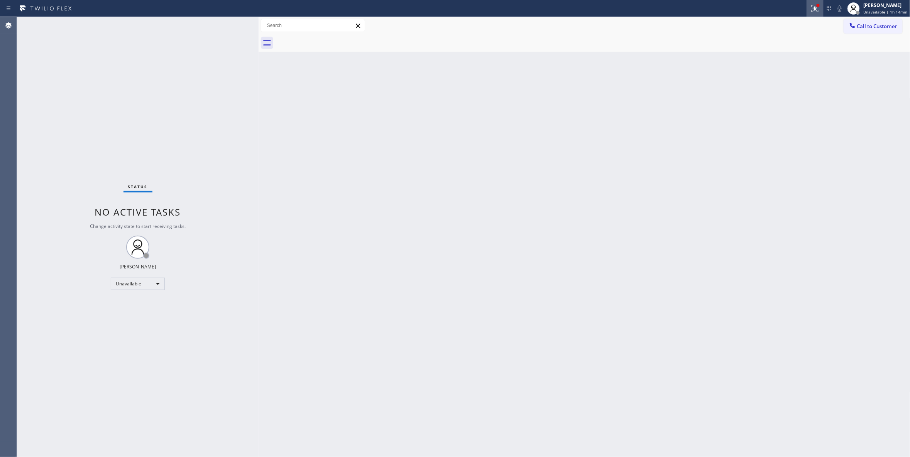
click at [817, 10] on div at bounding box center [814, 8] width 17 height 9
click at [769, 103] on span "Clear issues" at bounding box center [770, 100] width 36 height 5
click at [150, 135] on div "Status No active tasks Change activity state to start receiving tasks. [PERSON_…" at bounding box center [138, 237] width 242 height 440
click at [485, 222] on div "Back to Dashboard Change Sender ID Customers Technicians Select a contact Outbo…" at bounding box center [585, 237] width 652 height 440
click at [581, 220] on div "Back to Dashboard Change Sender ID Customers Technicians Select a contact Outbo…" at bounding box center [585, 237] width 652 height 440
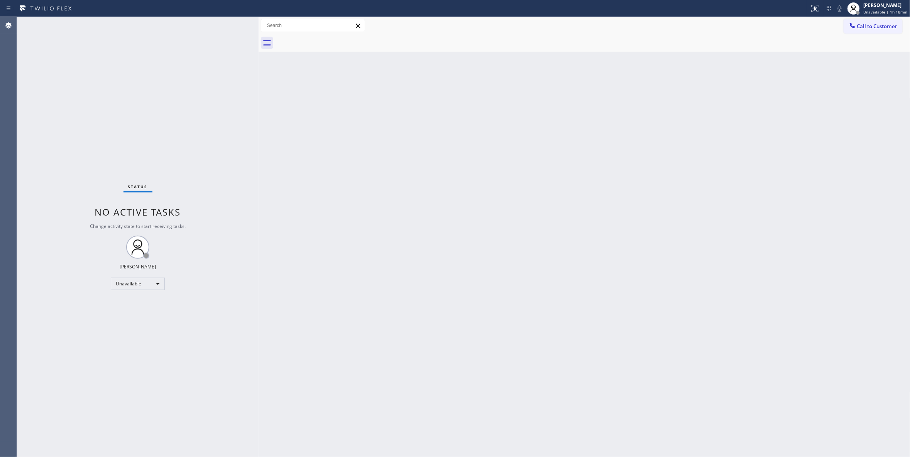
drag, startPoint x: 171, startPoint y: 389, endPoint x: 173, endPoint y: 449, distance: 60.3
click at [171, 389] on div "Status No active tasks Change activity state to start receiving tasks. [PERSON_…" at bounding box center [138, 237] width 242 height 440
click at [65, 112] on div "Status No active tasks Change activity state to start receiving tasks. [PERSON_…" at bounding box center [138, 237] width 242 height 440
click at [104, 426] on div "Status No active tasks Change activity state to start receiving tasks. [PERSON_…" at bounding box center [138, 237] width 242 height 440
click at [862, 30] on button "Call to Customer" at bounding box center [872, 26] width 59 height 15
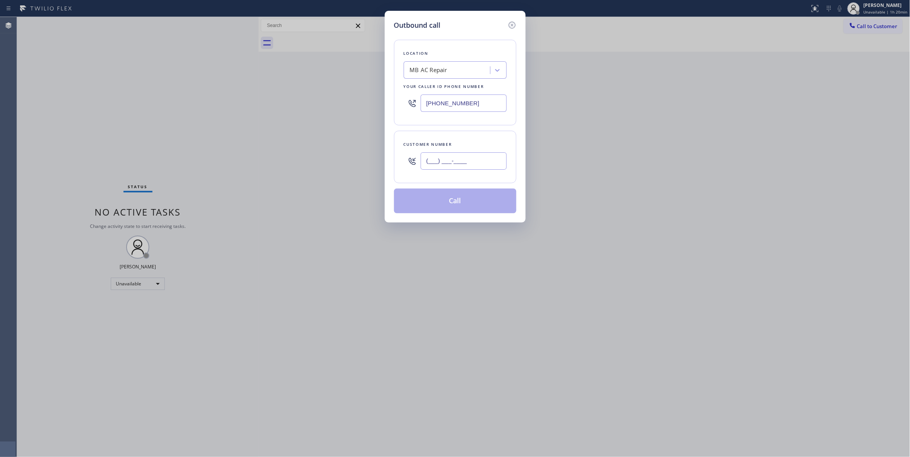
click at [467, 158] on input "(___) ___-____" at bounding box center [464, 160] width 86 height 17
paste input "847) 769-8479"
type input "[PHONE_NUMBER]"
drag, startPoint x: 489, startPoint y: 99, endPoint x: 222, endPoint y: 72, distance: 268.4
click at [250, 72] on div "Outbound call Location MB AC Repair Your caller id phone number [PHONE_NUMBER] …" at bounding box center [455, 228] width 910 height 457
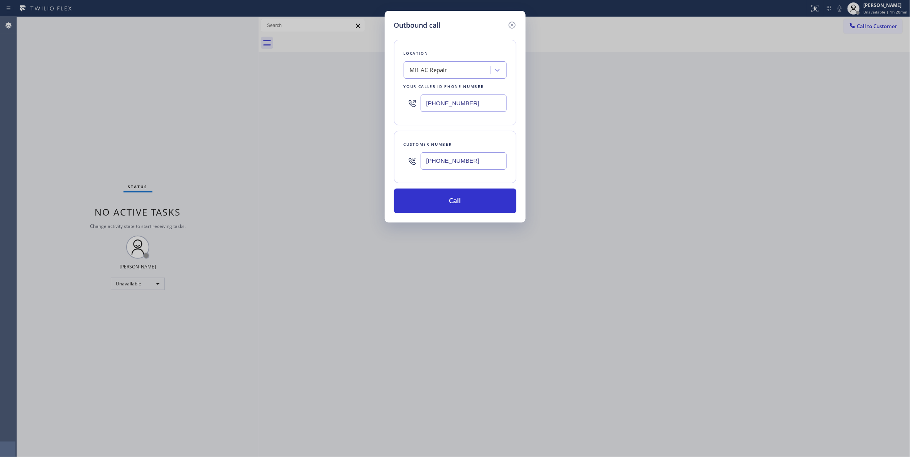
paste input "855) 731-4952"
type input "[PHONE_NUMBER]"
click at [471, 204] on button "Call" at bounding box center [455, 201] width 122 height 25
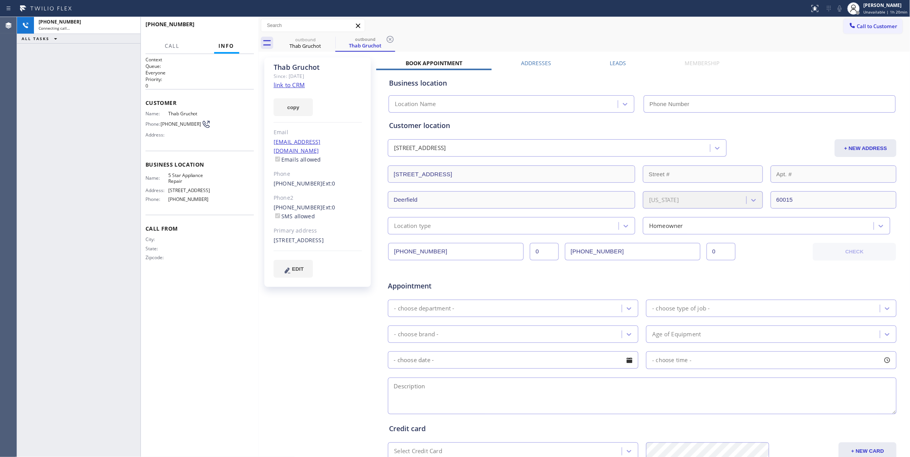
type input "[PHONE_NUMBER]"
click at [53, 230] on div "[PHONE_NUMBER] Connecting call… ALL TASKS ALL TASKS ACTIVE TASKS TASKS IN WRAP …" at bounding box center [78, 237] width 123 height 440
type input "[PHONE_NUMBER]"
click at [390, 39] on icon at bounding box center [390, 39] width 7 height 7
click at [245, 26] on span "HANG UP" at bounding box center [236, 27] width 24 height 5
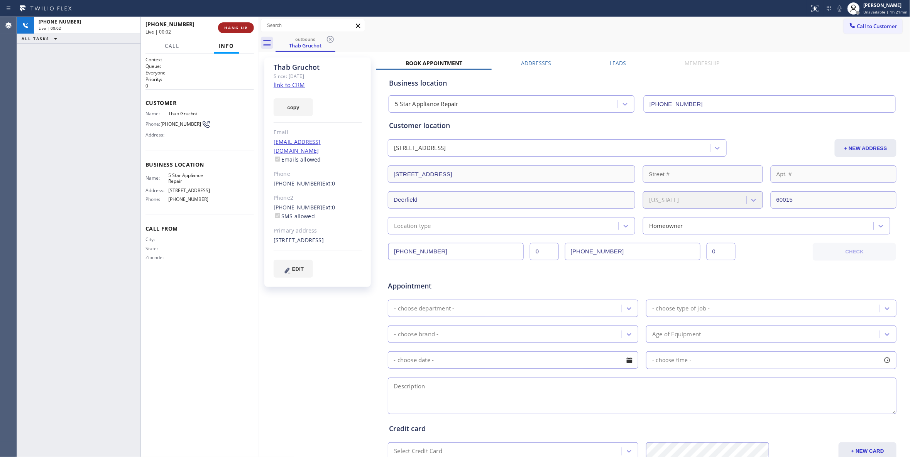
click at [244, 24] on button "HANG UP" at bounding box center [236, 27] width 36 height 11
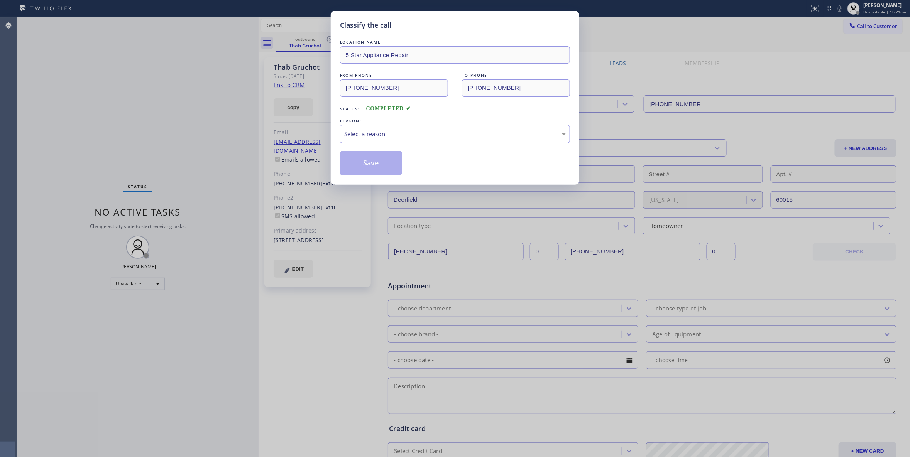
click at [387, 137] on div "Select a reason" at bounding box center [454, 134] width 221 height 9
click at [375, 166] on button "Save" at bounding box center [371, 163] width 62 height 25
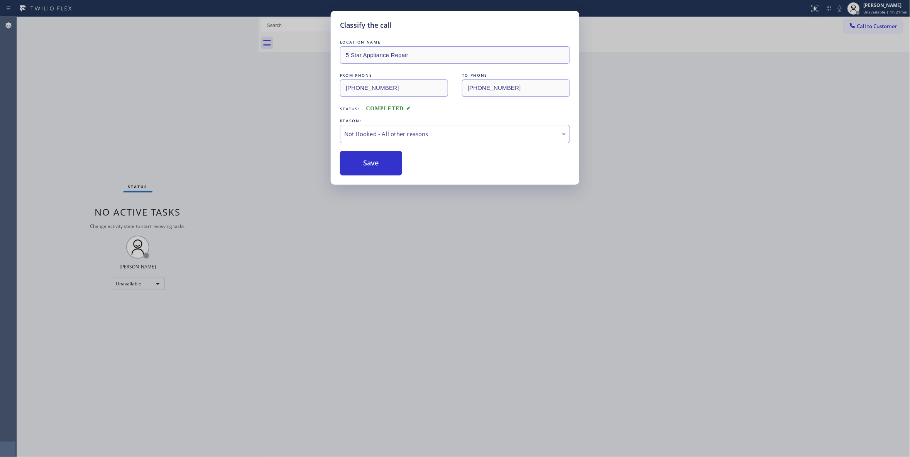
click at [375, 166] on button "Save" at bounding box center [371, 163] width 62 height 25
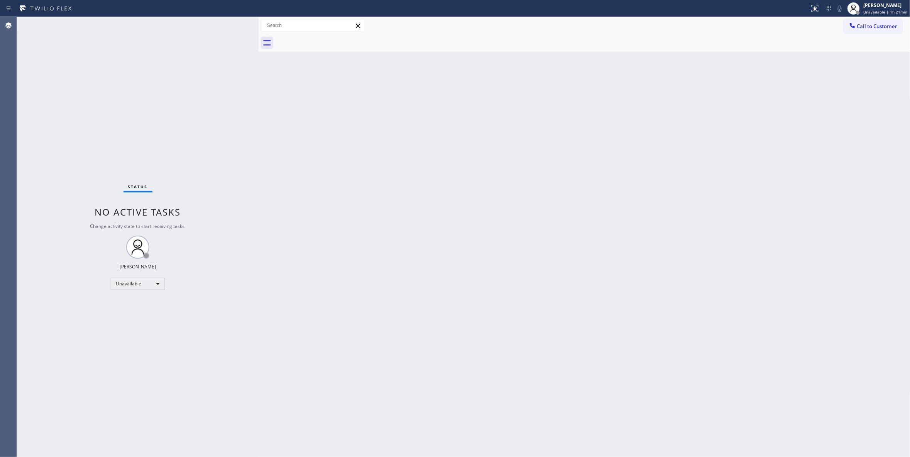
click at [145, 142] on div "Status No active tasks Change activity state to start receiving tasks. [PERSON_…" at bounding box center [138, 237] width 242 height 440
click at [130, 350] on div "Status No active tasks Change activity state to start receiving tasks. [PERSON_…" at bounding box center [138, 237] width 242 height 440
click at [30, 263] on div "Status No active tasks Change activity state to start receiving tasks. [PERSON_…" at bounding box center [138, 237] width 242 height 440
click at [125, 127] on div "Status No active tasks Change activity state to start receiving tasks. [PERSON_…" at bounding box center [138, 237] width 242 height 440
click at [502, 326] on div "Back to Dashboard Change Sender ID Customers Technicians Select a contact Outbo…" at bounding box center [585, 237] width 652 height 440
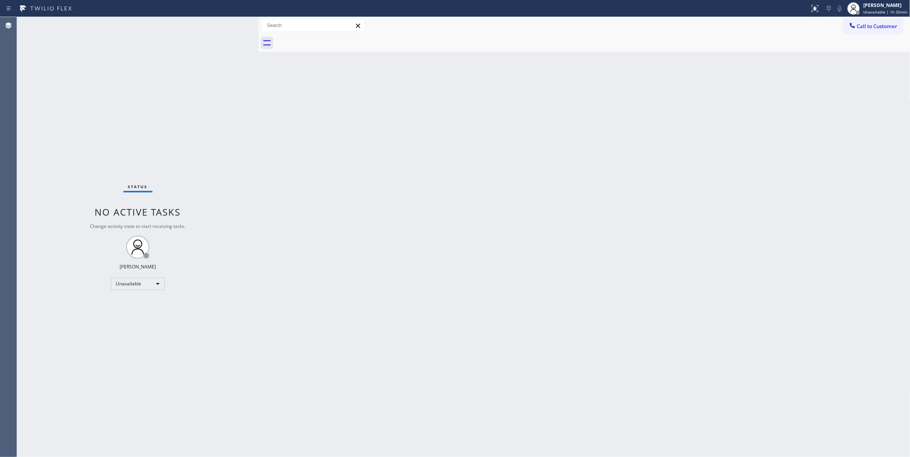
click at [608, 332] on div "Back to Dashboard Change Sender ID Customers Technicians Select a contact Outbo…" at bounding box center [585, 237] width 652 height 440
click at [121, 436] on div "Status No active tasks Change activity state to start receiving tasks. [PERSON_…" at bounding box center [138, 237] width 242 height 440
drag, startPoint x: 119, startPoint y: 346, endPoint x: 159, endPoint y: 328, distance: 43.9
click at [120, 346] on div "Status No active tasks Change activity state to start receiving tasks. [PERSON_…" at bounding box center [138, 237] width 242 height 440
click at [644, 227] on div "Back to Dashboard Change Sender ID Customers Technicians Select a contact Outbo…" at bounding box center [585, 237] width 652 height 440
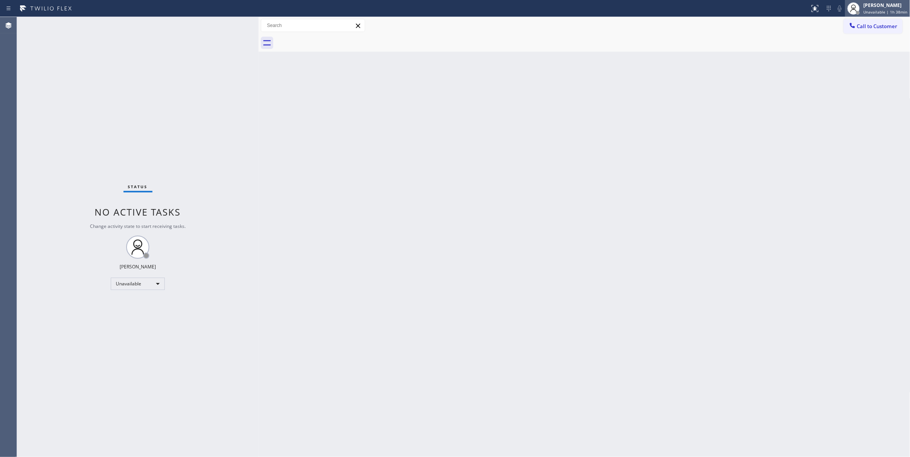
click at [873, 10] on span "Unavailable | 1h 38min" at bounding box center [886, 11] width 44 height 5
click at [857, 76] on button "Log out" at bounding box center [871, 74] width 77 height 17
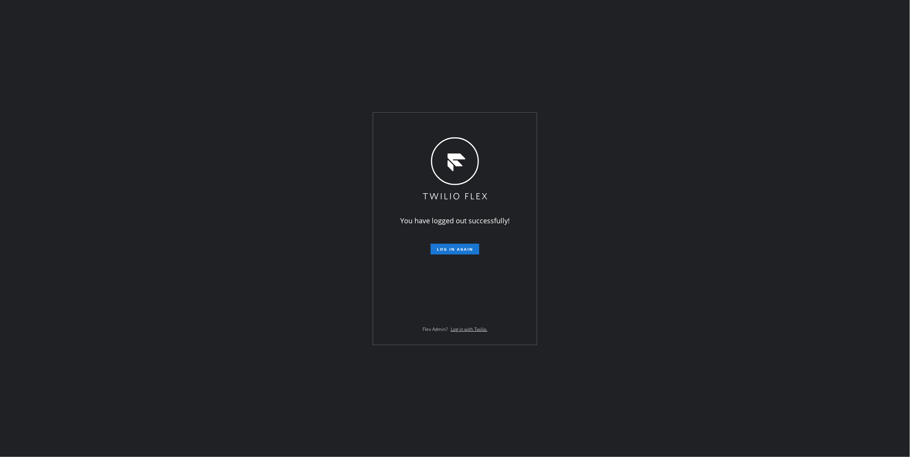
click at [46, 186] on div "You have logged out successfully! Log in again Flex Admin? Log in with Twilio." at bounding box center [455, 228] width 910 height 457
